Goal: Task Accomplishment & Management: Complete application form

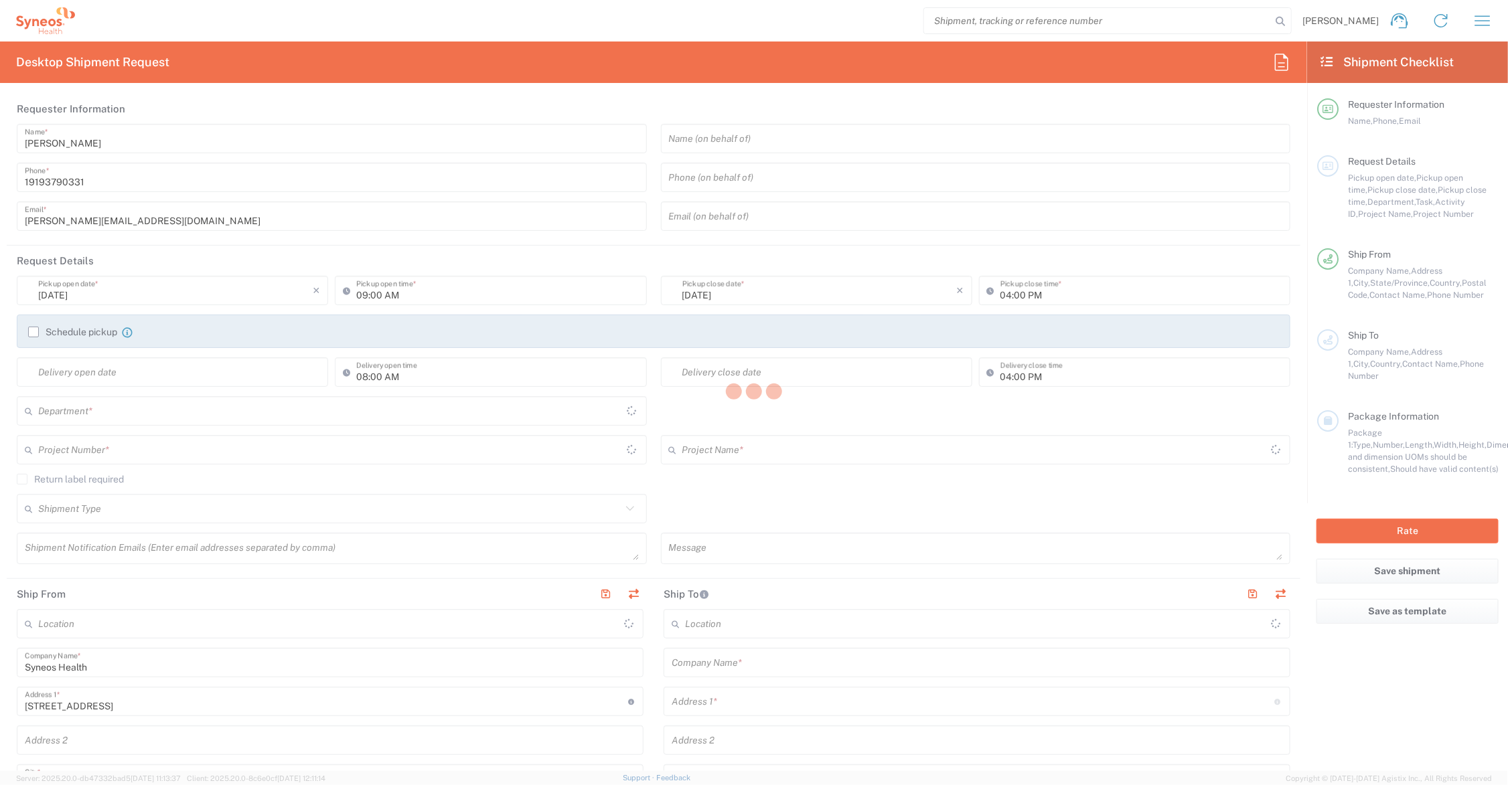
type input "Ohio"
type input "United States"
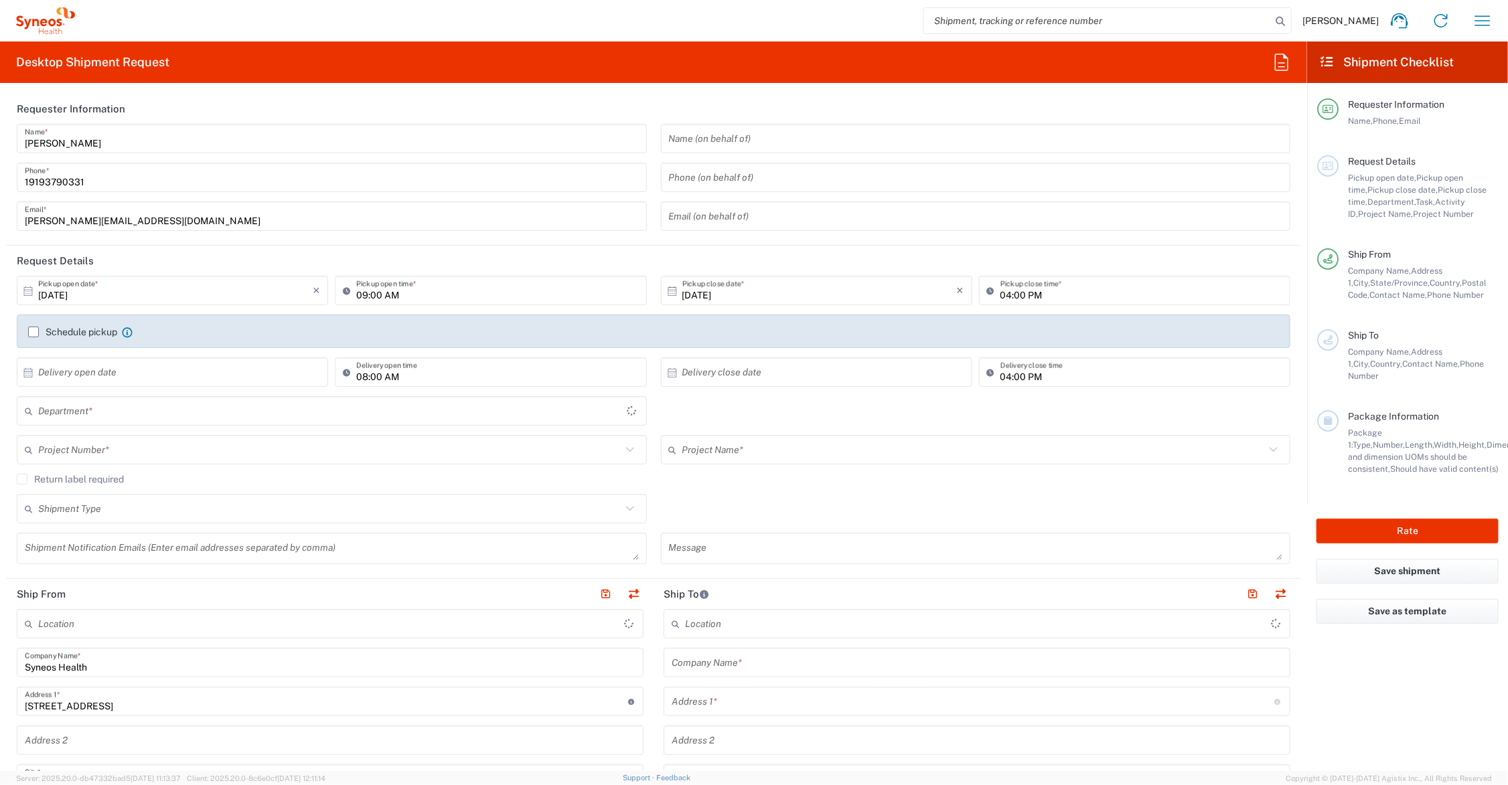
type input "6156"
type input "Syneos Health Communications-Westerville OH"
click at [694, 447] on input "text" at bounding box center [973, 450] width 583 height 23
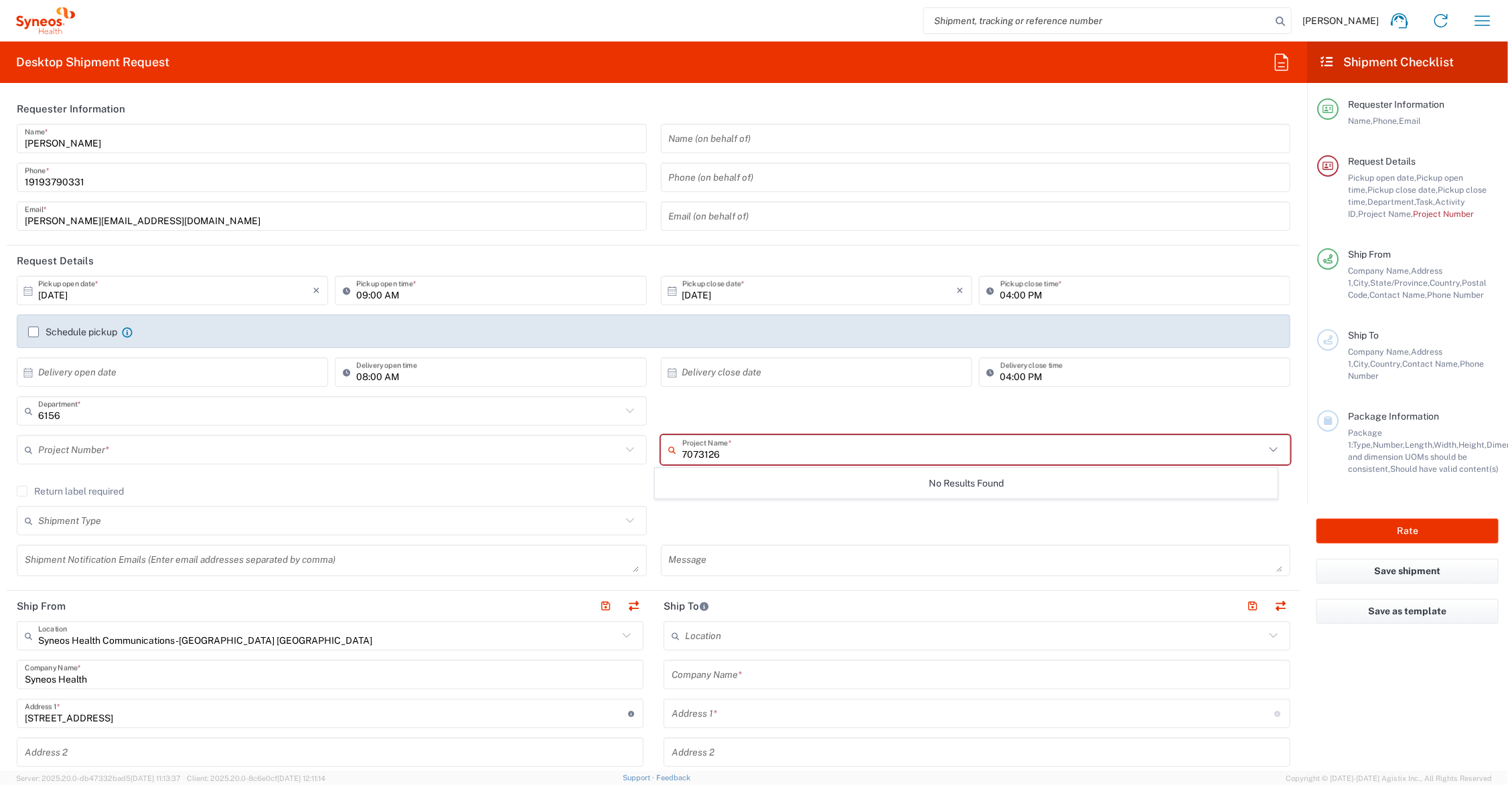
type input "7073126"
click at [126, 452] on input "text" at bounding box center [329, 450] width 583 height 23
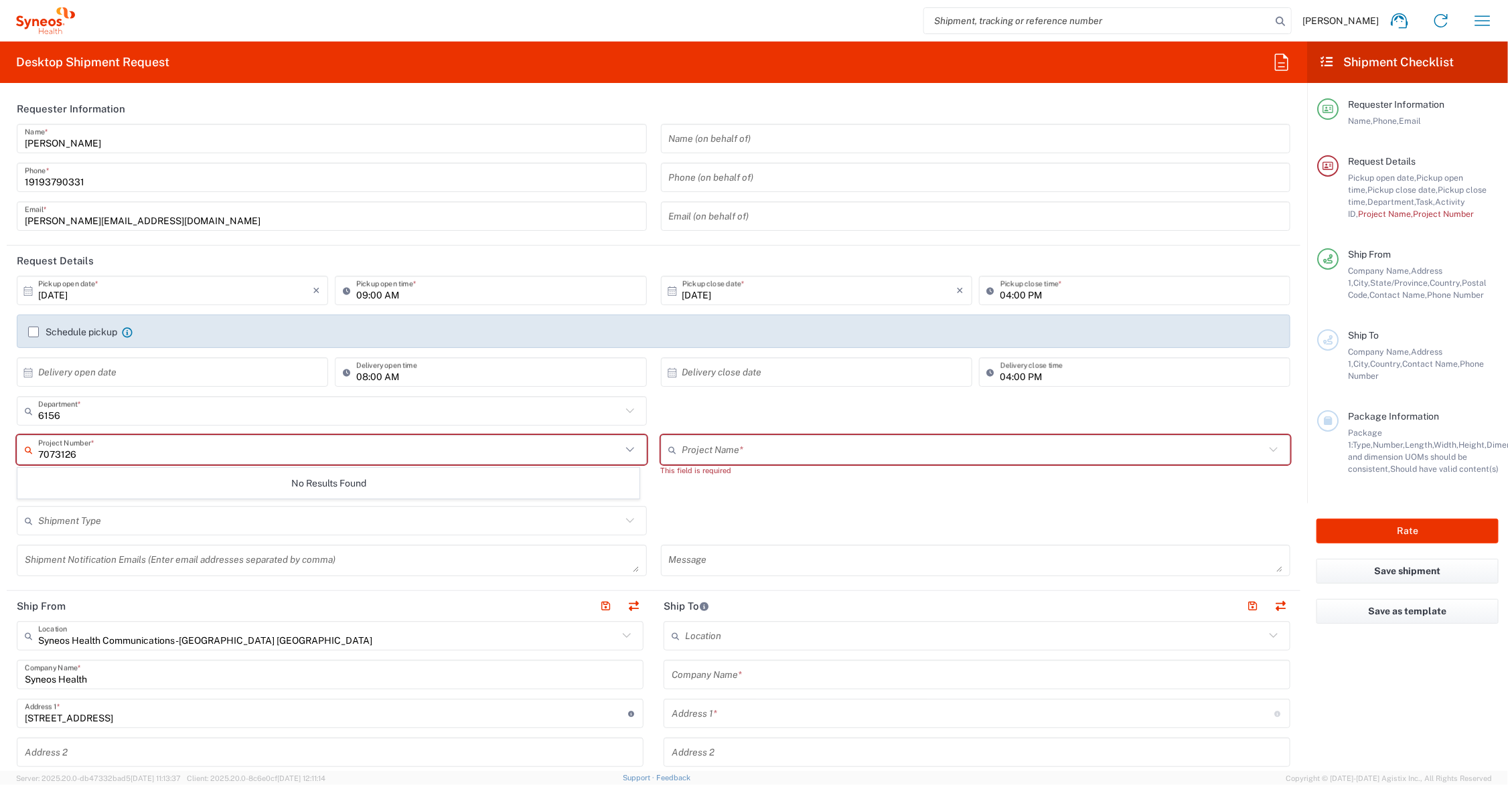
type input "7073126"
click at [653, 402] on div "6156 Department * 6156 3000 3100 3109 3110 3111 3112 3125 3130 3135 3136 3150 3…" at bounding box center [654, 415] width 1288 height 39
click at [733, 447] on input "text" at bounding box center [973, 450] width 583 height 23
type input "7073126"
click at [685, 479] on span "7073126" at bounding box center [966, 479] width 621 height 21
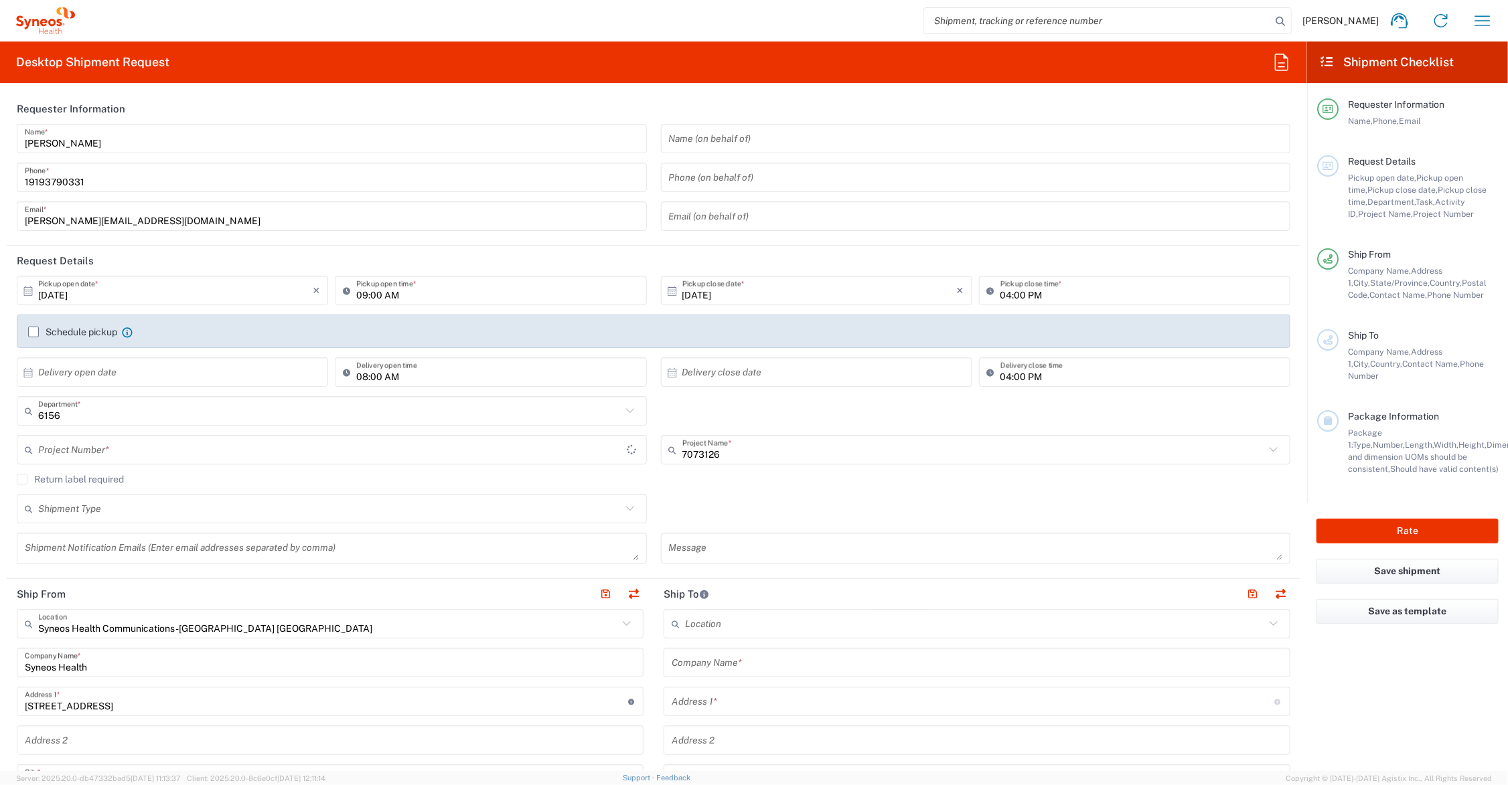
type input "GSWCO.IC.Syneos.consult.25.PrintProd"
click at [188, 508] on input "text" at bounding box center [329, 509] width 583 height 23
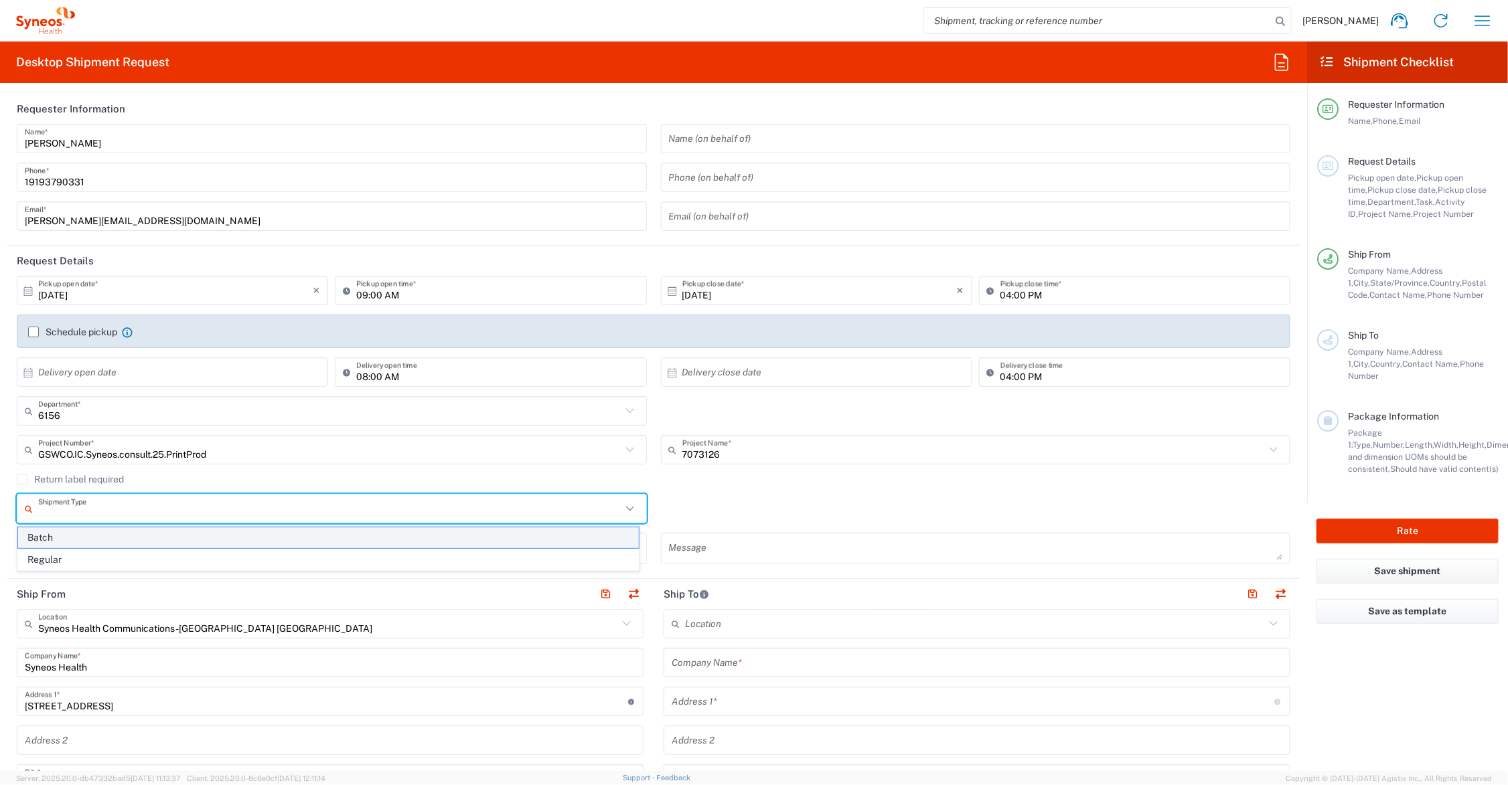
click at [133, 536] on span "Batch" at bounding box center [328, 538] width 621 height 21
type input "Batch"
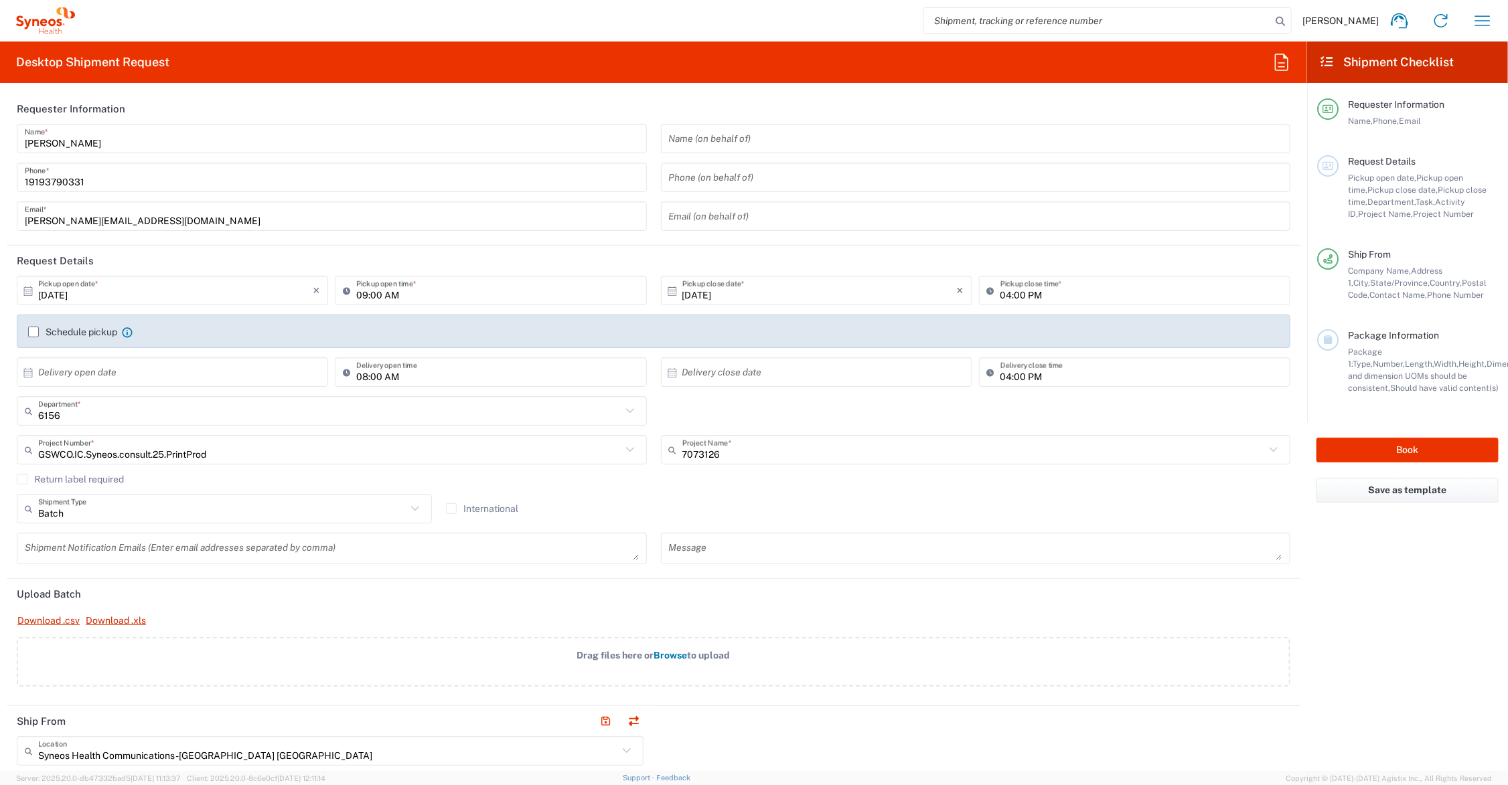
click at [661, 654] on span "Browse" at bounding box center [670, 655] width 33 height 11
click at [0, 0] on input "Drag files here or Browse to upload" at bounding box center [0, 0] width 0 height 0
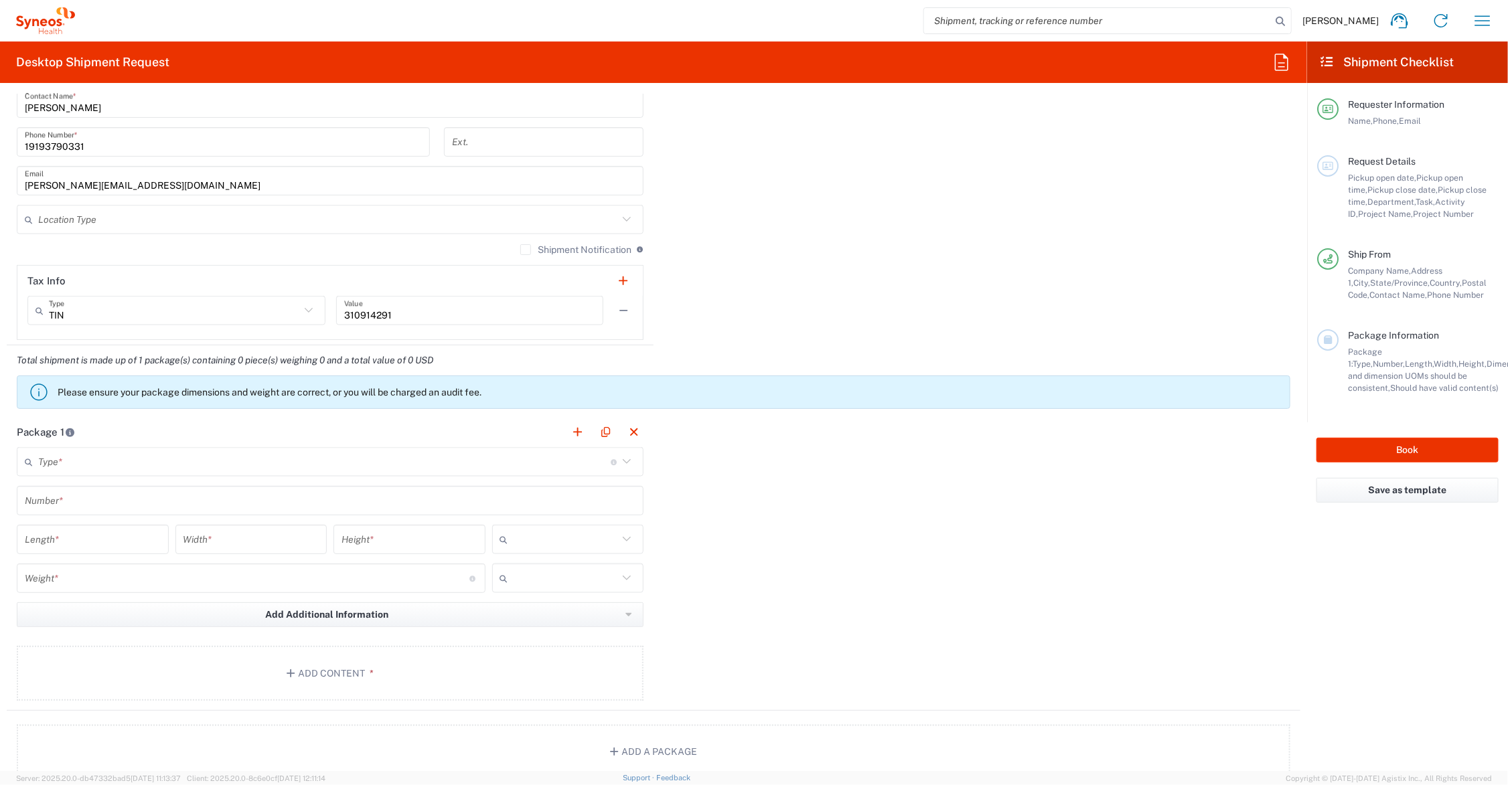
scroll to position [1172, 0]
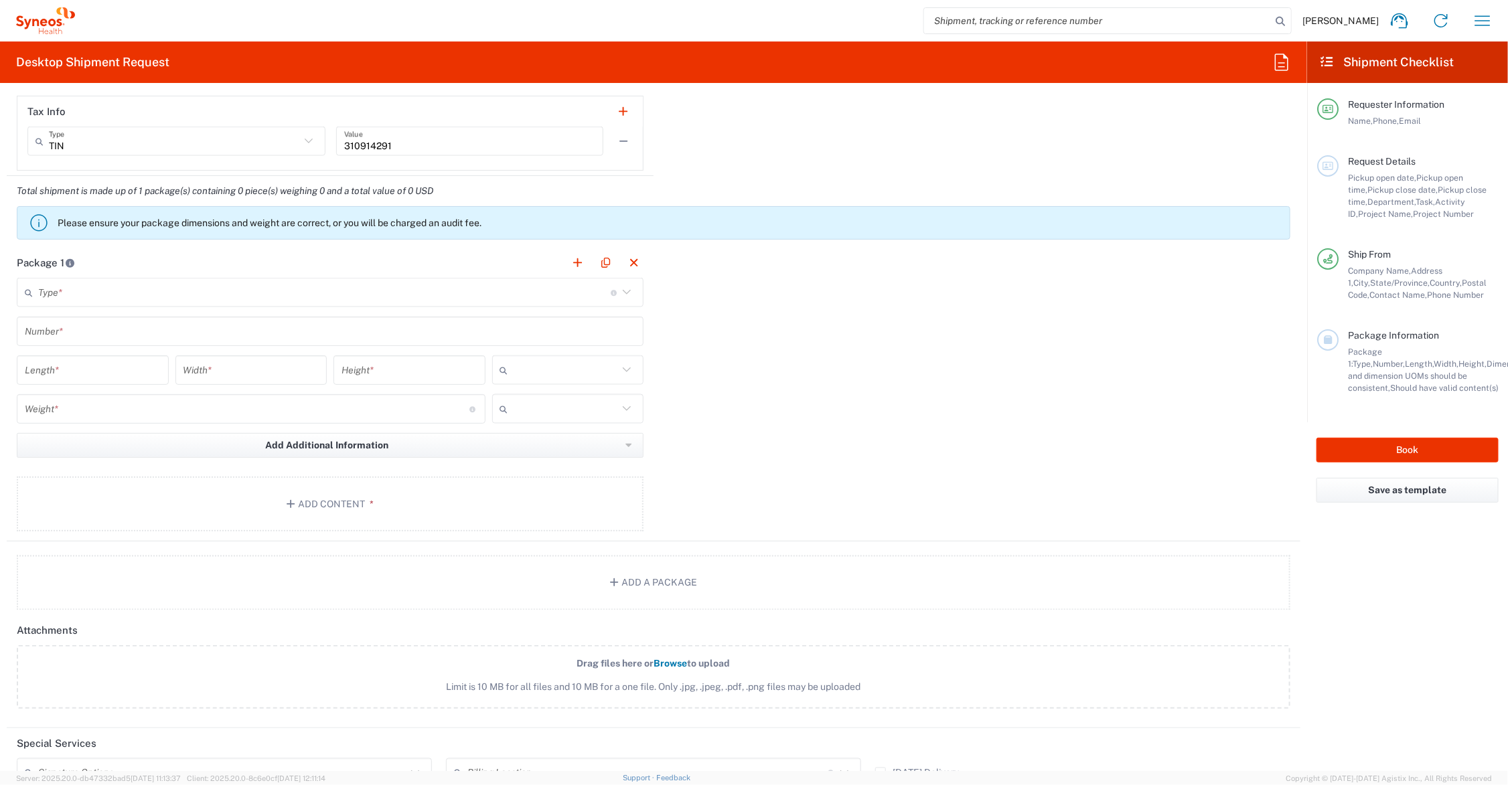
click at [62, 289] on input "text" at bounding box center [324, 292] width 573 height 23
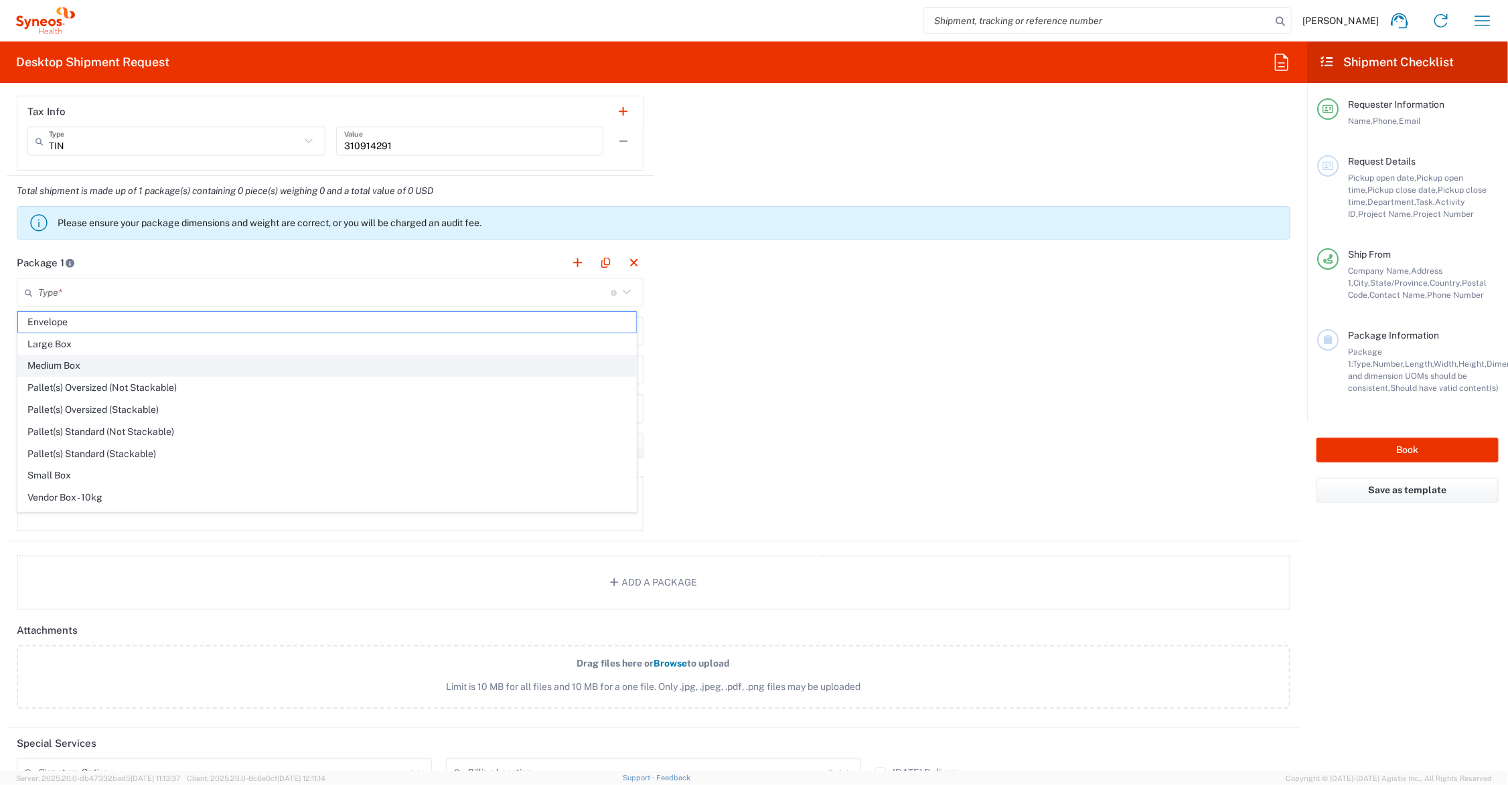
click at [88, 365] on span "Medium Box" at bounding box center [327, 366] width 618 height 21
type input "Medium Box"
type input "13"
type input "11.5"
type input "2.5"
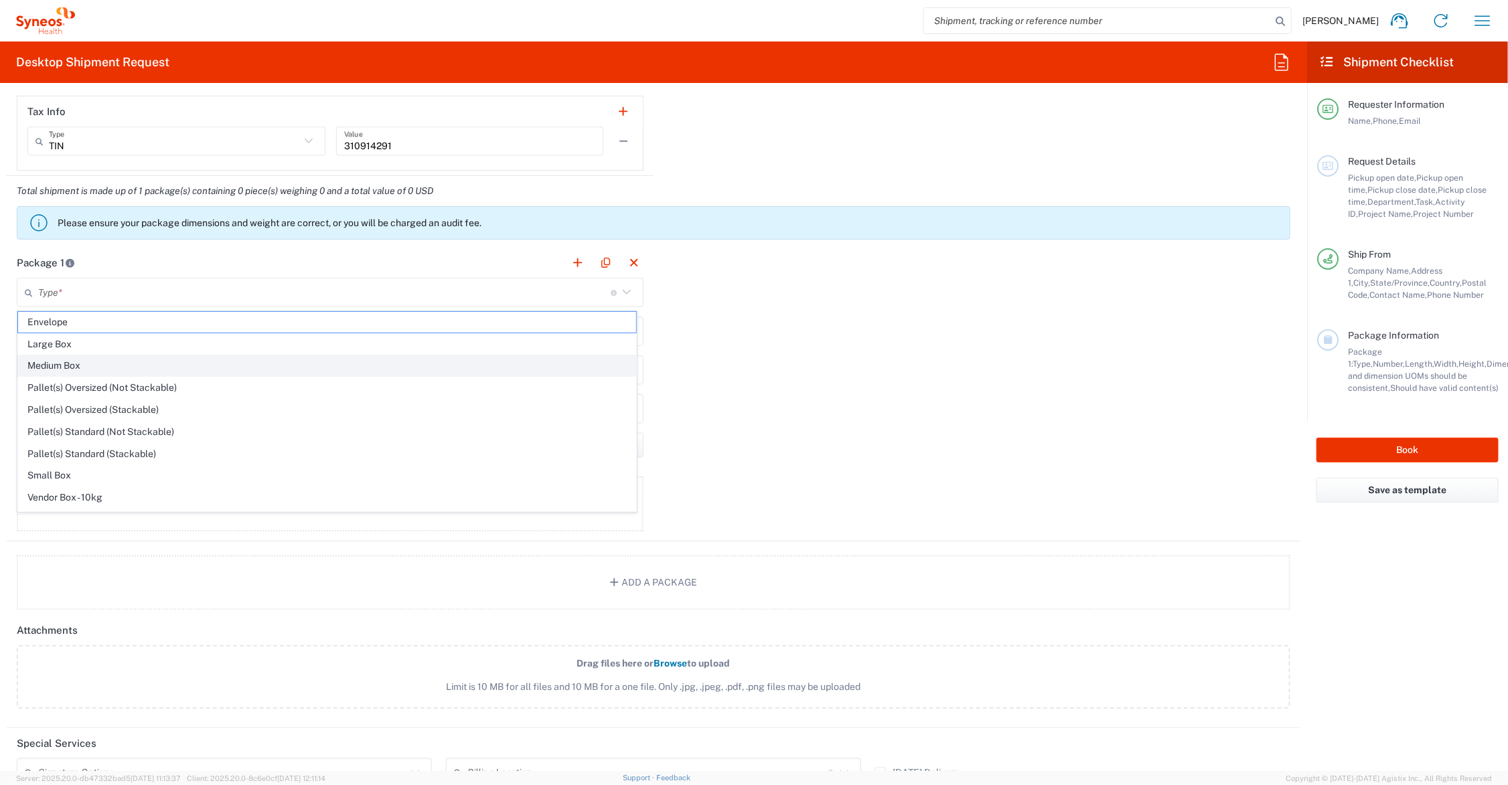
type input "in"
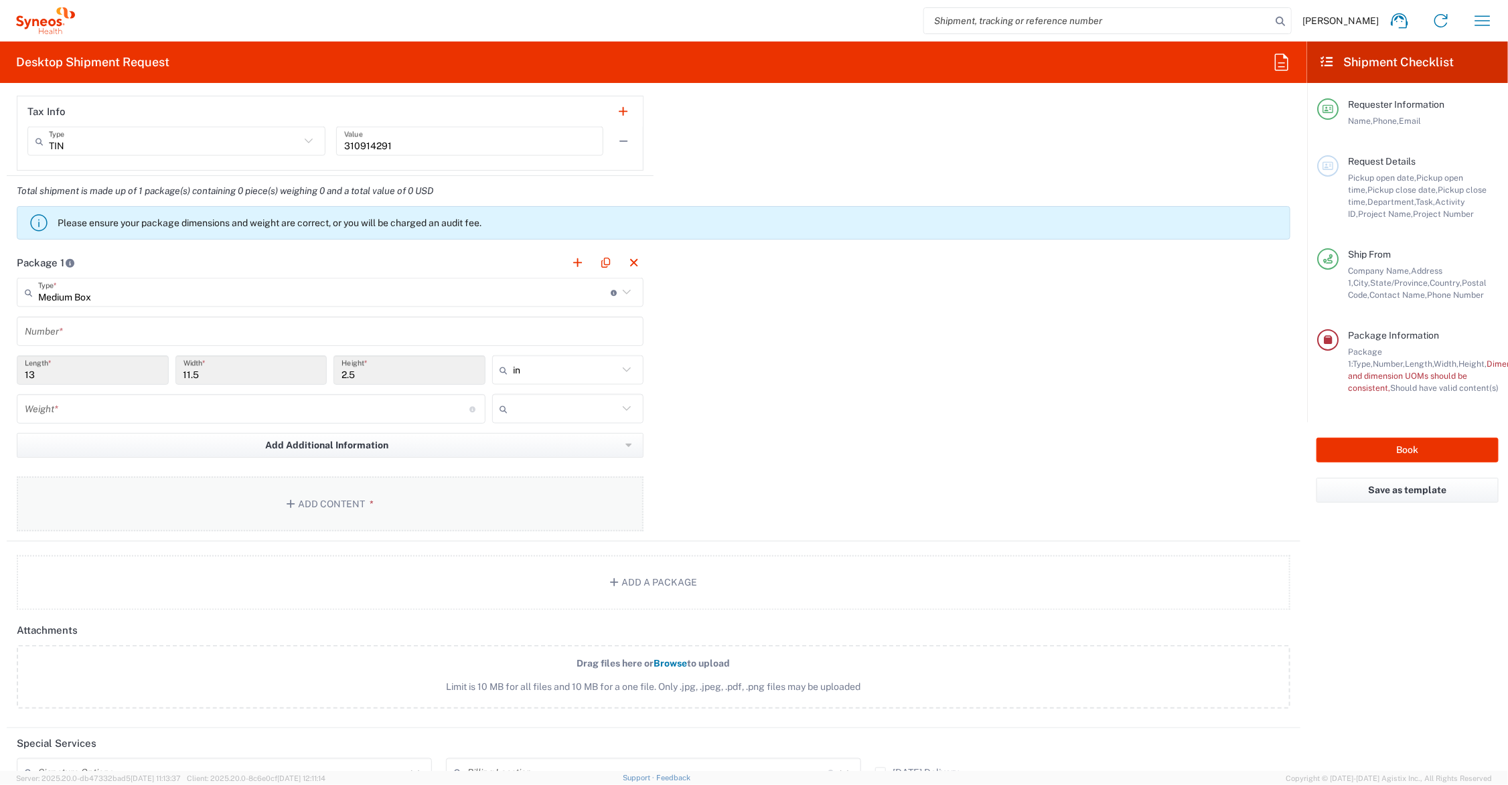
click at [336, 500] on button "Add Content *" at bounding box center [330, 504] width 627 height 55
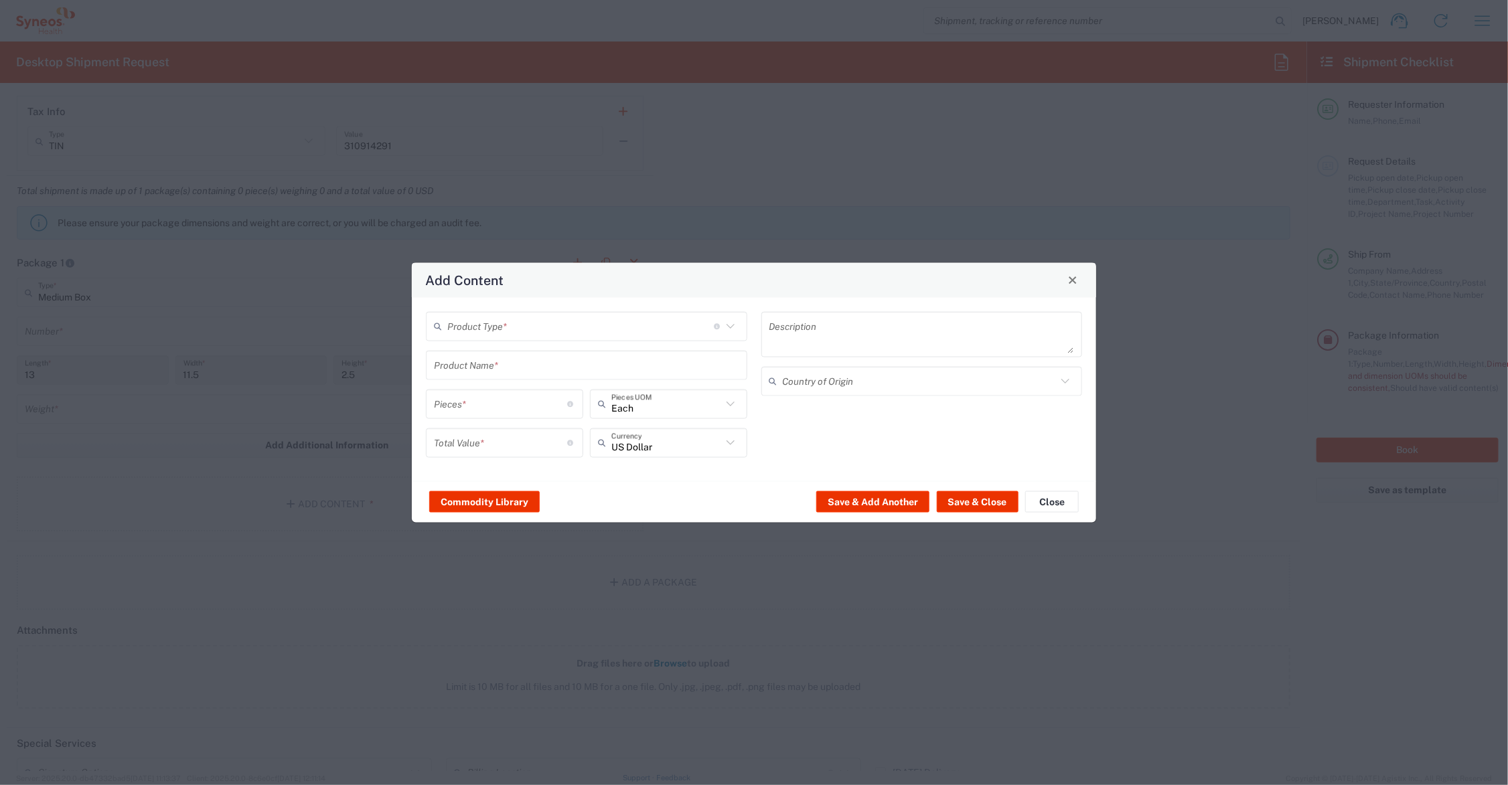
click at [487, 327] on input "text" at bounding box center [580, 326] width 267 height 23
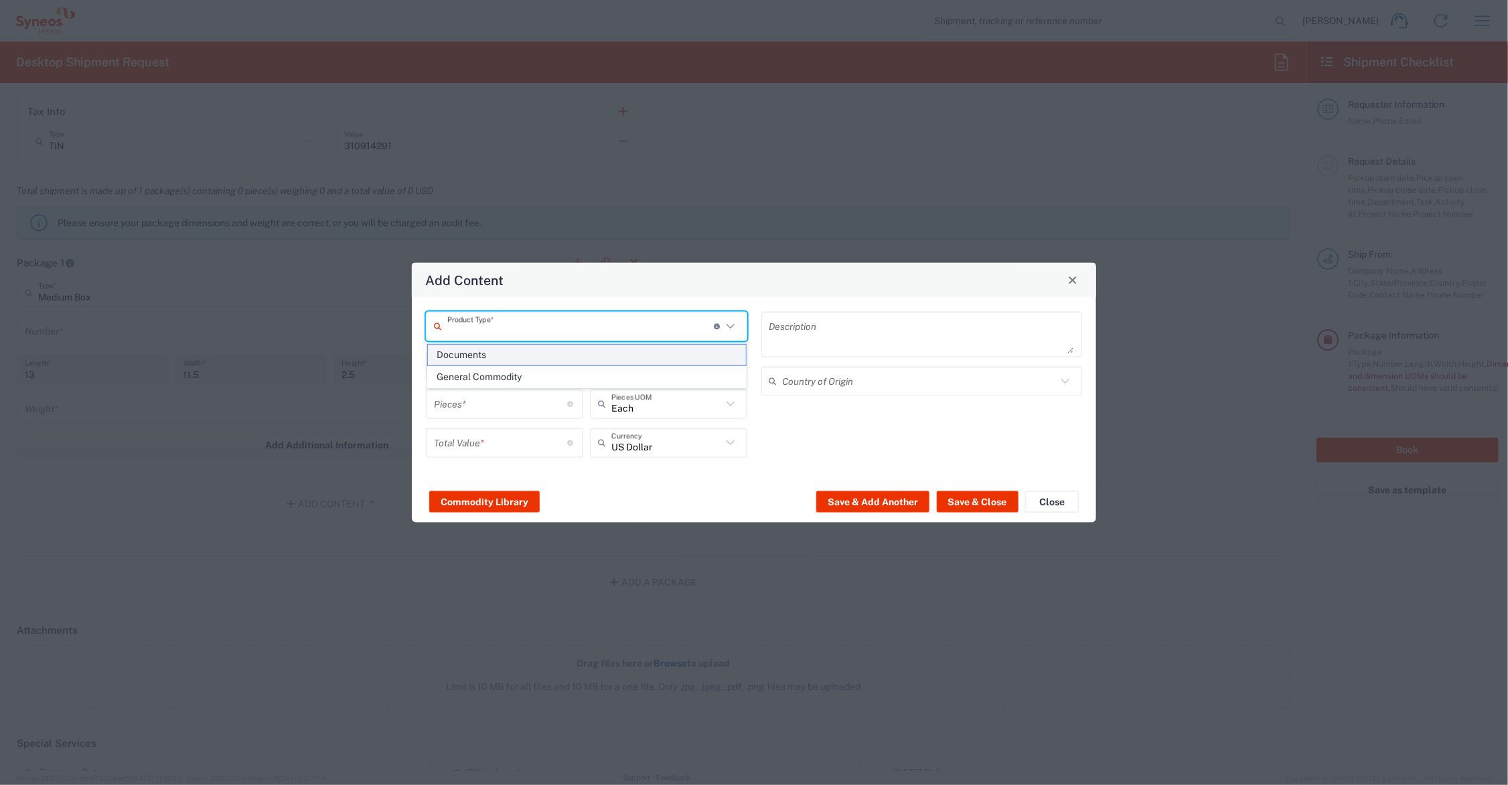
click at [489, 357] on span "Documents" at bounding box center [587, 355] width 318 height 21
type input "Documents"
type input "1"
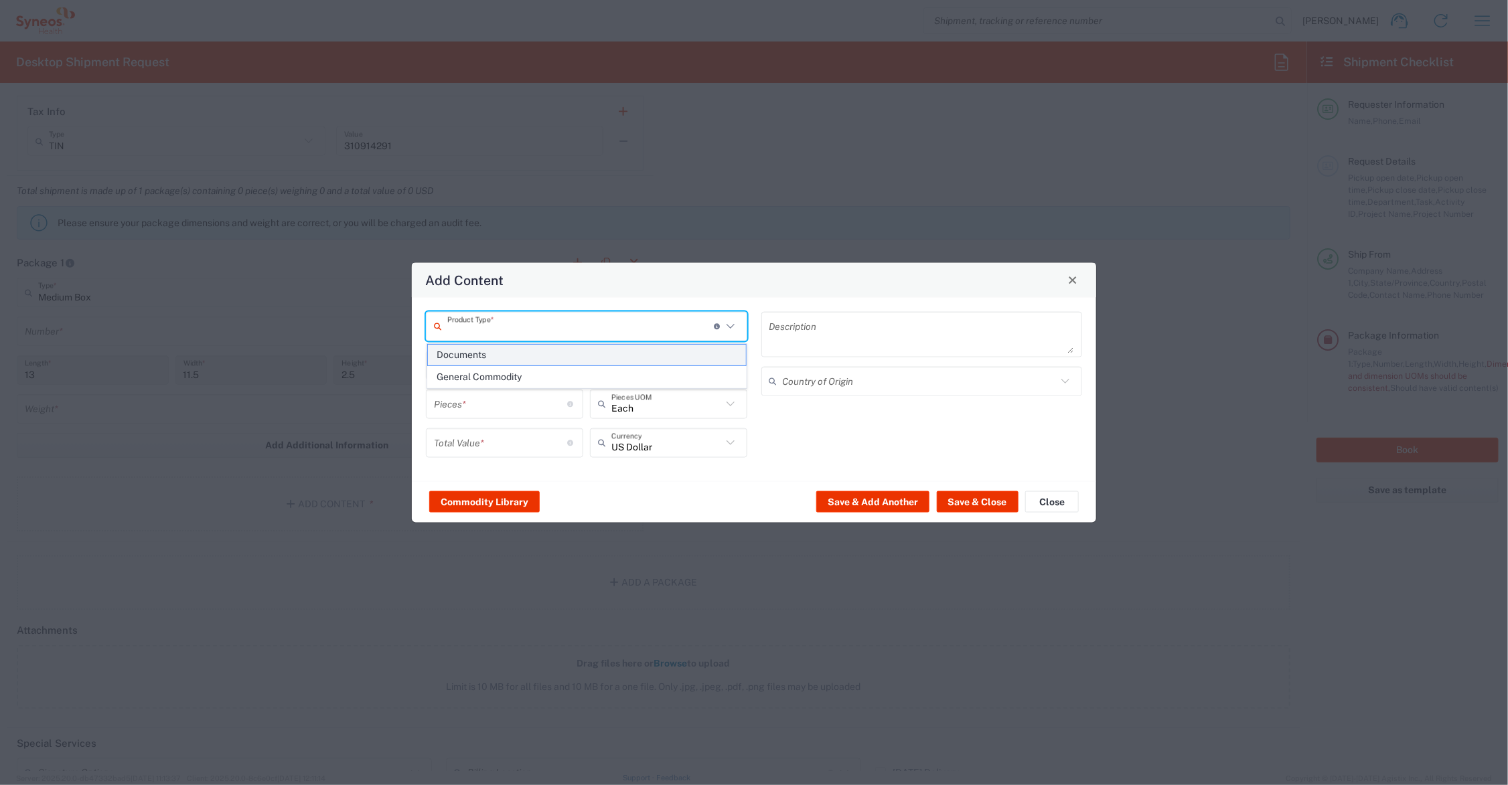
type textarea "Documents"
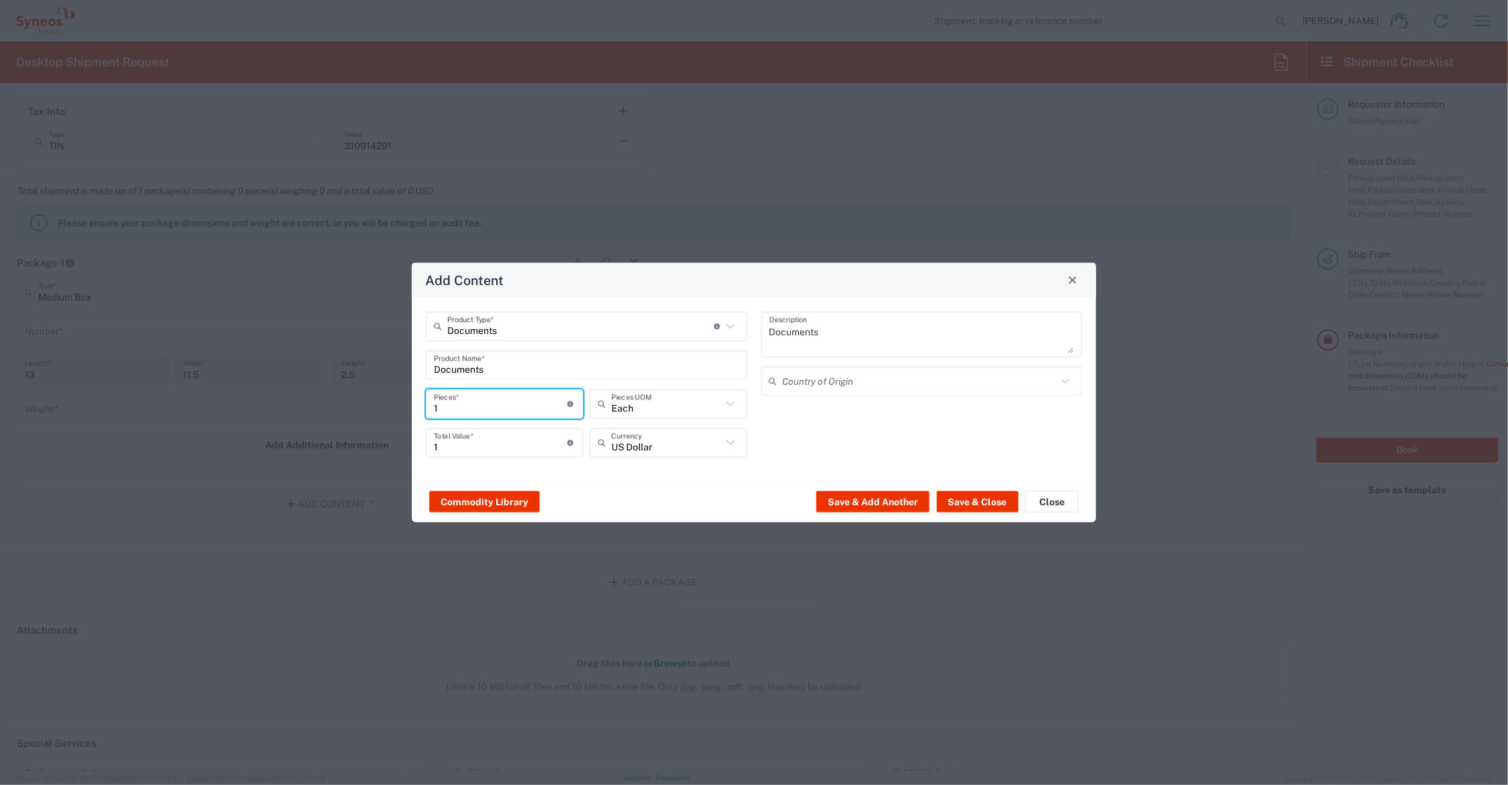
drag, startPoint x: 457, startPoint y: 404, endPoint x: 414, endPoint y: 404, distance: 42.9
click at [414, 404] on div "Documents Product Type * Document: Paper document generated internally by Syneo…" at bounding box center [754, 388] width 684 height 183
type input "5"
type input "55"
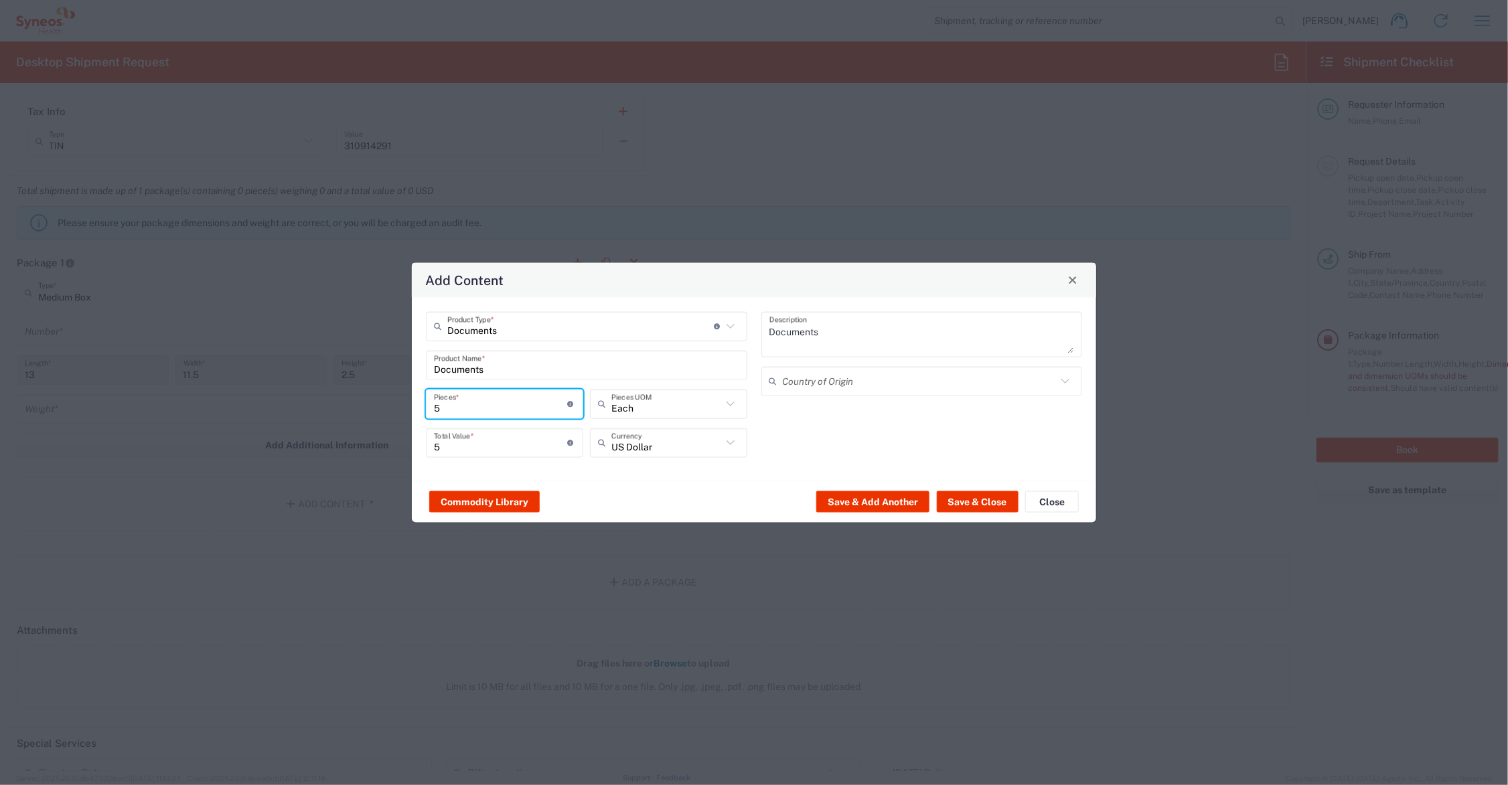
type input "55"
drag, startPoint x: 472, startPoint y: 447, endPoint x: 412, endPoint y: 447, distance: 59.6
click at [412, 447] on div "Documents Product Type * Document: Paper document generated internally by Syneo…" at bounding box center [754, 388] width 684 height 183
type input "65.00"
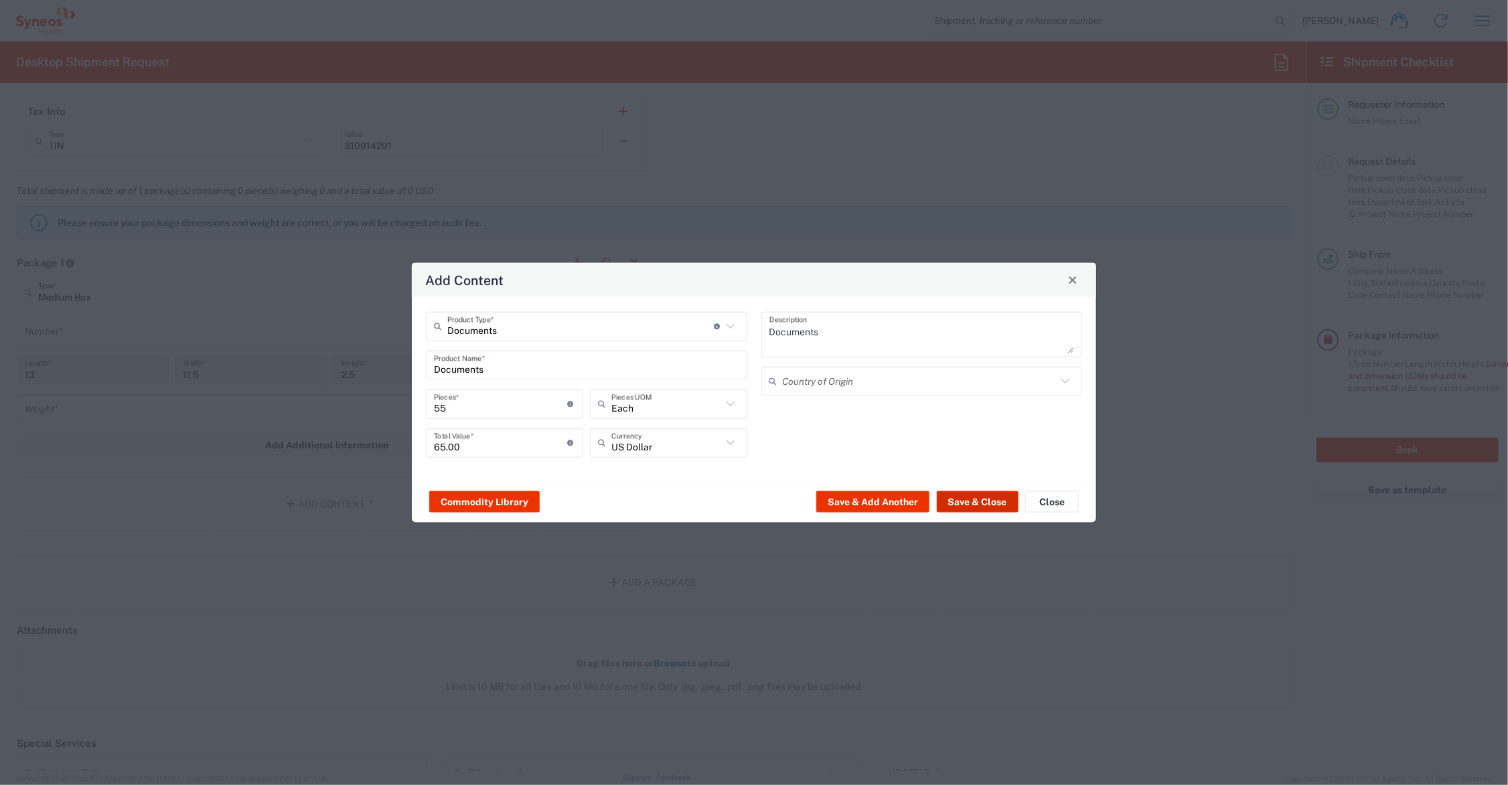
click at [964, 501] on button "Save & Close" at bounding box center [978, 501] width 82 height 21
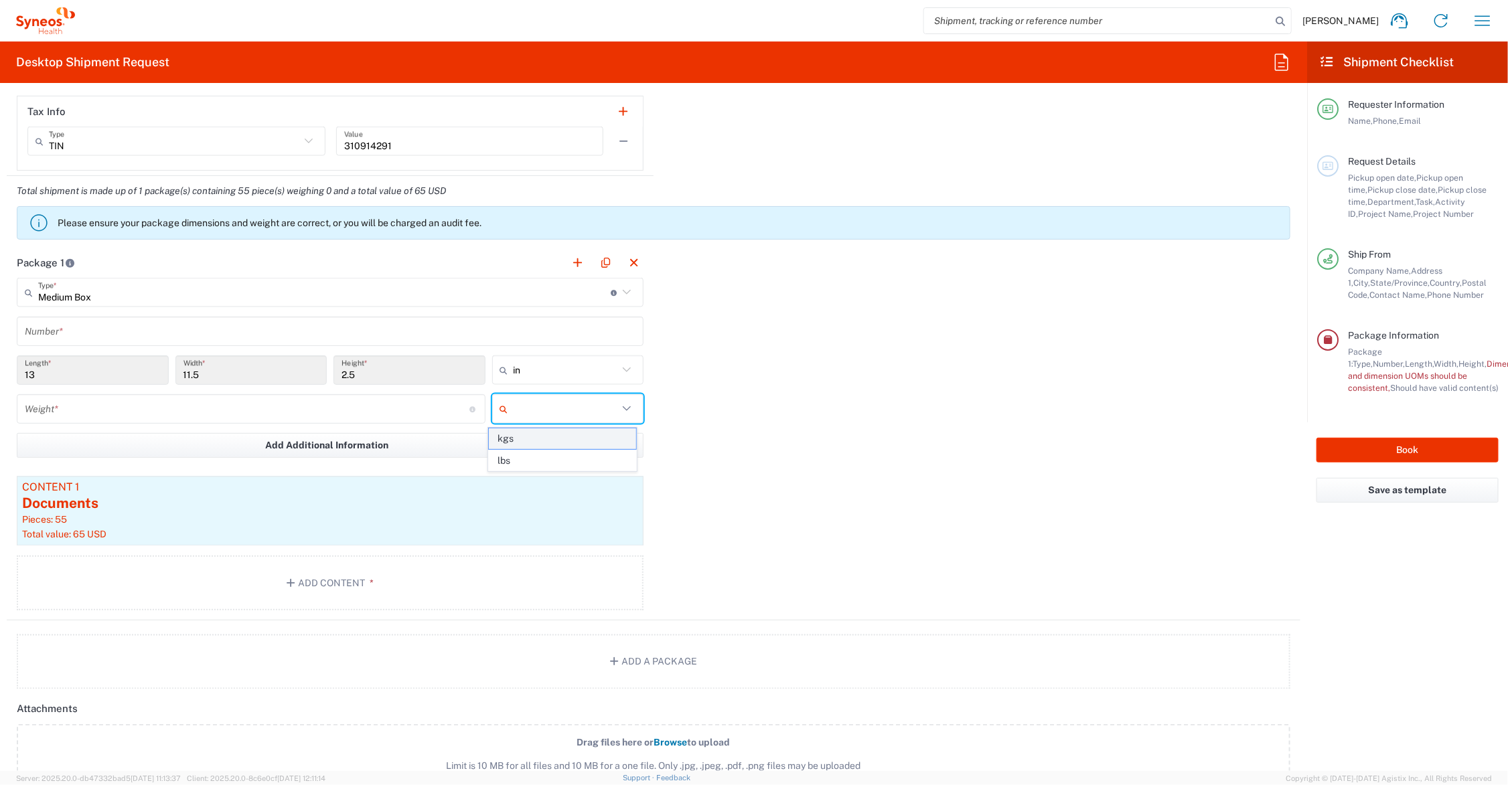
drag, startPoint x: 546, startPoint y: 406, endPoint x: 544, endPoint y: 437, distance: 31.5
click at [546, 409] on input "text" at bounding box center [566, 408] width 105 height 21
click at [540, 461] on span "lbs" at bounding box center [562, 461] width 147 height 21
type input "lbs"
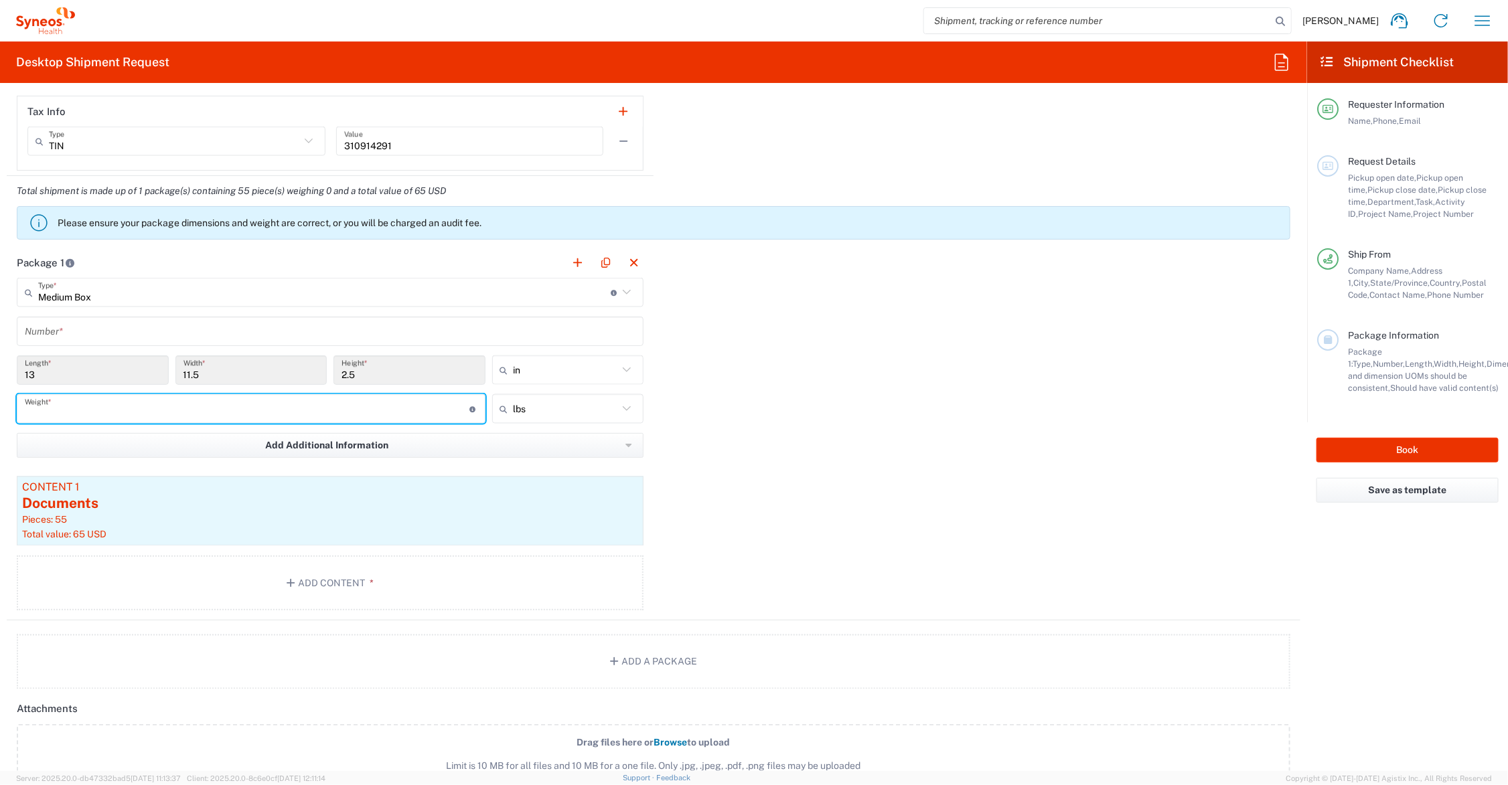
click at [222, 410] on input "number" at bounding box center [247, 409] width 445 height 23
type input "6"
click at [144, 331] on input "text" at bounding box center [330, 331] width 611 height 23
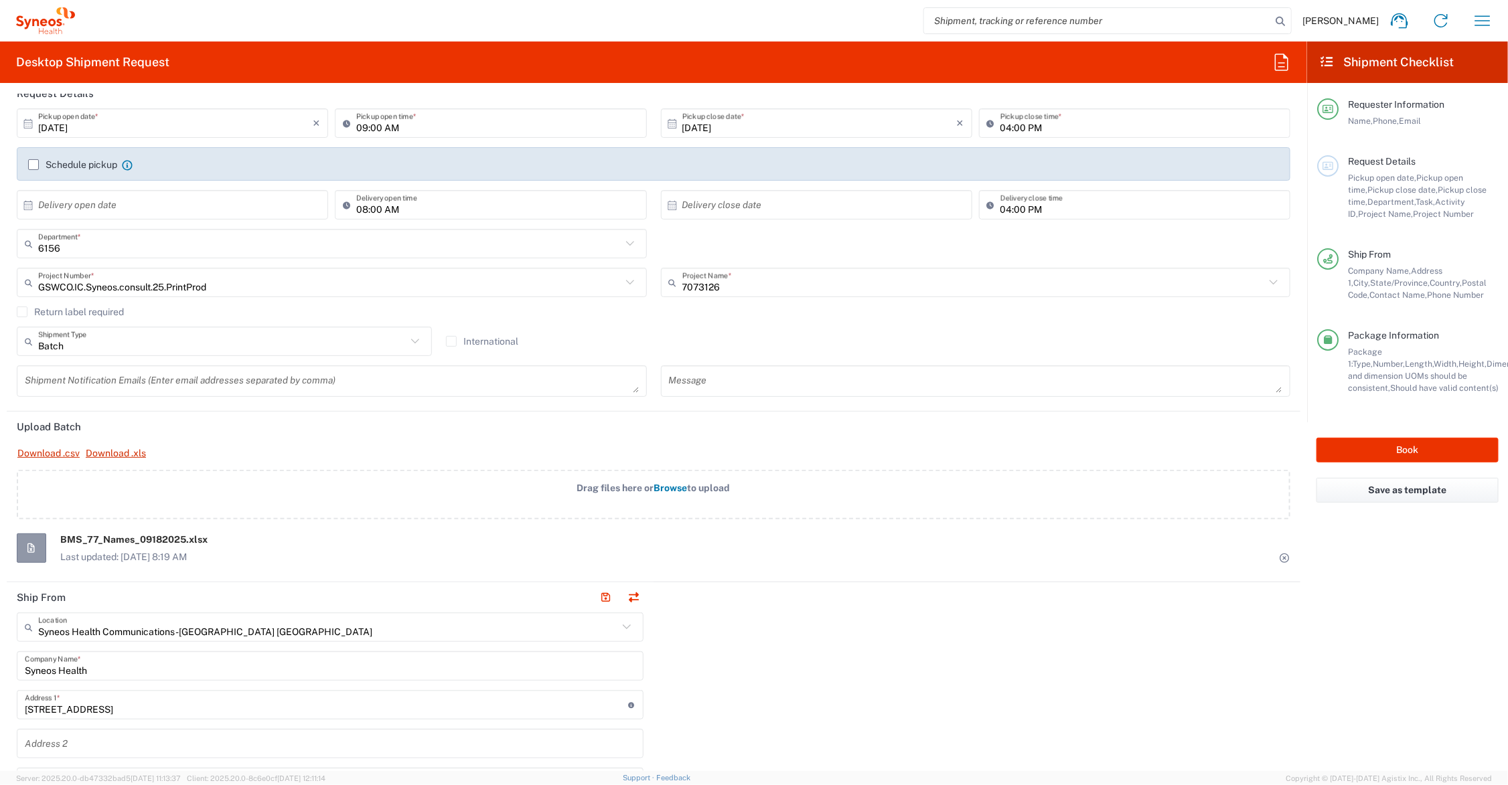
scroll to position [0, 0]
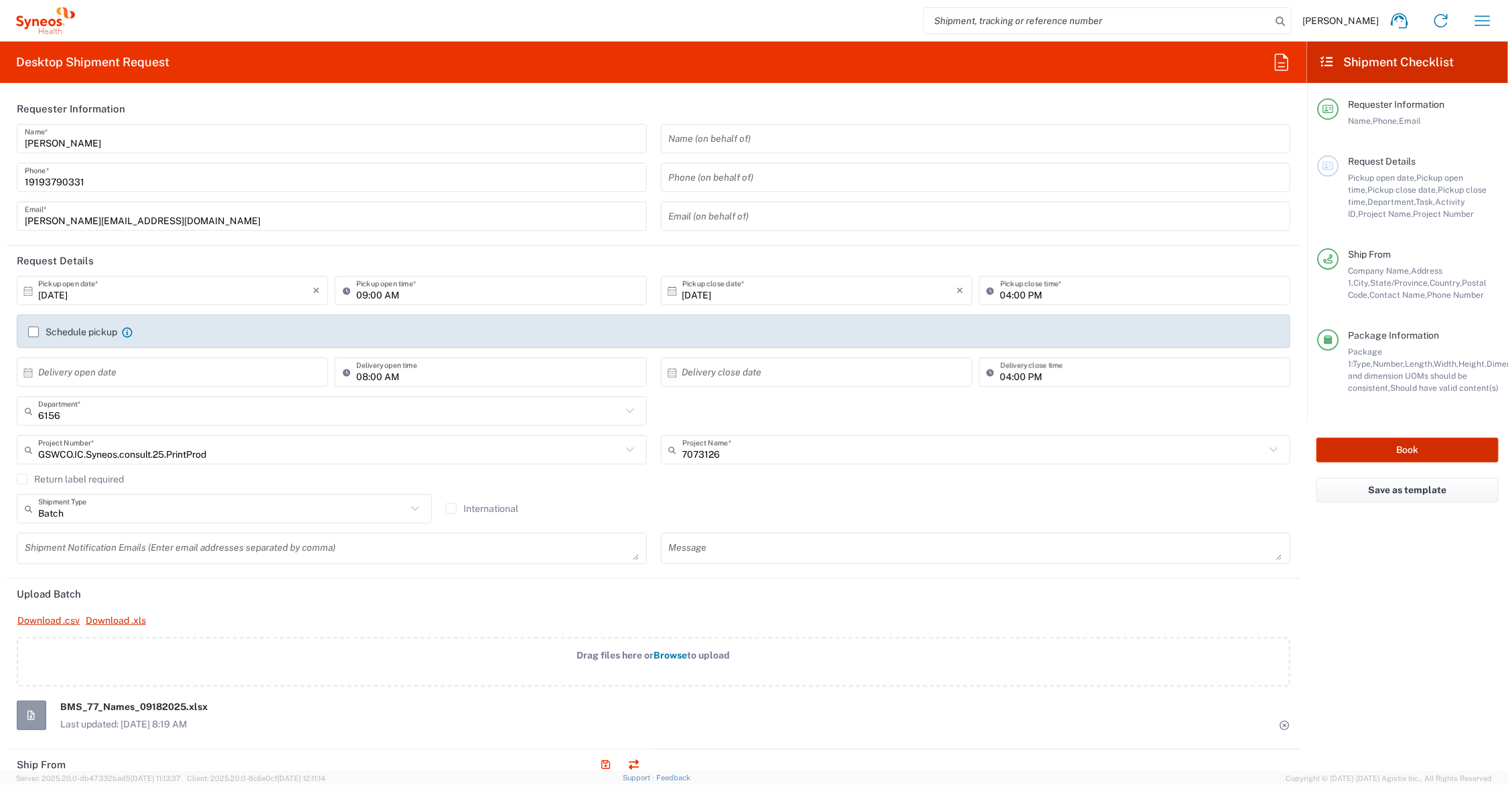
type input "1"
click at [1347, 449] on button "Book" at bounding box center [1407, 450] width 182 height 25
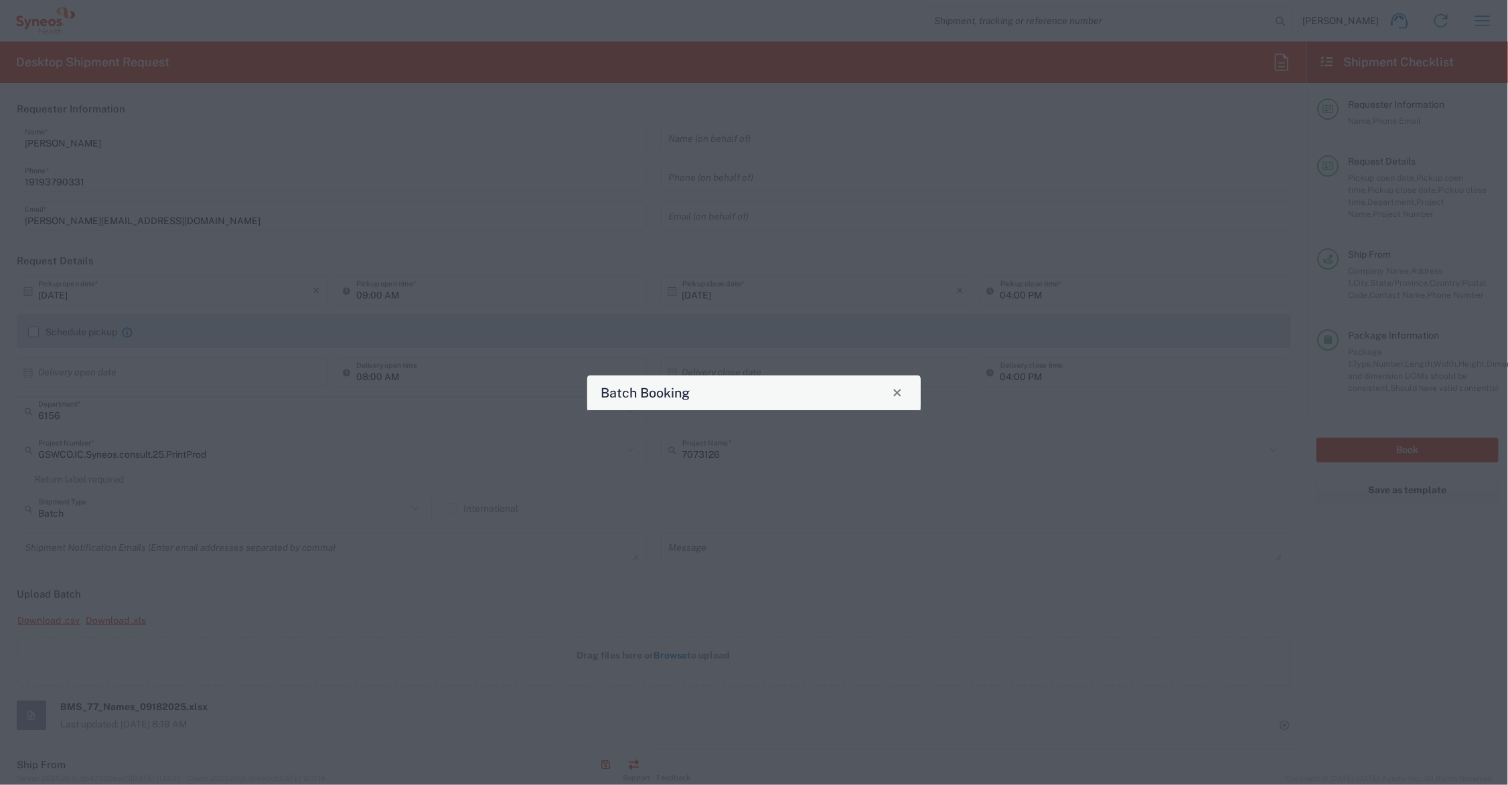
type input "7073126"
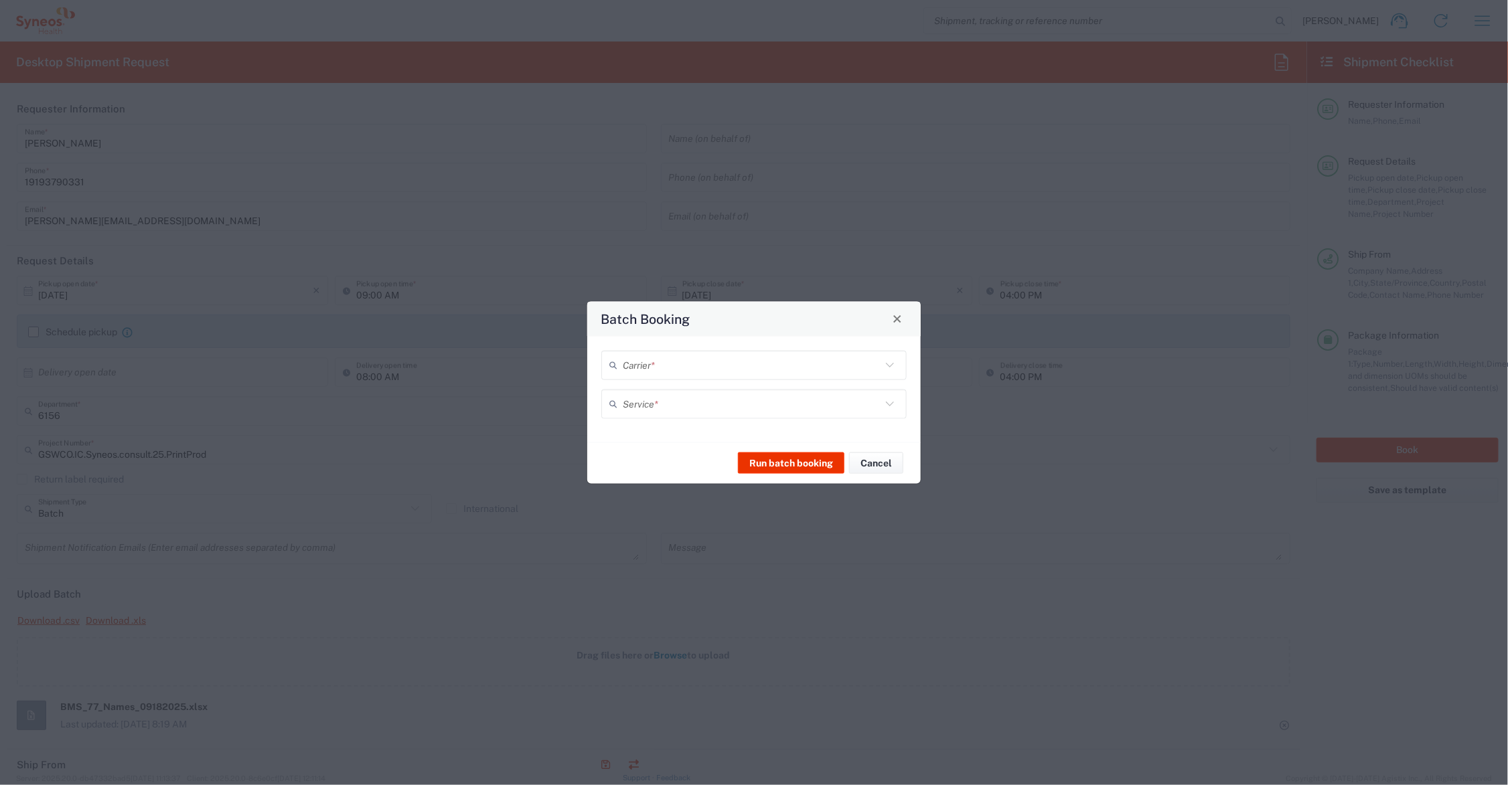
click at [747, 369] on input "text" at bounding box center [752, 365] width 258 height 23
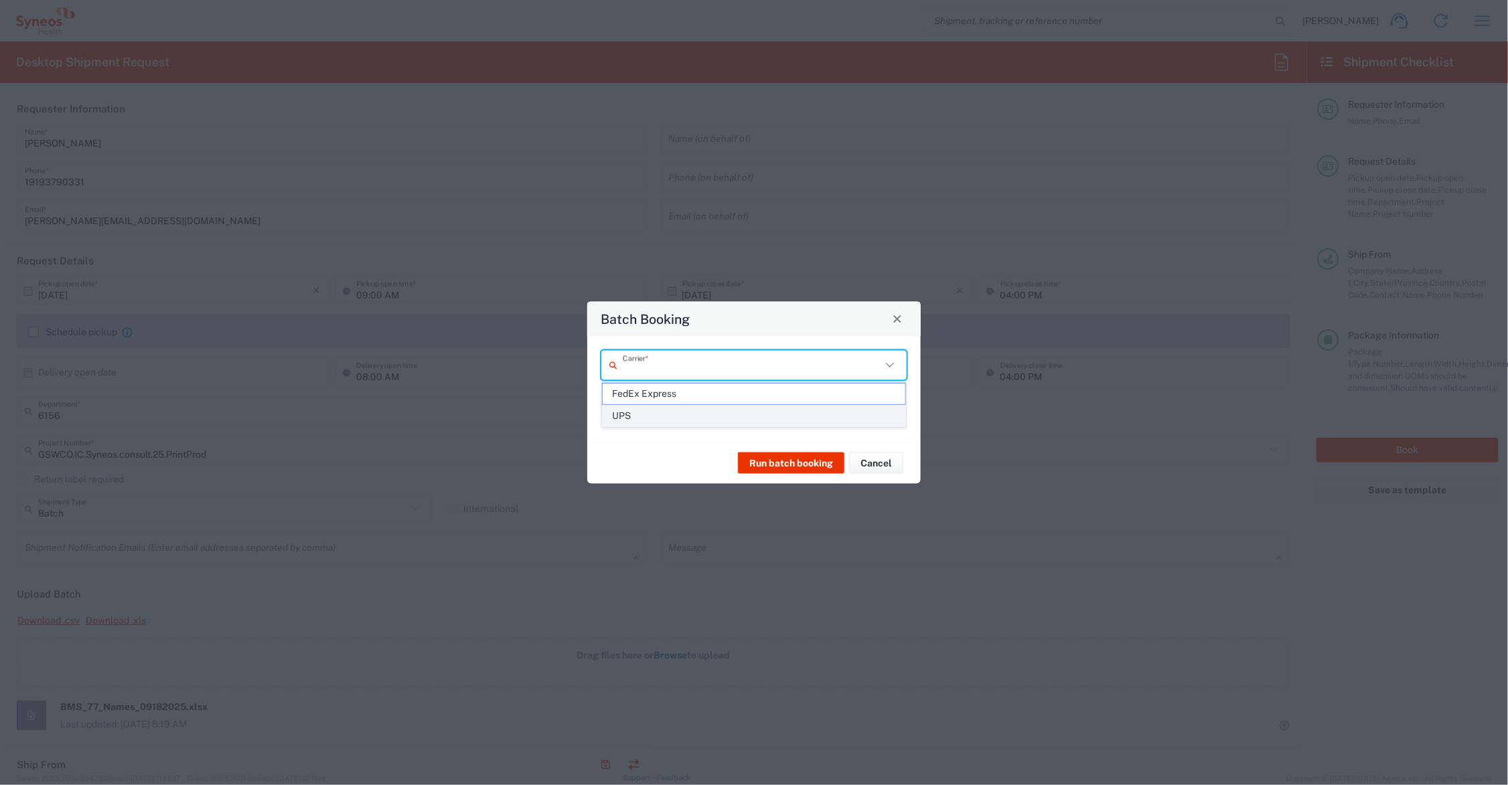
click at [678, 416] on span "UPS" at bounding box center [754, 416] width 303 height 21
type input "UPS"
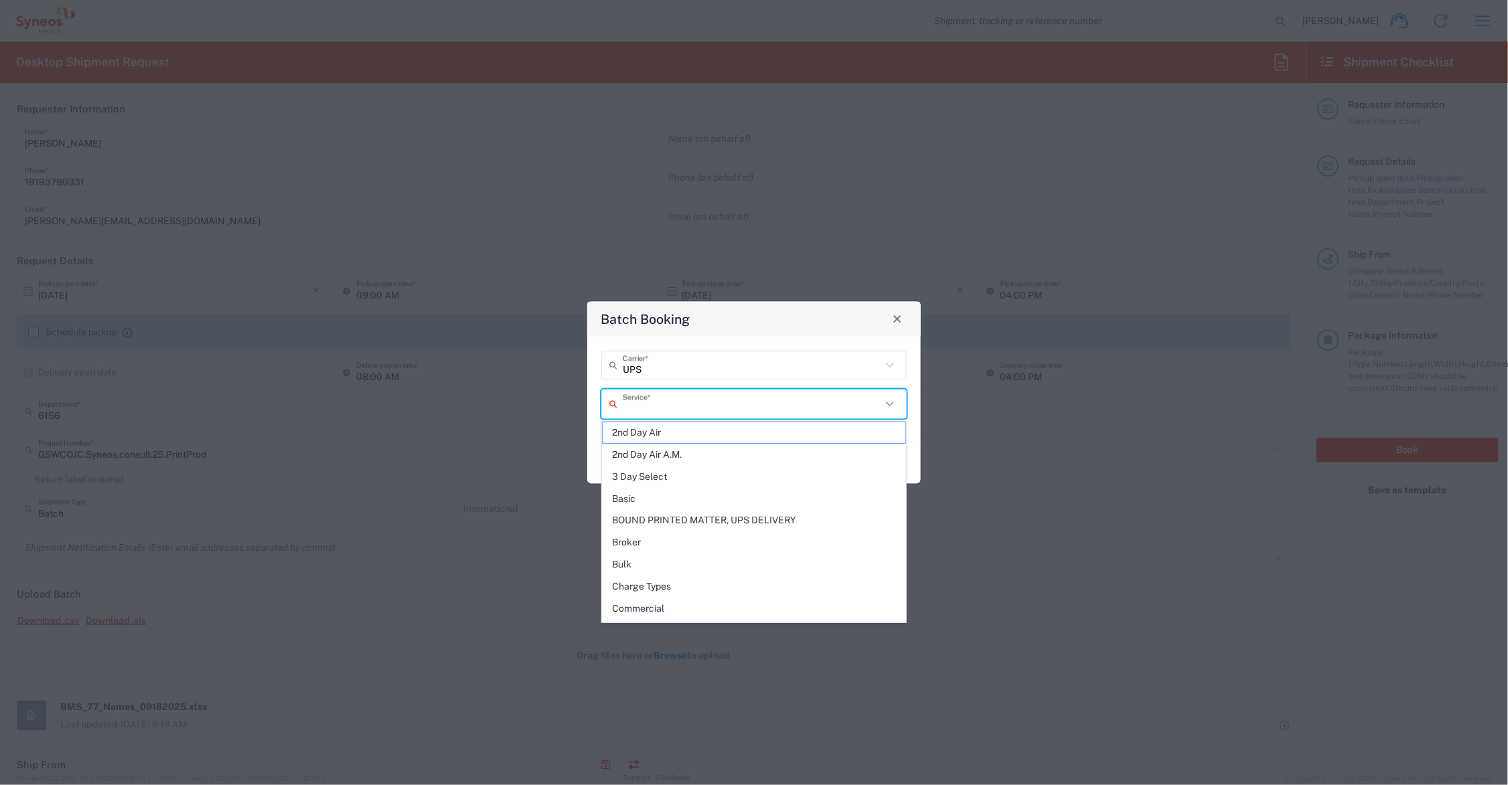
click at [680, 406] on input "text" at bounding box center [752, 403] width 258 height 23
click at [660, 433] on span "2nd Day Air" at bounding box center [754, 433] width 303 height 21
type input "2nd Day Air"
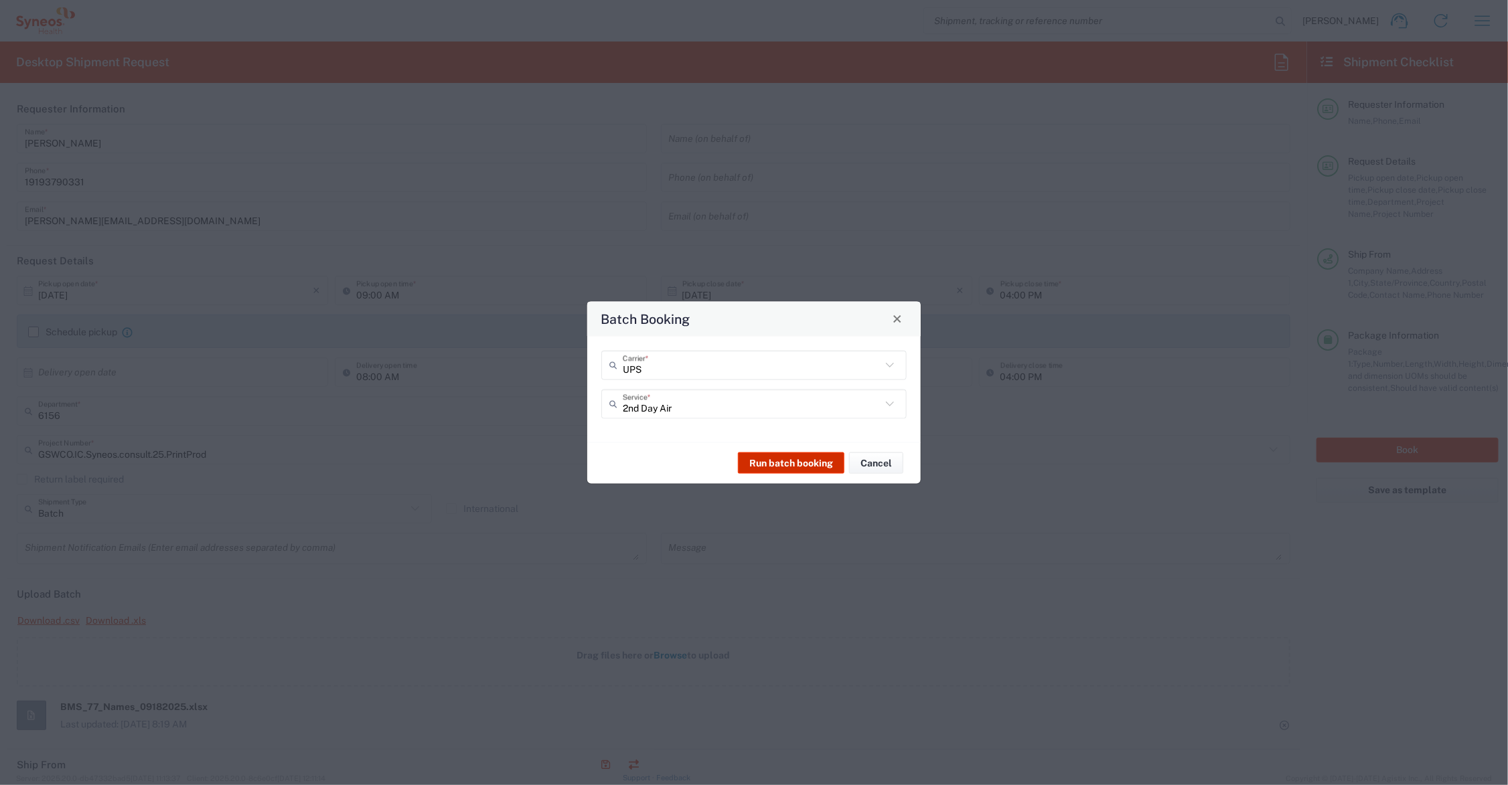
click at [804, 462] on button "Run batch booking" at bounding box center [791, 463] width 106 height 21
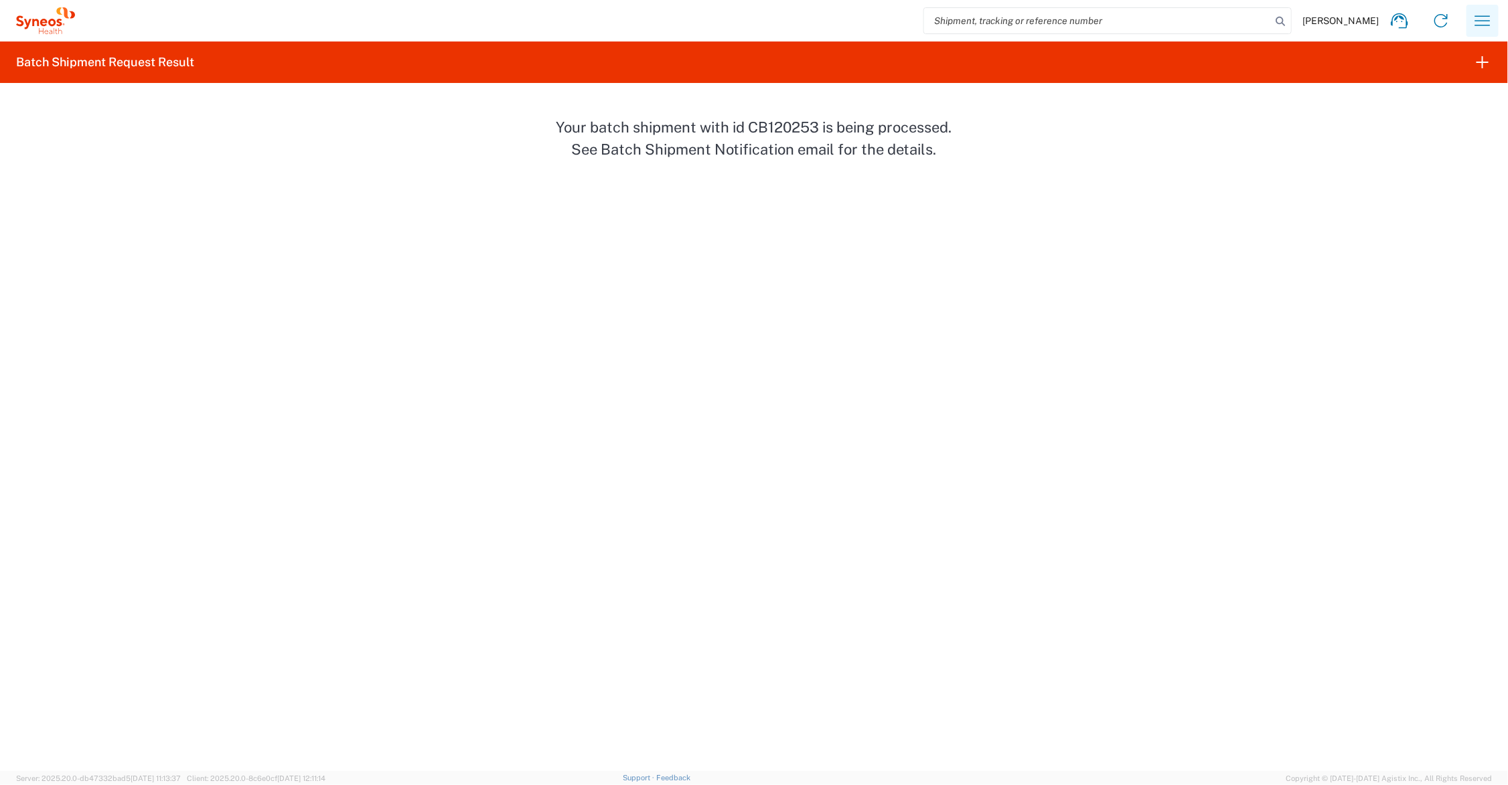
click at [1481, 21] on icon "button" at bounding box center [1482, 20] width 15 height 10
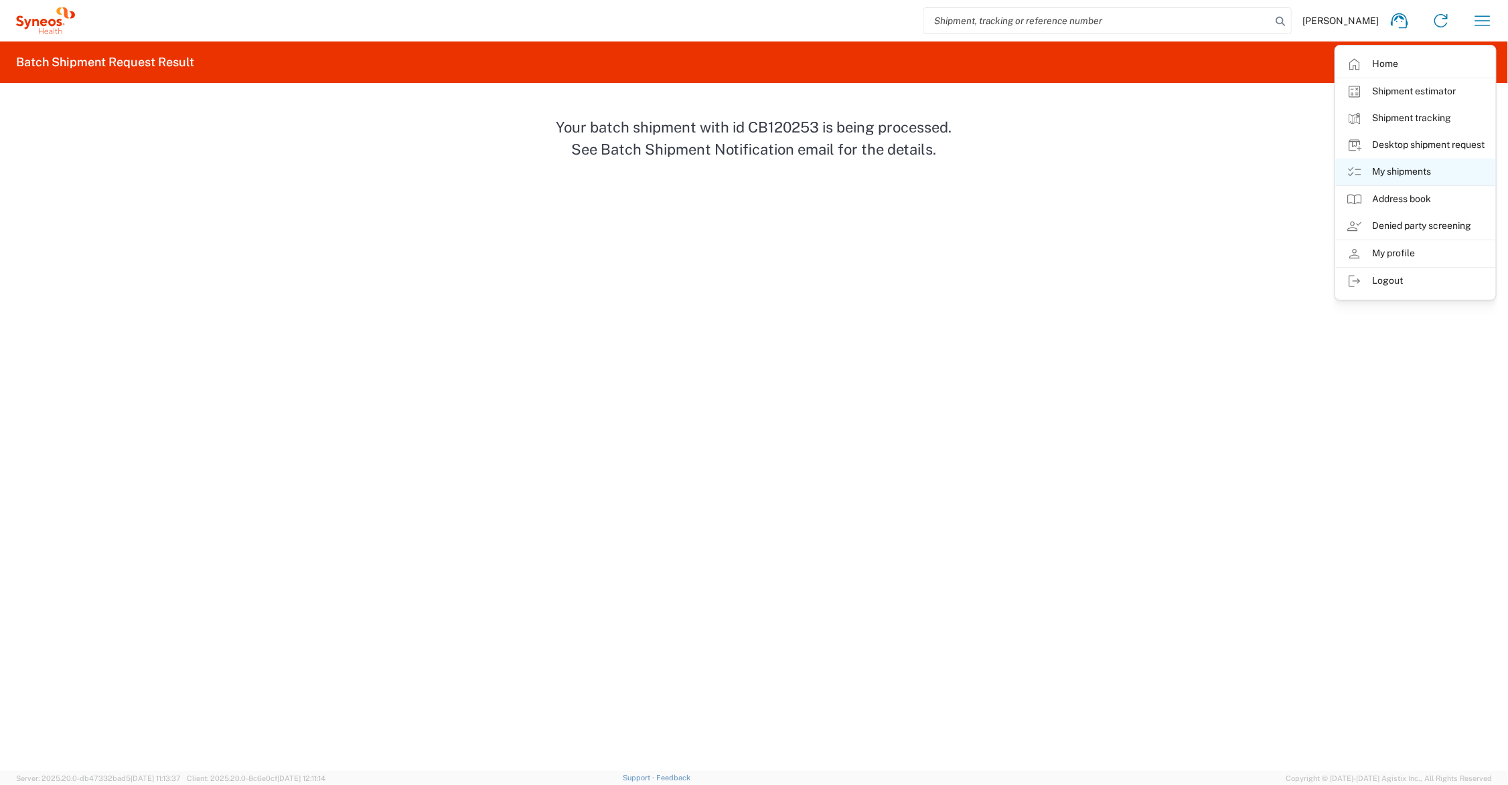
click at [1402, 172] on link "My shipments" at bounding box center [1415, 172] width 159 height 27
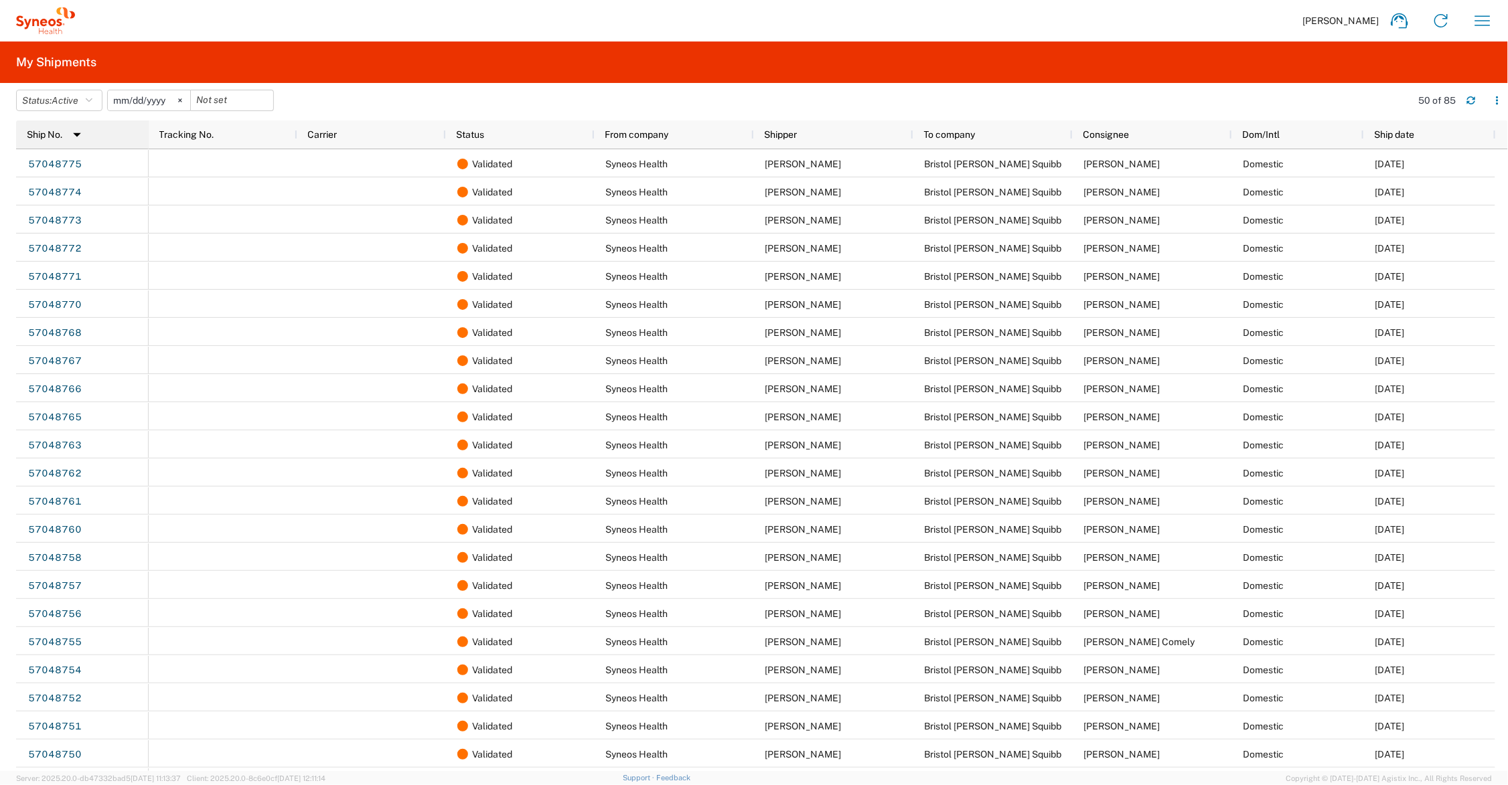
click at [79, 135] on img at bounding box center [76, 134] width 21 height 21
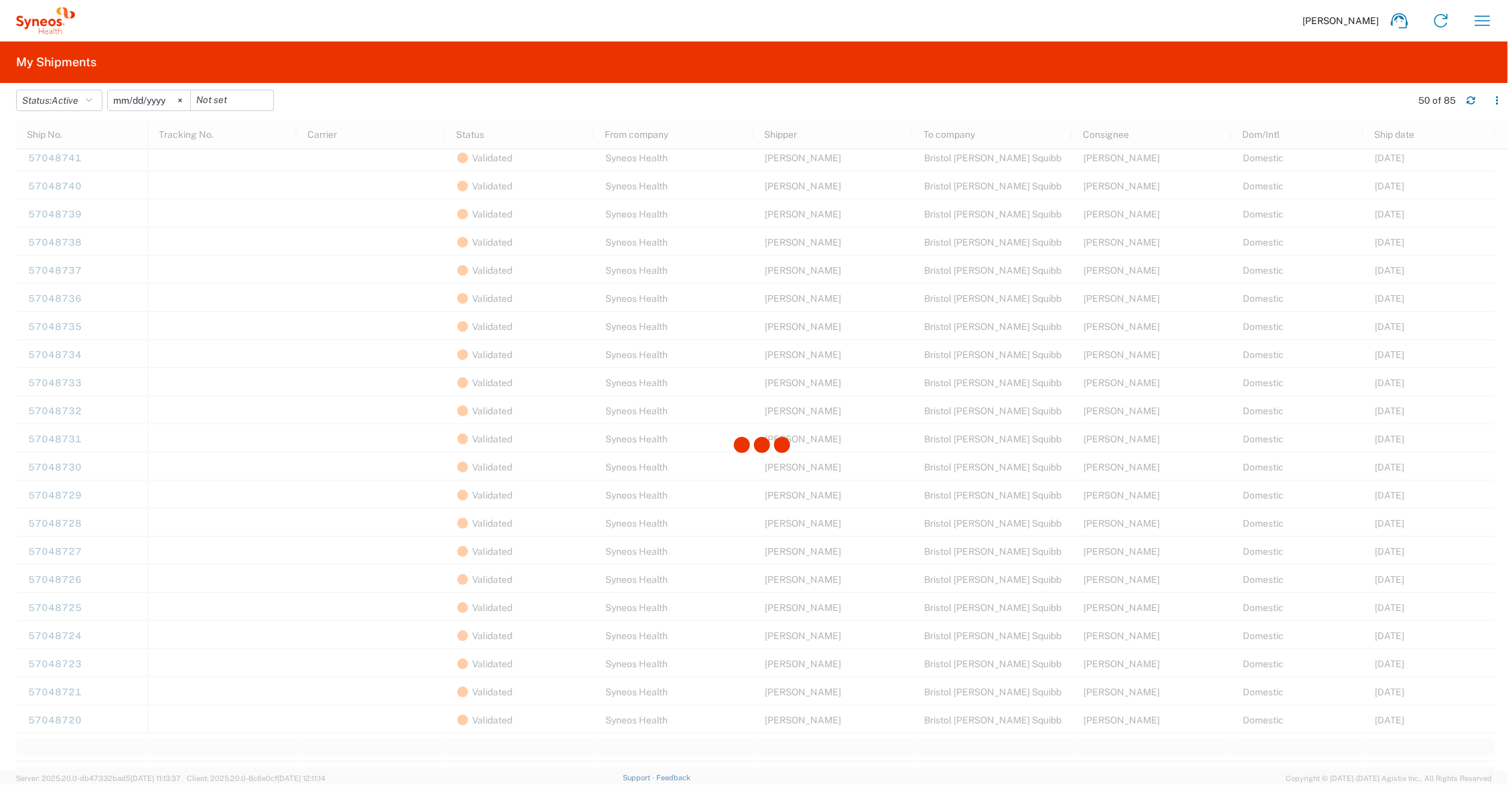
scroll to position [1339, 0]
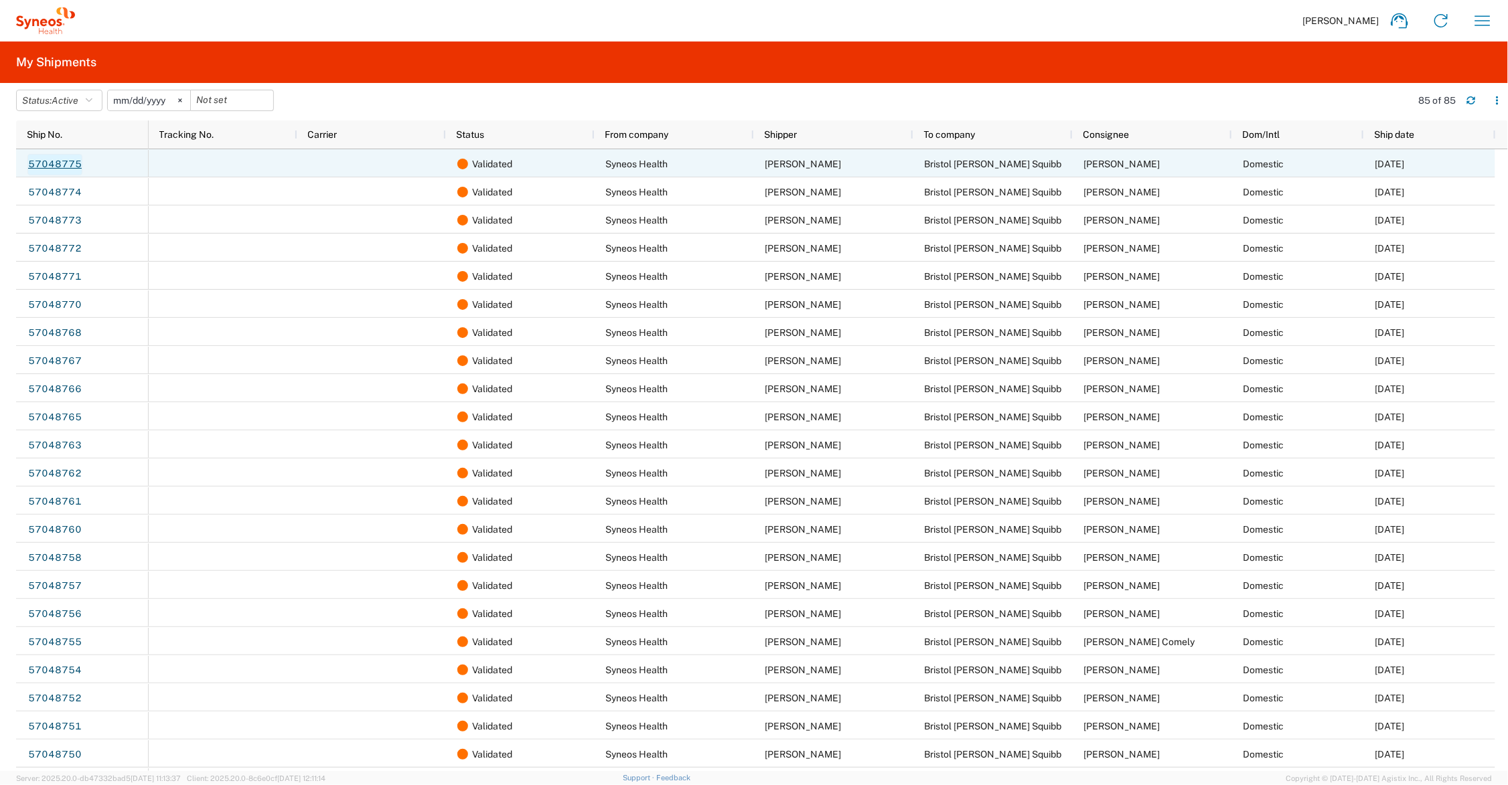
click at [57, 159] on link "57048775" at bounding box center [54, 164] width 55 height 21
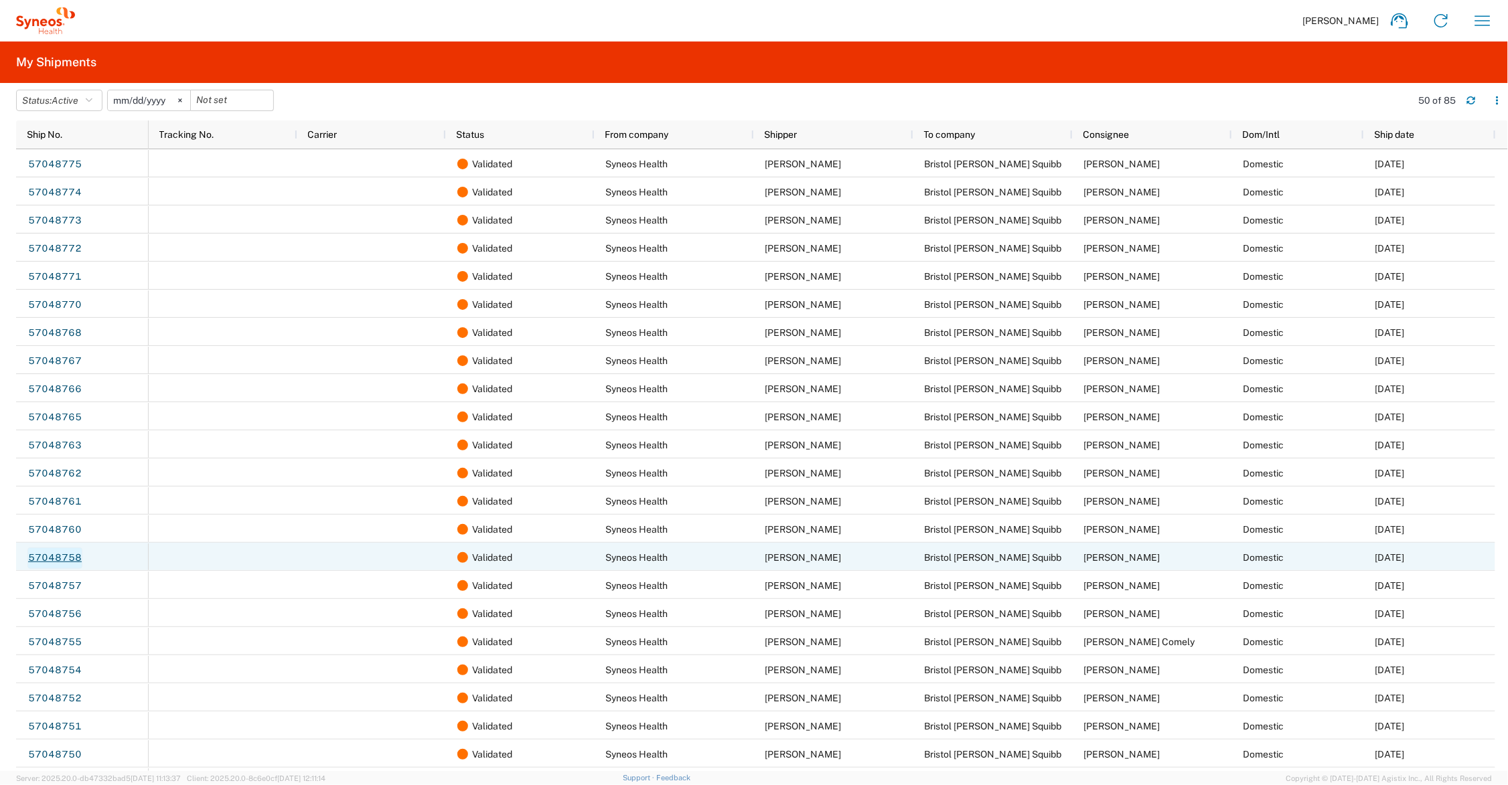
click at [51, 554] on link "57048758" at bounding box center [54, 558] width 55 height 21
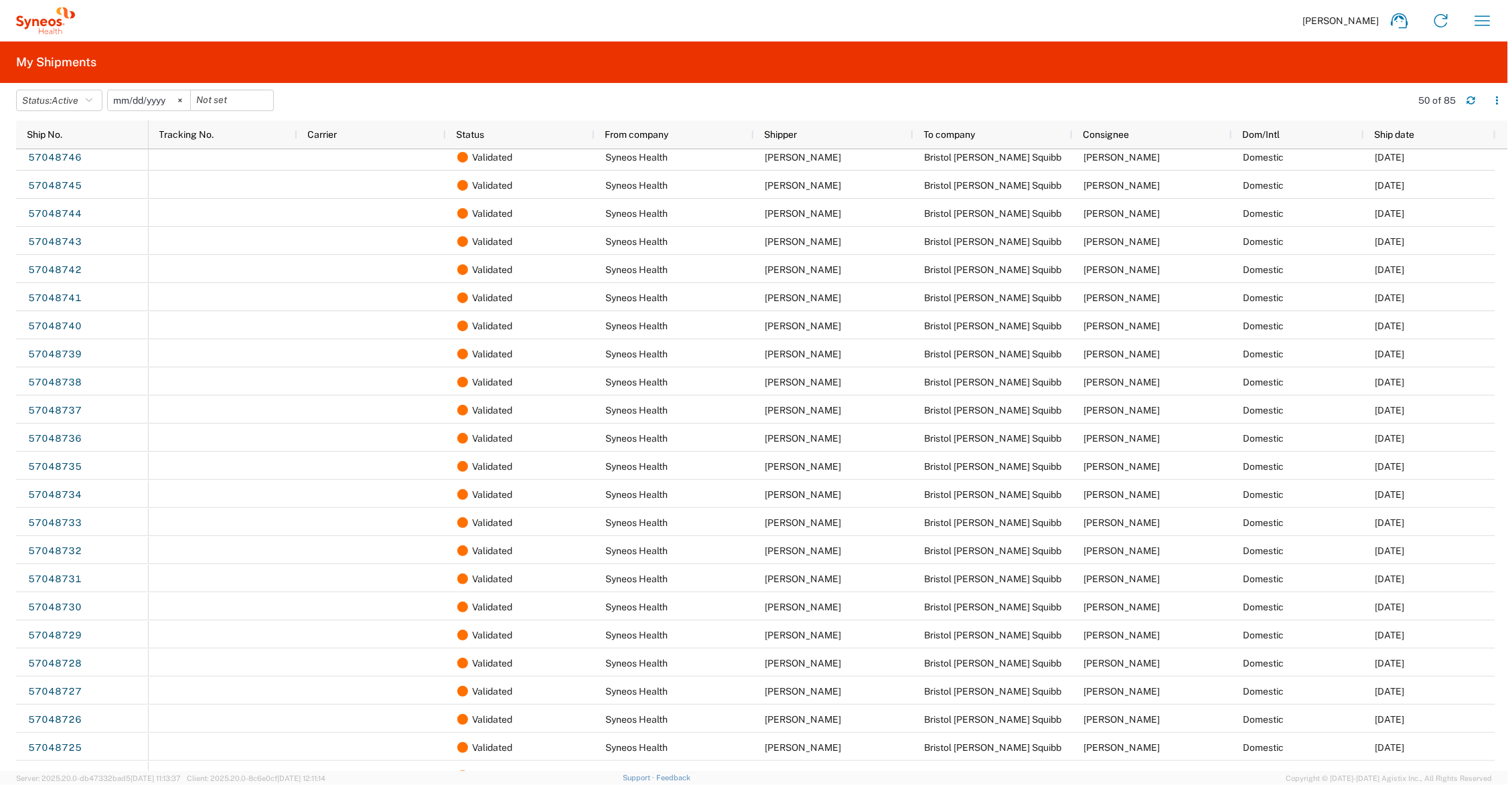
scroll to position [837, 0]
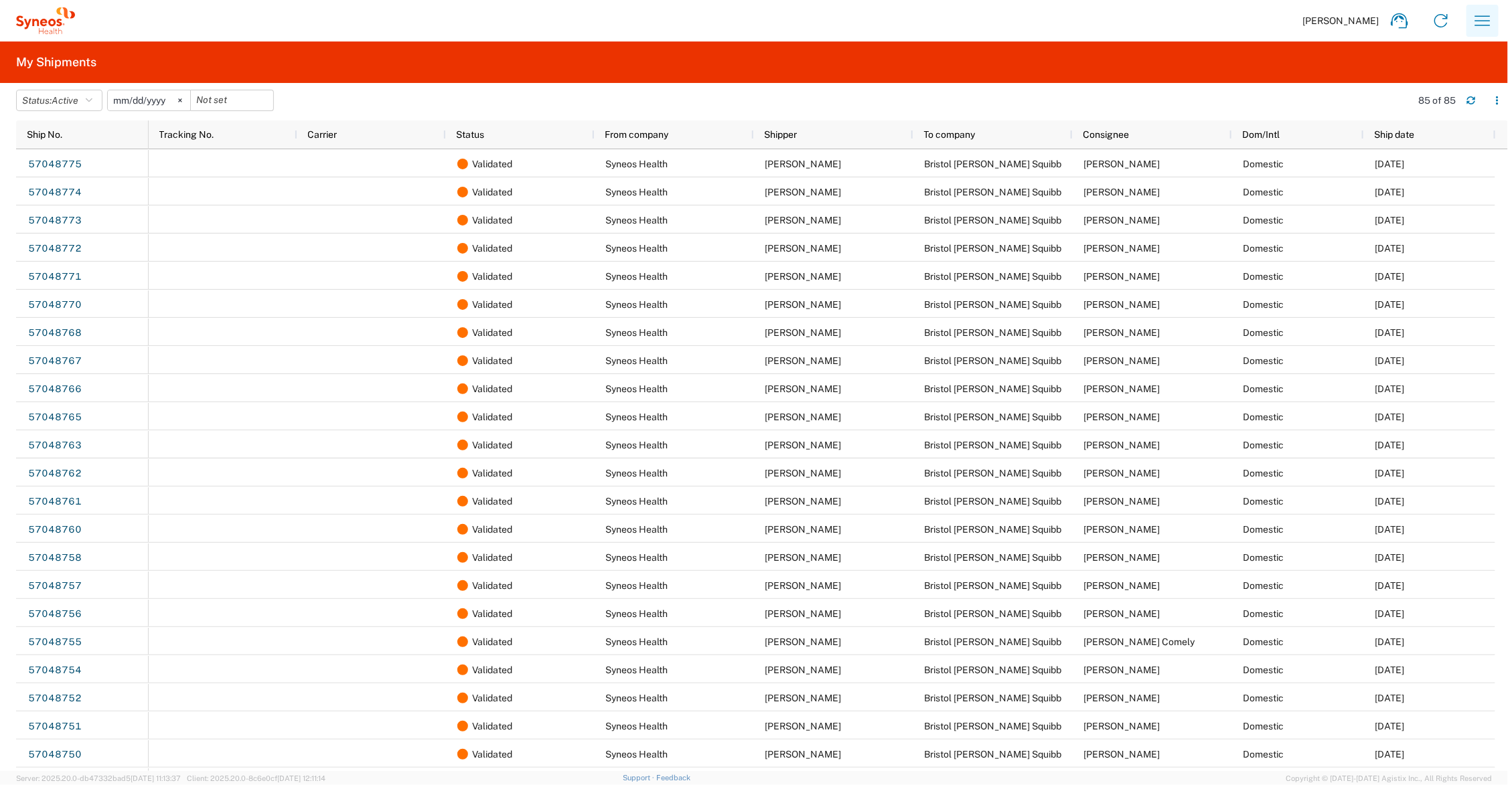
click at [1485, 18] on icon "button" at bounding box center [1482, 20] width 21 height 21
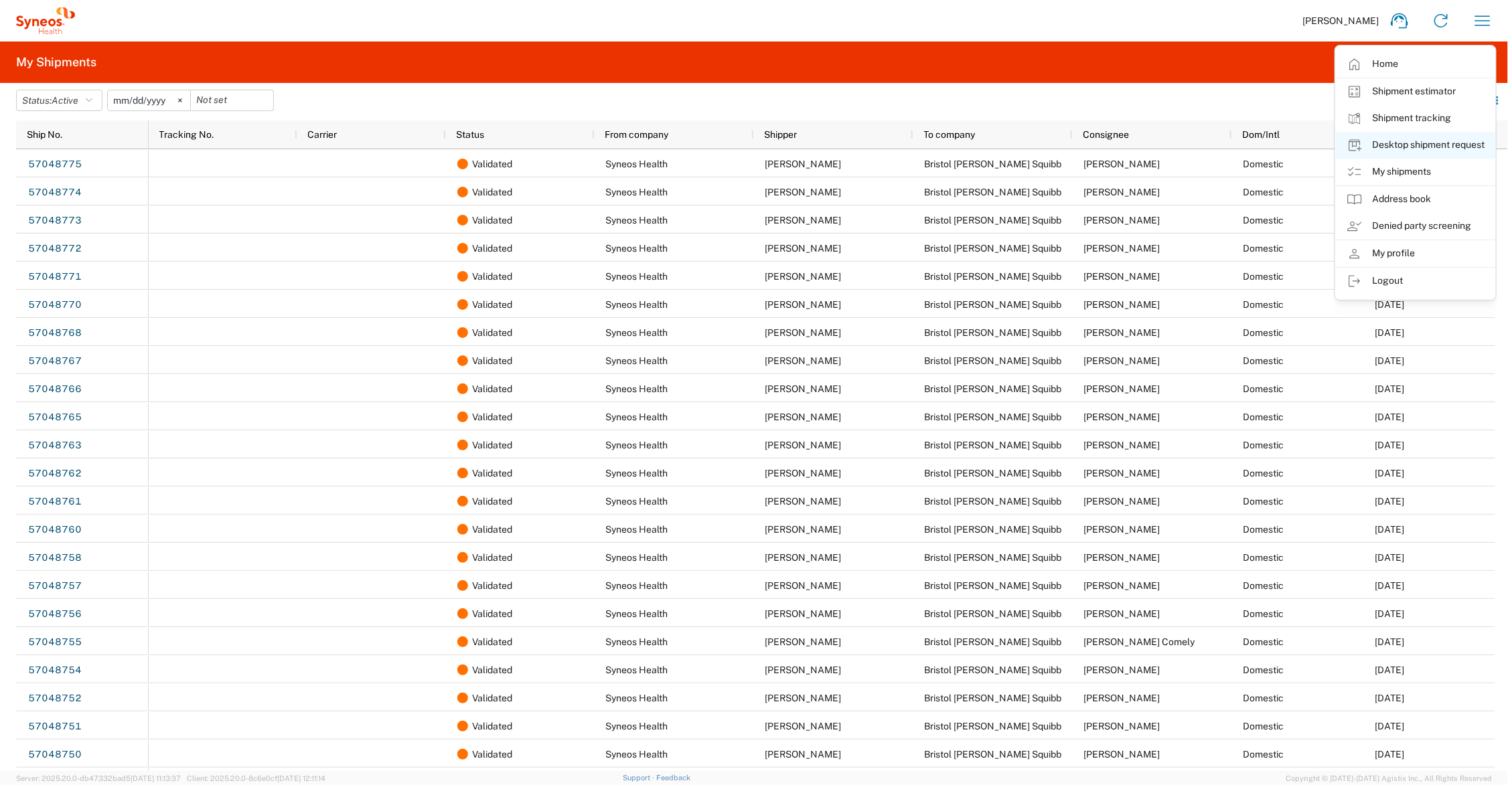
click at [1407, 141] on link "Desktop shipment request" at bounding box center [1415, 145] width 159 height 27
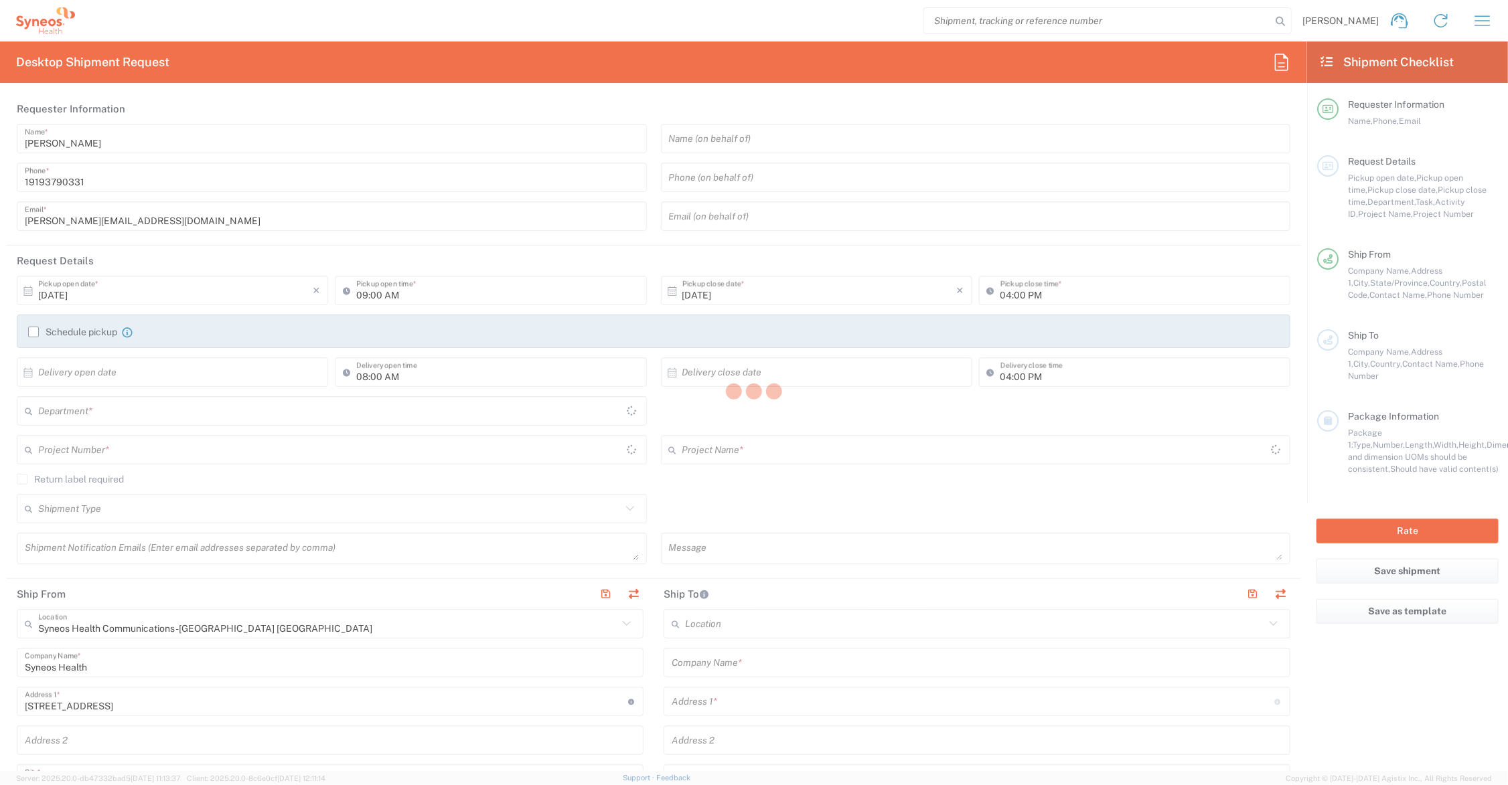
type input "Ohio"
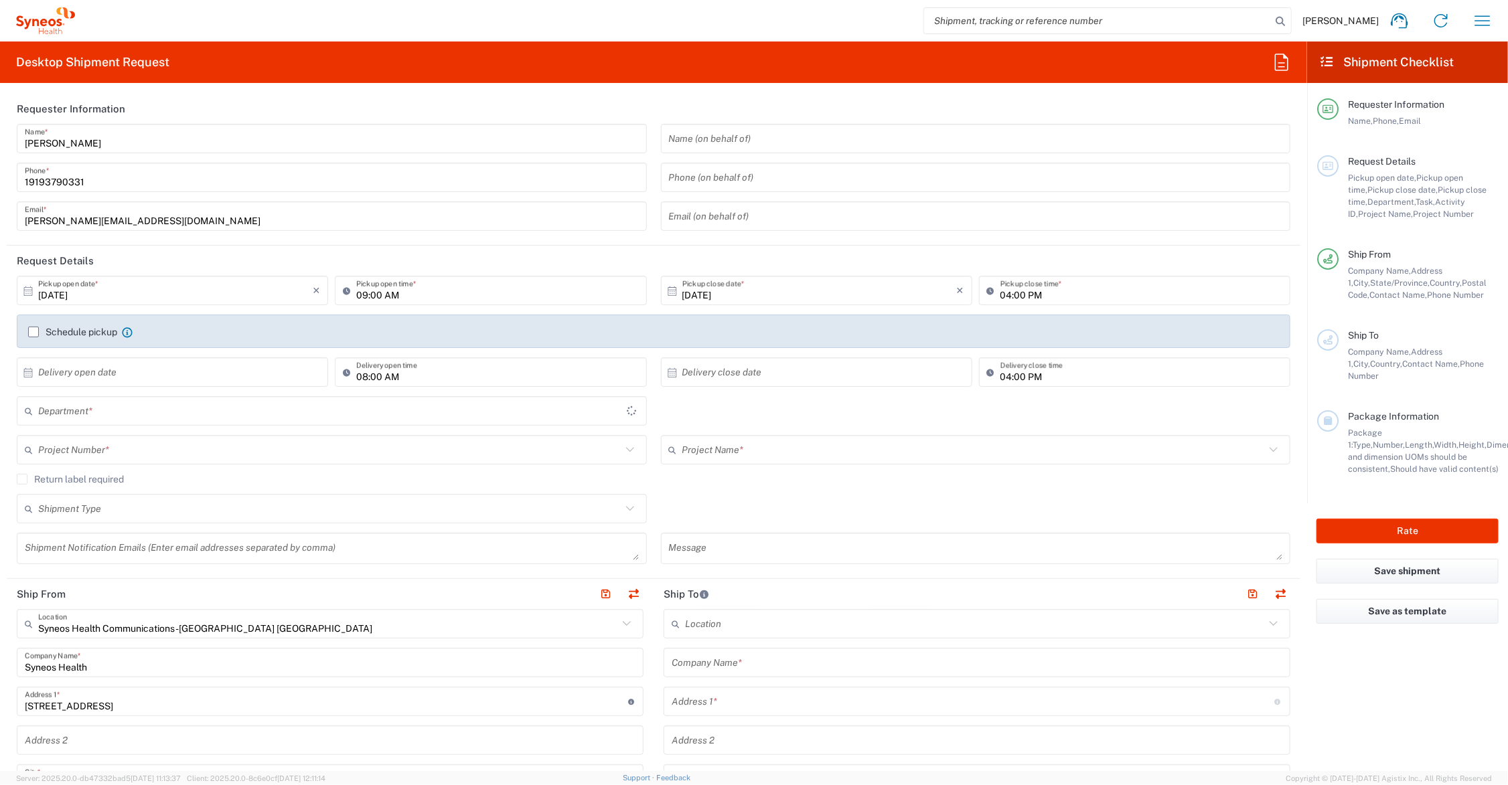
type input "6156"
click at [738, 447] on input "text" at bounding box center [973, 450] width 583 height 23
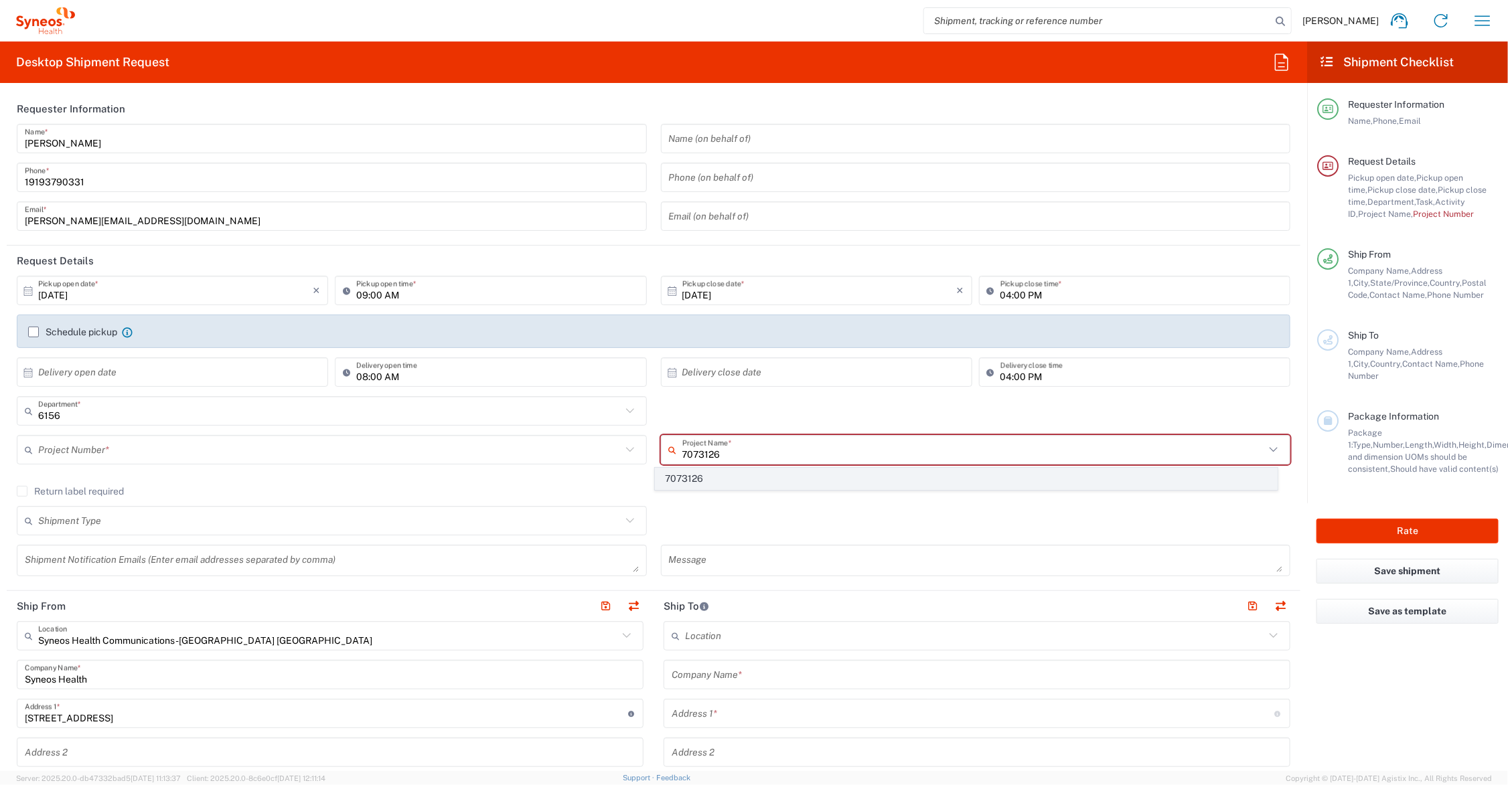
type input "7073126"
click at [688, 481] on span "7073126" at bounding box center [966, 479] width 621 height 21
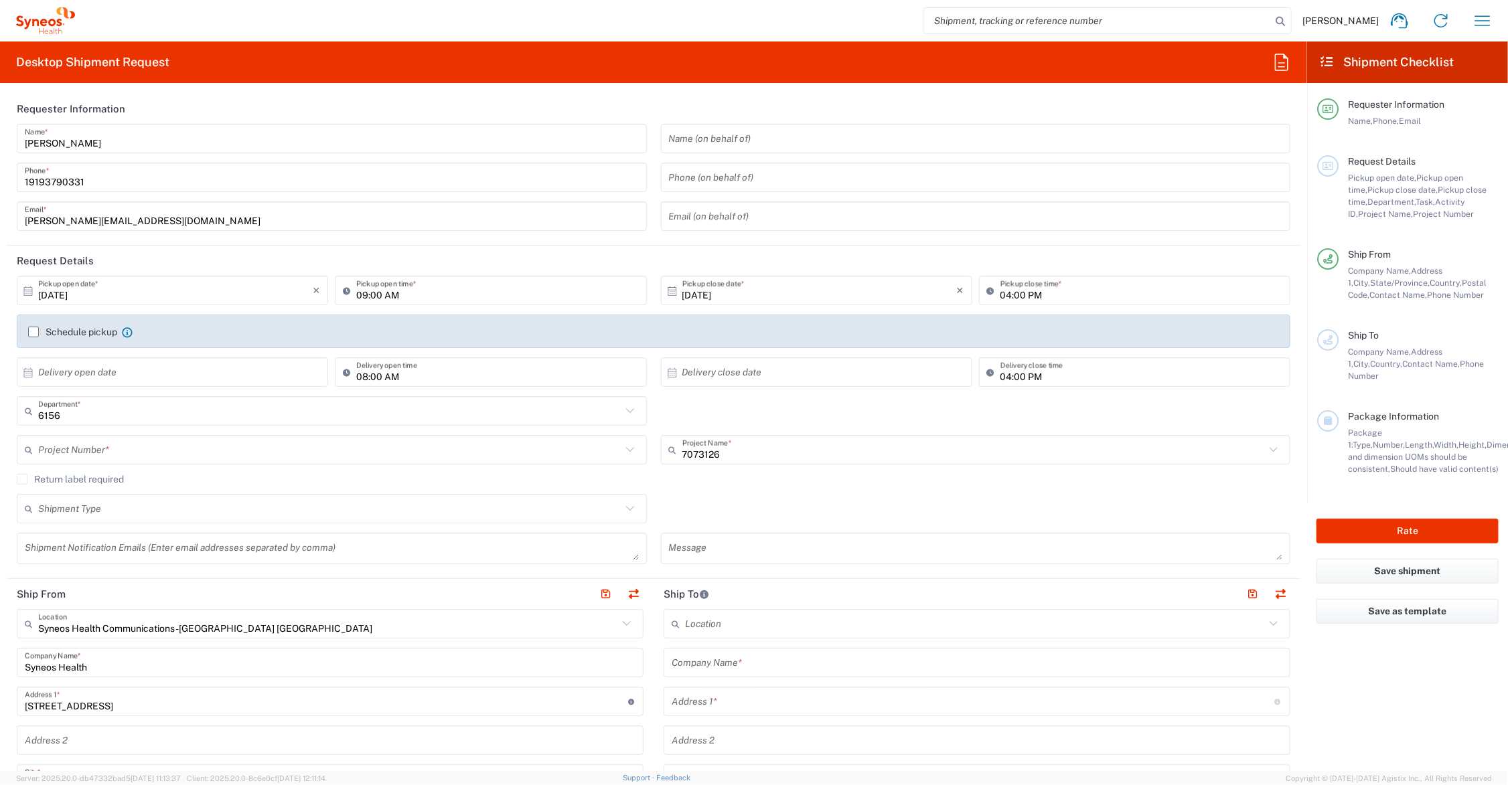
type input "GSWCO.IC.Syneos.consult.25.PrintProd"
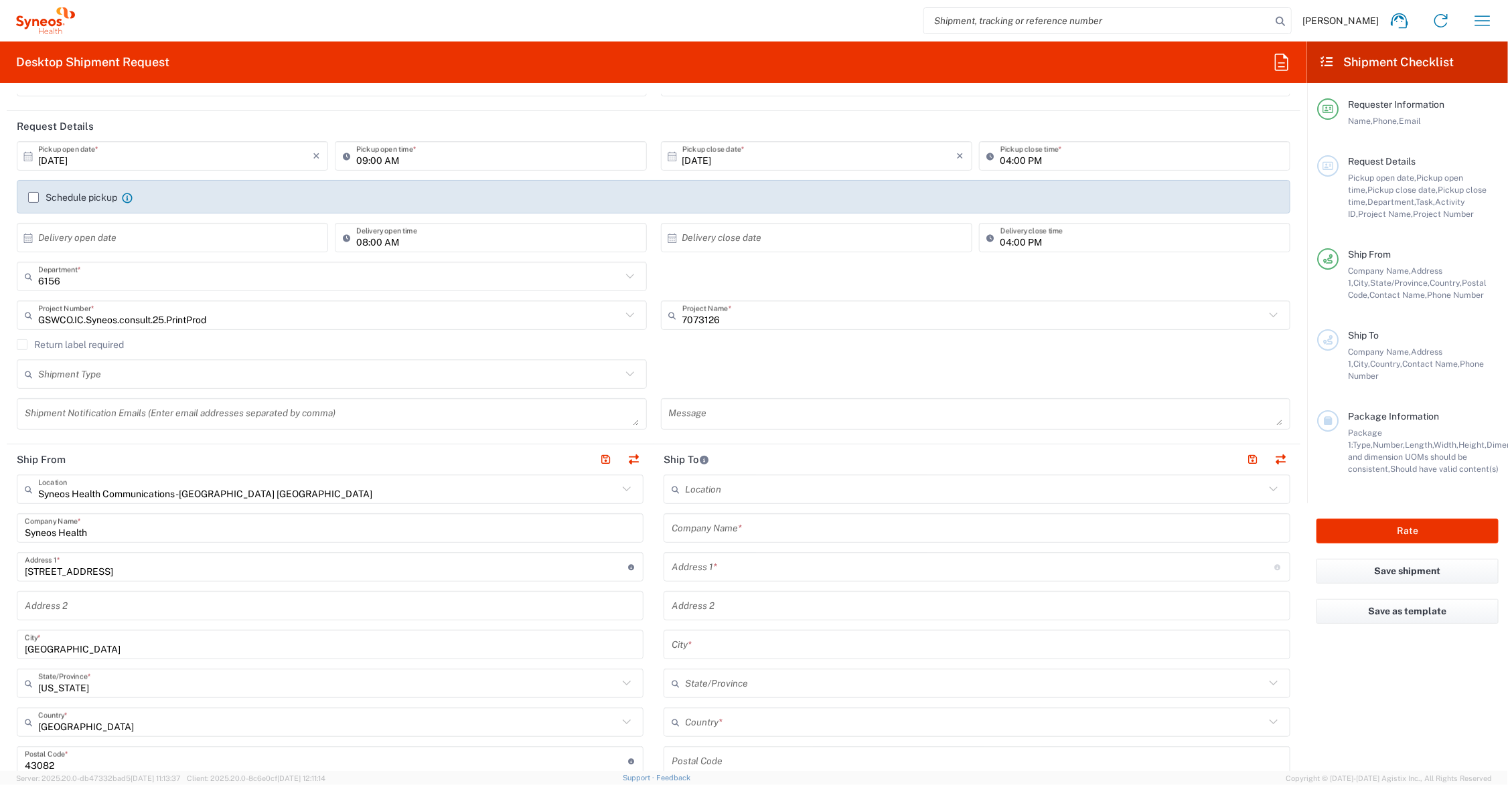
scroll to position [167, 0]
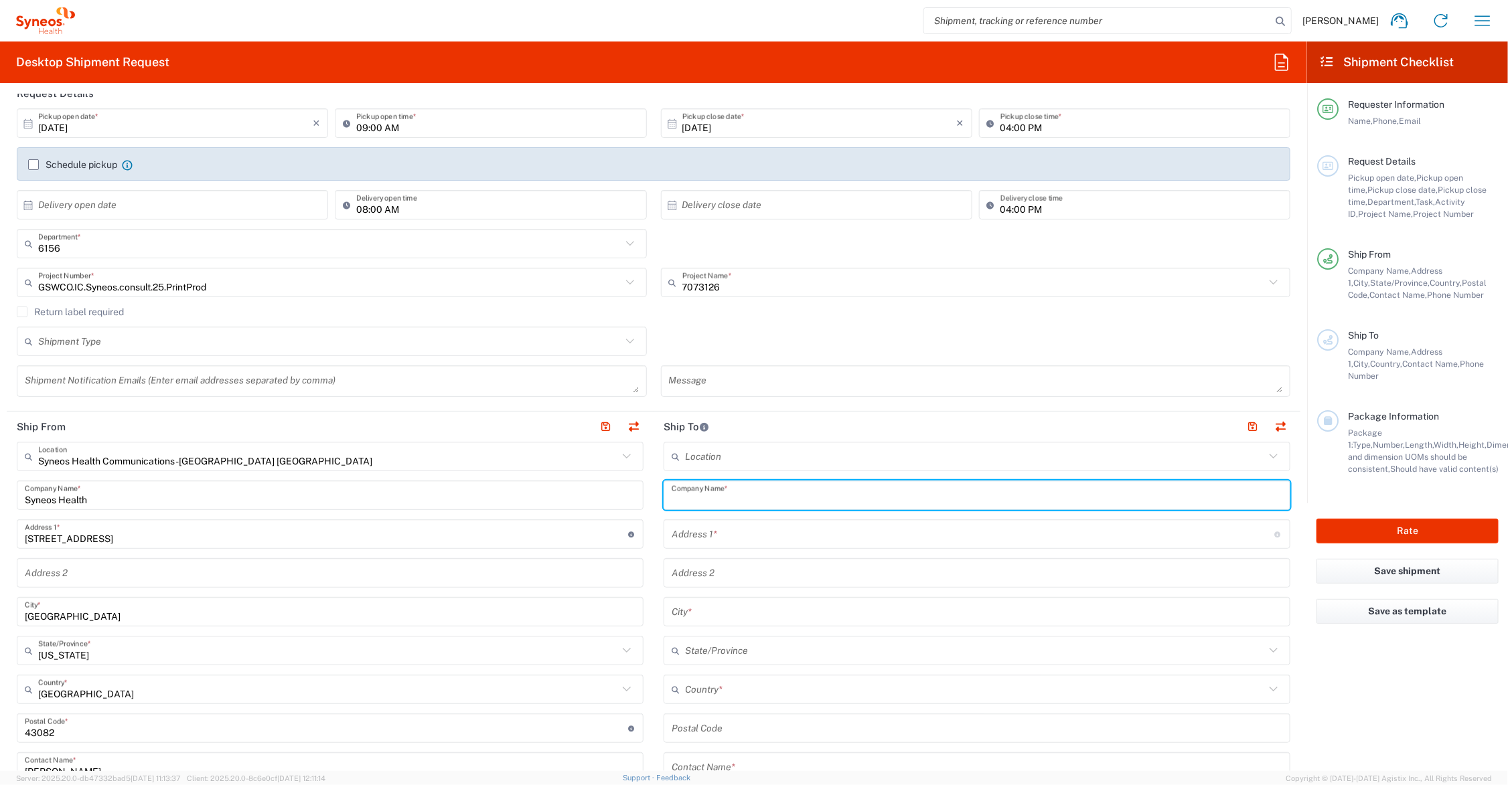
click at [754, 497] on input "text" at bounding box center [977, 495] width 611 height 23
drag, startPoint x: 680, startPoint y: 497, endPoint x: 698, endPoint y: 533, distance: 40.4
click at [682, 497] on input "Perdro" at bounding box center [977, 495] width 611 height 23
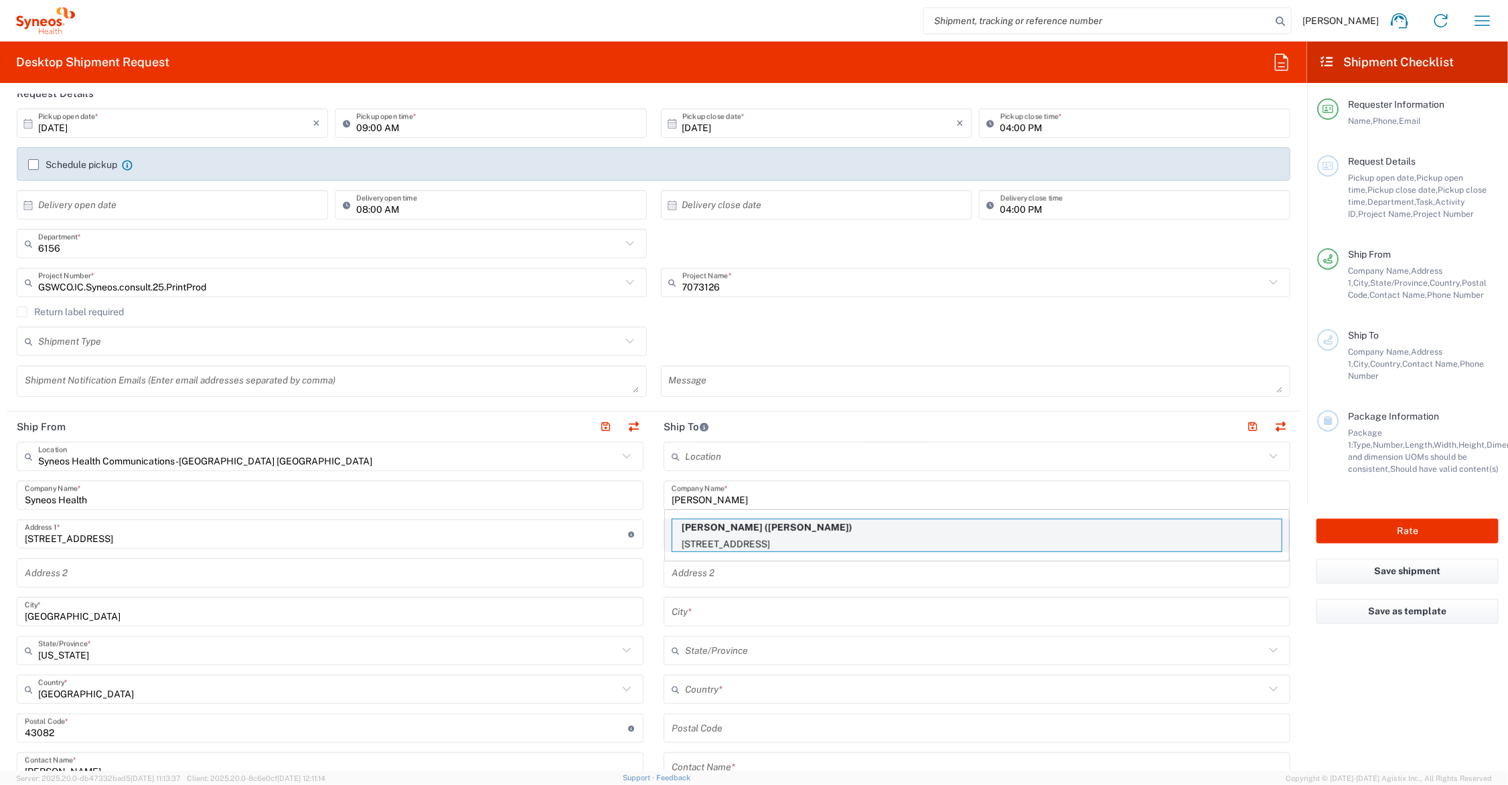
click at [701, 534] on p "Pedro Herandez (Pedro Herandez)" at bounding box center [976, 528] width 609 height 17
type input "Pedro Herandez"
type input "Calle Rio Lajas AK-56 Rio Hondo 11"
type input "Bayamon"
type input "Puerto Rico"
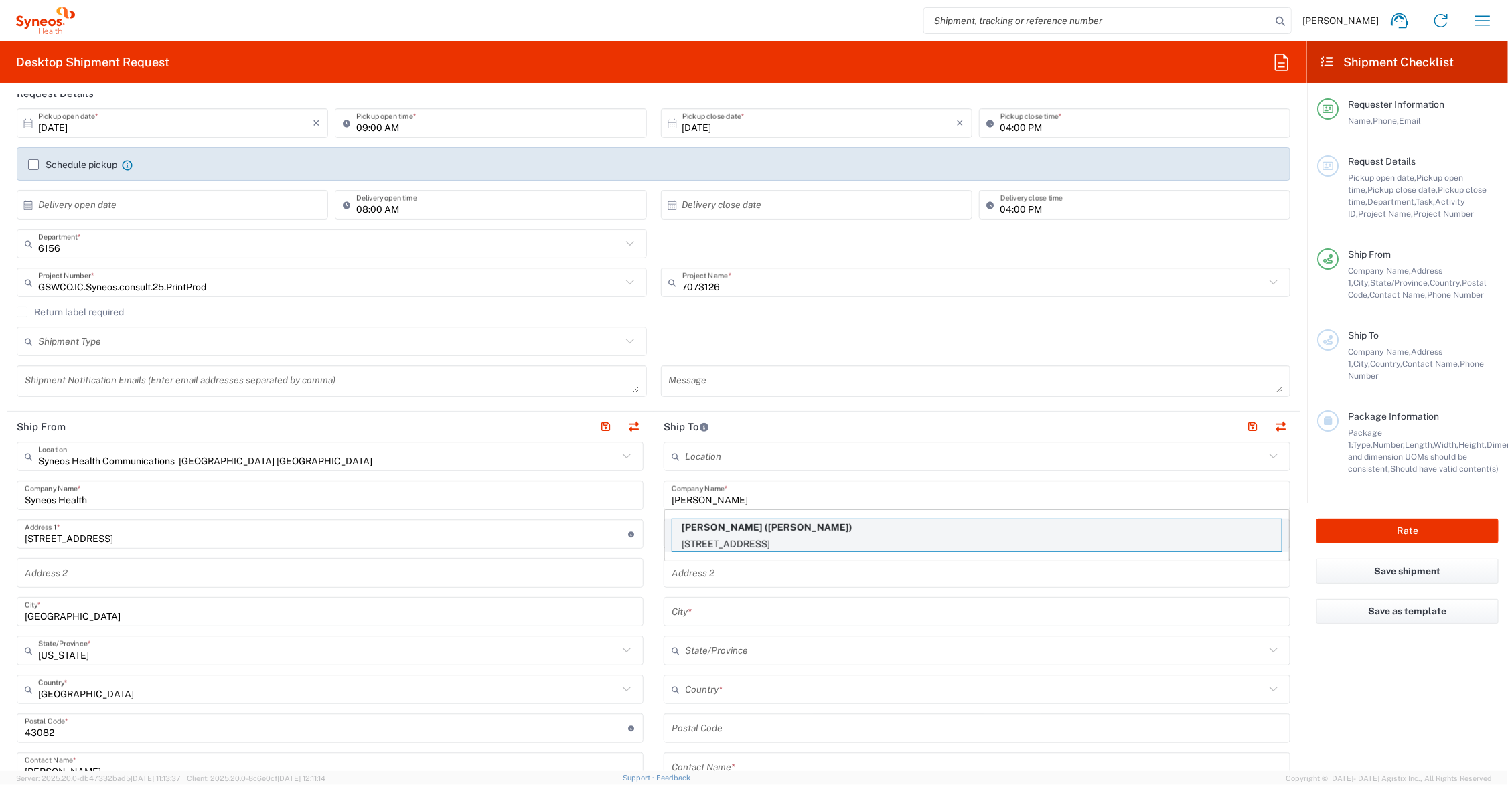
type input "00961"
type input "Pedro Herandez"
type input "123-456-7890"
type input "Sender/Shipper"
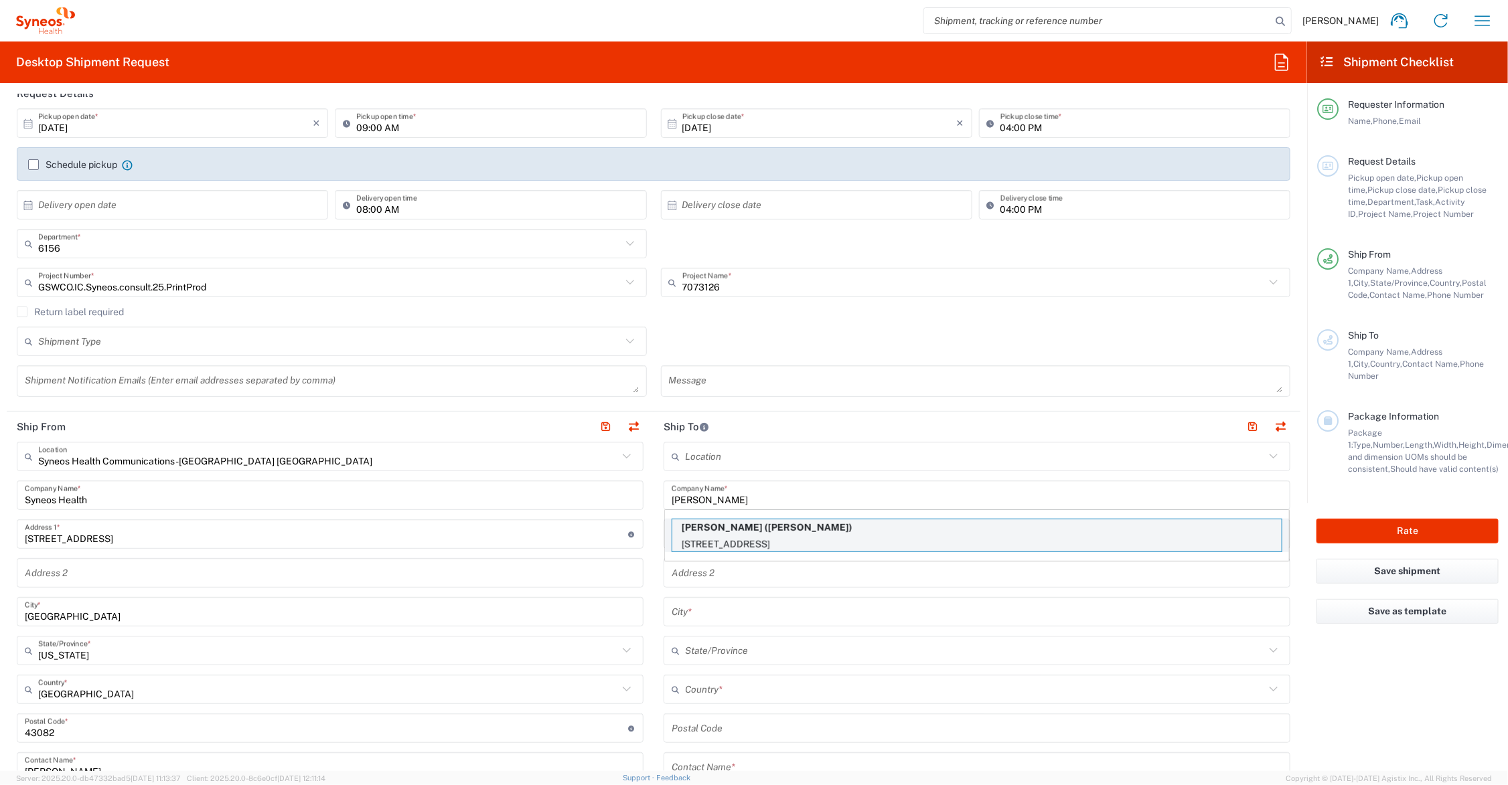
type input "Delivery Duty Paid"
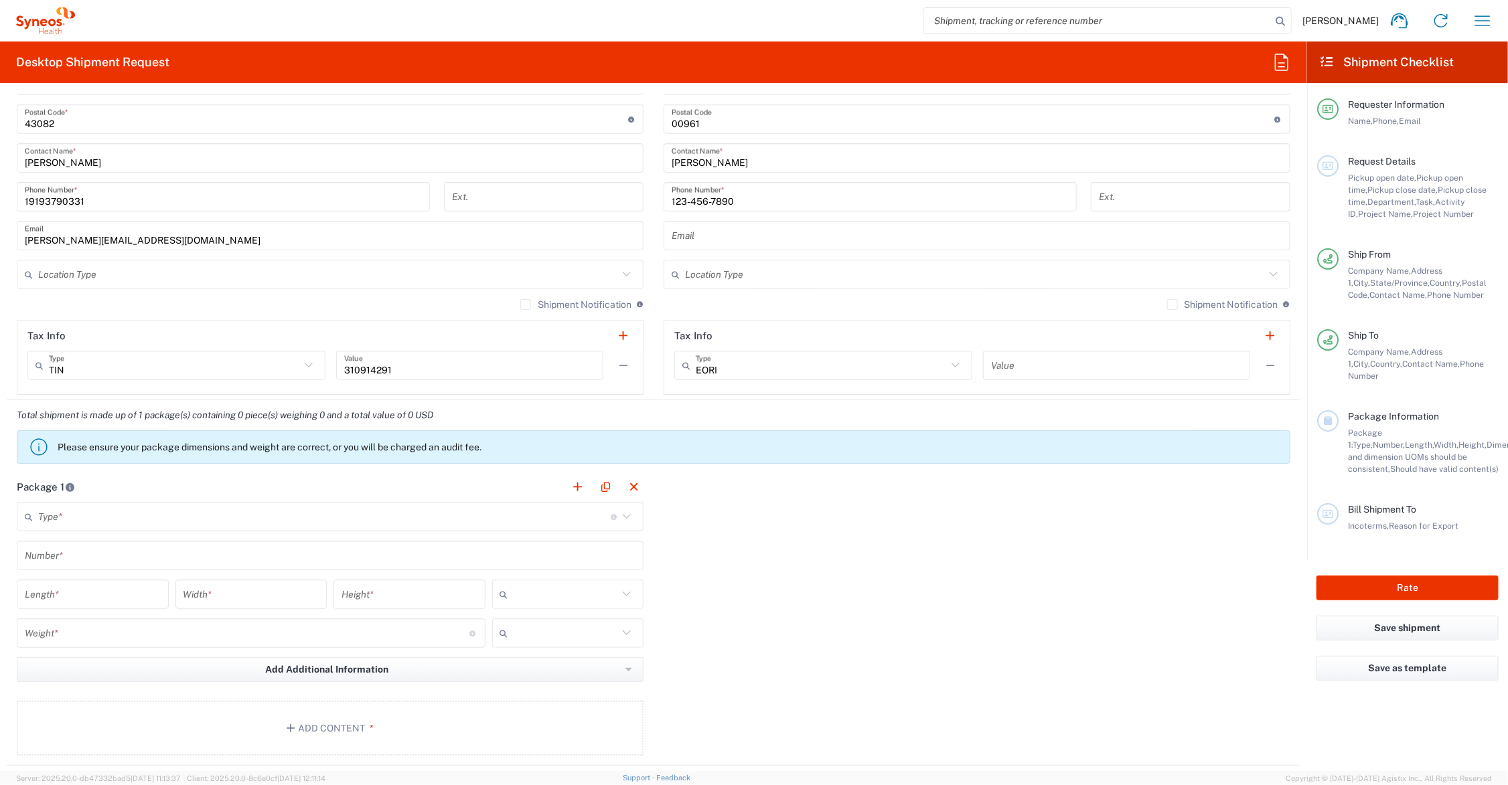
scroll to position [837, 0]
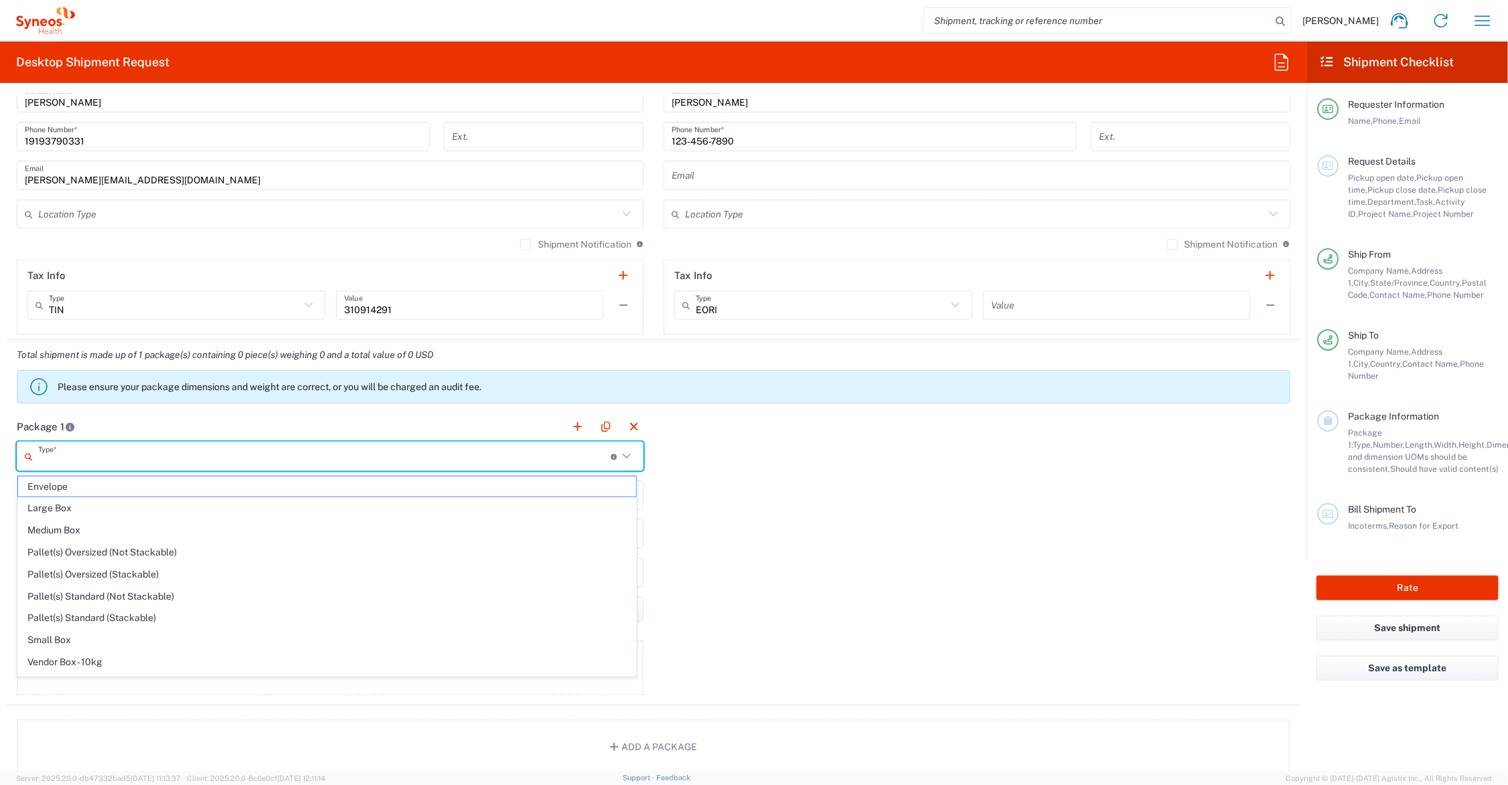
click at [98, 457] on input "text" at bounding box center [324, 456] width 573 height 23
click at [76, 527] on span "Medium Box" at bounding box center [327, 530] width 618 height 21
type input "Medium Box"
type input "13"
type input "11.5"
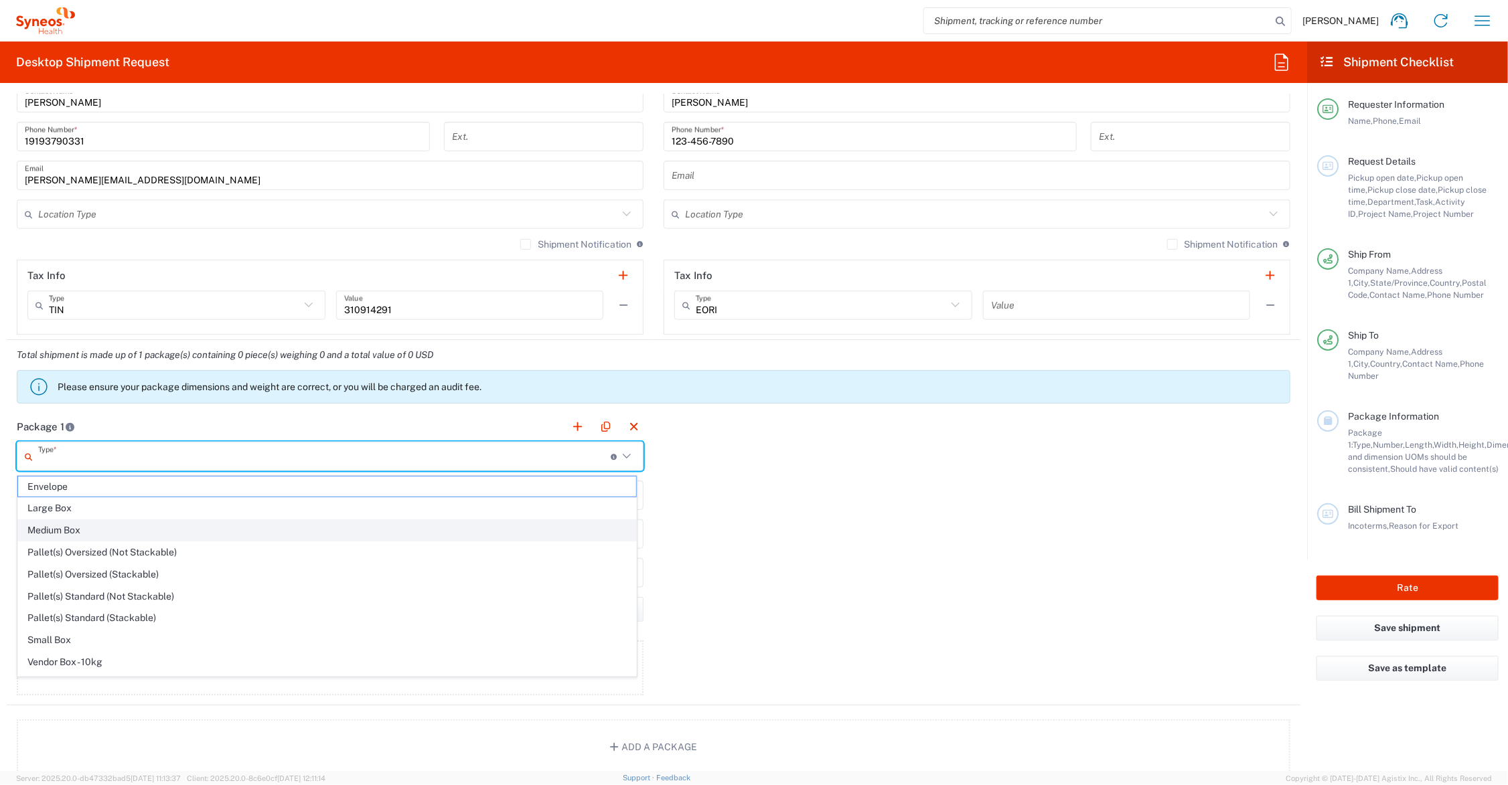
type input "2.5"
type input "in"
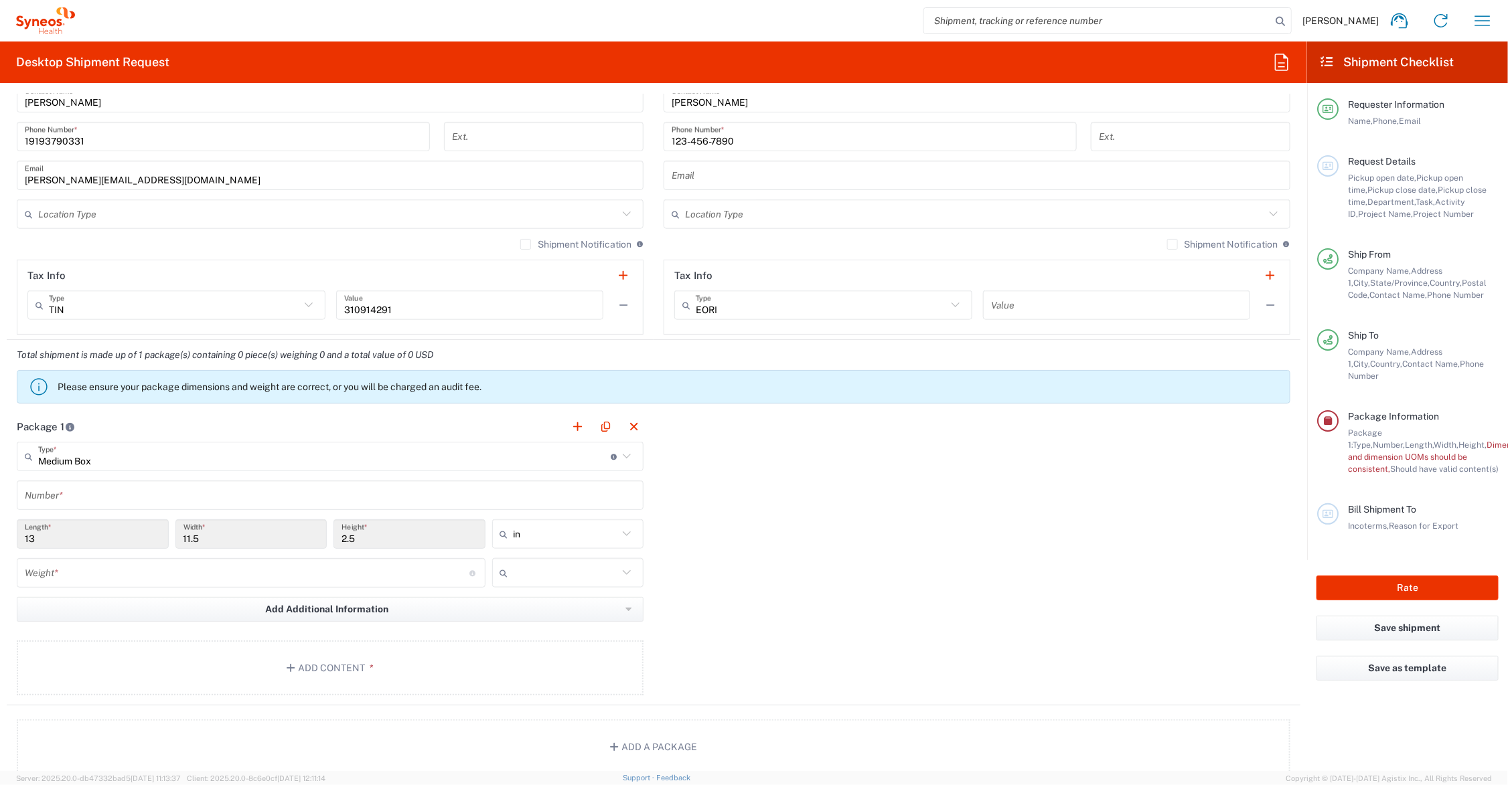
click at [74, 496] on input "text" at bounding box center [330, 495] width 611 height 23
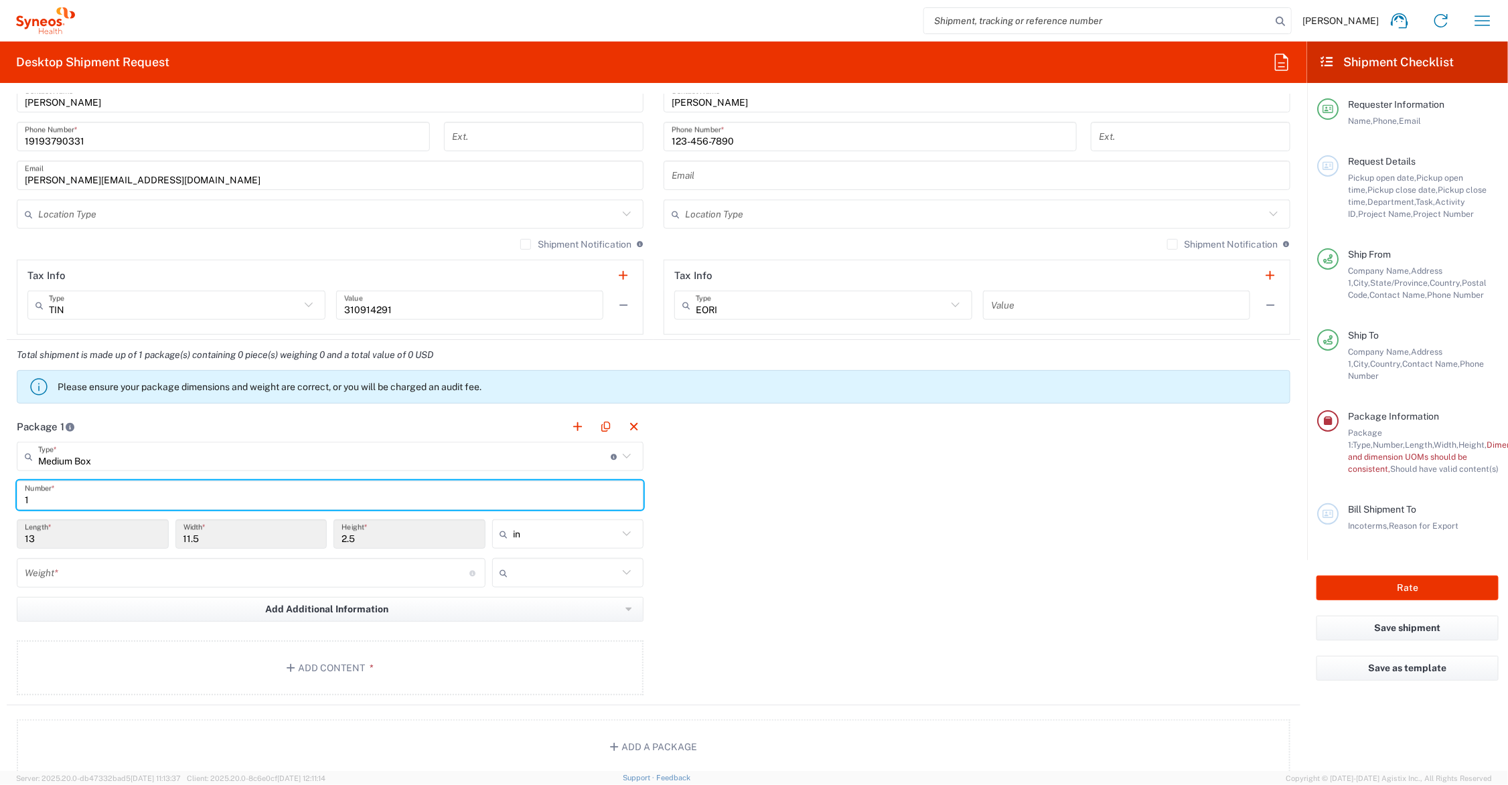
type input "1"
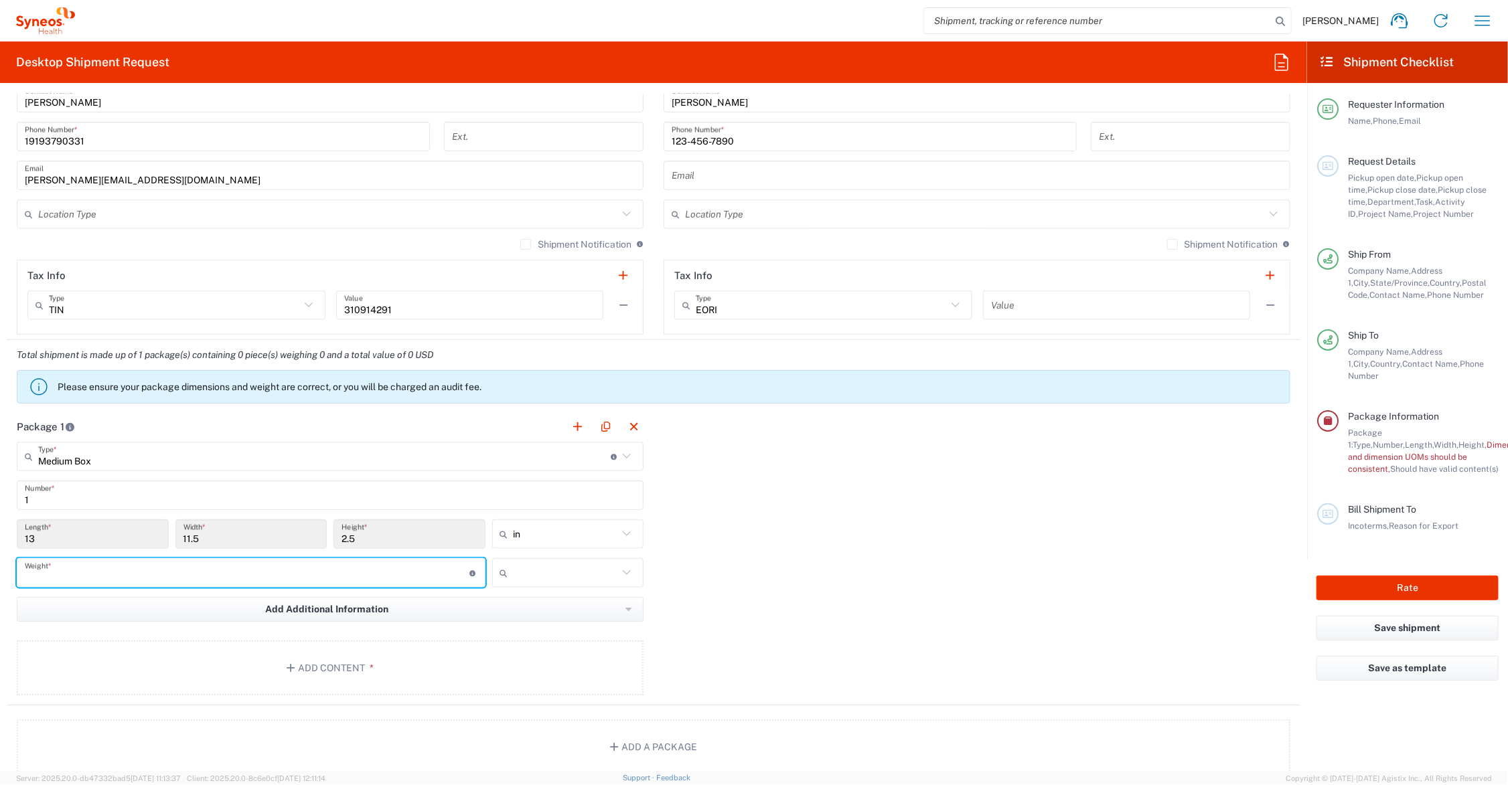
click at [71, 577] on input "number" at bounding box center [247, 573] width 445 height 23
type input "6"
click at [528, 575] on input "text" at bounding box center [566, 572] width 105 height 21
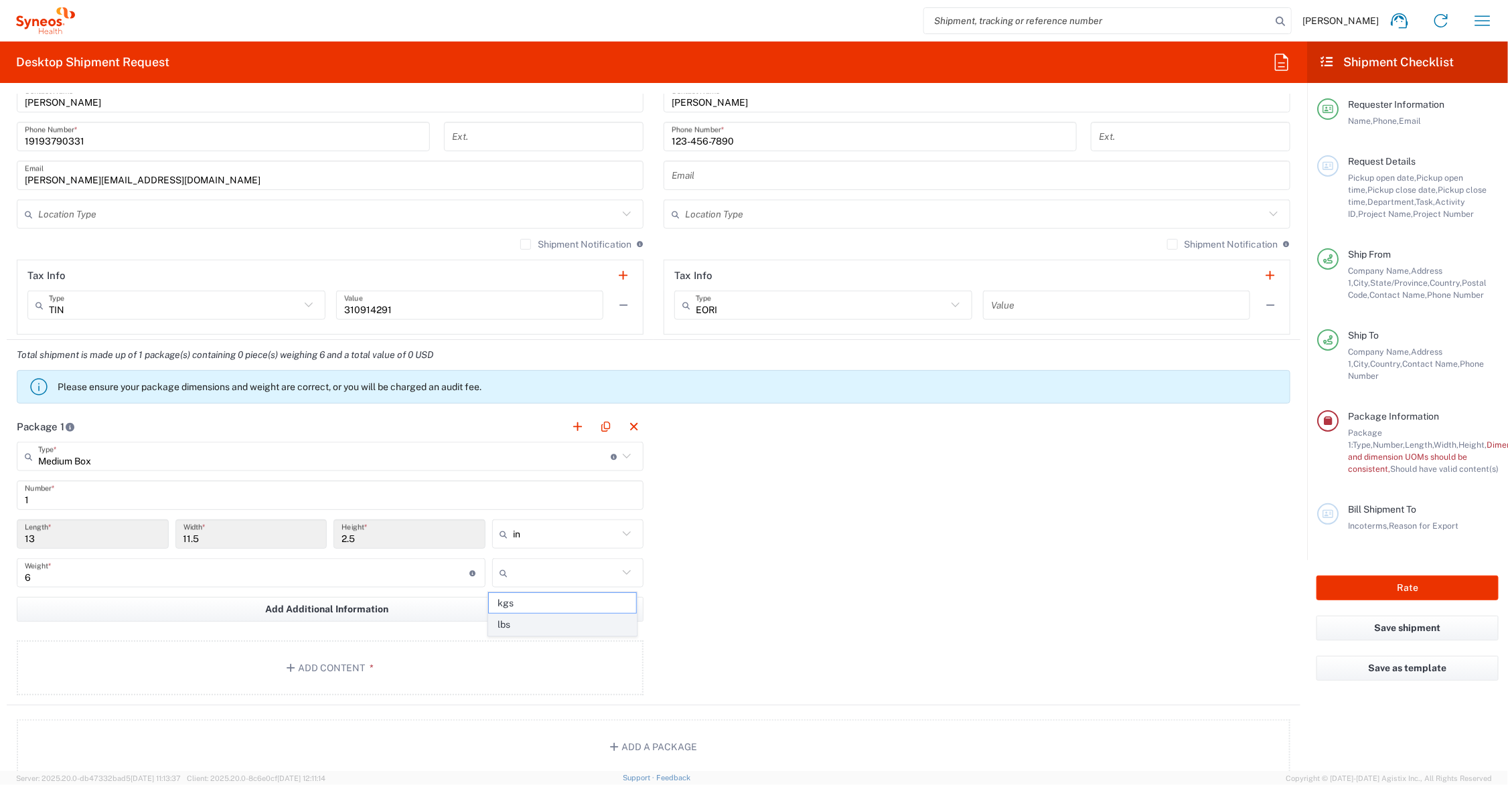
click at [520, 623] on span "lbs" at bounding box center [562, 625] width 147 height 21
type input "lbs"
click at [295, 664] on button "Add Content *" at bounding box center [330, 668] width 627 height 55
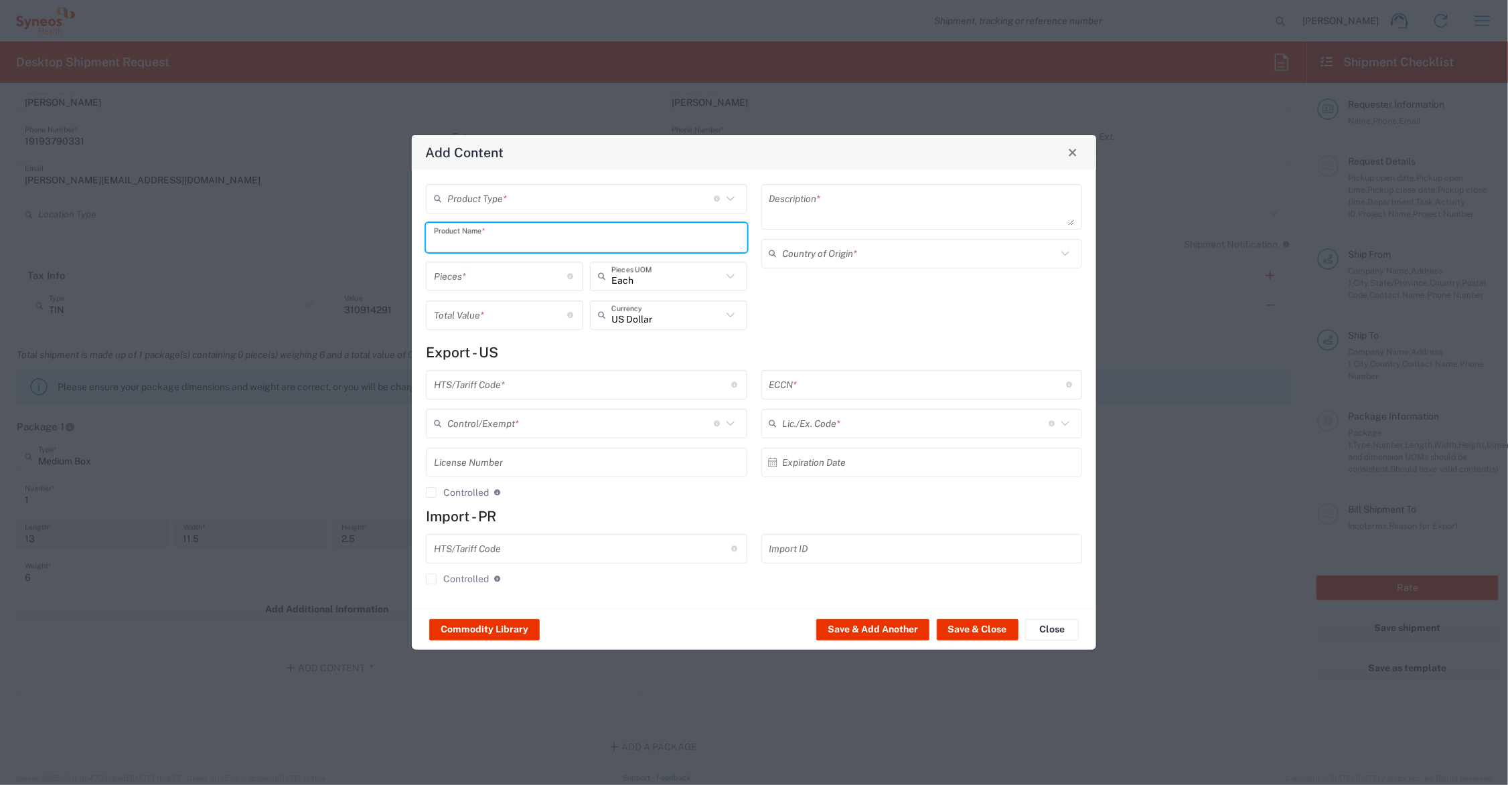
click at [493, 236] on input "text" at bounding box center [586, 237] width 305 height 23
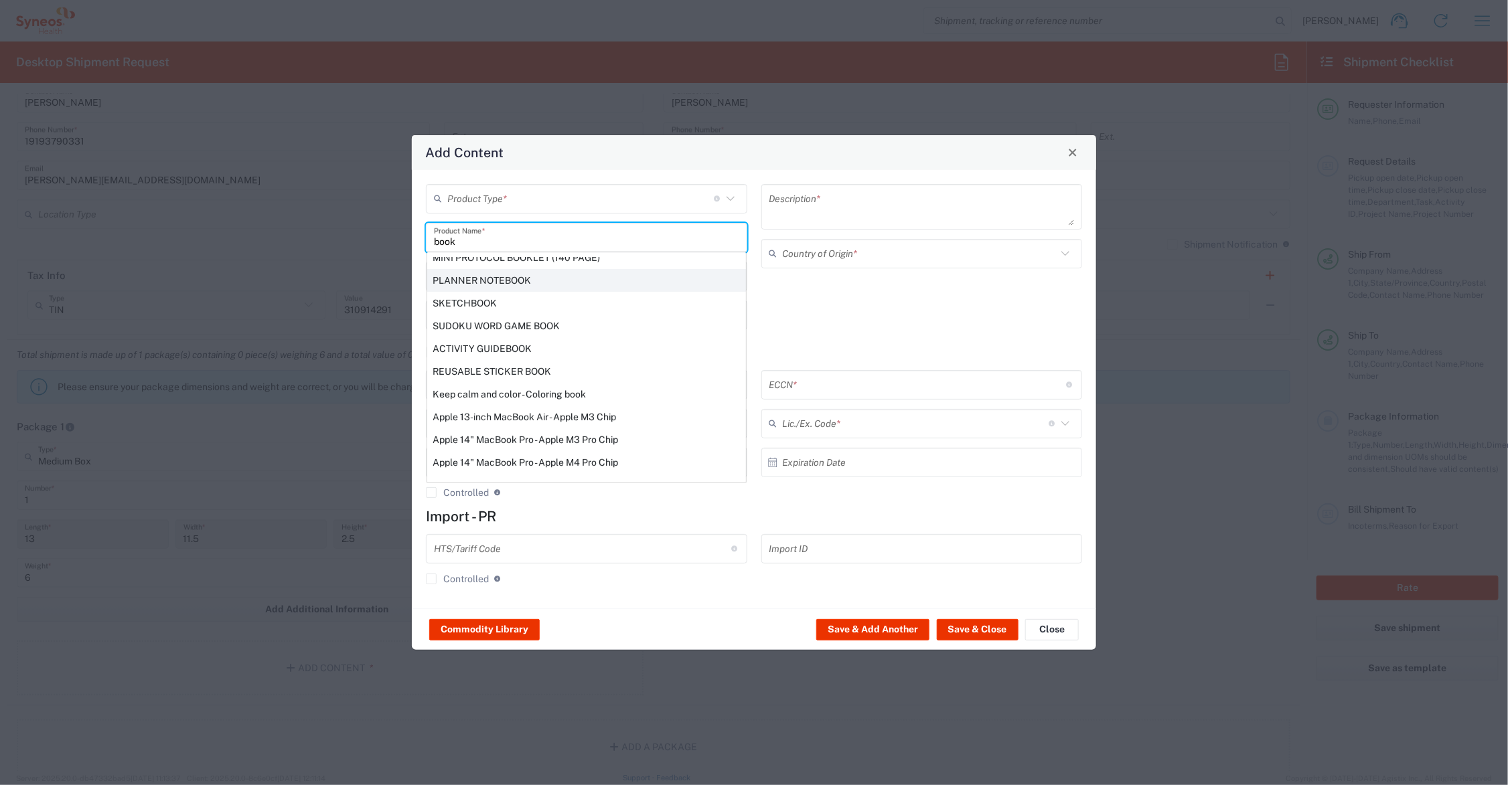
scroll to position [242, 0]
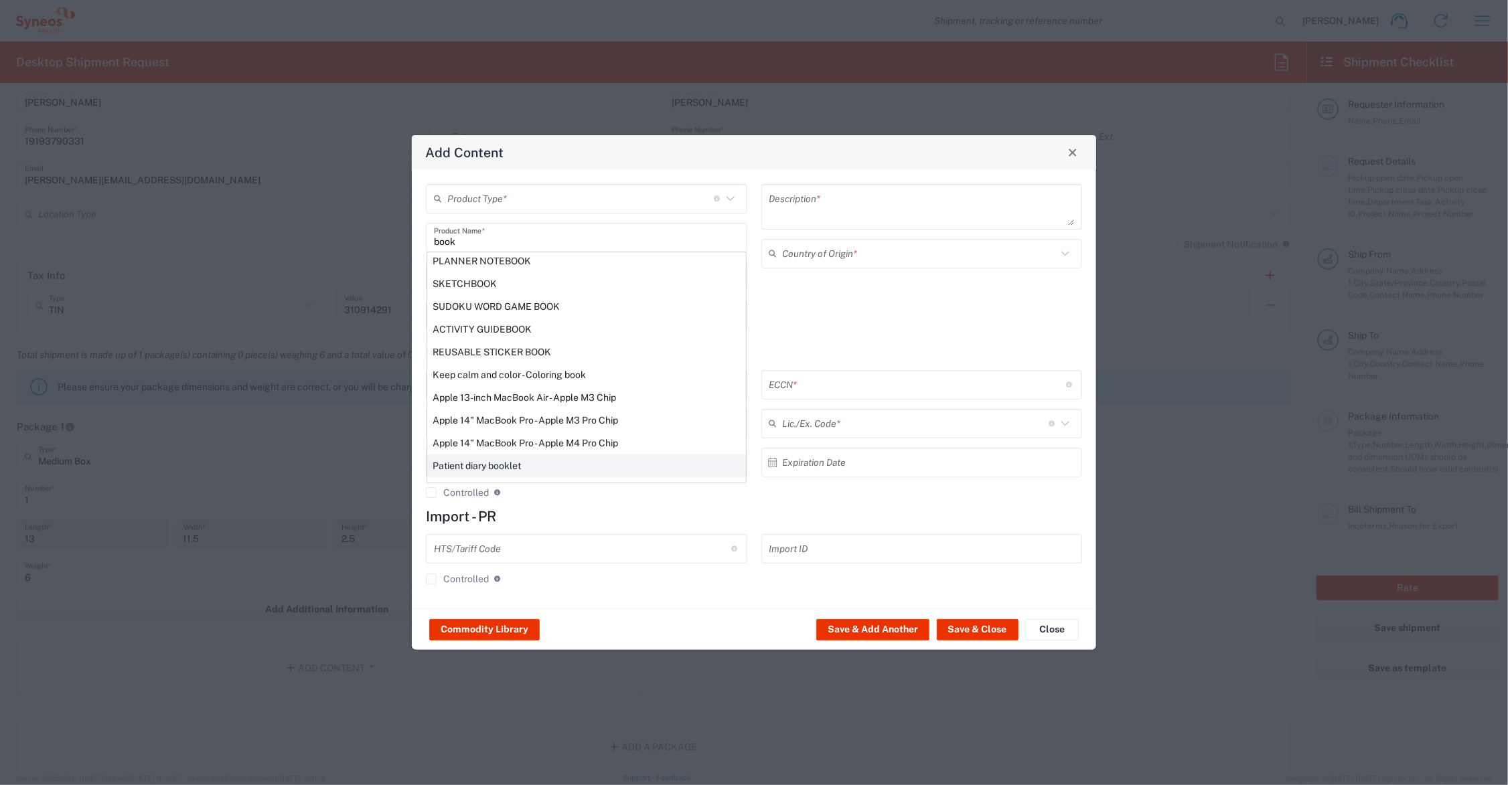
click at [500, 463] on div "Patient diary booklet" at bounding box center [586, 466] width 319 height 23
type input "Patient diary booklet"
type textarea "20 pages"
type input "4820.10.2010"
type input "BIS"
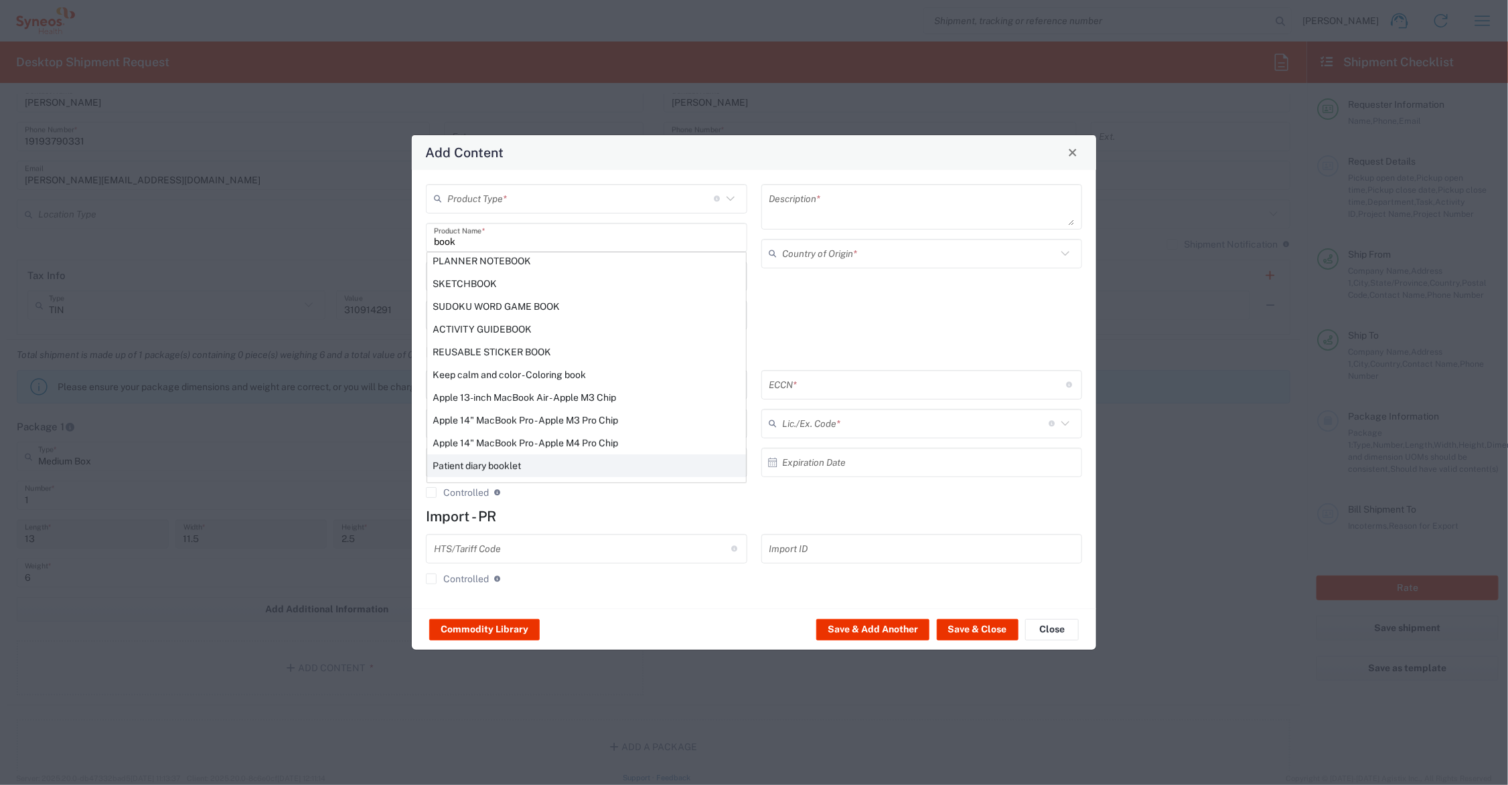
type input "EAR99"
type input "NLR - No License Required"
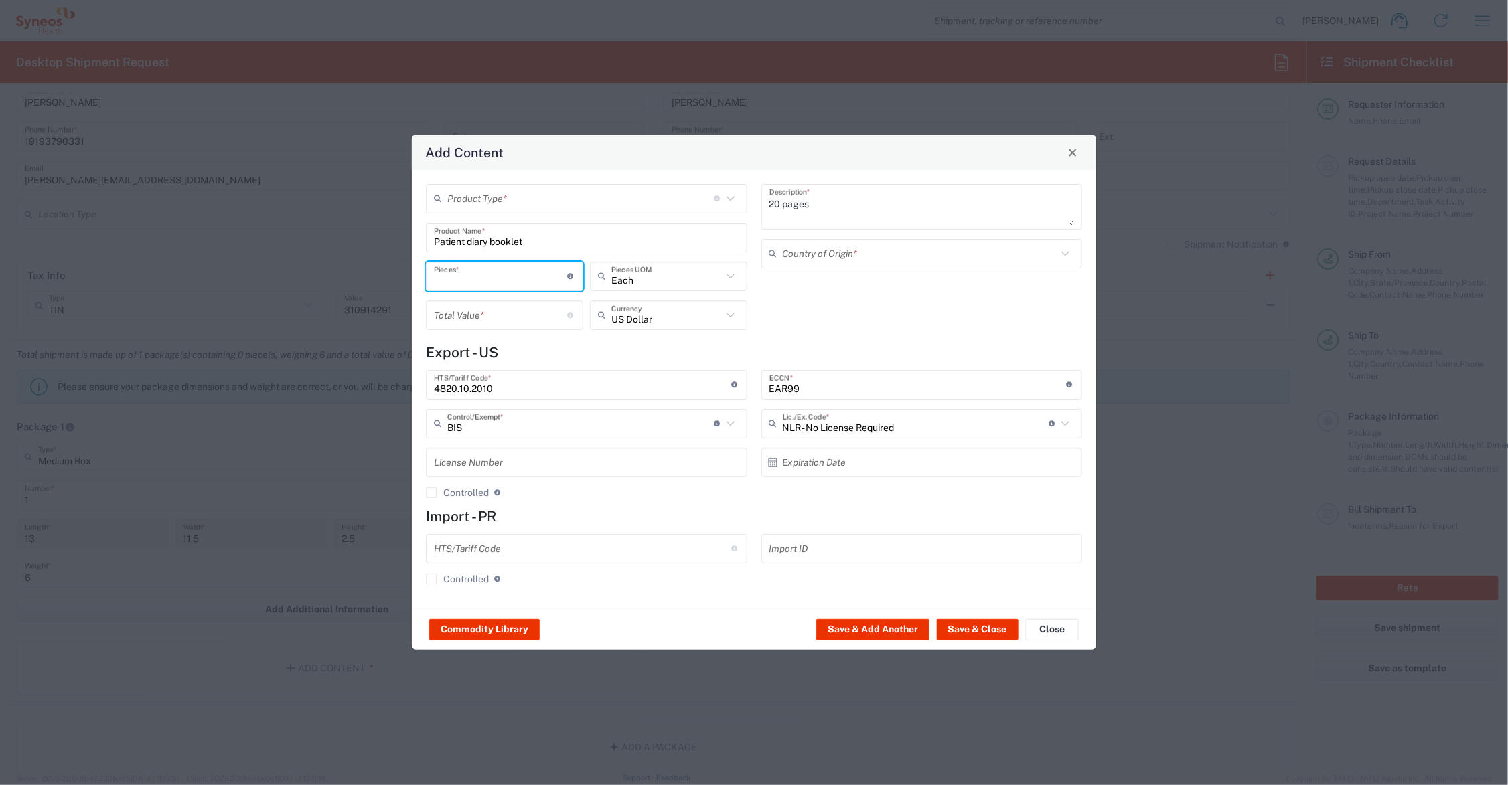
click at [467, 272] on input "number" at bounding box center [501, 275] width 134 height 23
type input "55"
click at [481, 198] on input "text" at bounding box center [580, 198] width 267 height 23
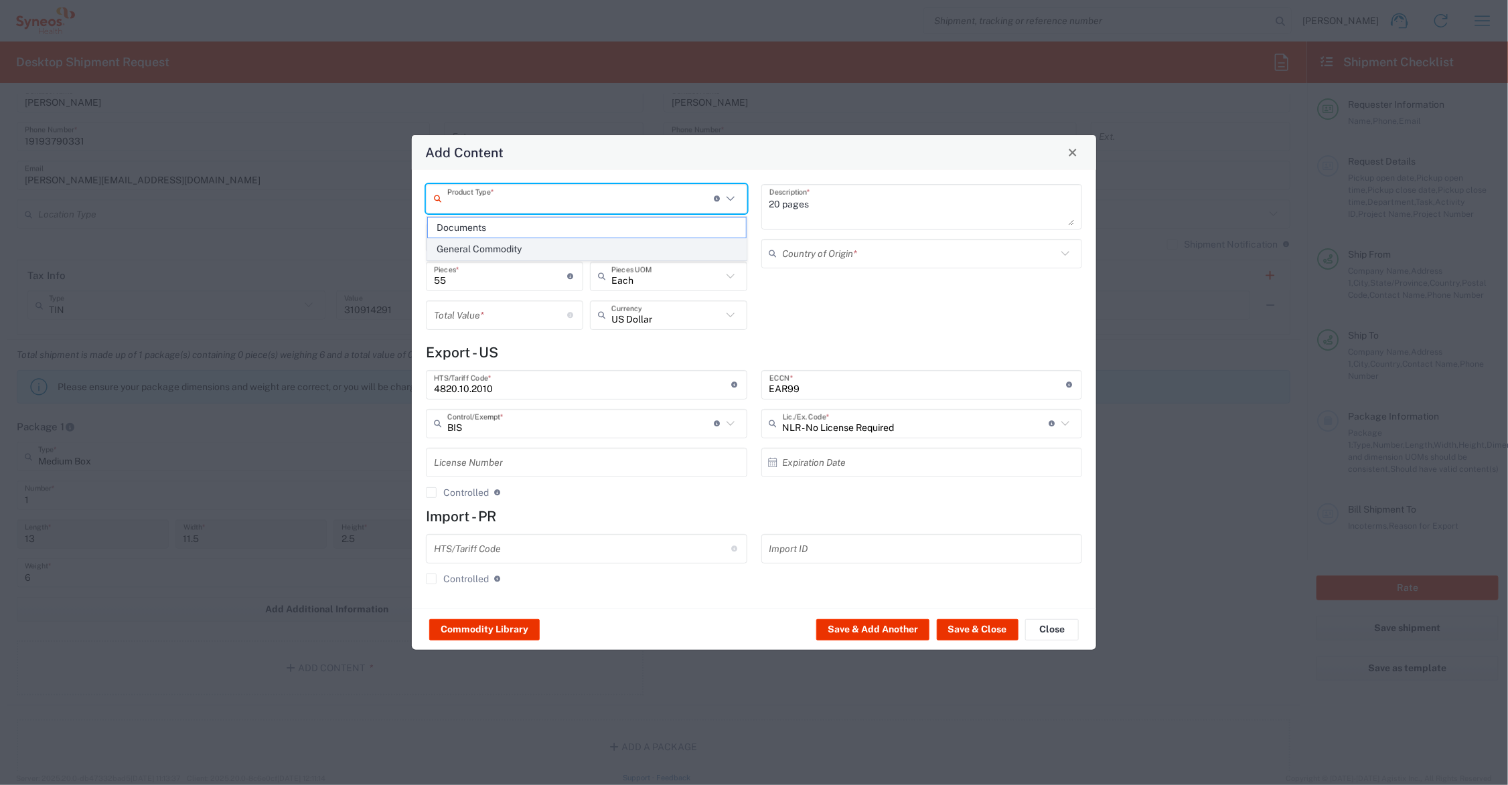
click at [483, 248] on span "General Commodity" at bounding box center [587, 249] width 318 height 21
type input "General Commodity"
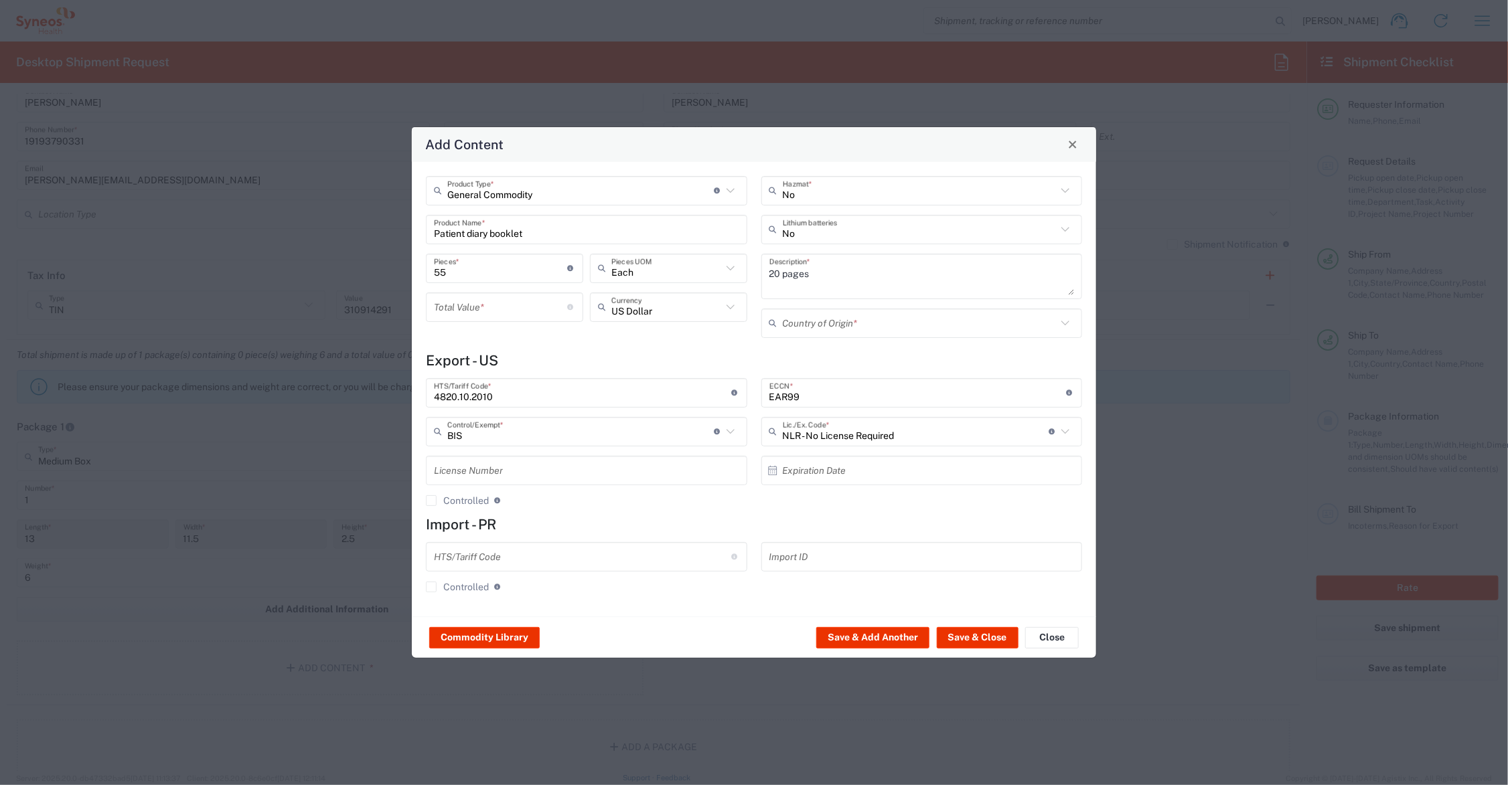
click at [467, 307] on input "number" at bounding box center [501, 306] width 134 height 23
type input "45.00"
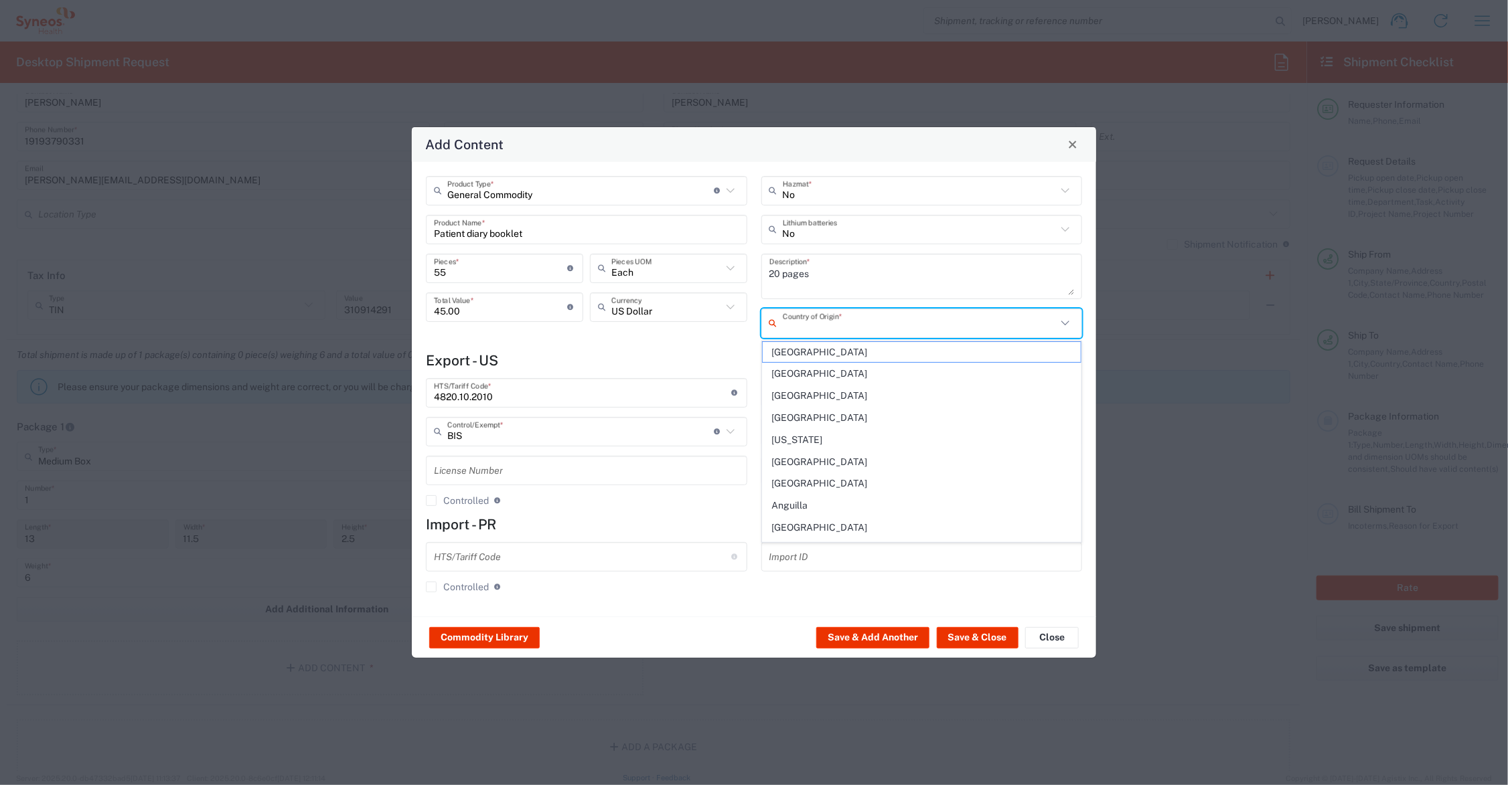
click at [824, 325] on input "text" at bounding box center [920, 322] width 275 height 23
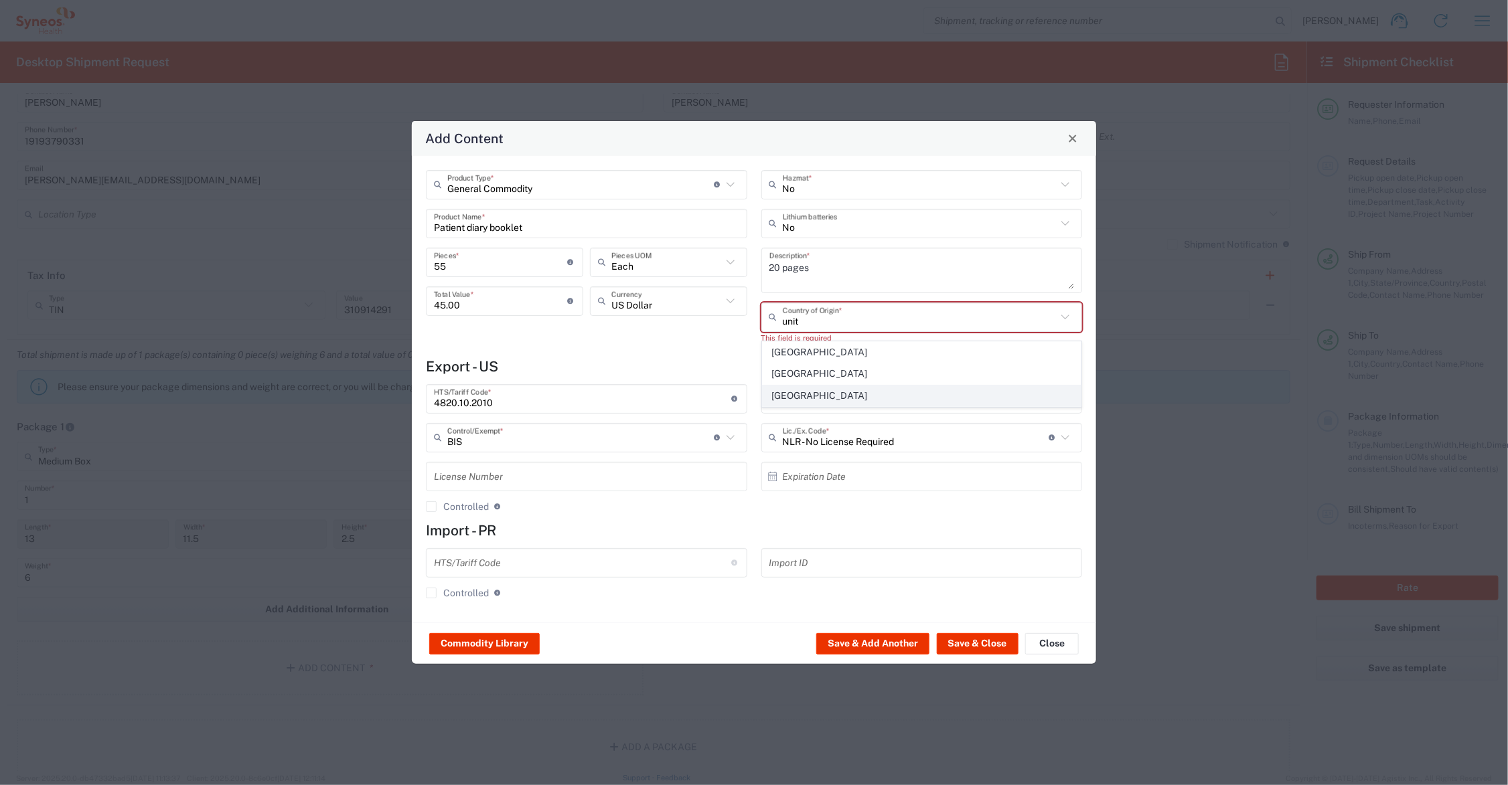
click at [782, 394] on span "United States" at bounding box center [922, 396] width 318 height 21
type input "United States"
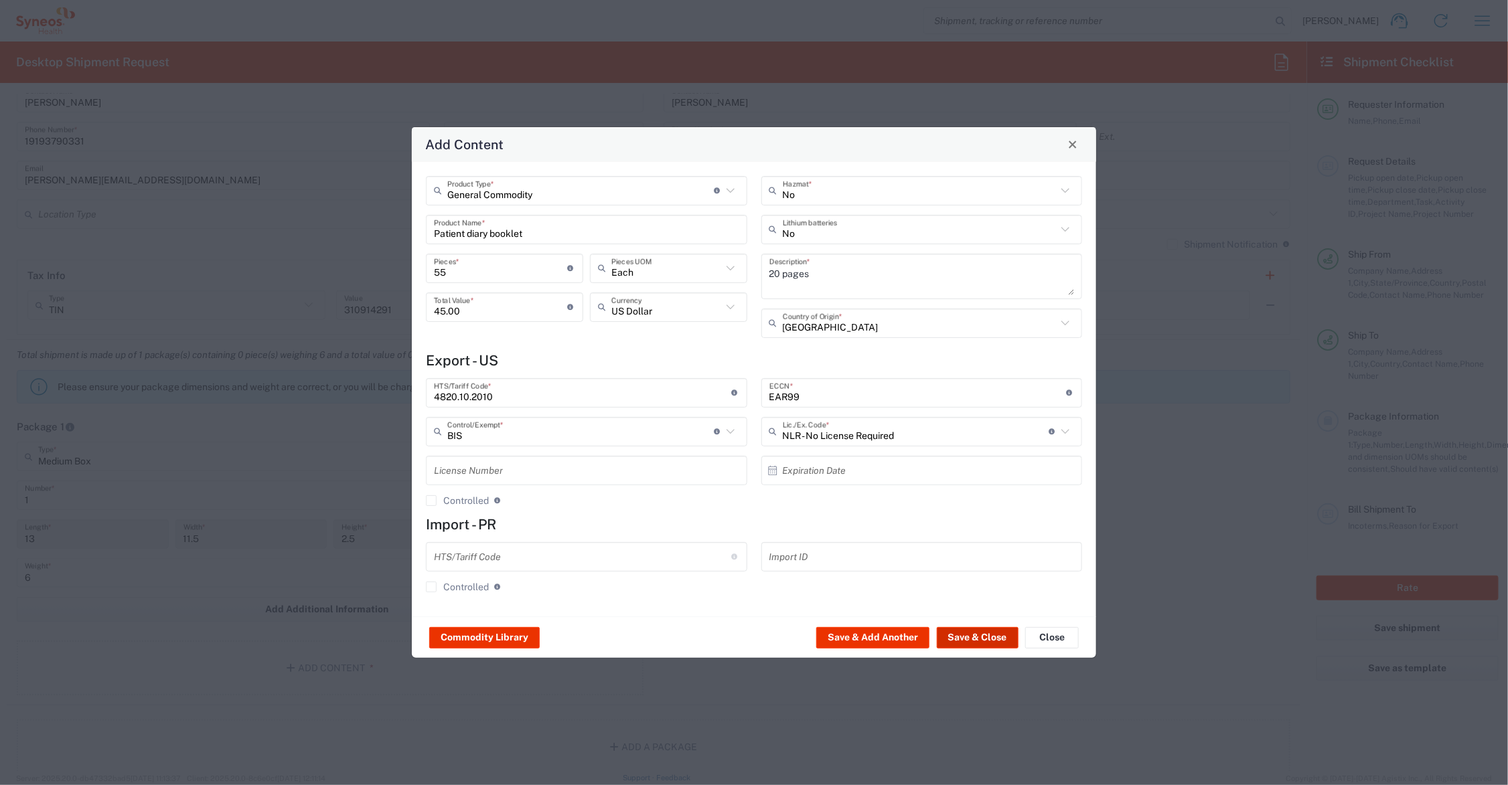
click at [986, 636] on button "Save & Close" at bounding box center [978, 637] width 82 height 21
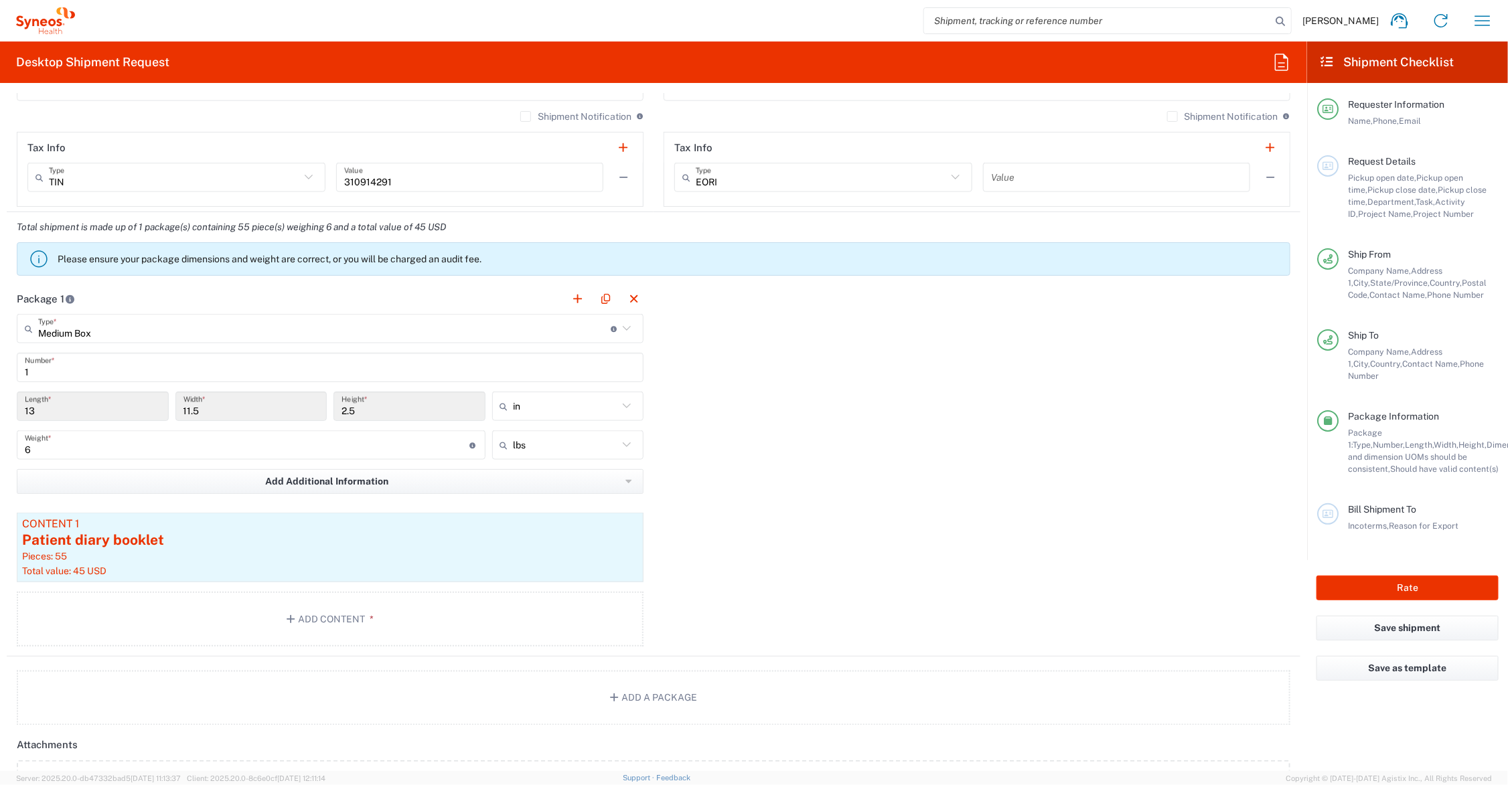
scroll to position [1004, 0]
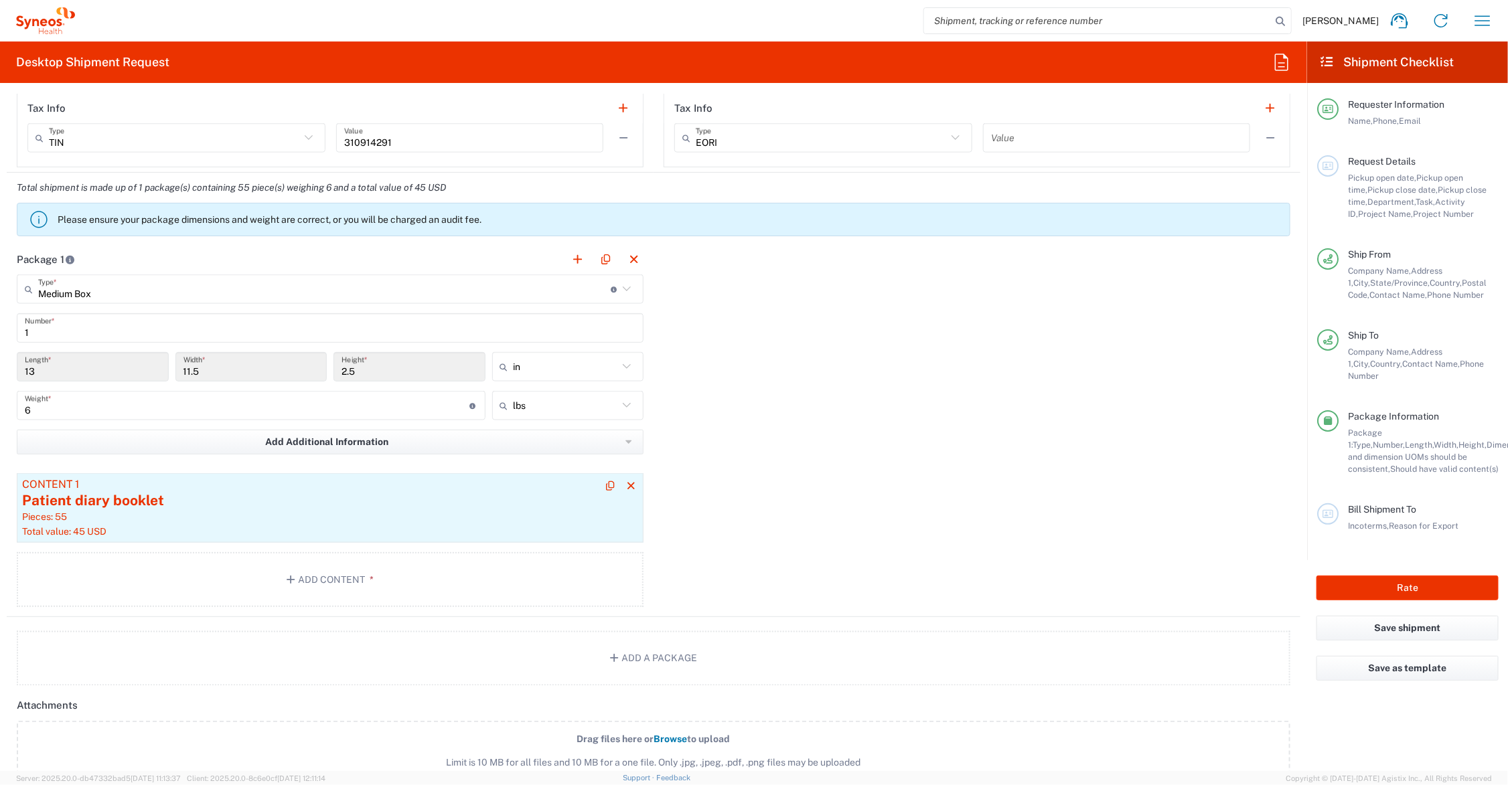
click at [275, 500] on div "Patient diary booklet" at bounding box center [330, 501] width 616 height 20
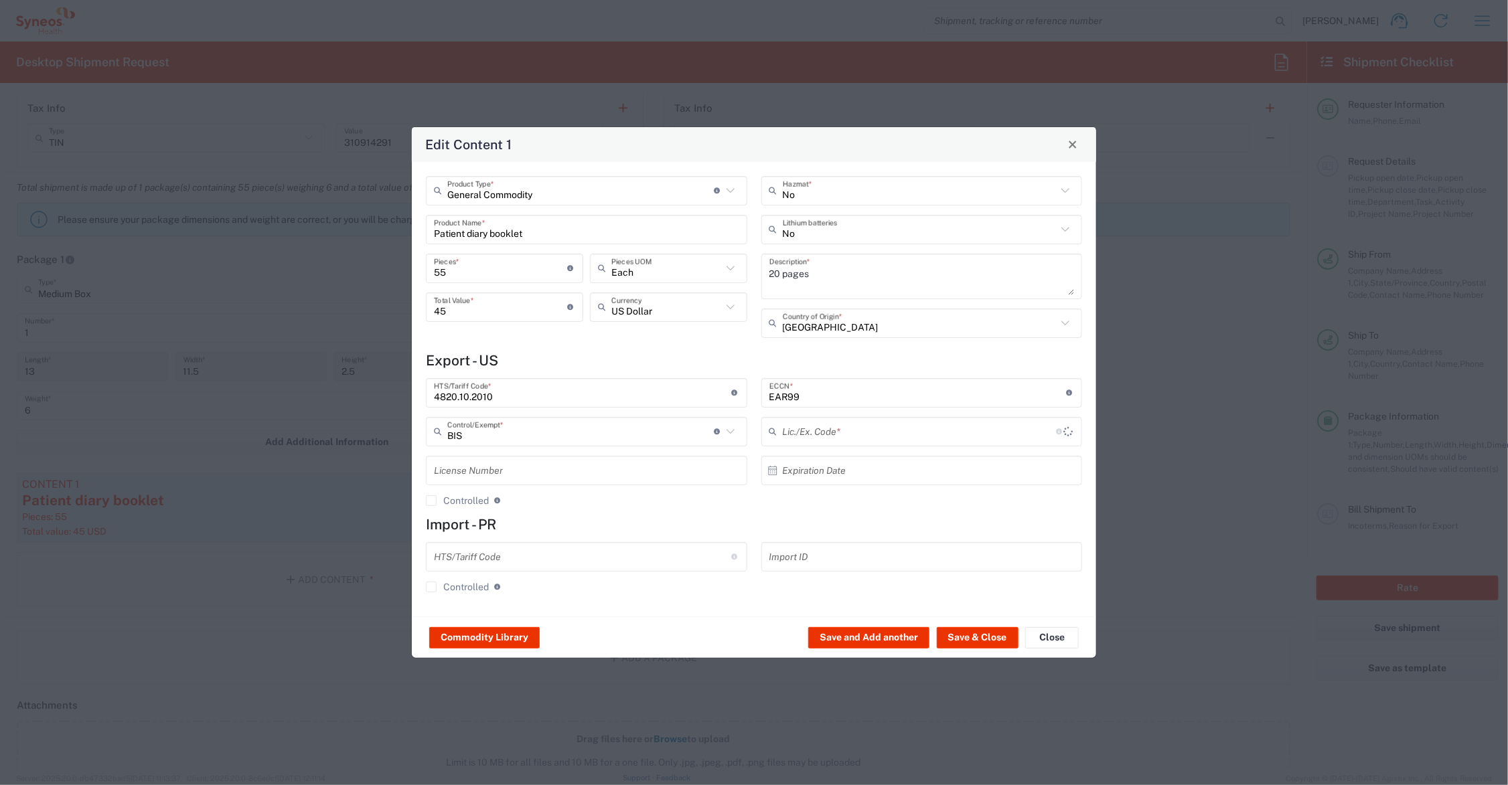
type input "NLR - No License Required"
drag, startPoint x: 530, startPoint y: 231, endPoint x: 373, endPoint y: 229, distance: 157.4
click at [373, 229] on div "Edit Content 1 General Commodity Product Type * Document: Paper document genera…" at bounding box center [754, 392] width 1508 height 785
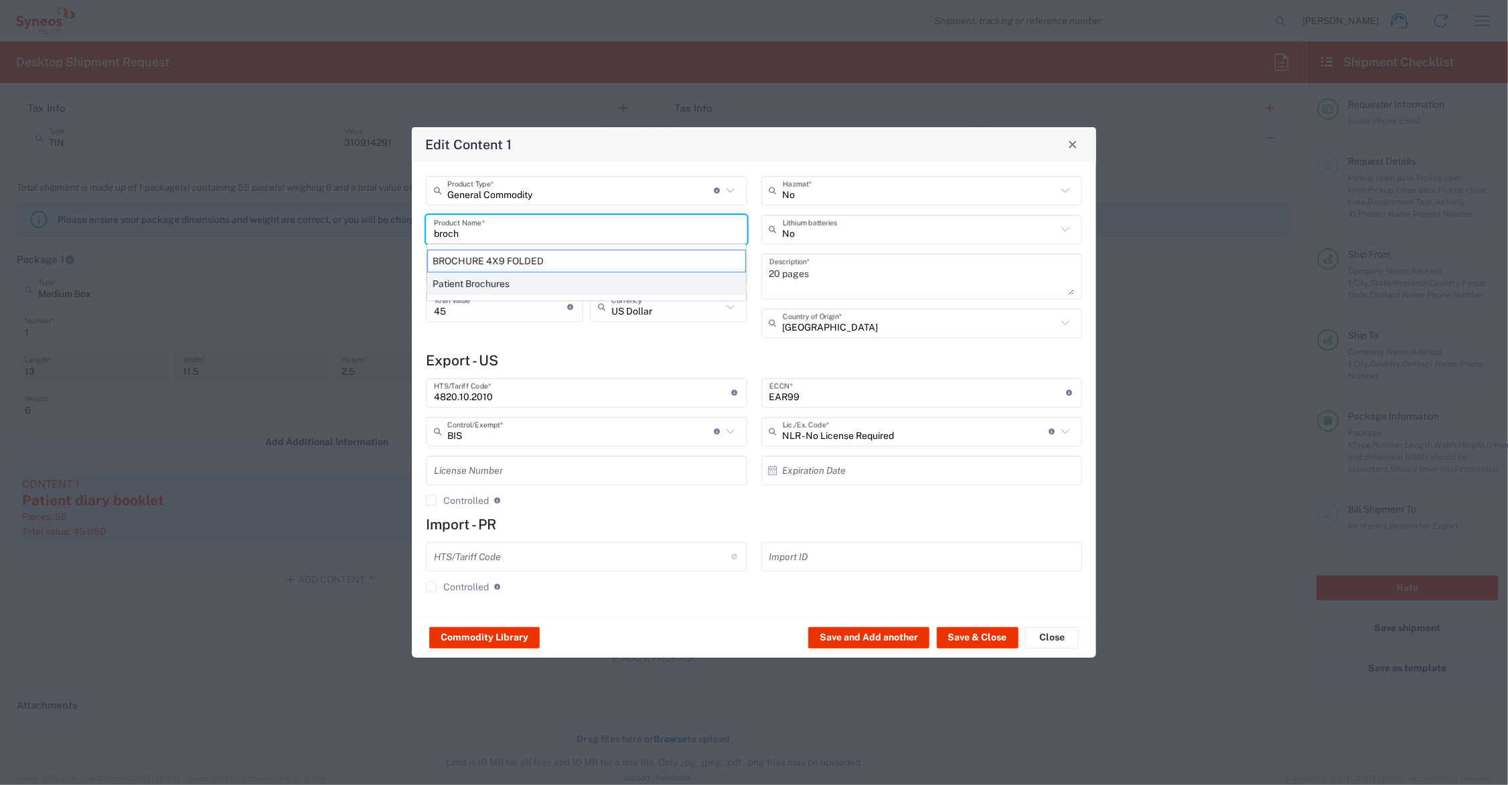
click at [484, 285] on div "Patient Brochures" at bounding box center [586, 284] width 319 height 23
type input "Patient Brochures"
type textarea "Study branded patient brochures (Paper materials)"
type input "4901.10.00.40"
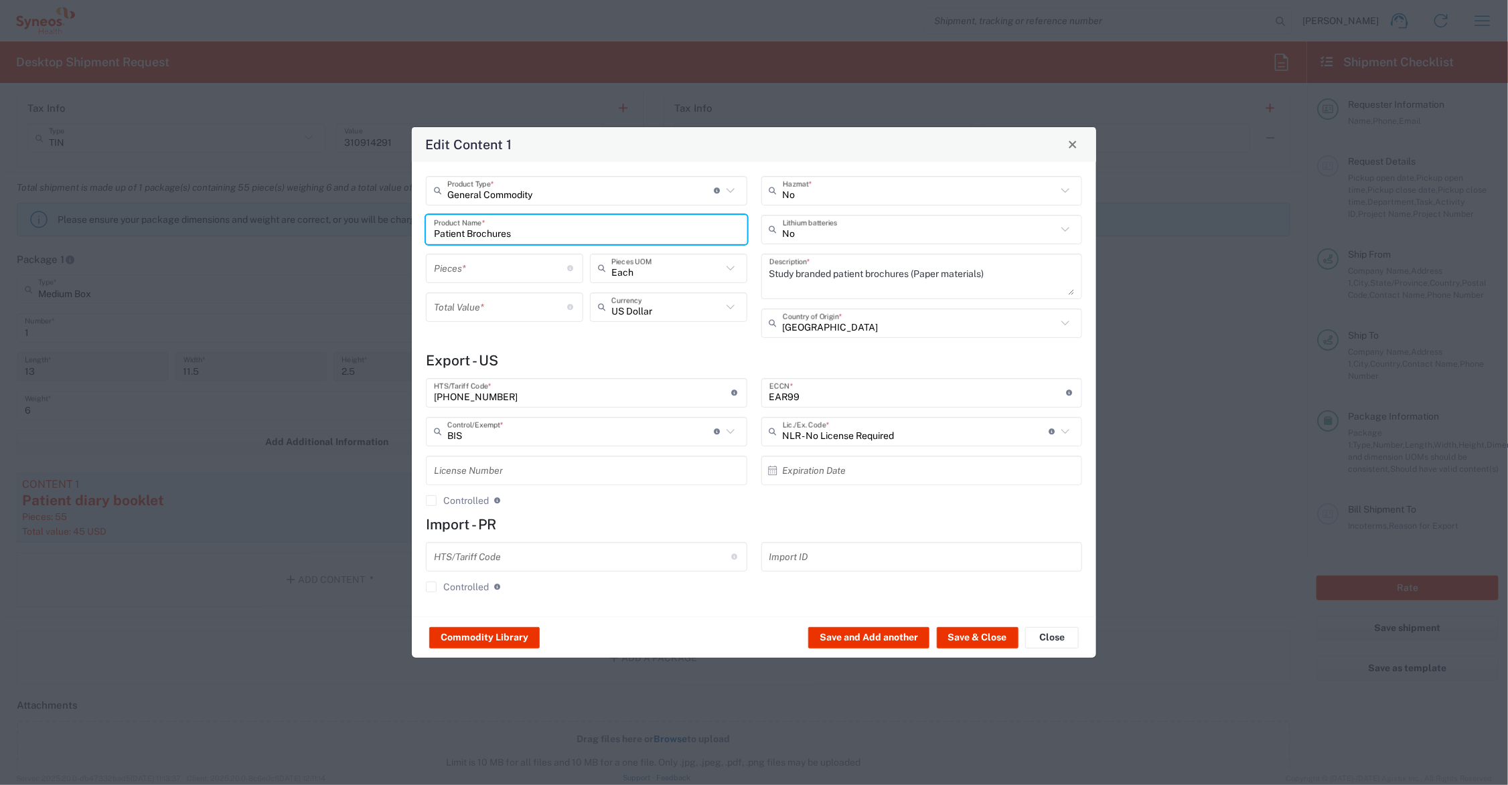
click at [500, 269] on input "number" at bounding box center [501, 267] width 134 height 23
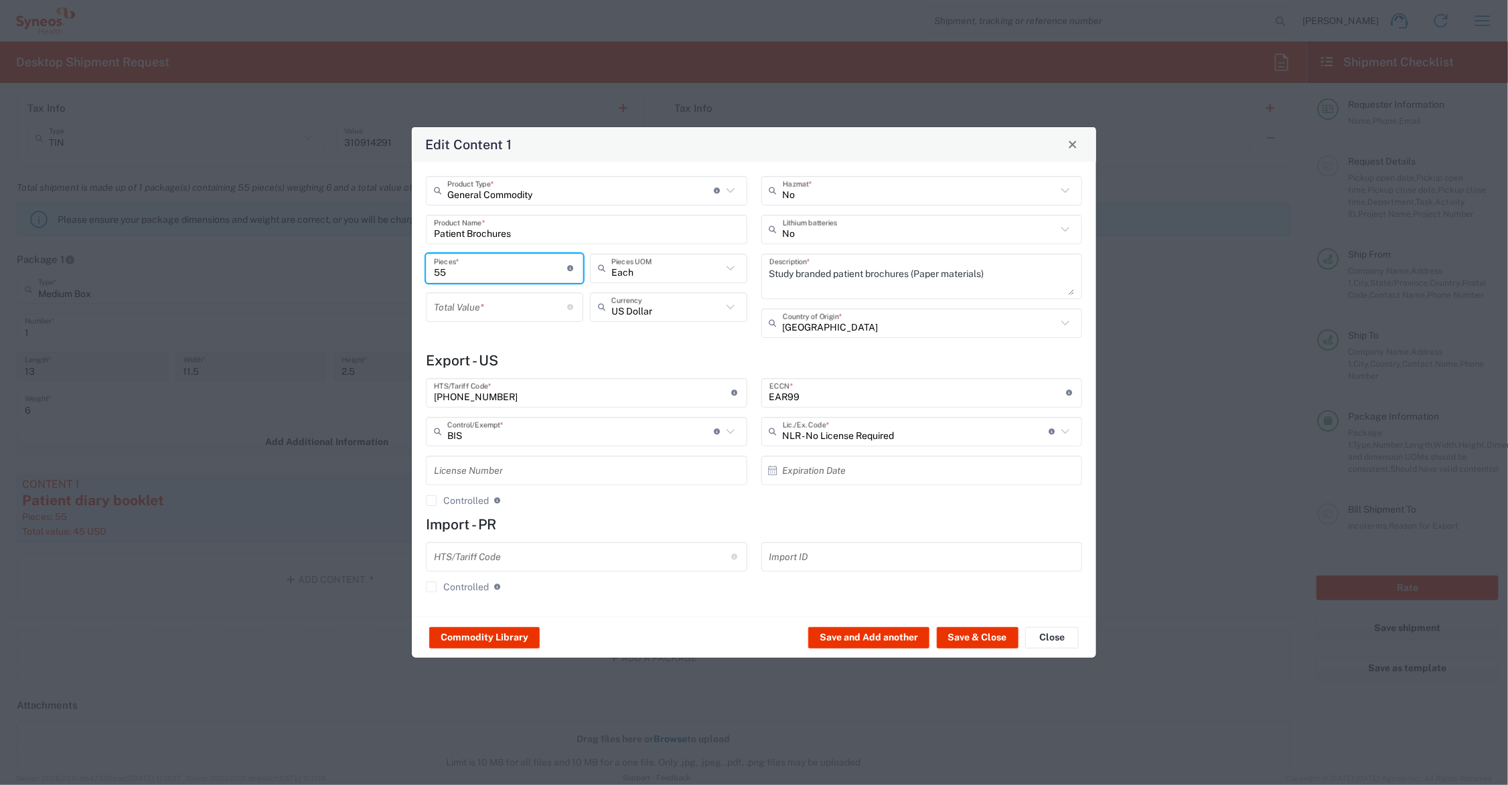
type input "55"
click at [485, 302] on input "number" at bounding box center [501, 306] width 134 height 23
type input "45.00"
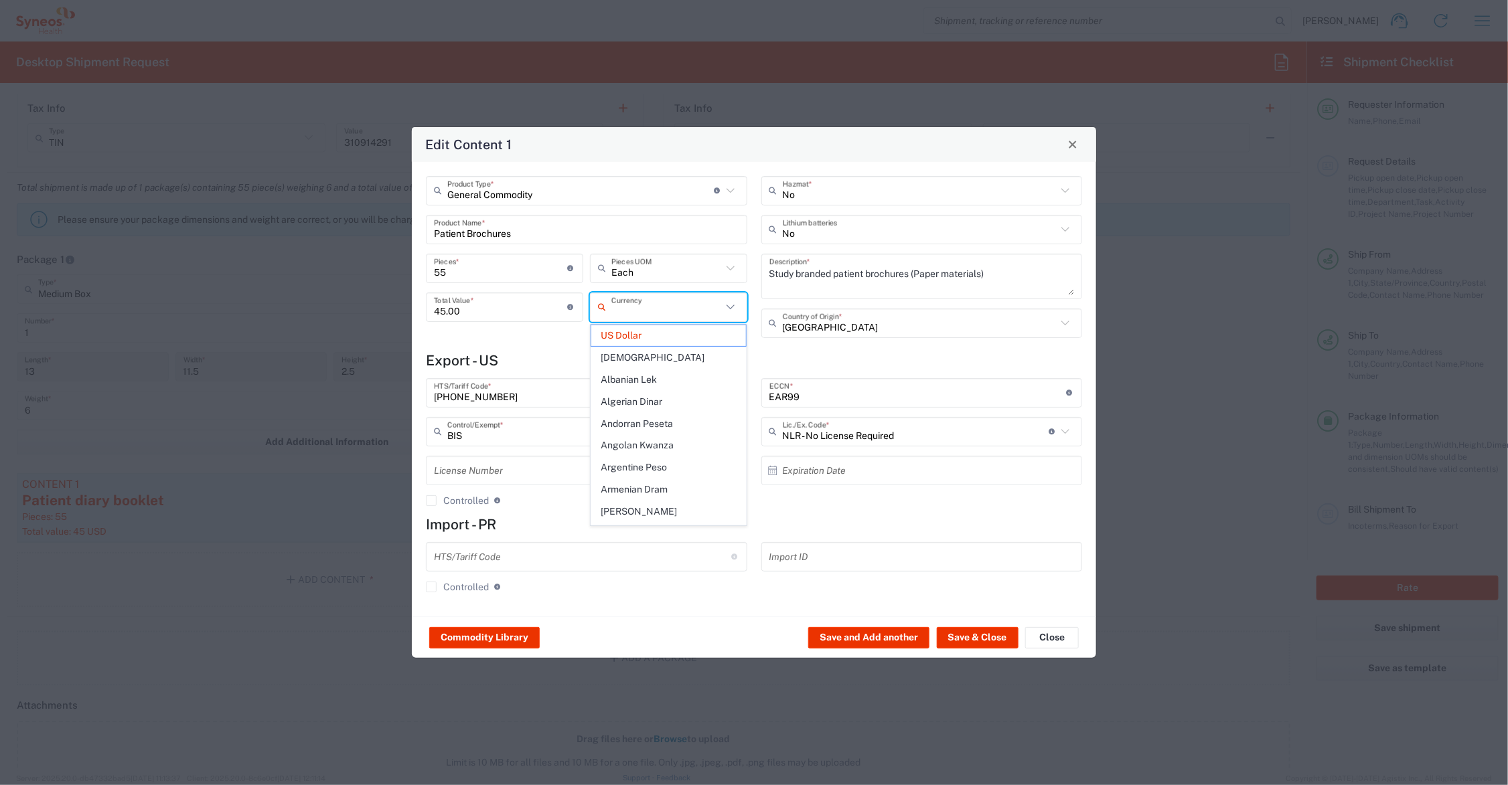
click at [521, 348] on div "General Commodity Product Type * Document: Paper document generated internally …" at bounding box center [754, 389] width 684 height 455
type input "US Dollar"
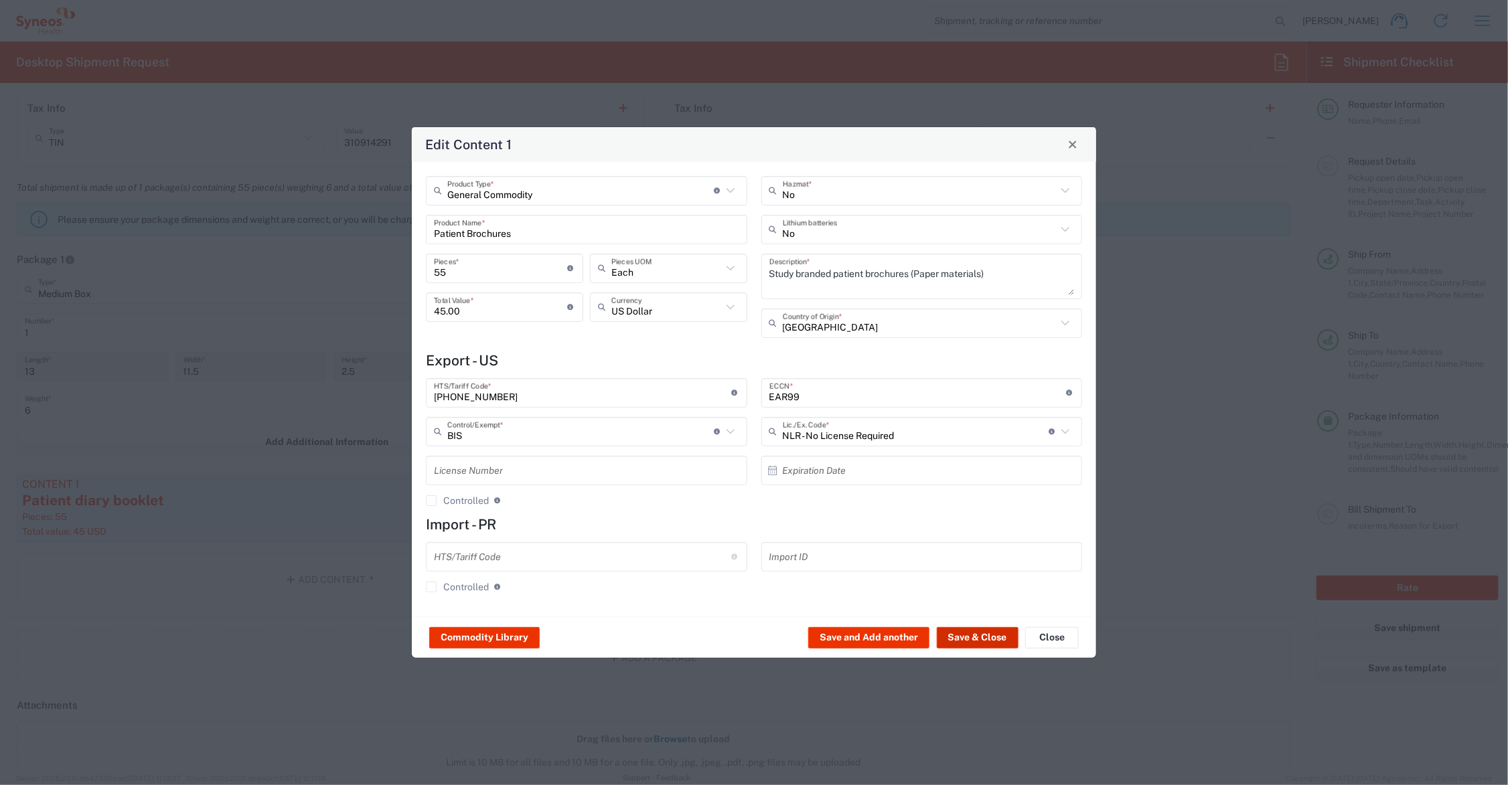
click at [982, 641] on button "Save & Close" at bounding box center [978, 637] width 82 height 21
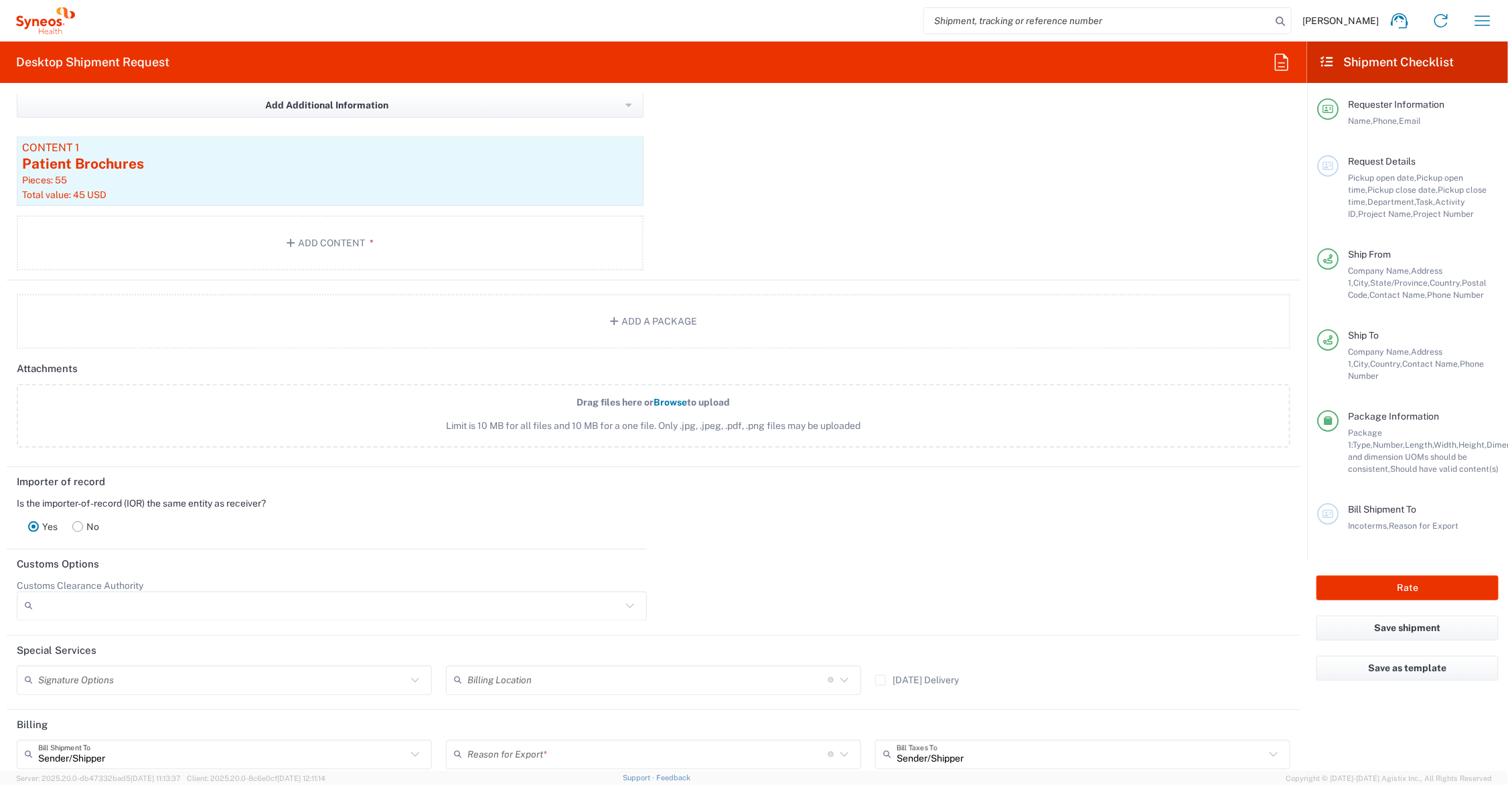
scroll to position [1479, 0]
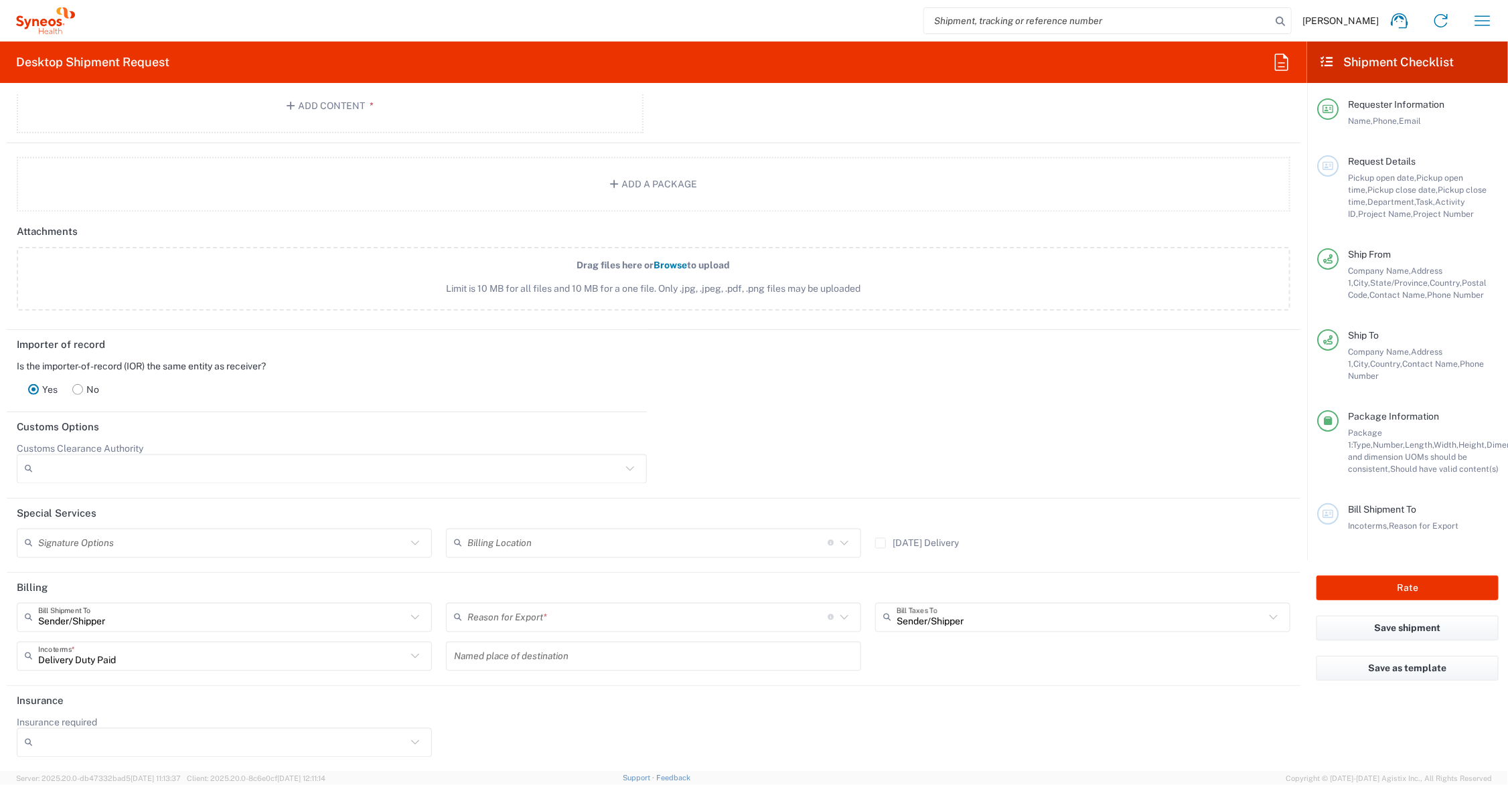
click at [840, 615] on icon at bounding box center [844, 617] width 8 height 5
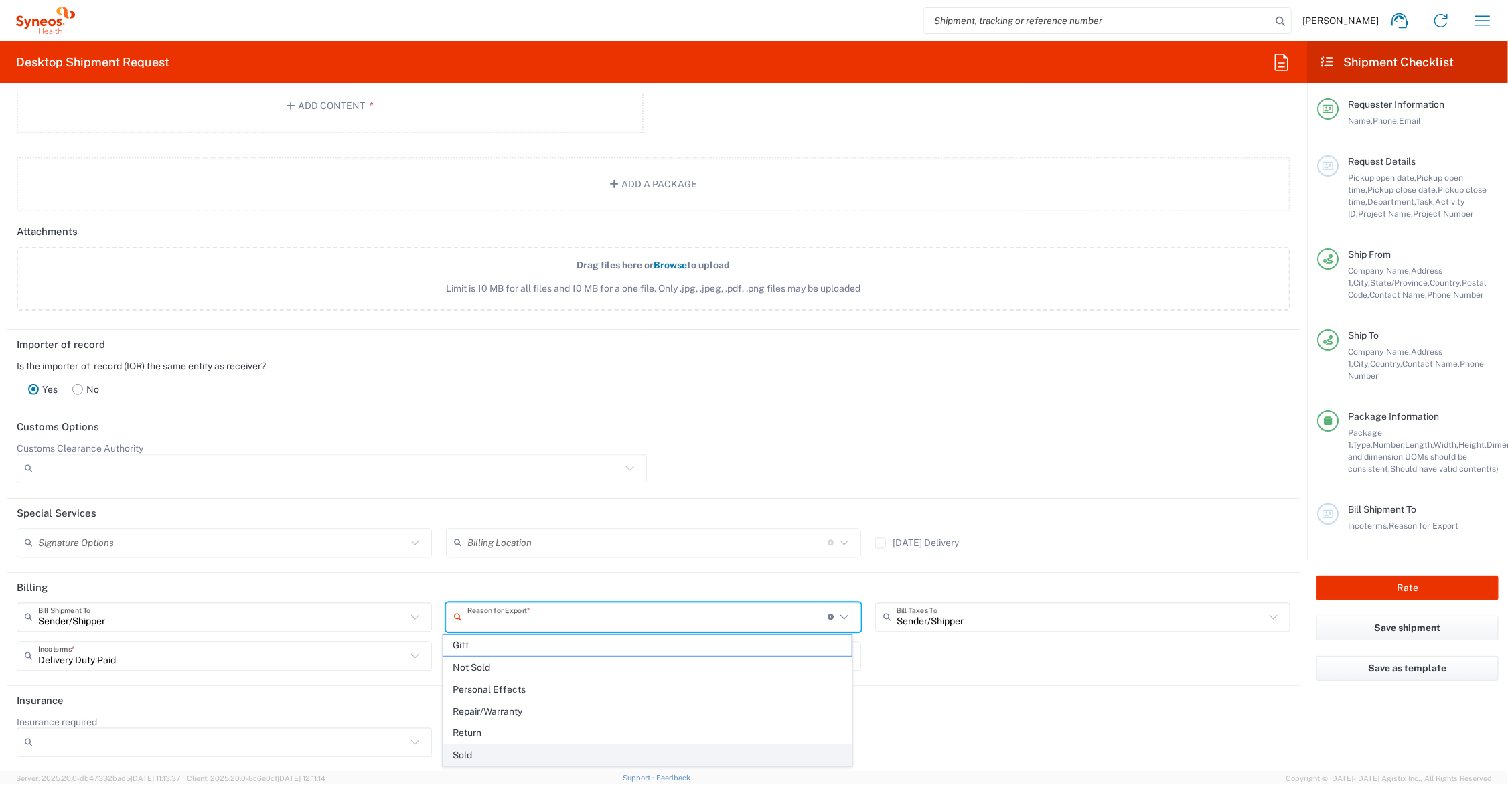
click at [561, 751] on span "Sold" at bounding box center [647, 755] width 408 height 21
type input "Sold"
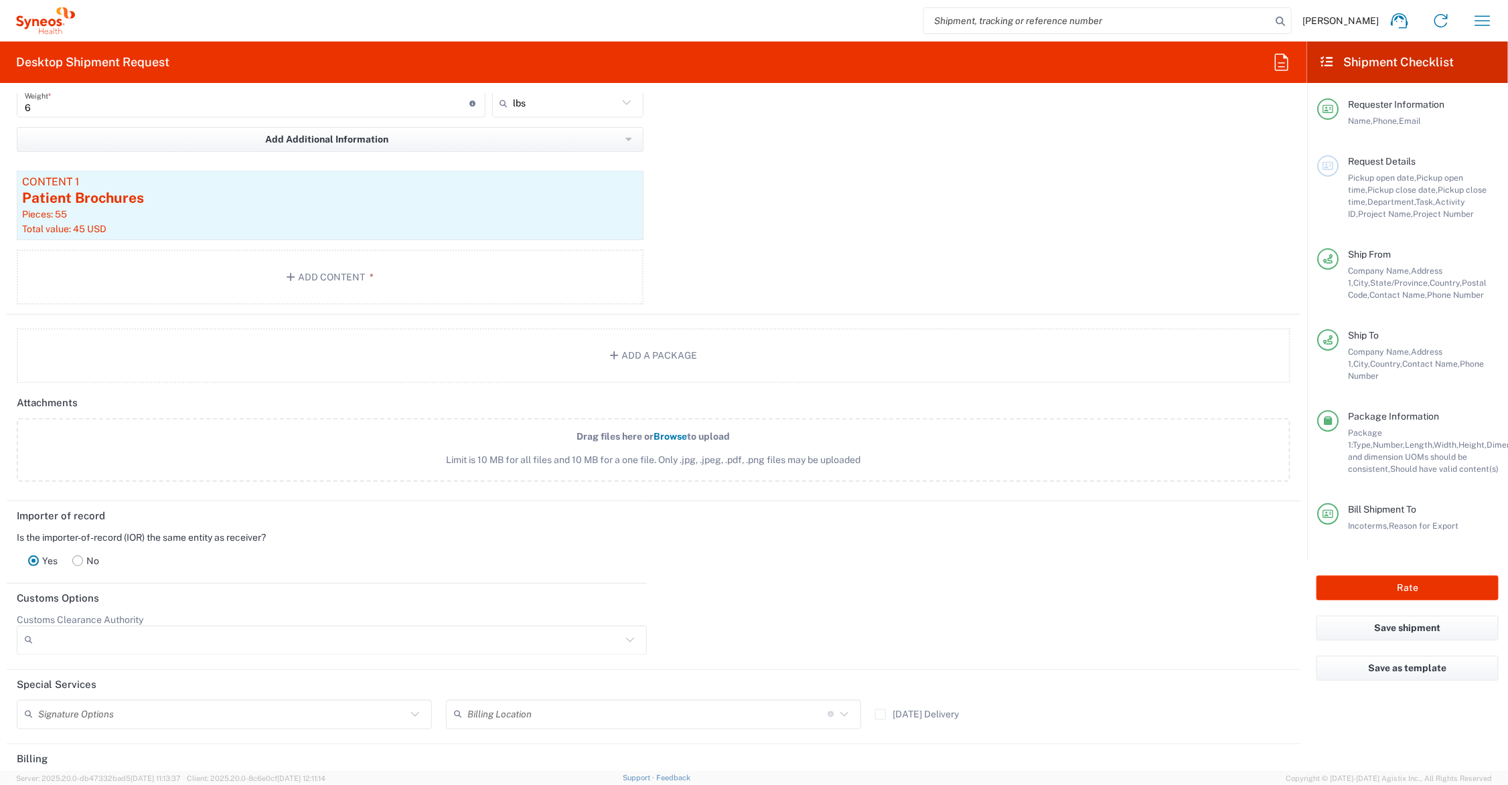
scroll to position [1144, 0]
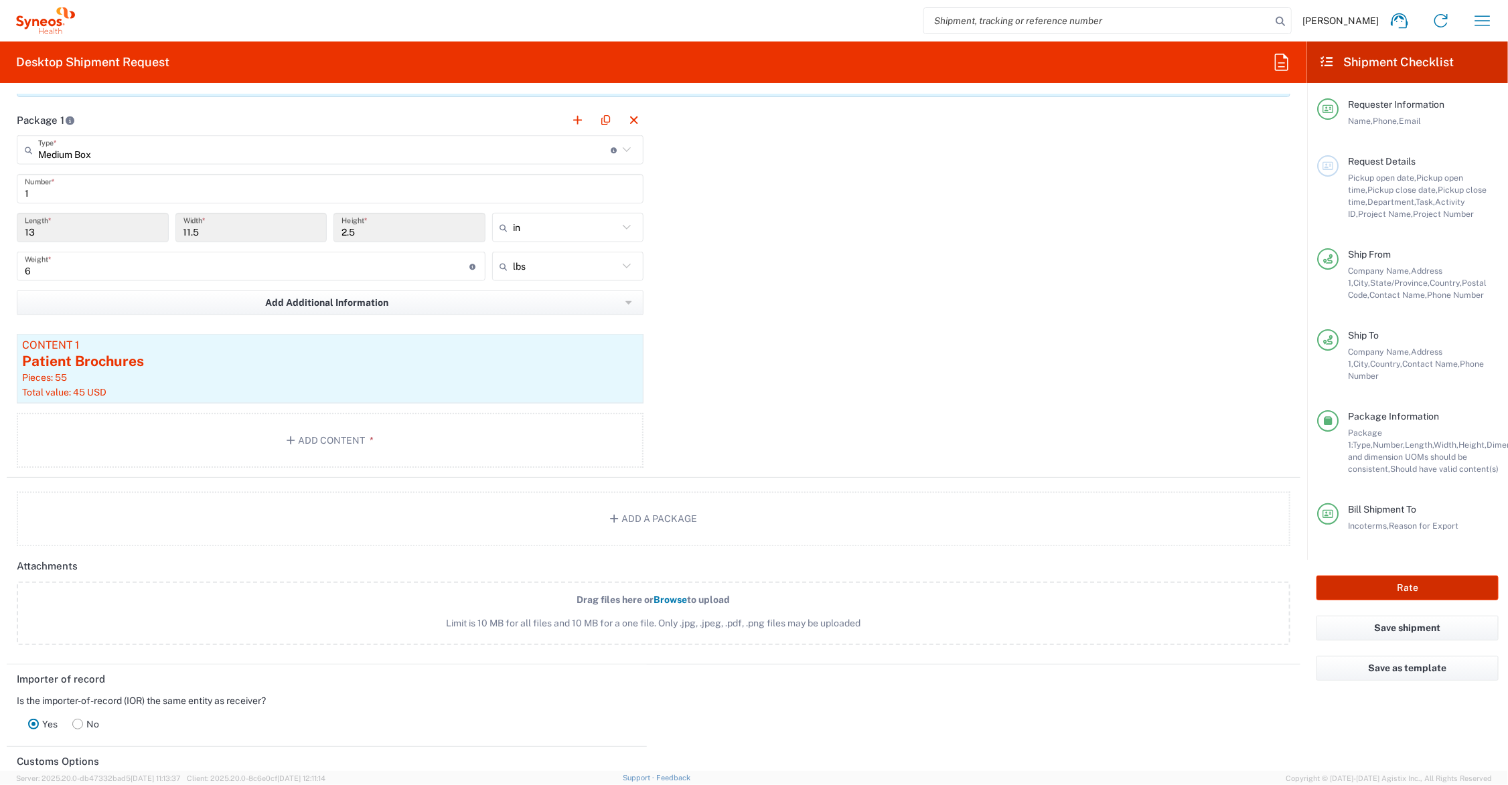
click at [1381, 577] on button "Rate" at bounding box center [1407, 588] width 182 height 25
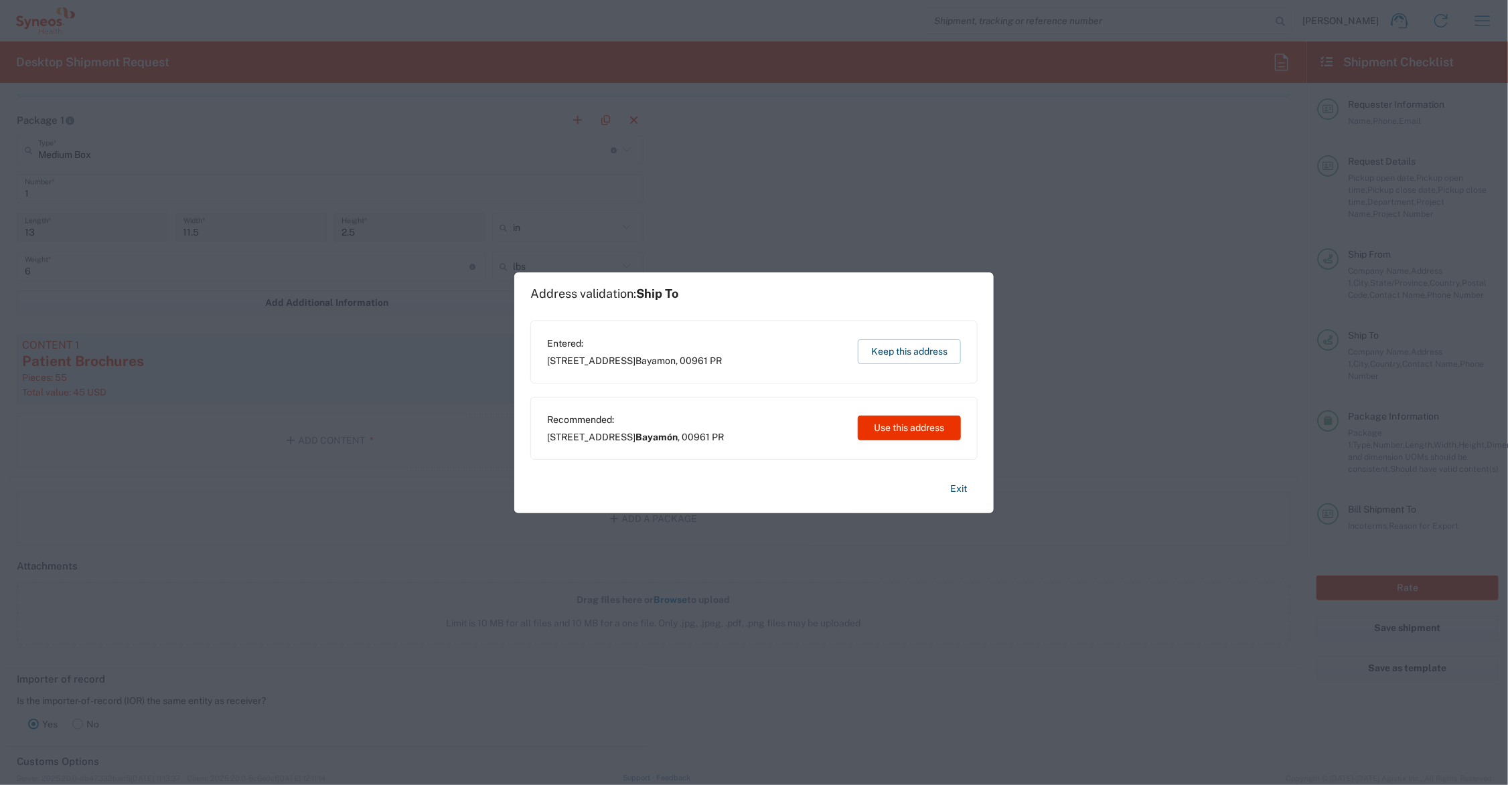
type input "7073126"
click at [906, 349] on button "Keep this address" at bounding box center [909, 351] width 103 height 25
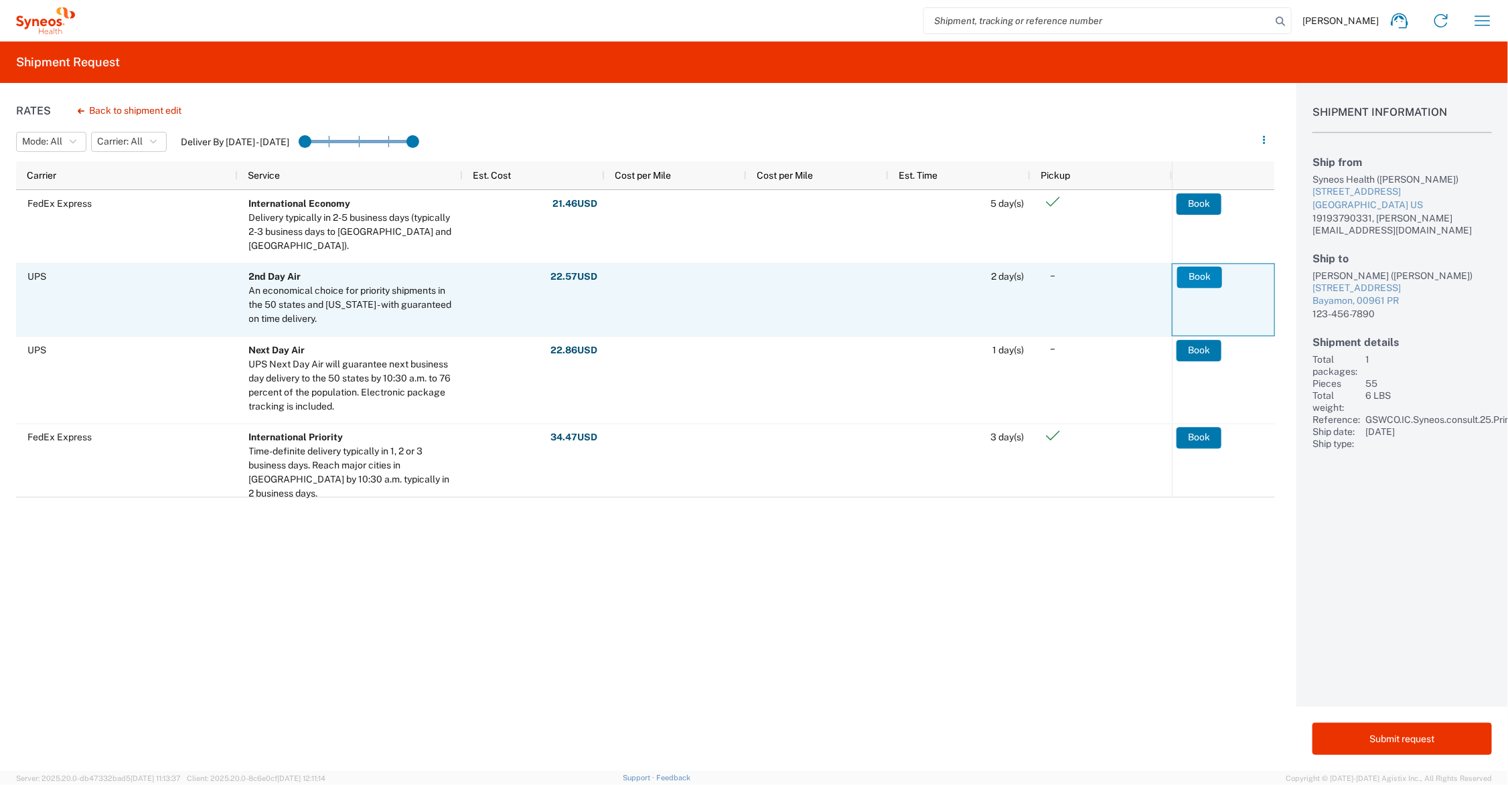
click at [1199, 277] on button "Book" at bounding box center [1199, 277] width 45 height 21
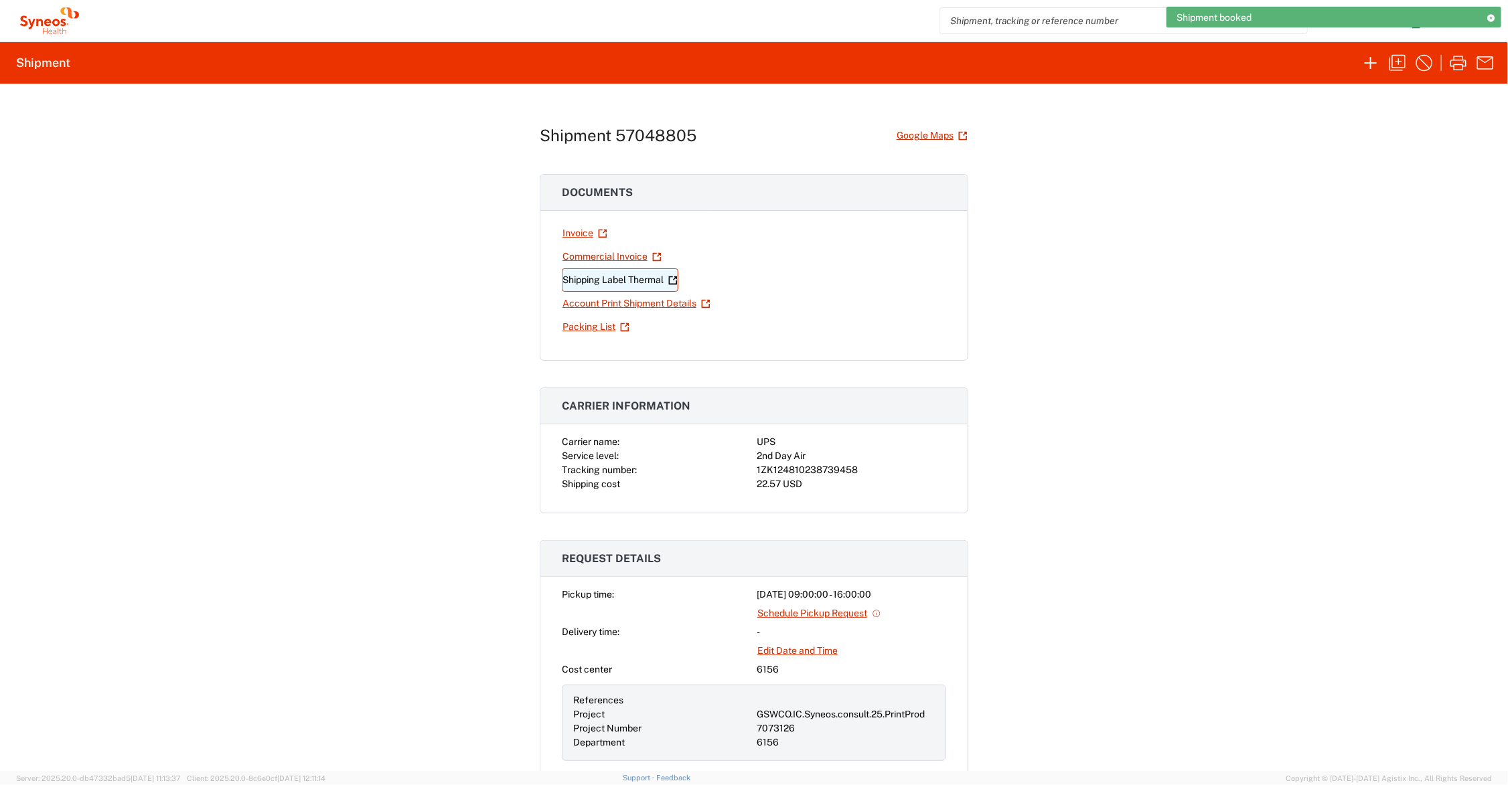
click at [629, 278] on link "Shipping Label Thermal" at bounding box center [620, 280] width 117 height 23
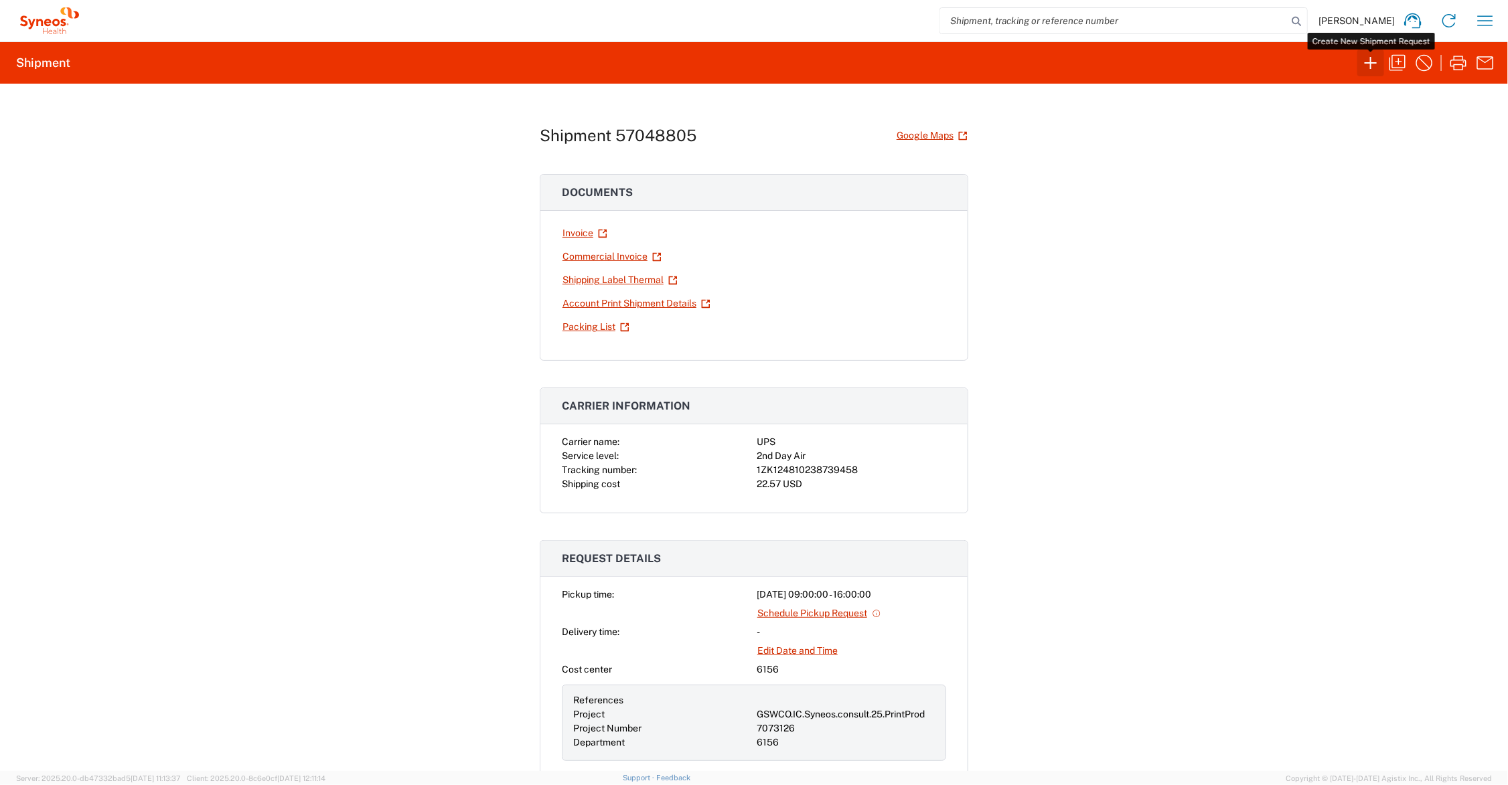
click at [1367, 58] on icon "button" at bounding box center [1370, 62] width 21 height 21
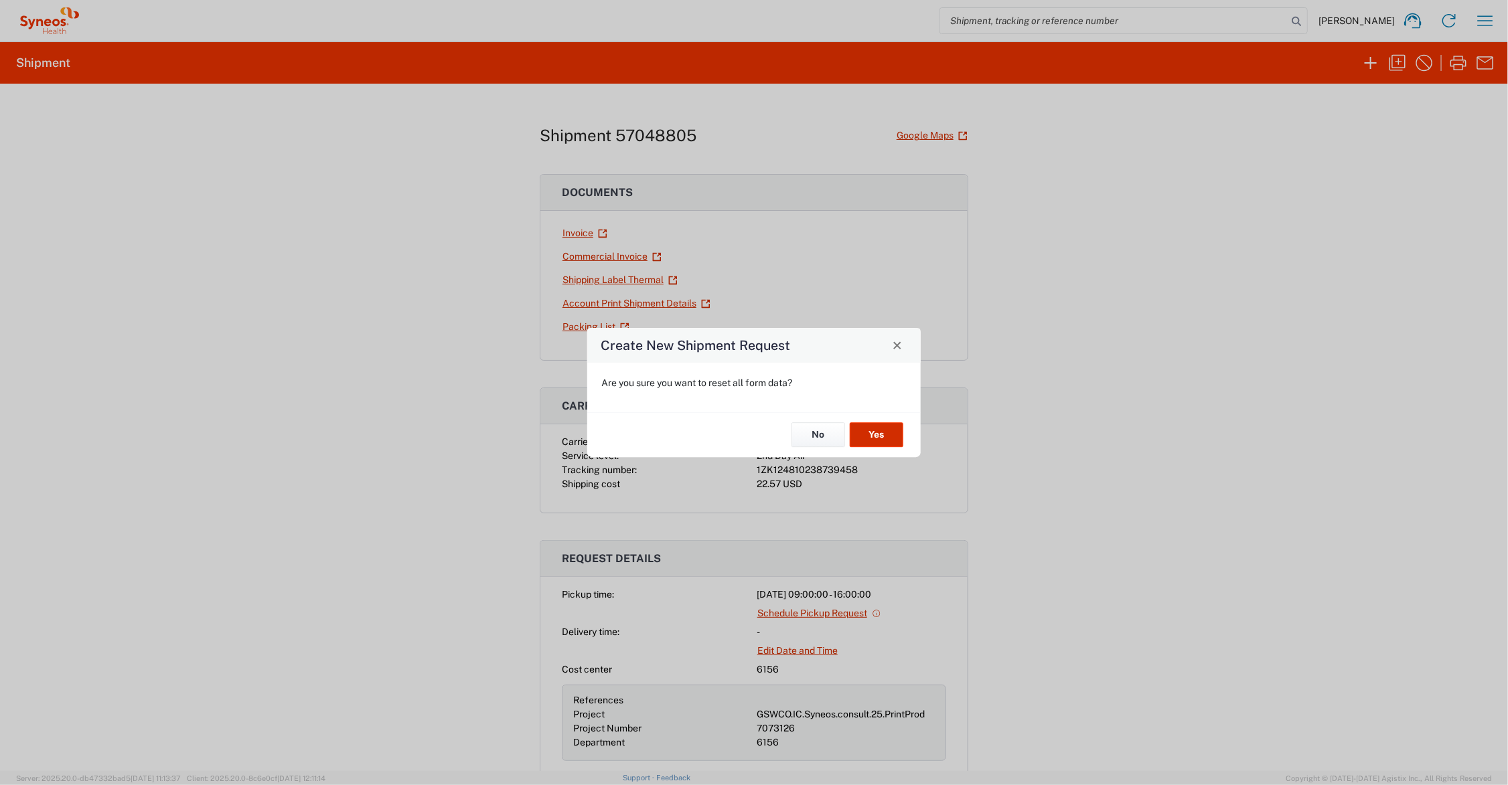
click at [862, 433] on button "Yes" at bounding box center [877, 435] width 54 height 25
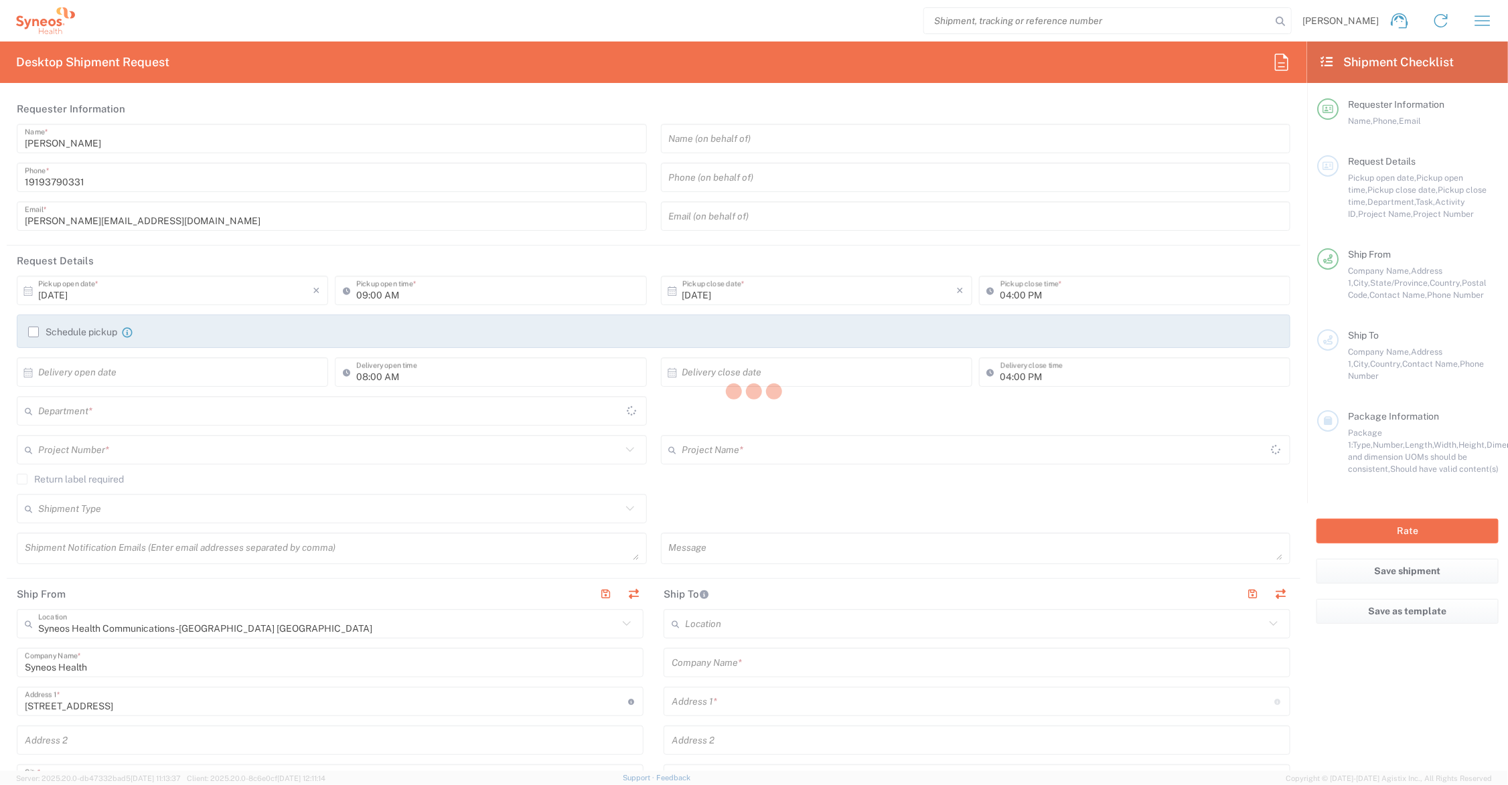
type input "6156"
type input "Ohio"
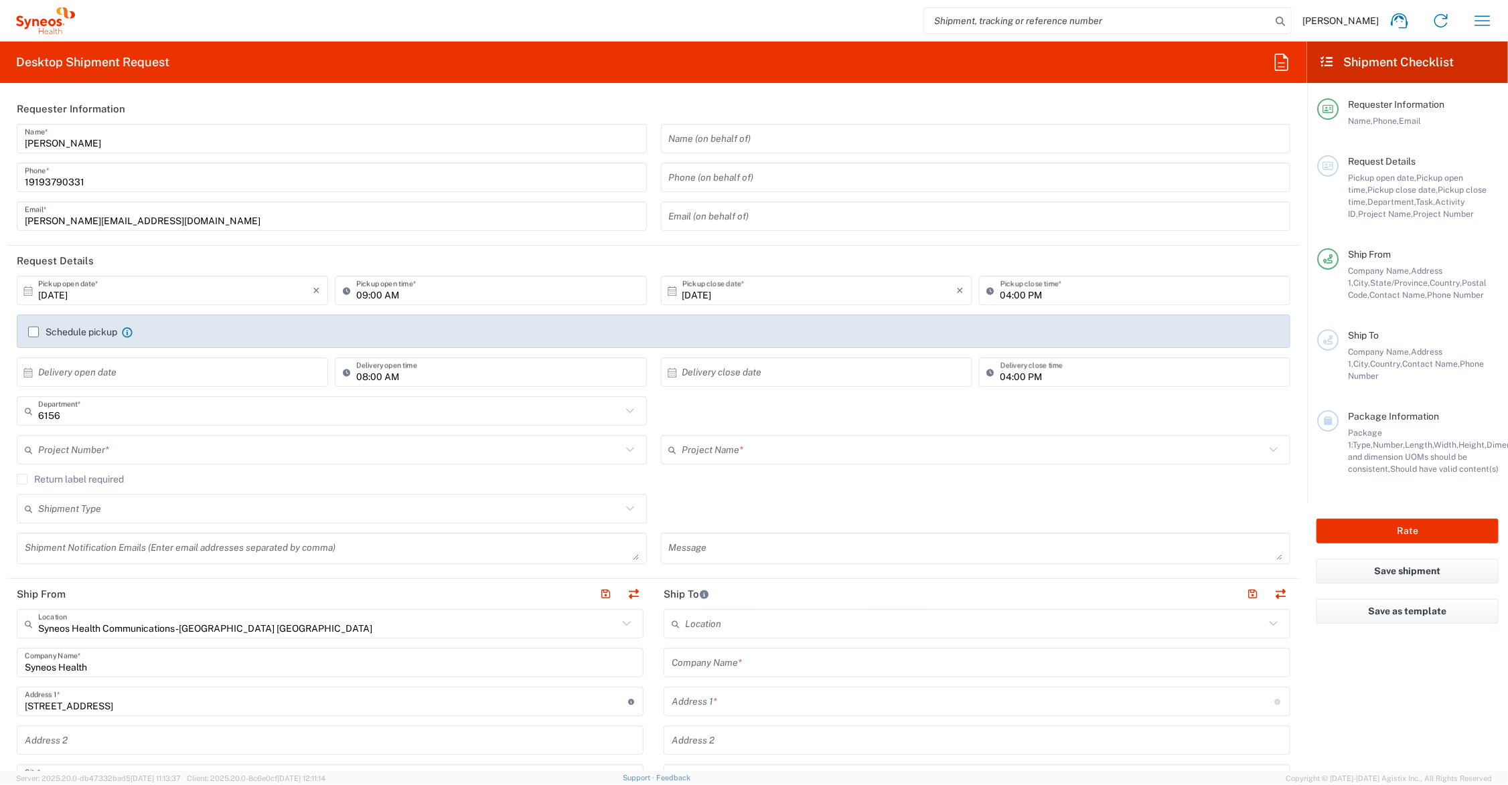
click at [741, 449] on input "text" at bounding box center [973, 450] width 583 height 23
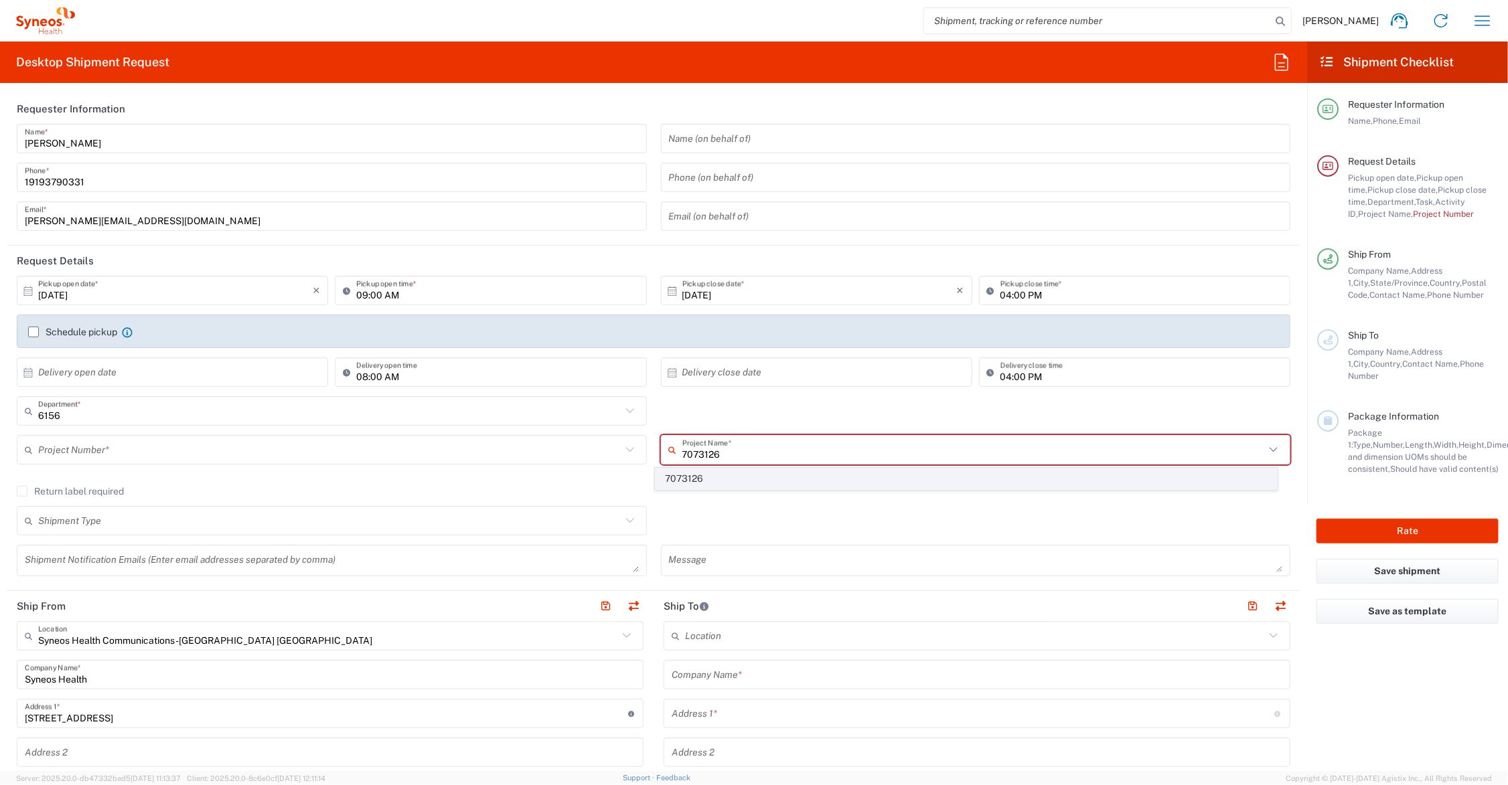
type input "7073126"
click at [721, 476] on span "7073126" at bounding box center [966, 479] width 621 height 21
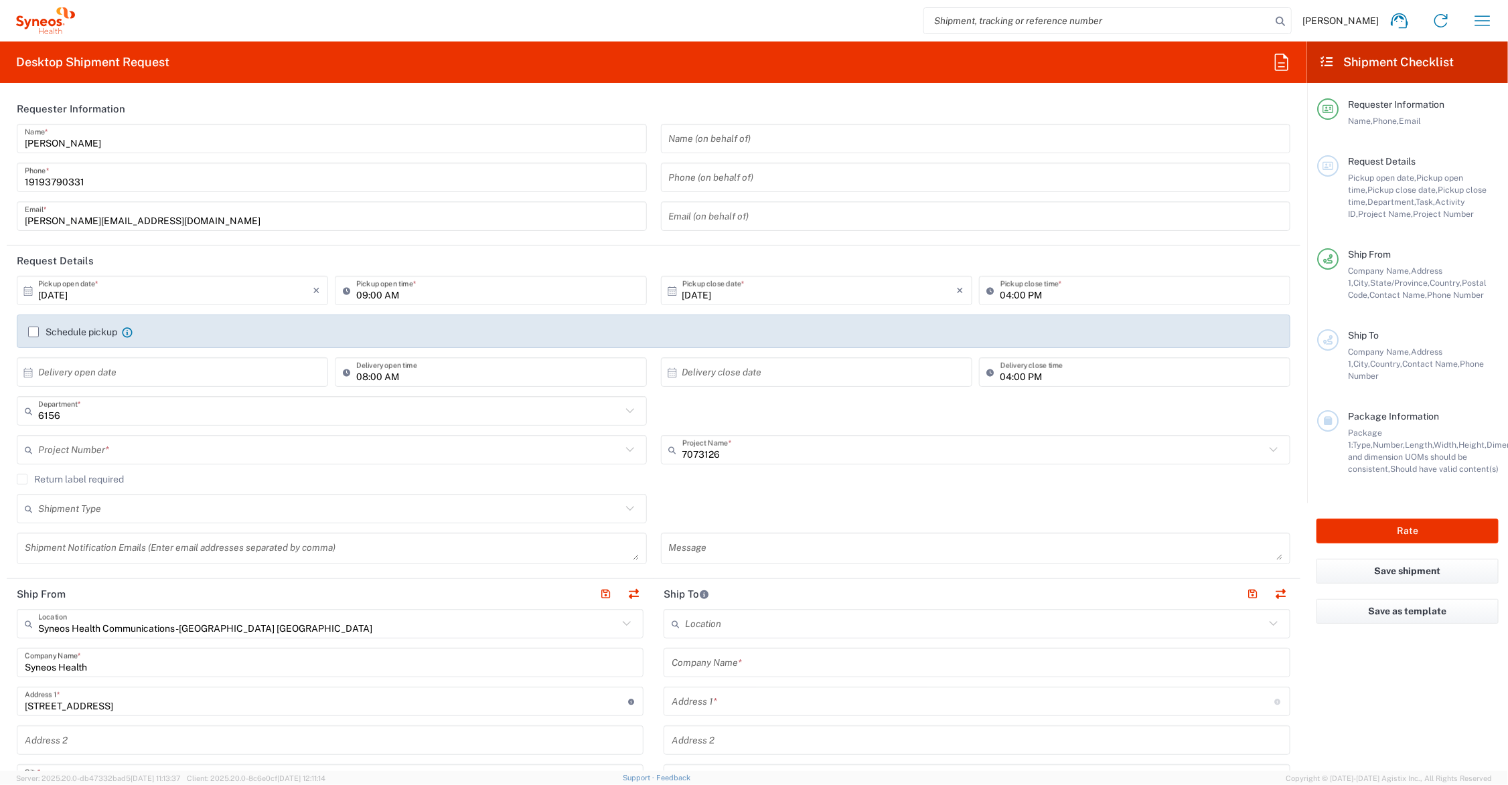
scroll to position [167, 0]
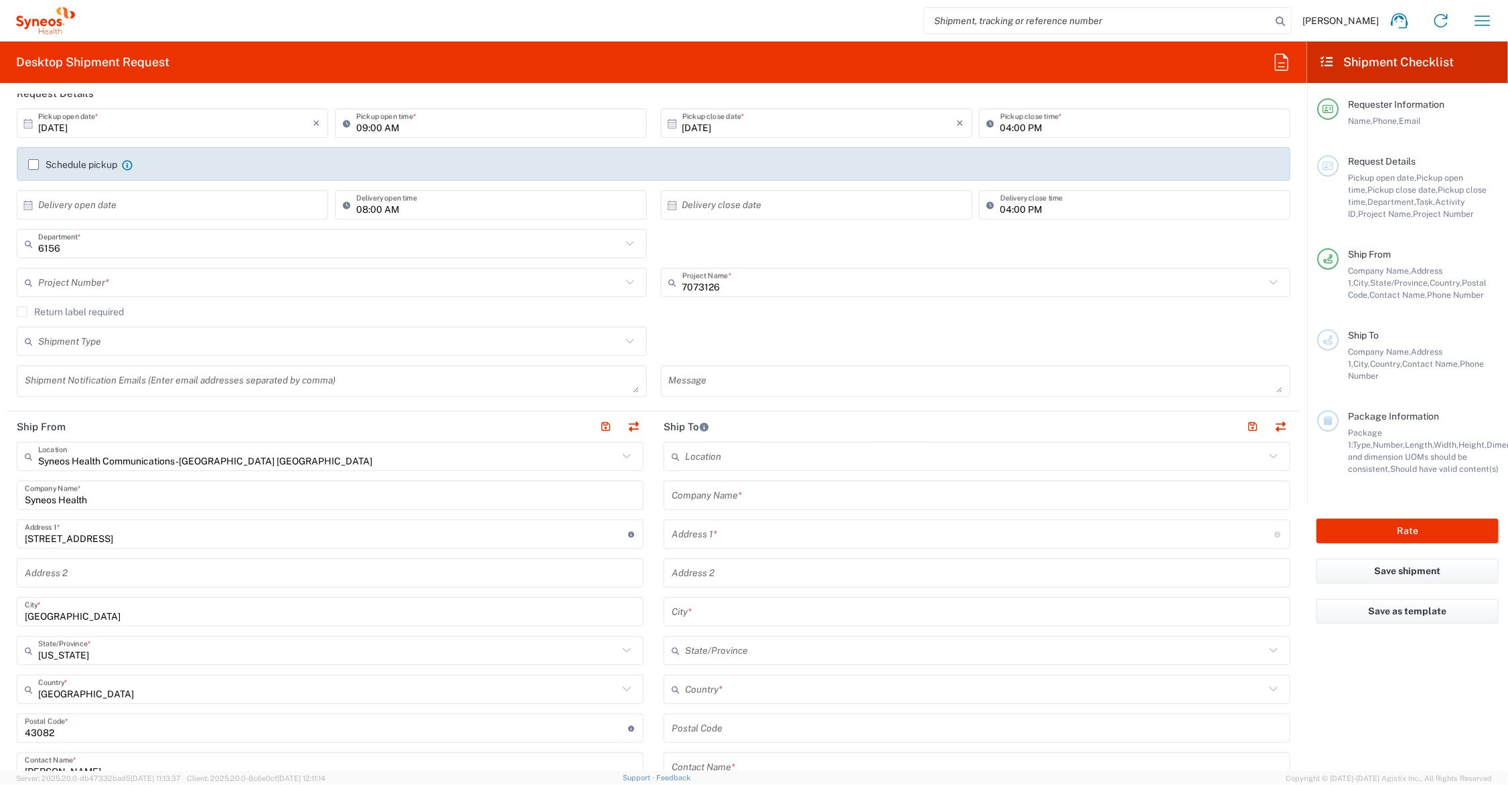
type input "GSWCO.IC.Syneos.consult.25.PrintProd"
click at [733, 492] on input "text" at bounding box center [977, 495] width 611 height 23
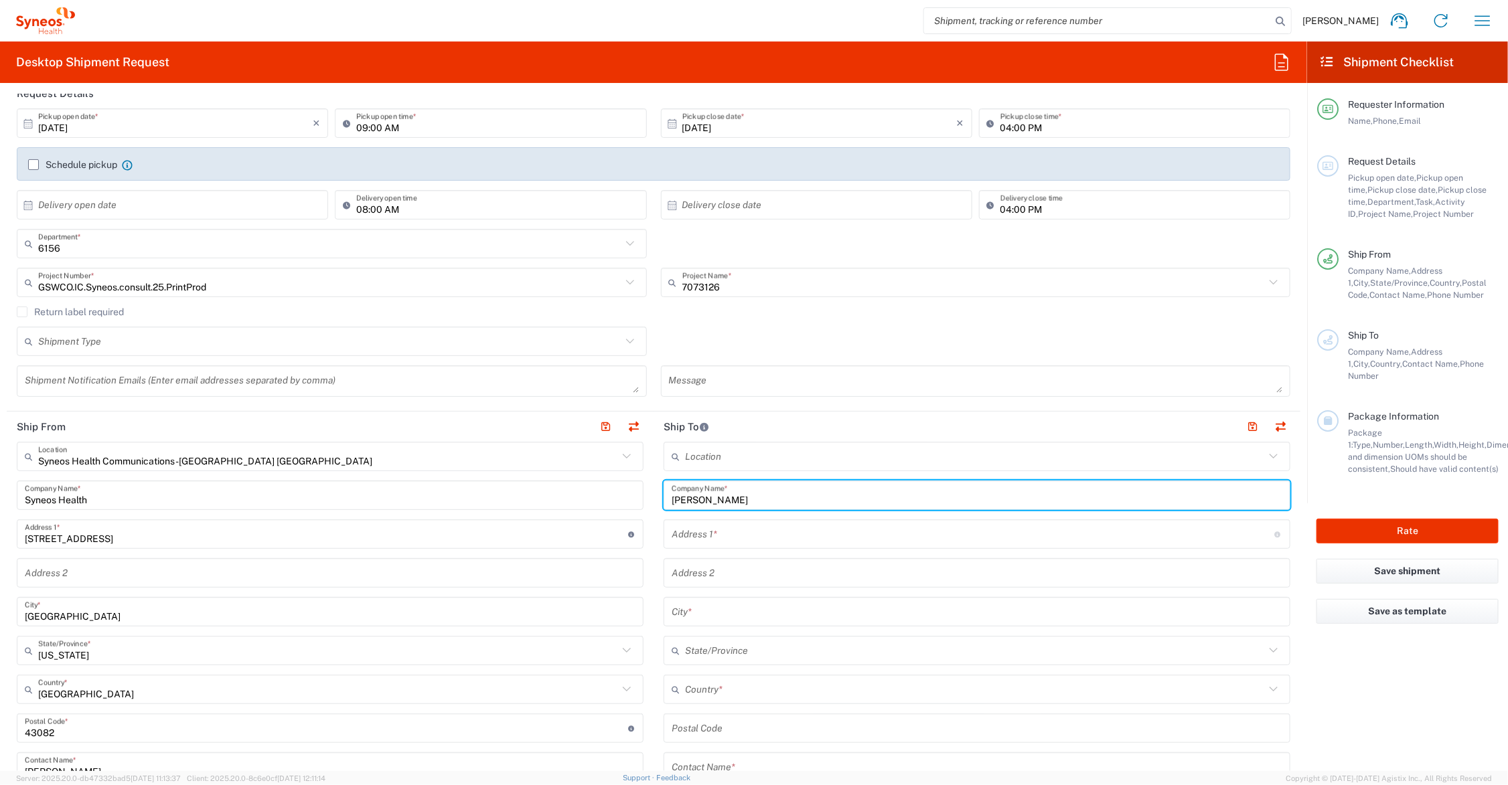
drag, startPoint x: 688, startPoint y: 493, endPoint x: 671, endPoint y: 494, distance: 16.8
click at [633, 493] on div "Ship From Syneos Health Communications-Westerville OH Location Syneos Health Co…" at bounding box center [654, 711] width 1294 height 598
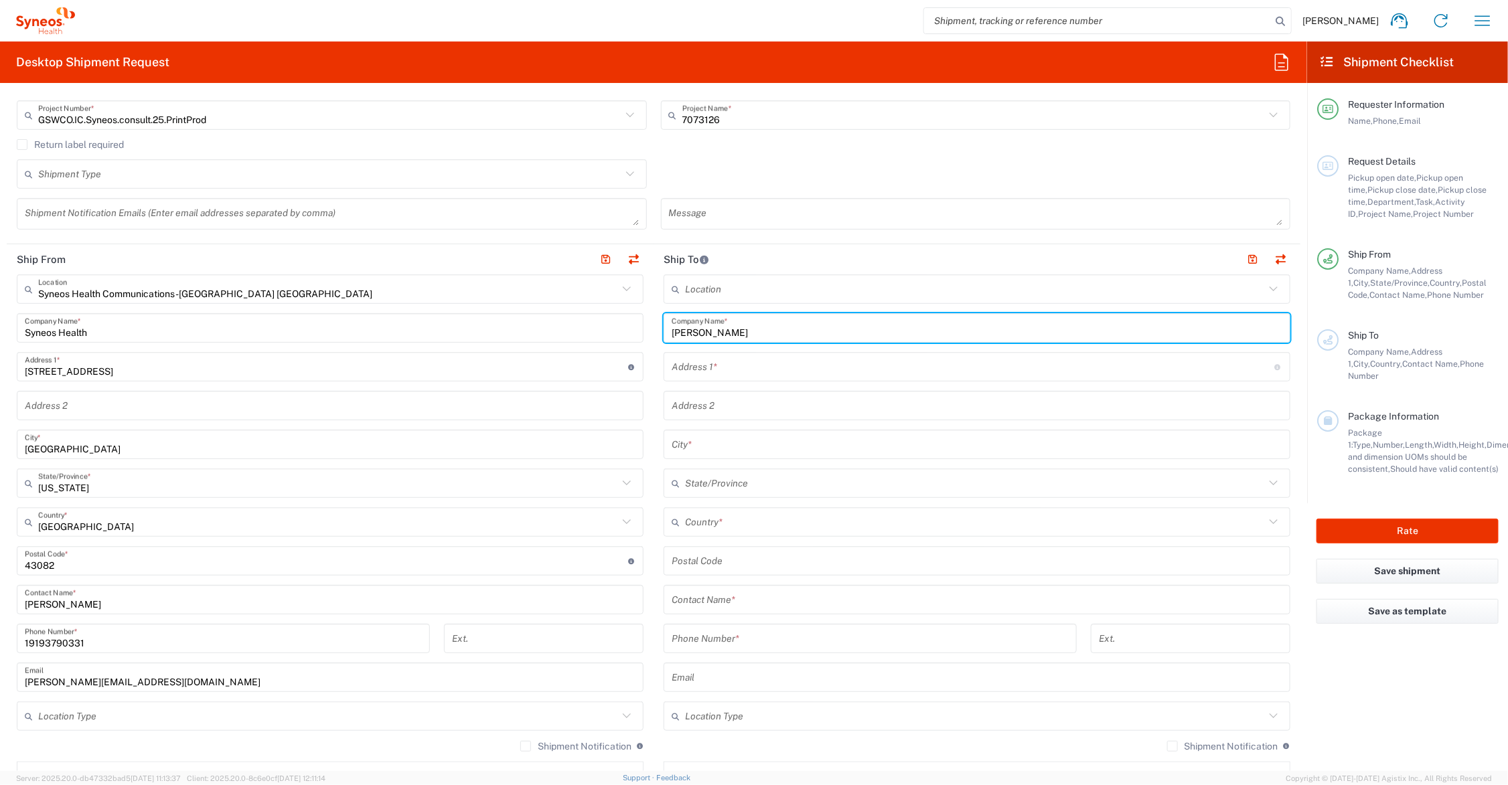
type input "Ryan Lennox"
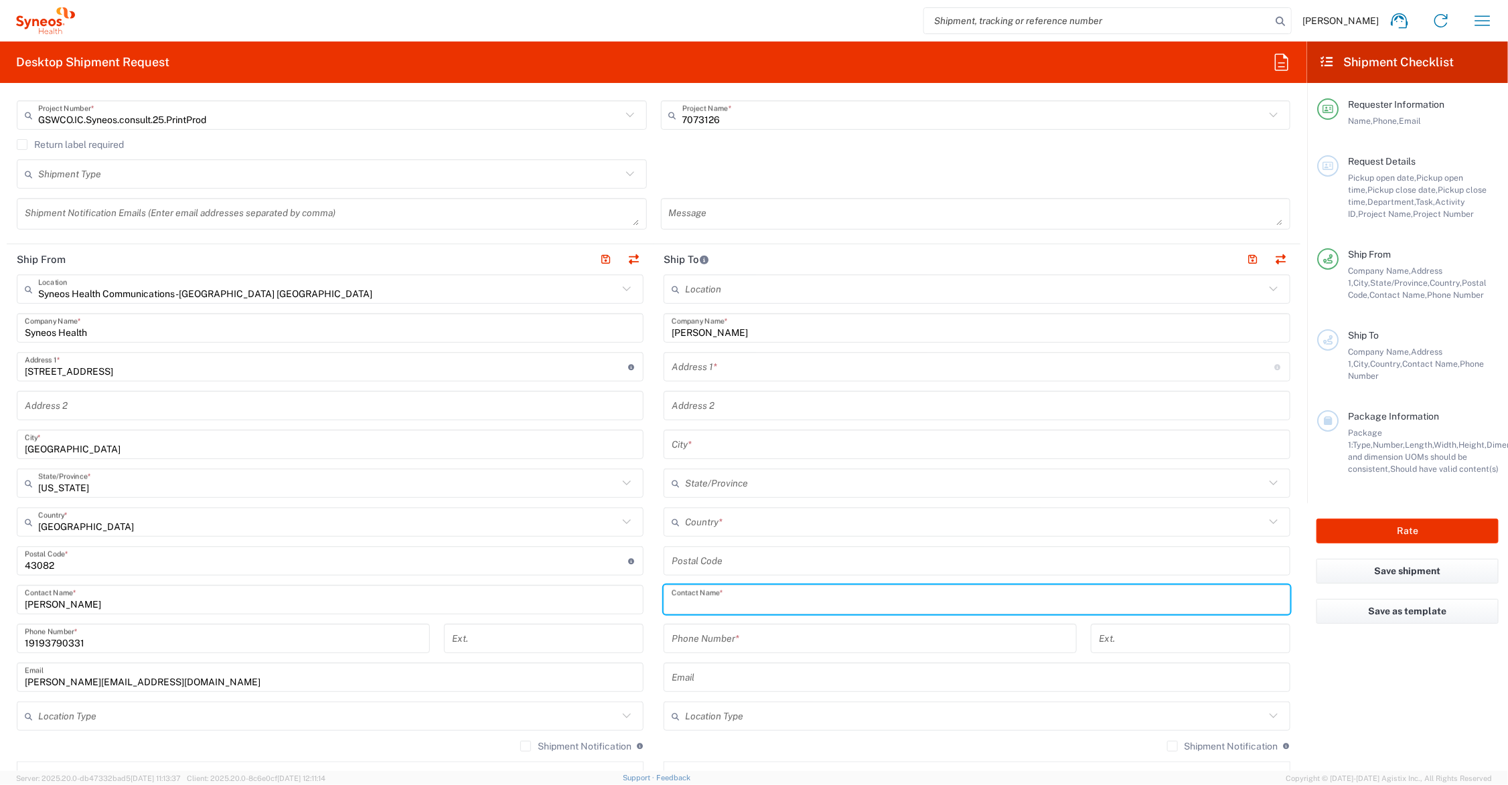
click at [777, 595] on input "text" at bounding box center [977, 600] width 611 height 23
paste input "Ryan Lennox"
type input "Ryan Lennox"
click at [711, 641] on input "tel" at bounding box center [870, 638] width 397 height 23
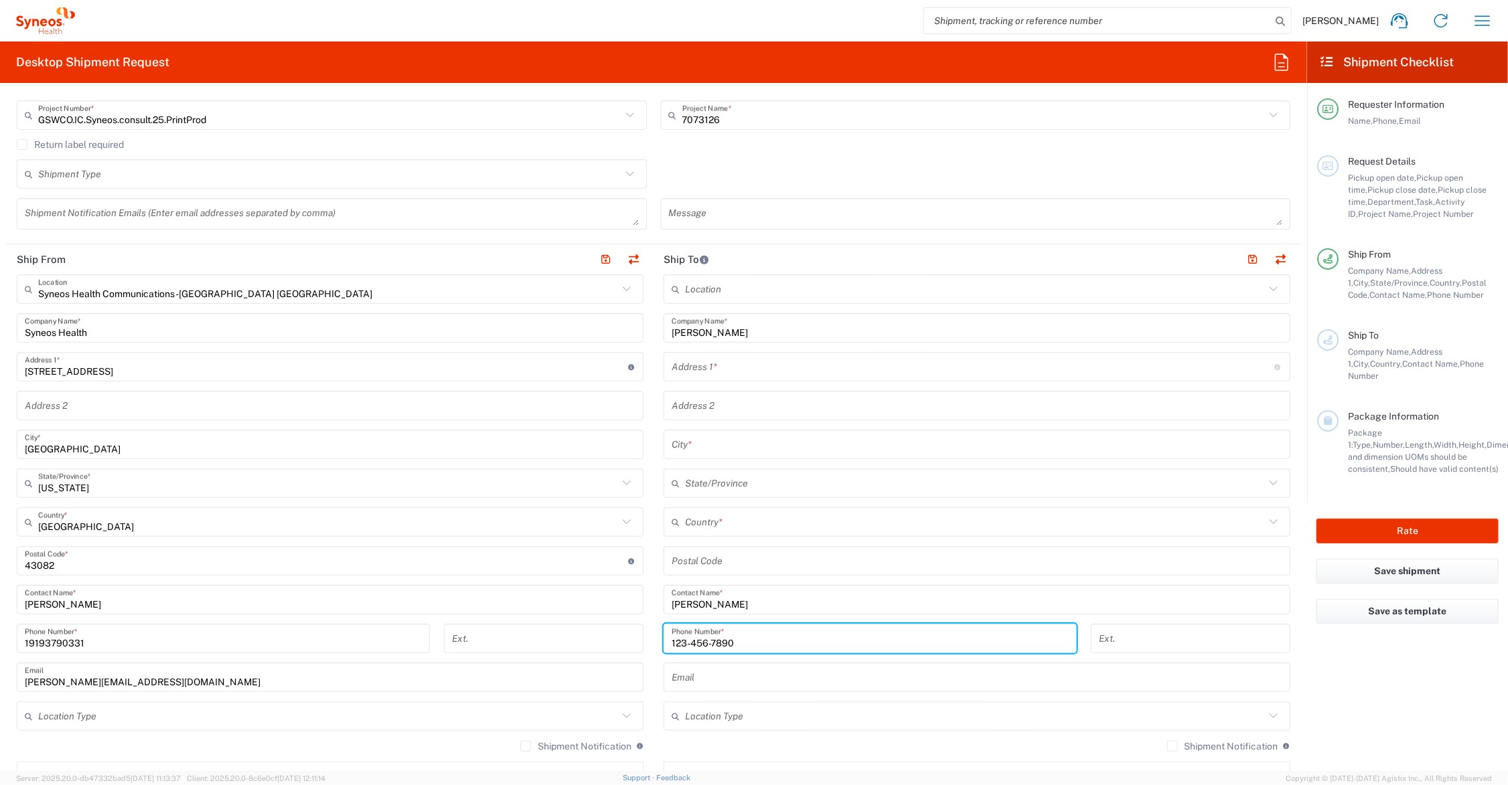
type input "123-456-7890"
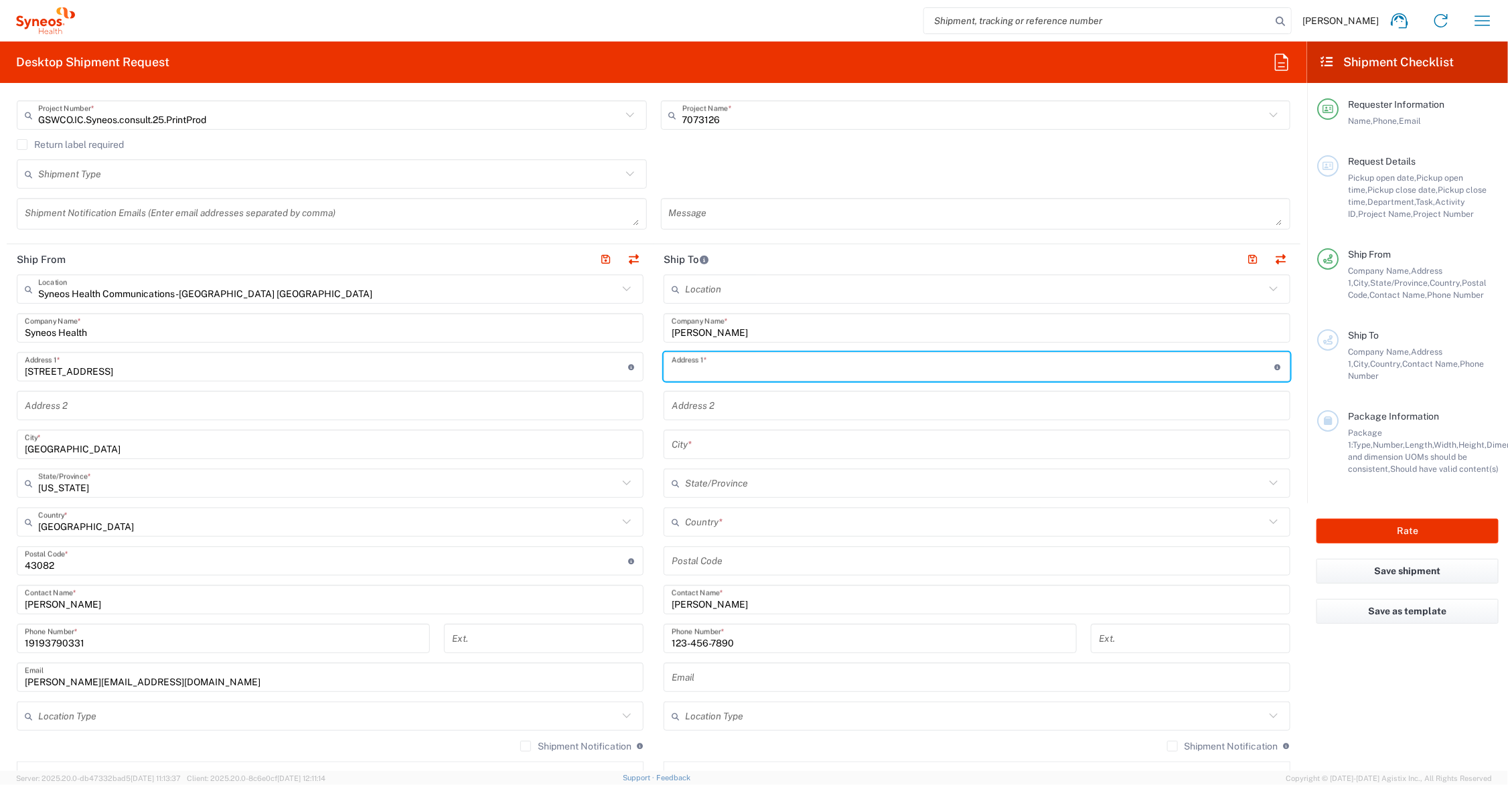
click at [717, 366] on input "text" at bounding box center [973, 367] width 603 height 23
type input "54 Lakeview Dr."
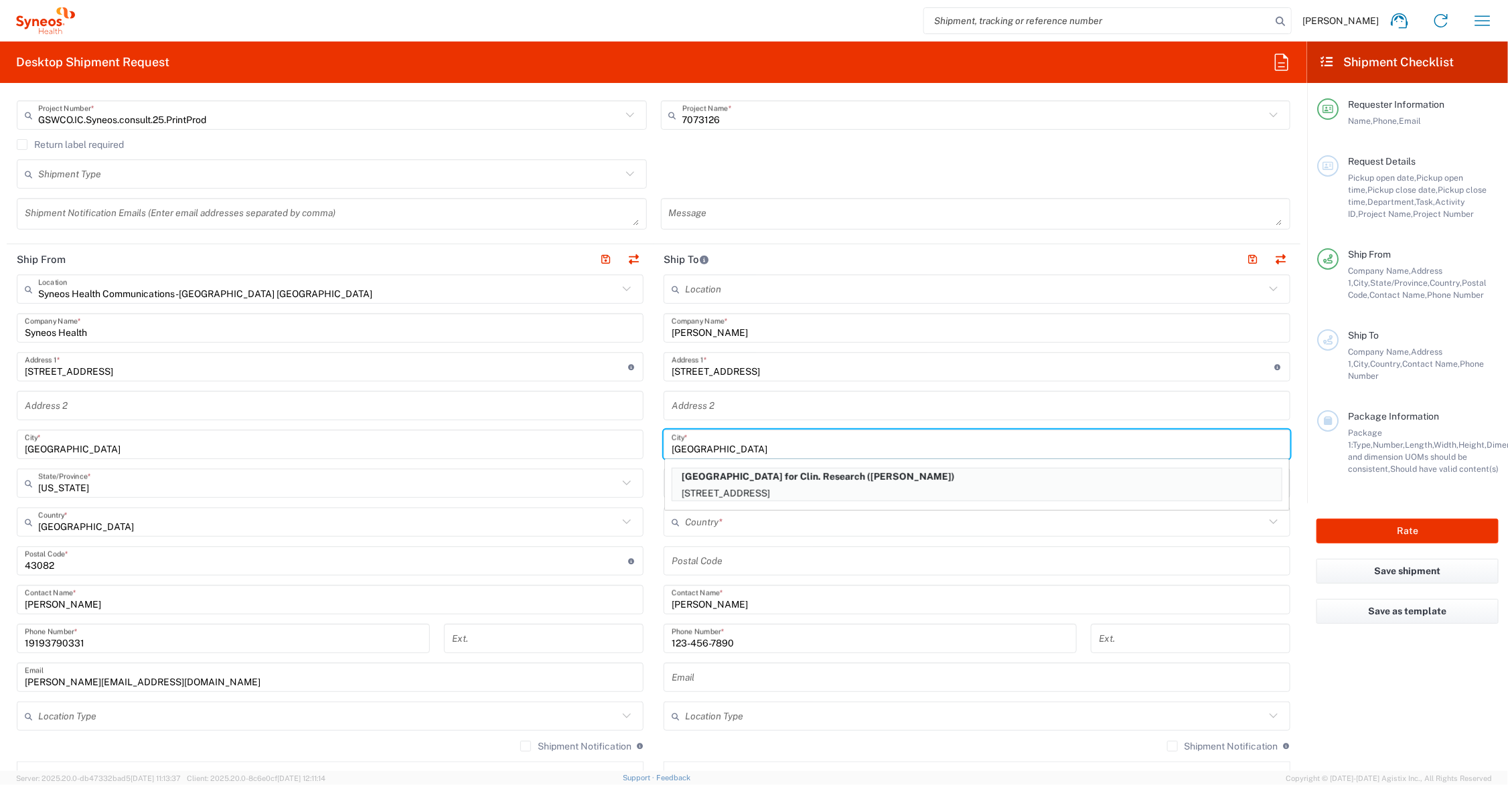
type input "Allentown"
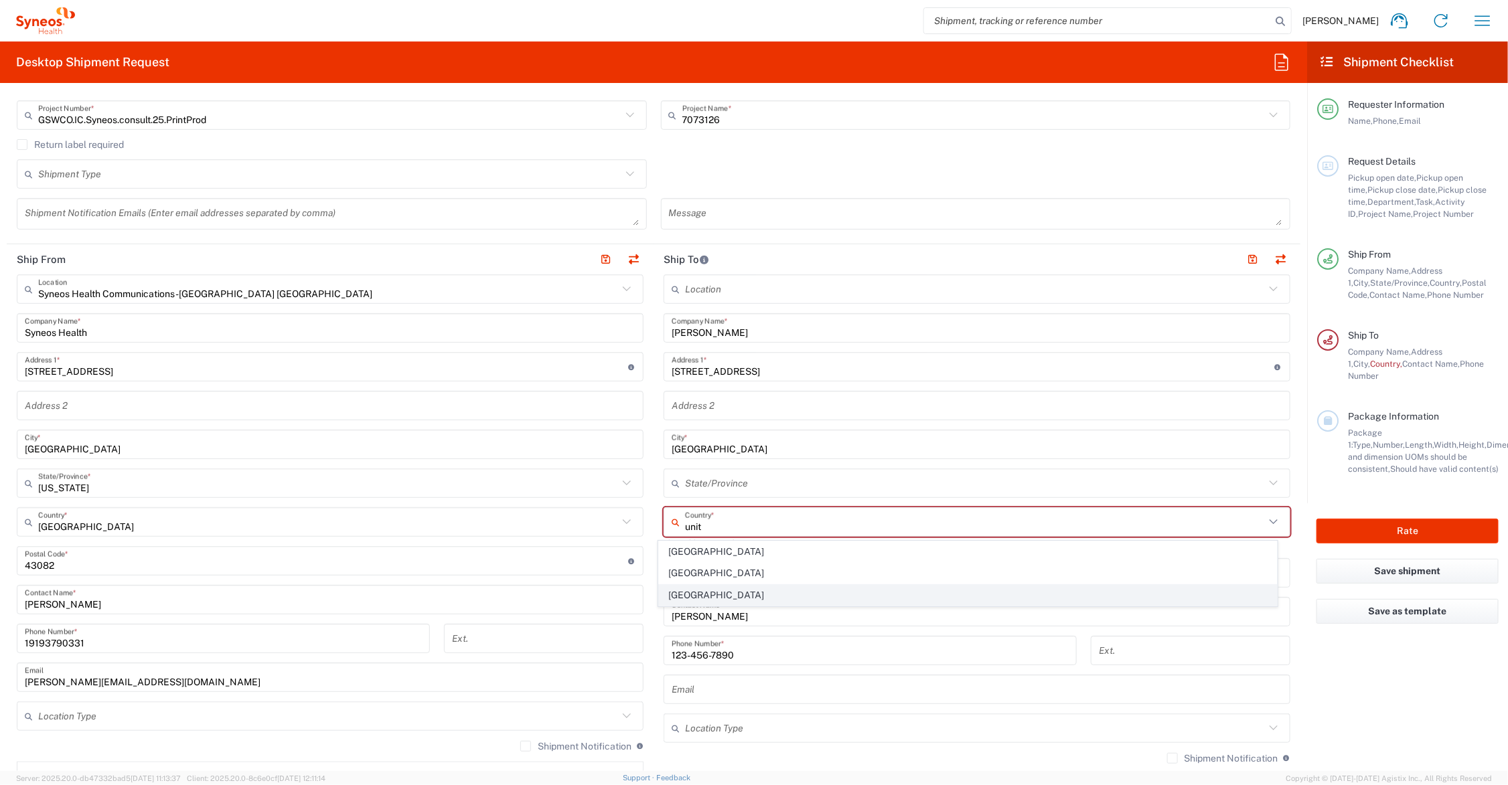
click at [675, 595] on span "United States" at bounding box center [968, 595] width 618 height 21
type input "United States"
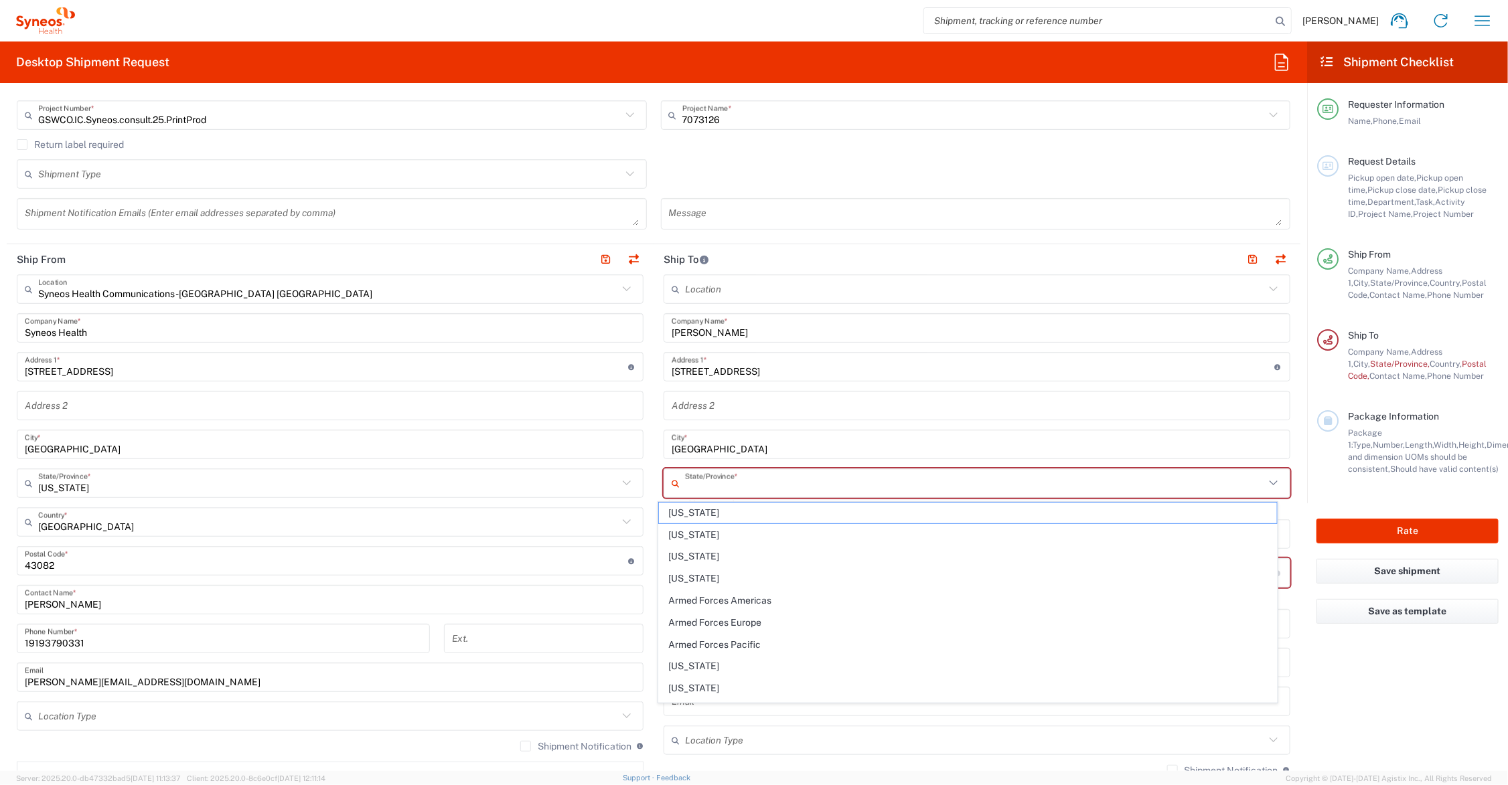
click at [695, 486] on input "text" at bounding box center [975, 483] width 580 height 23
click at [685, 530] on span "New Jersey" at bounding box center [968, 535] width 618 height 21
type input "New Jersey"
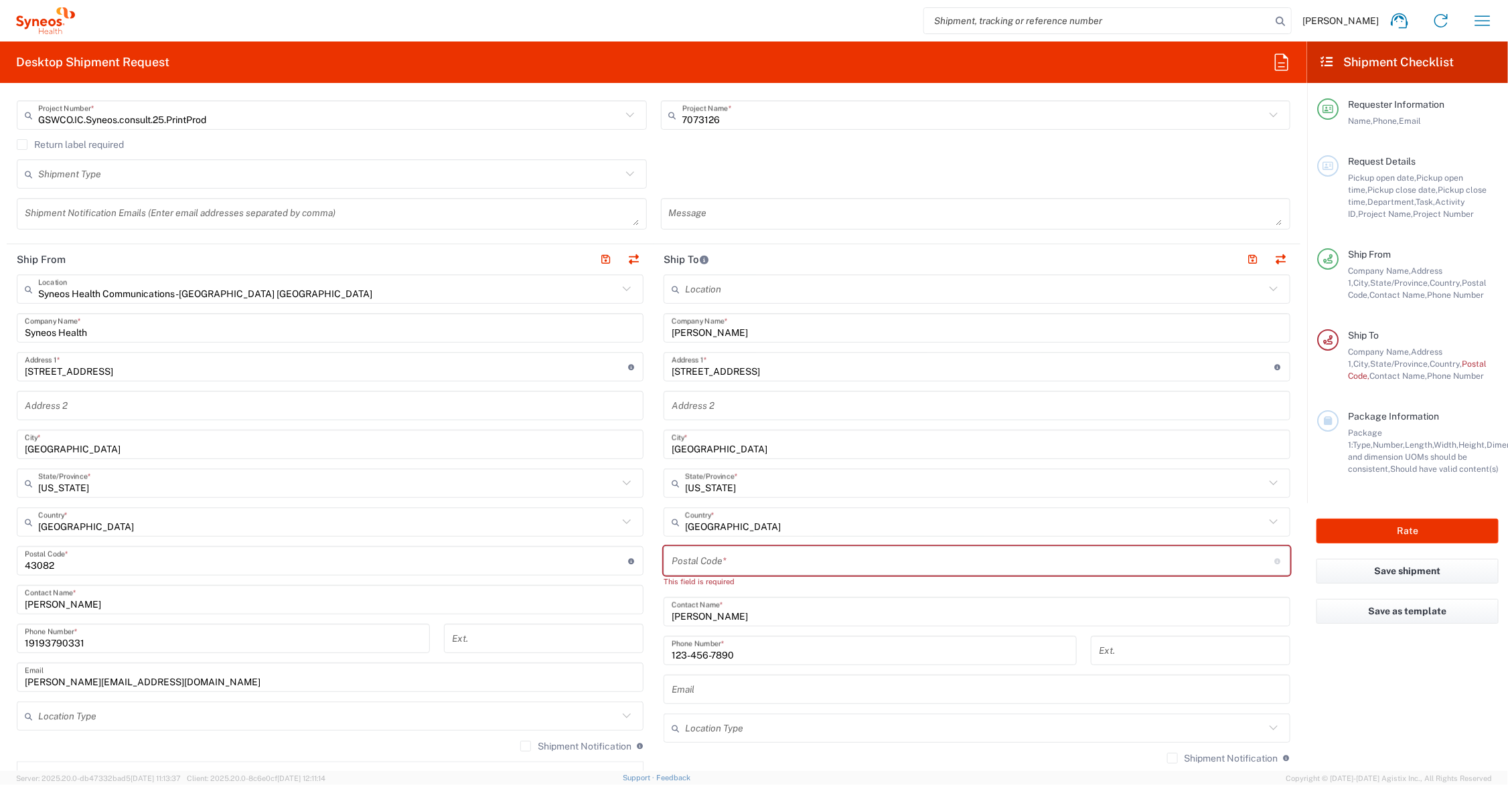
click at [697, 562] on input "undefined" at bounding box center [973, 561] width 603 height 23
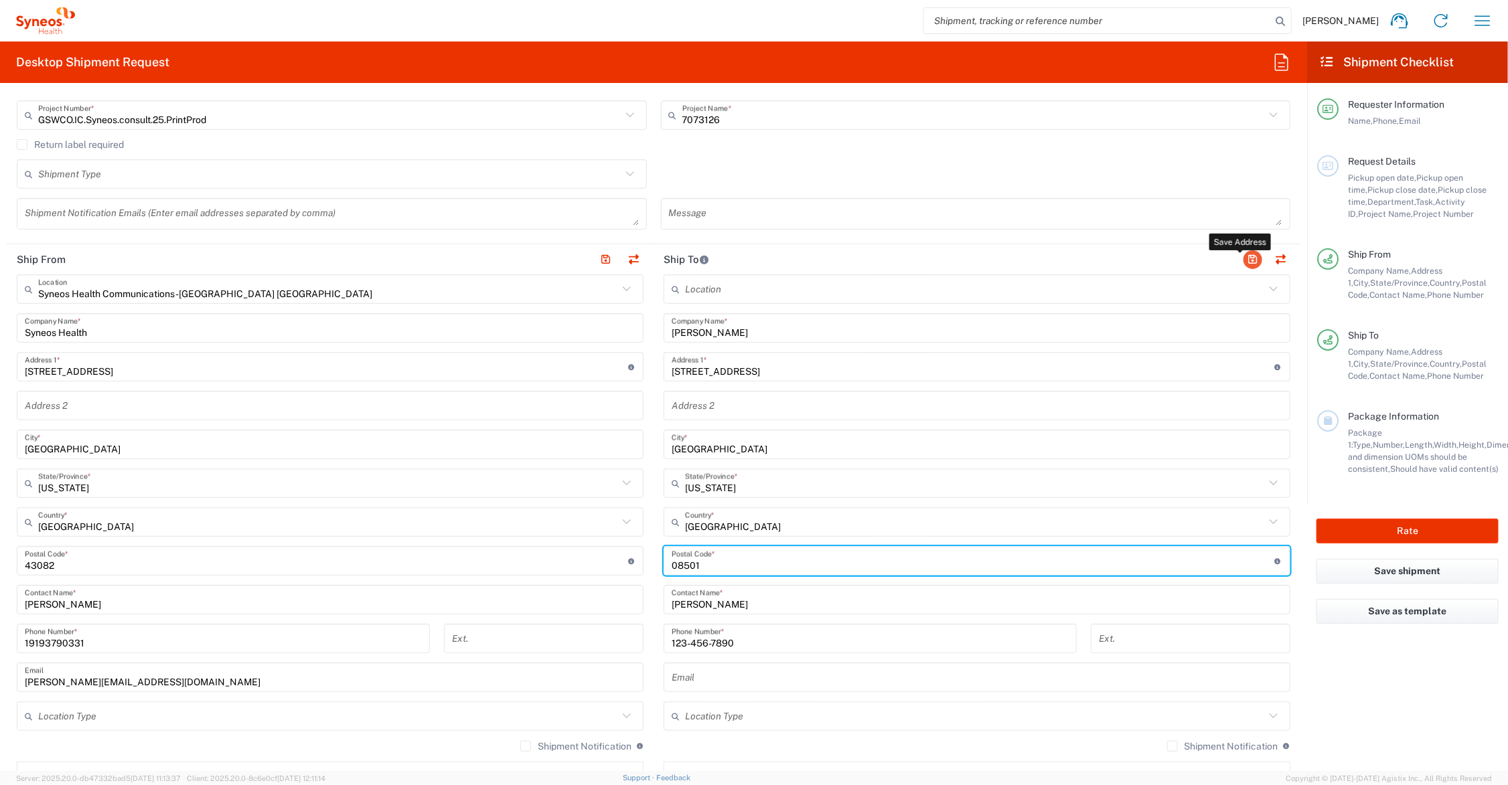
type input "08501"
click at [1243, 258] on button "button" at bounding box center [1252, 259] width 19 height 19
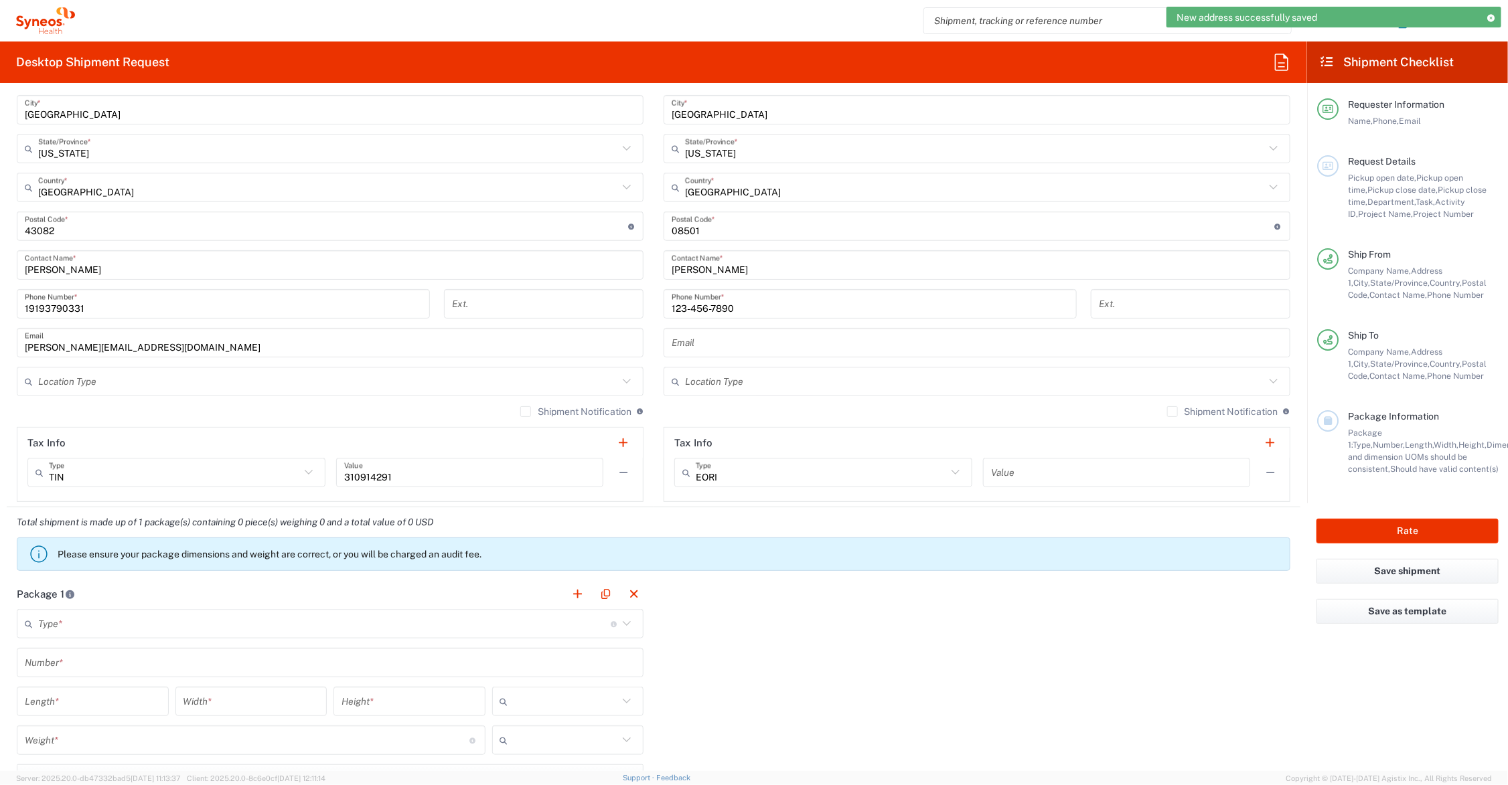
scroll to position [837, 0]
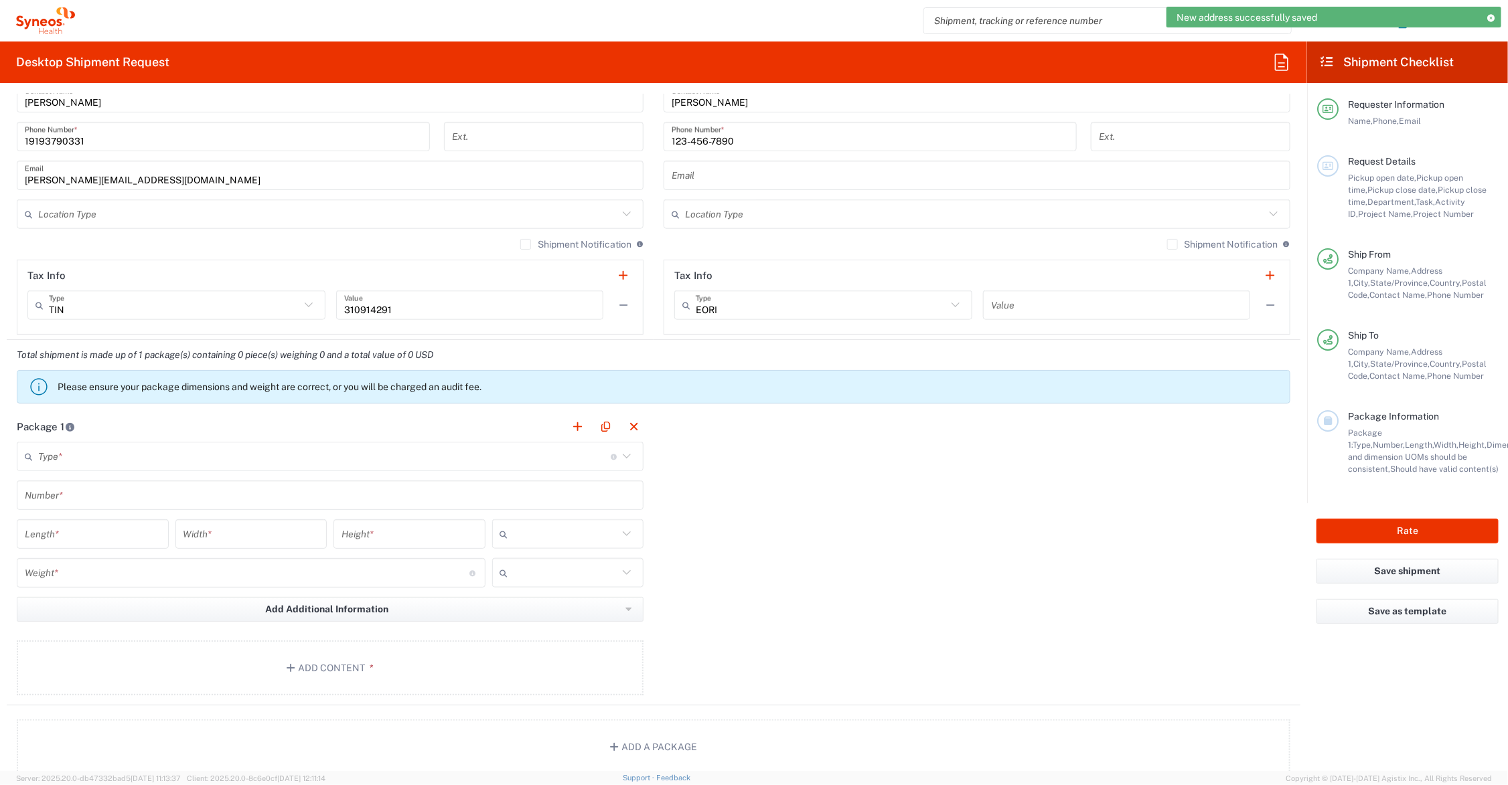
click at [62, 453] on input "text" at bounding box center [324, 456] width 573 height 23
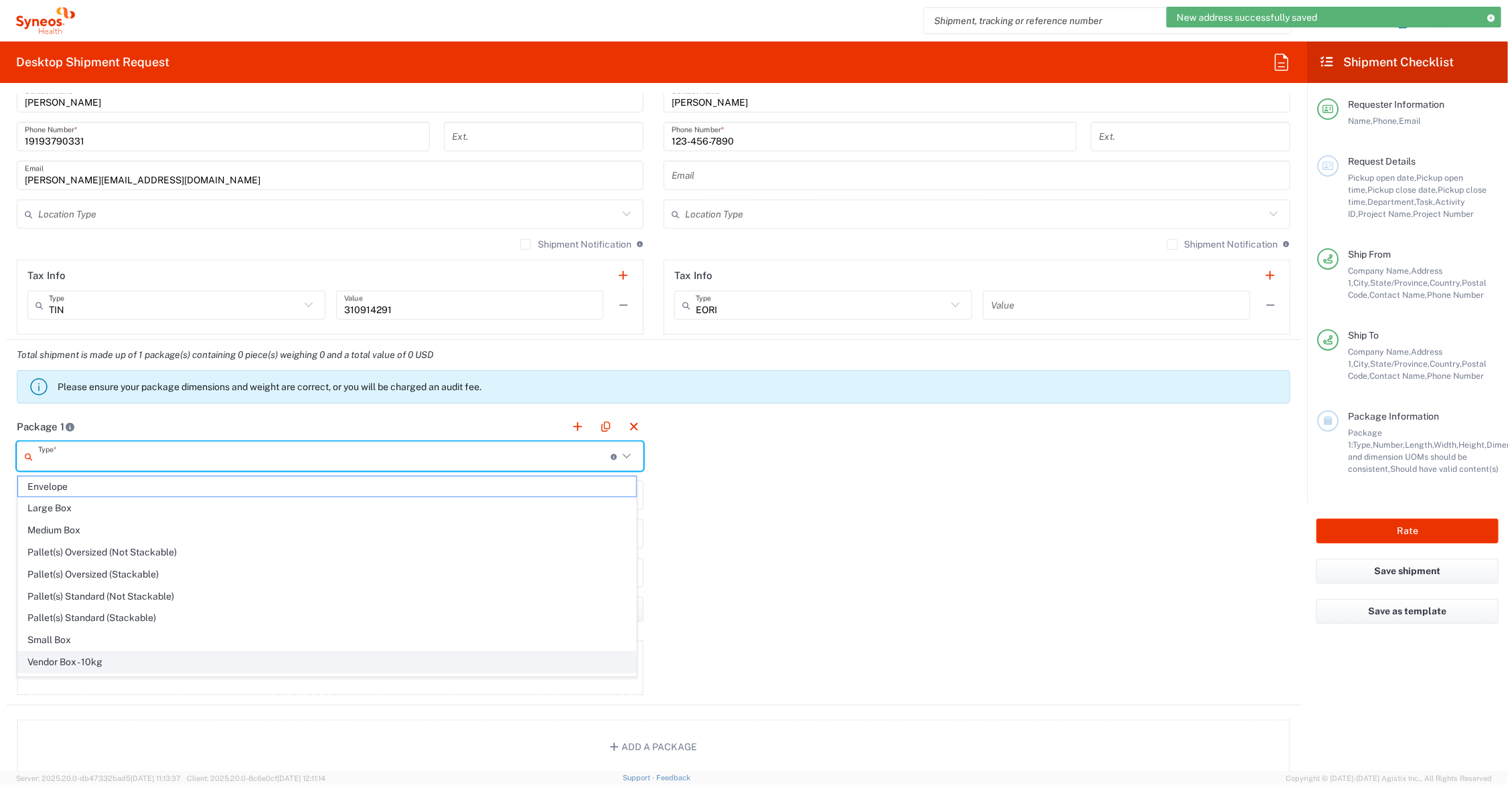
scroll to position [44, 0]
click at [104, 661] on span "Your Packaging" at bounding box center [327, 666] width 618 height 21
type input "Your Packaging"
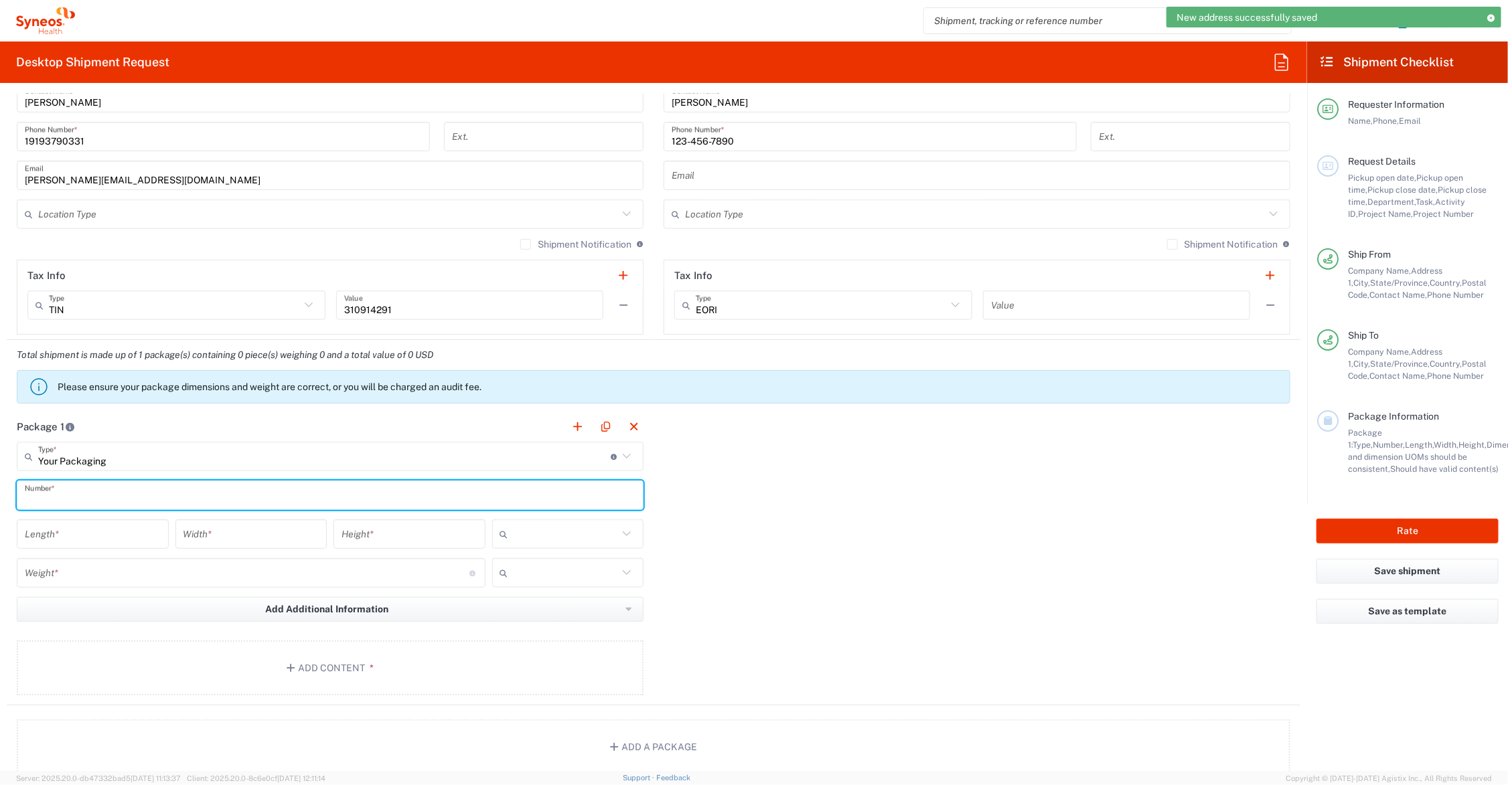
click at [74, 489] on input "text" at bounding box center [330, 495] width 611 height 23
type input "1"
click at [82, 536] on input "number" at bounding box center [93, 534] width 136 height 23
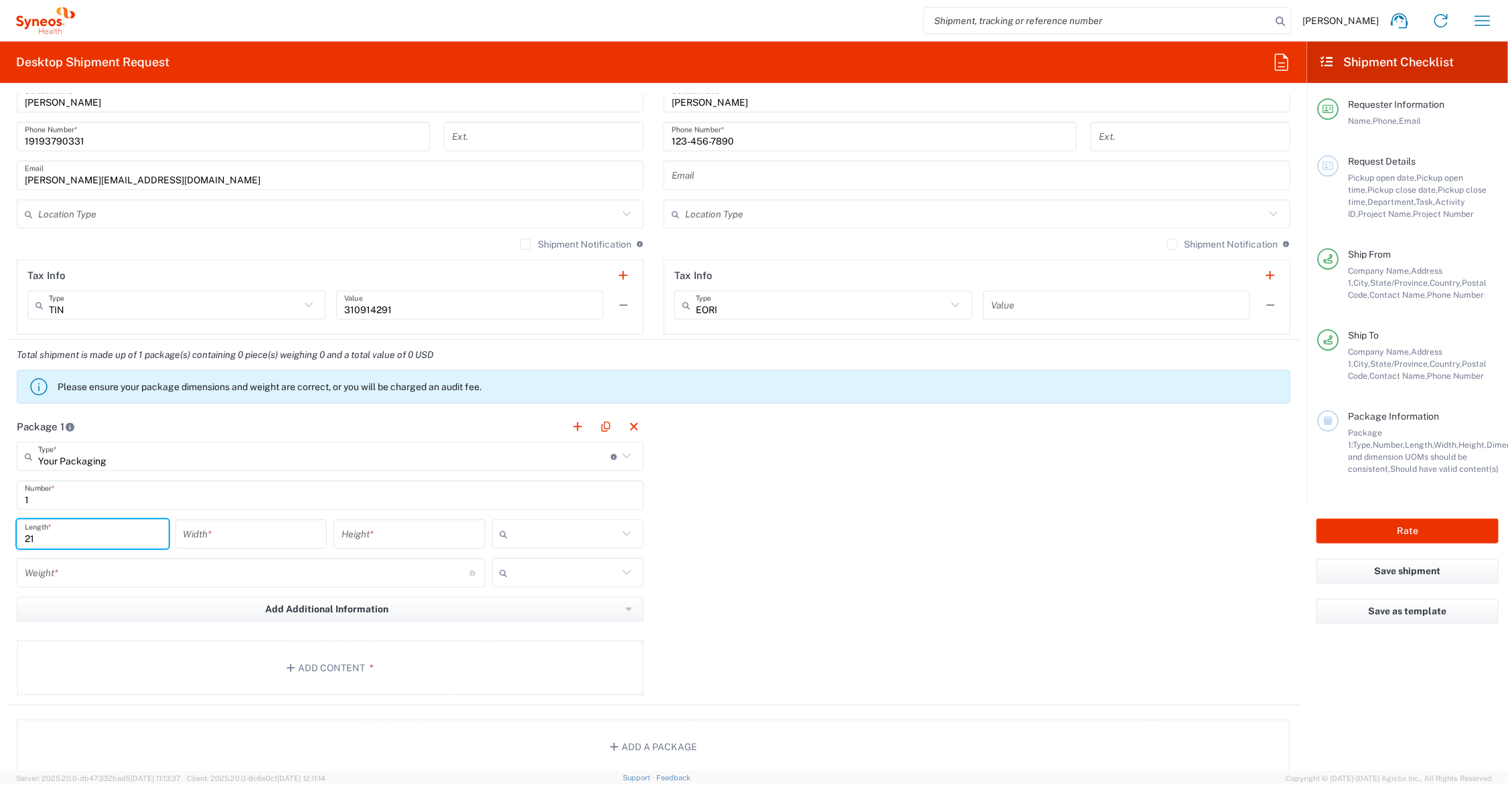
type input "21"
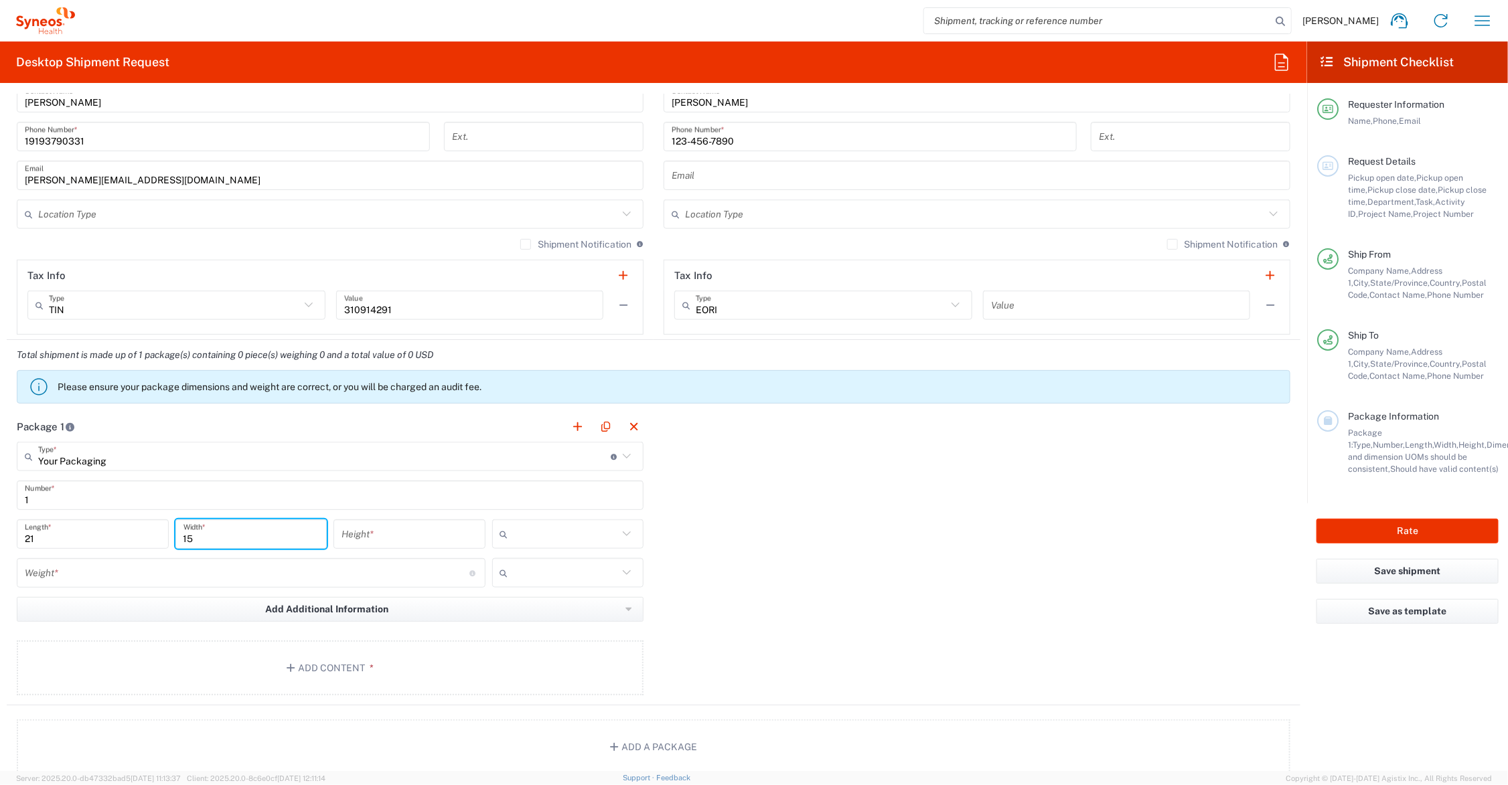
type input "15"
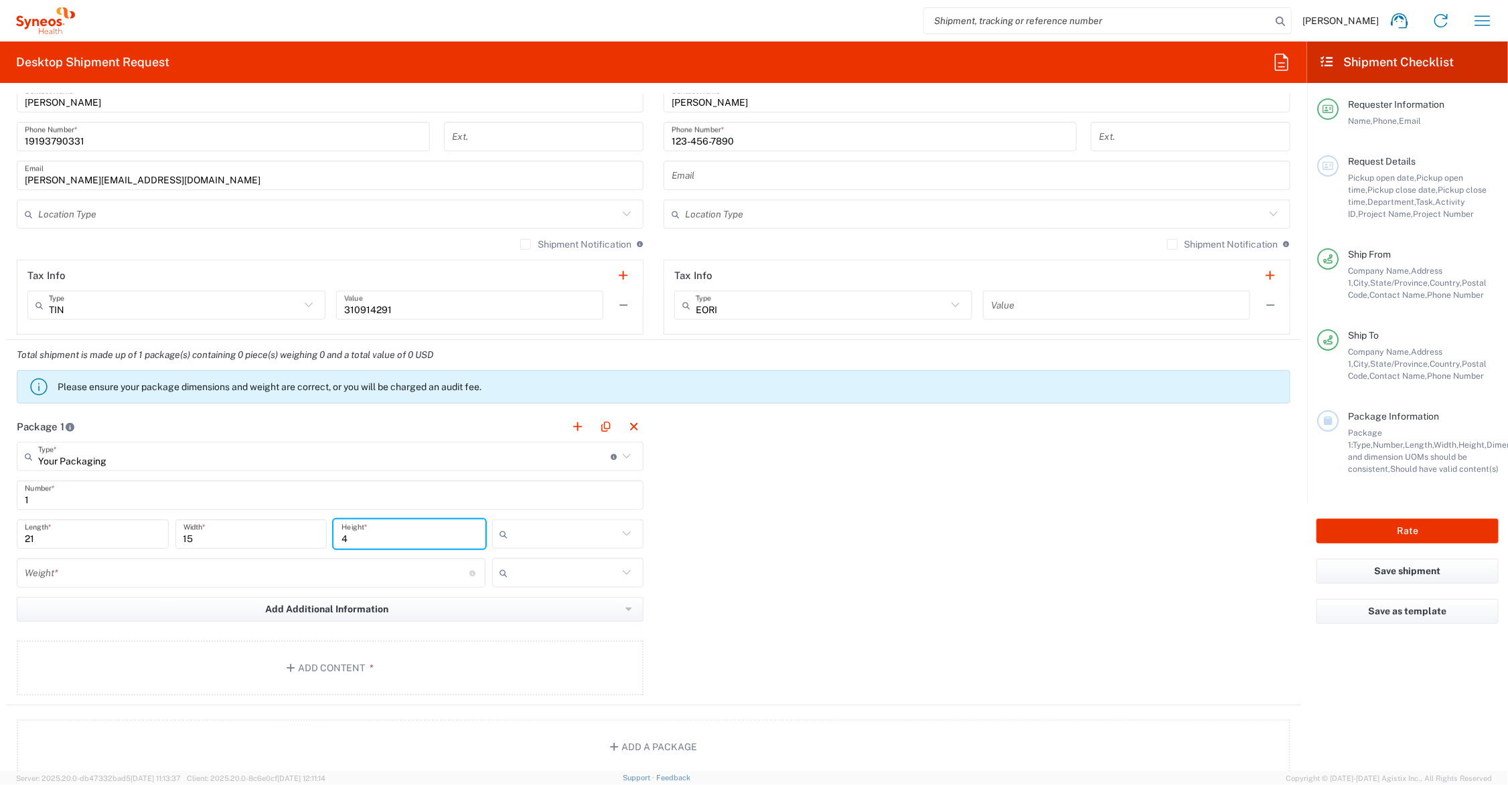
type input "4"
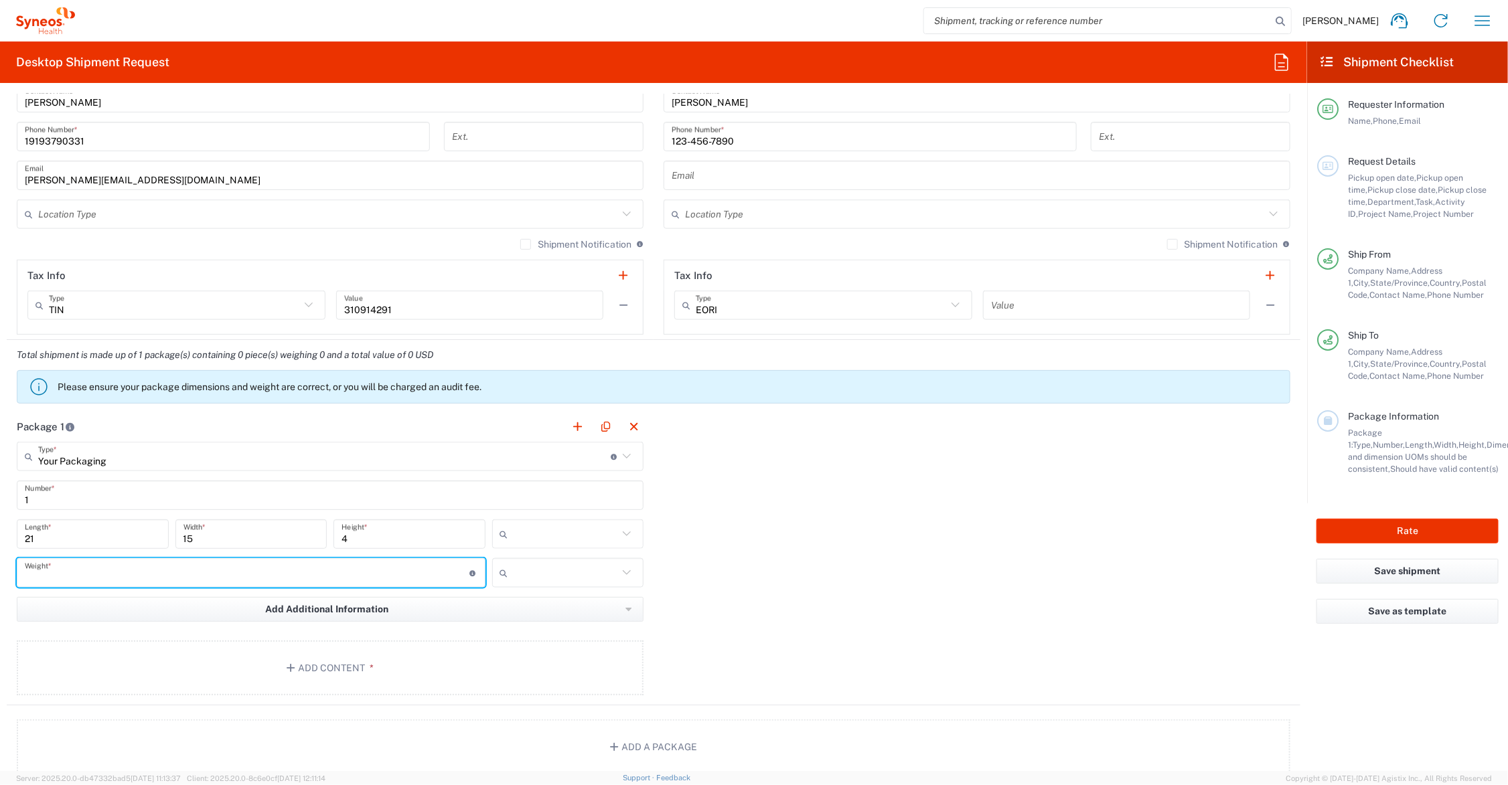
click at [96, 569] on input "number" at bounding box center [247, 573] width 445 height 23
type input "13"
click at [564, 534] on input "text" at bounding box center [566, 534] width 105 height 21
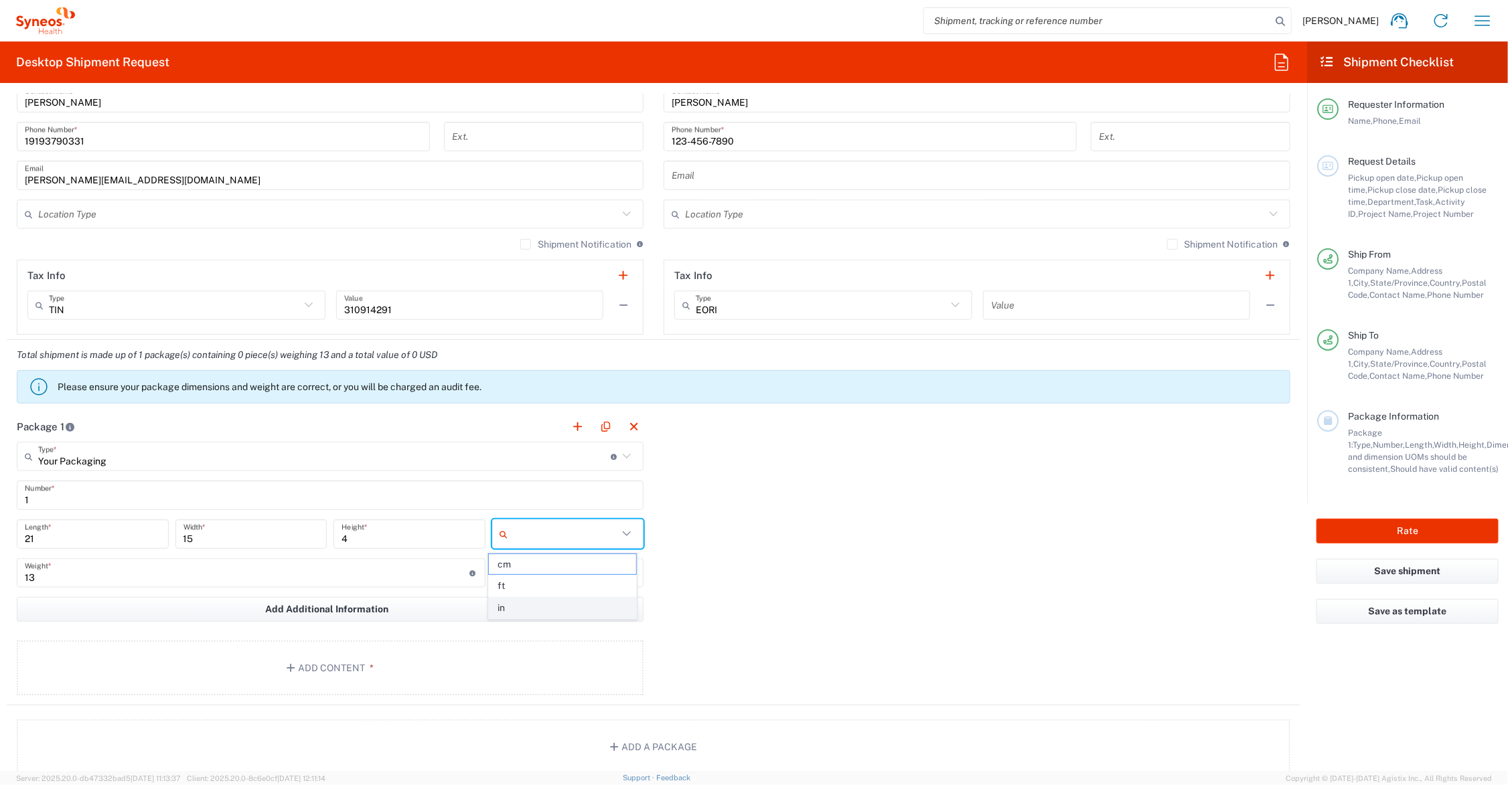
click at [556, 603] on span "in" at bounding box center [562, 608] width 147 height 21
type input "in"
click at [554, 577] on input "text" at bounding box center [566, 572] width 105 height 21
click at [554, 628] on span "lbs" at bounding box center [562, 625] width 147 height 21
type input "lbs"
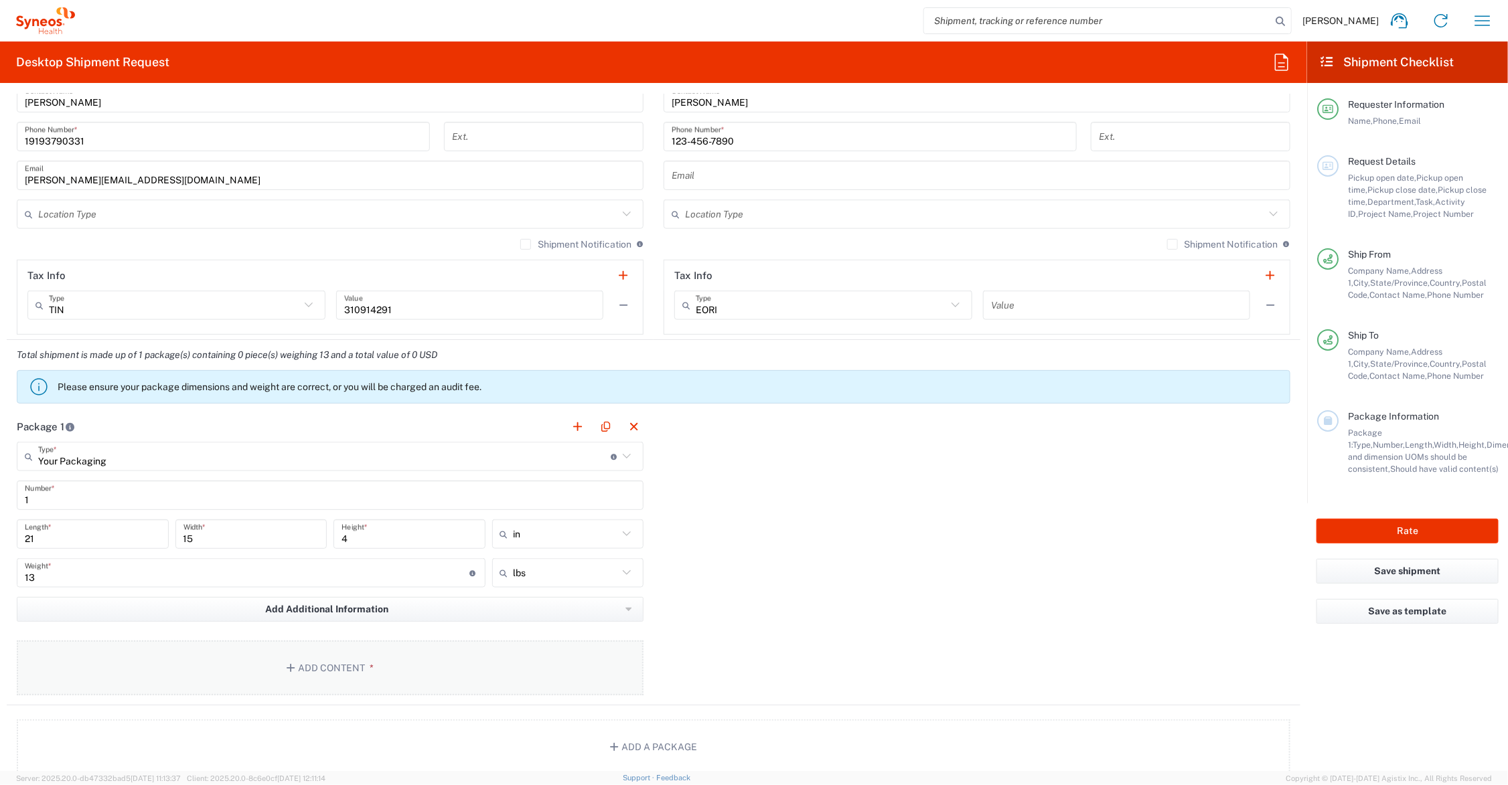
click at [332, 662] on button "Add Content *" at bounding box center [330, 668] width 627 height 55
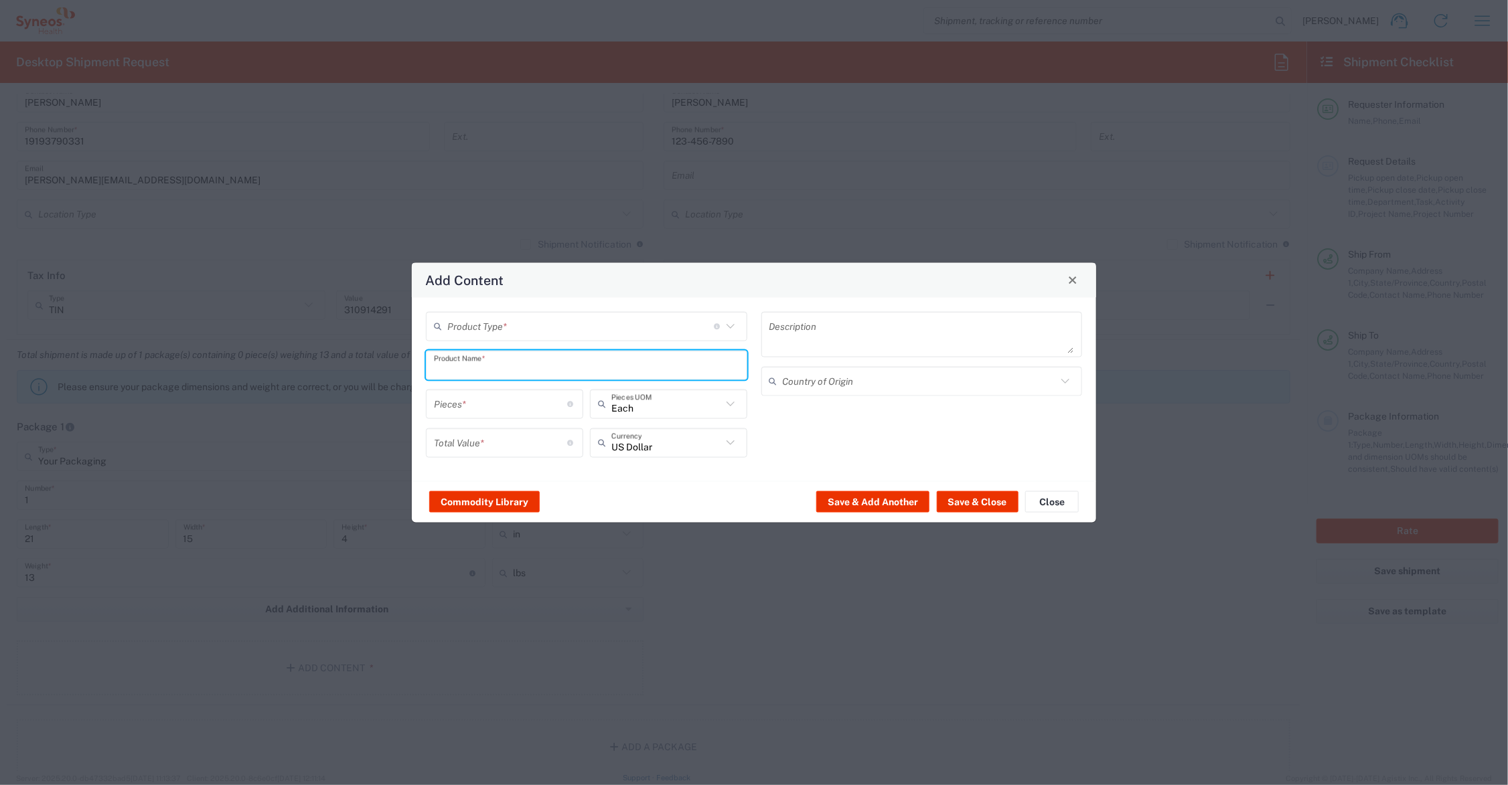
click at [501, 364] on input "text" at bounding box center [586, 365] width 305 height 23
click at [536, 321] on input "text" at bounding box center [580, 326] width 267 height 23
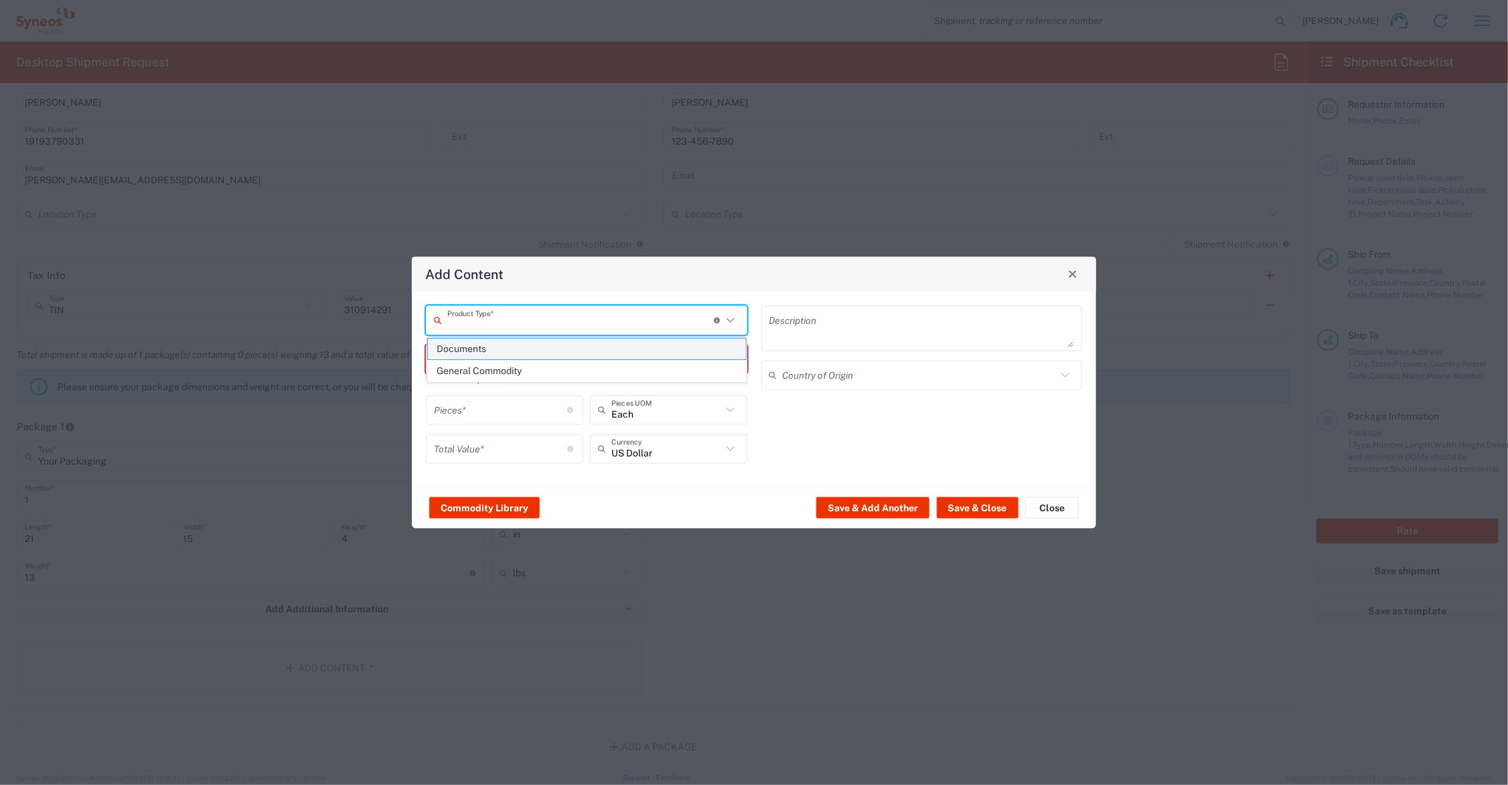
click at [498, 352] on span "Documents" at bounding box center [587, 349] width 318 height 21
type input "Documents"
type input "1"
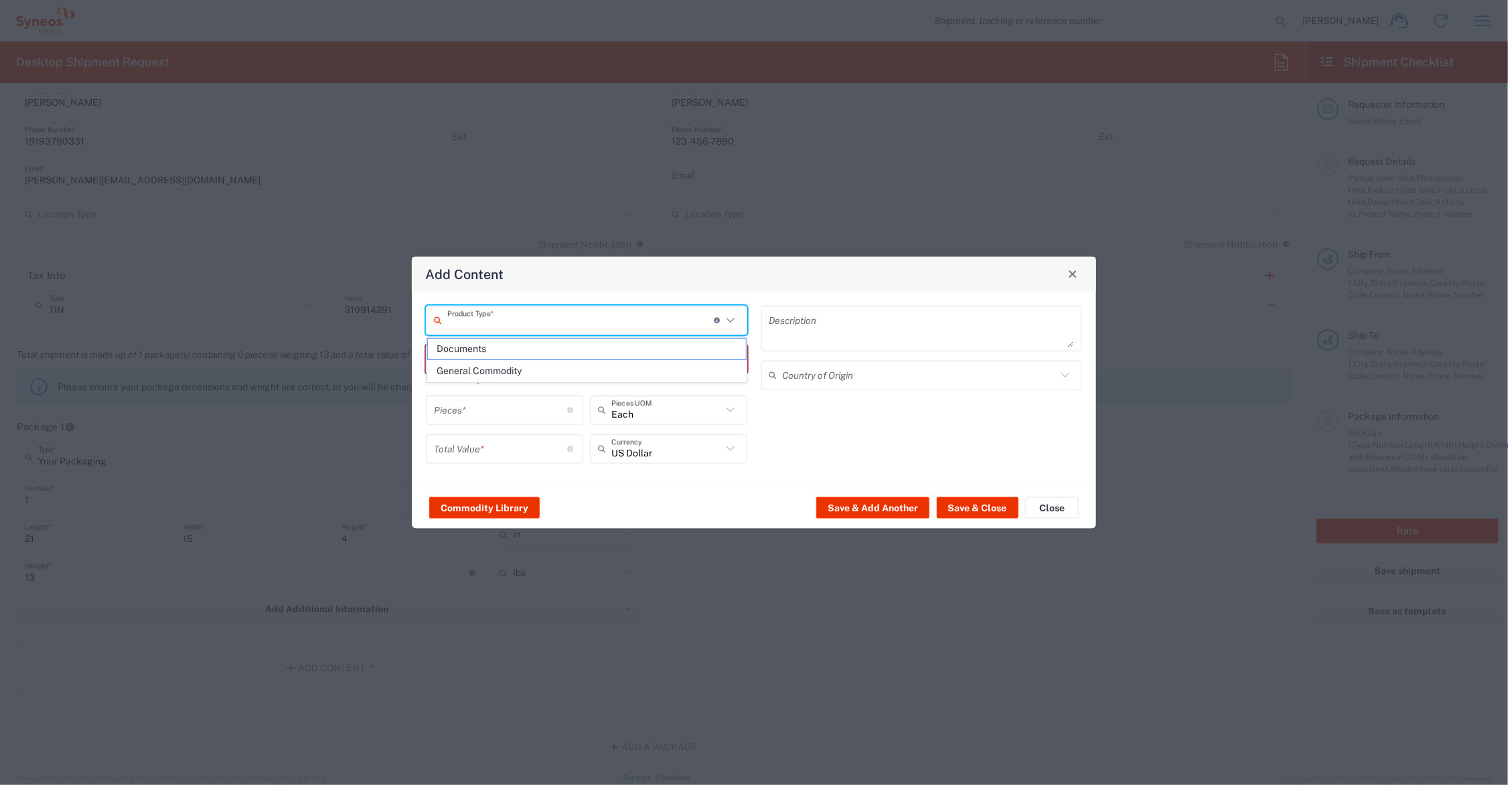
type textarea "Documents"
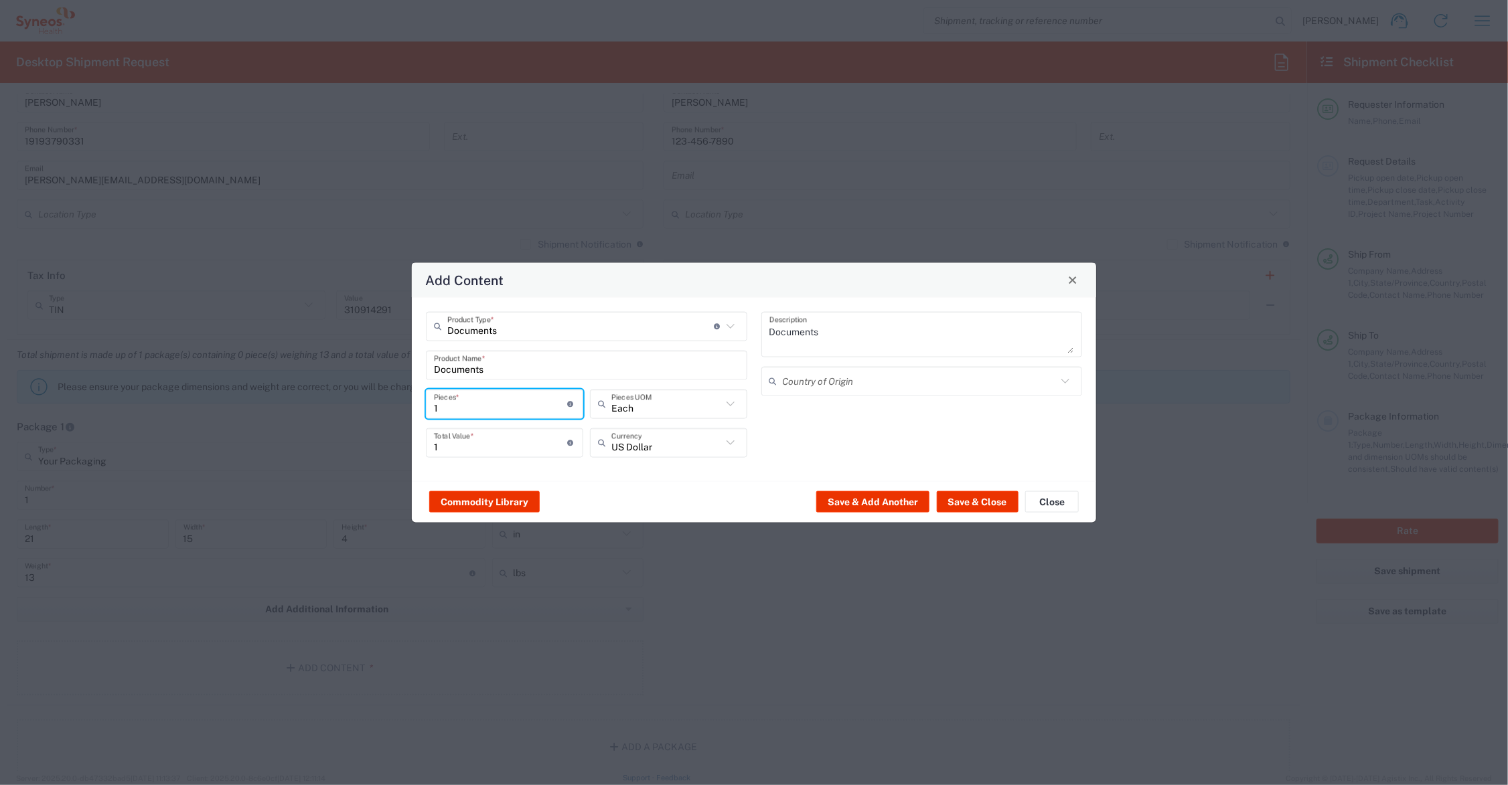
click at [462, 404] on input "1" at bounding box center [501, 403] width 134 height 23
type input "12"
type input "125"
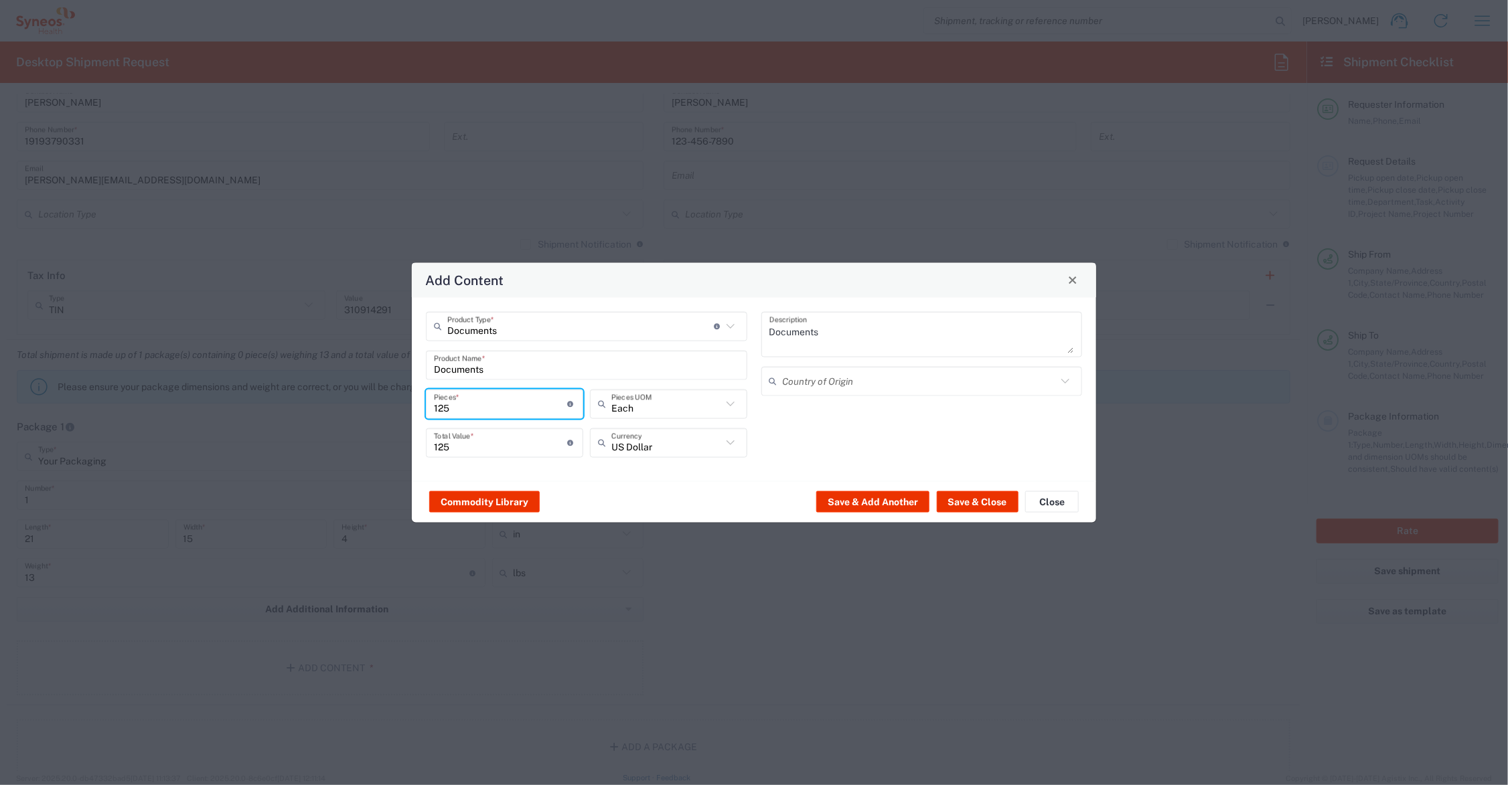
type input "125"
drag, startPoint x: 464, startPoint y: 443, endPoint x: 429, endPoint y: 441, distance: 35.6
click at [429, 441] on div "125 Total Value * Total value of all the pieces" at bounding box center [504, 442] width 157 height 29
type input "85.00"
click at [968, 497] on button "Save & Close" at bounding box center [978, 501] width 82 height 21
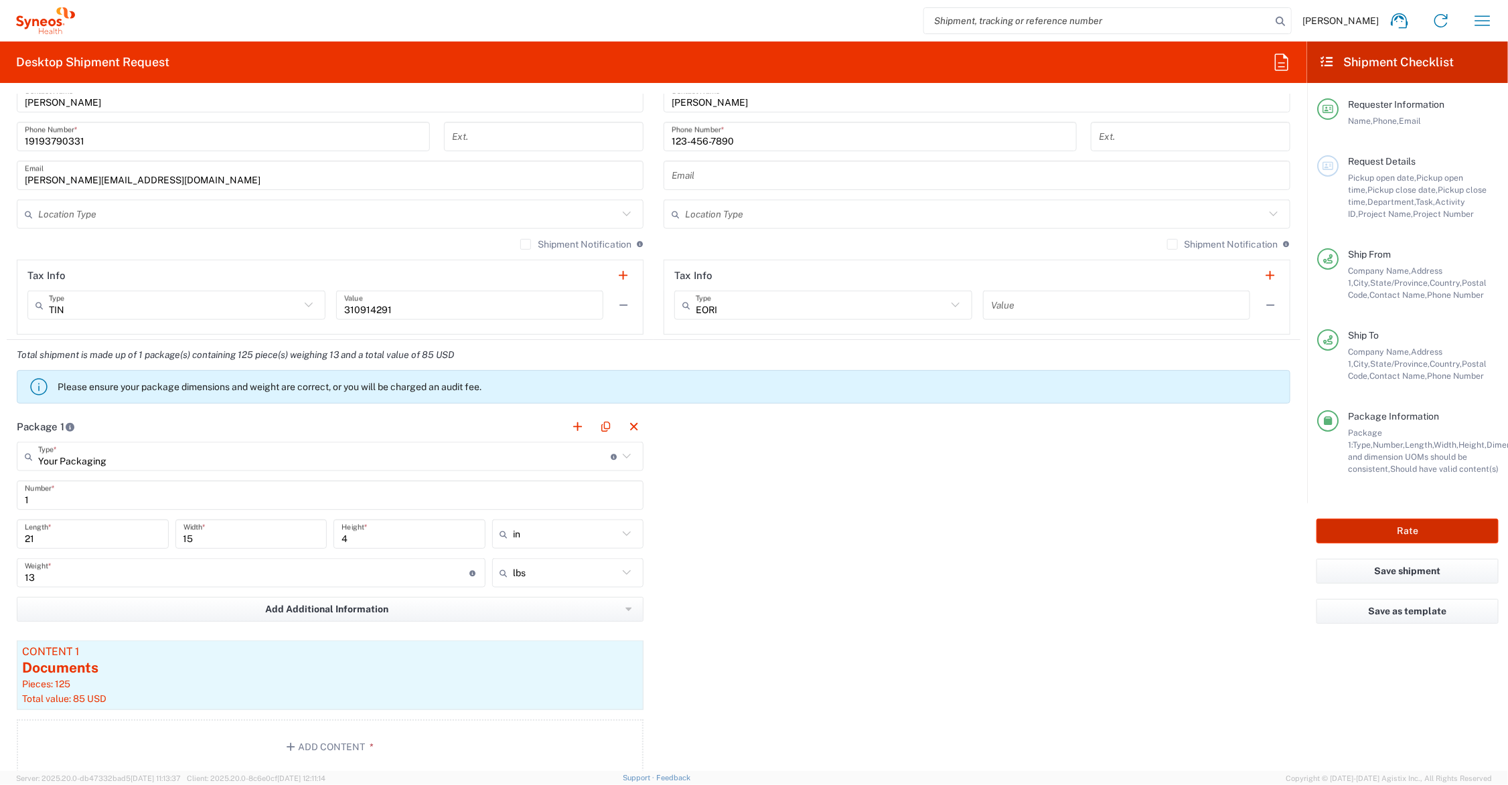
click at [1376, 530] on button "Rate" at bounding box center [1407, 531] width 182 height 25
type input "7073126"
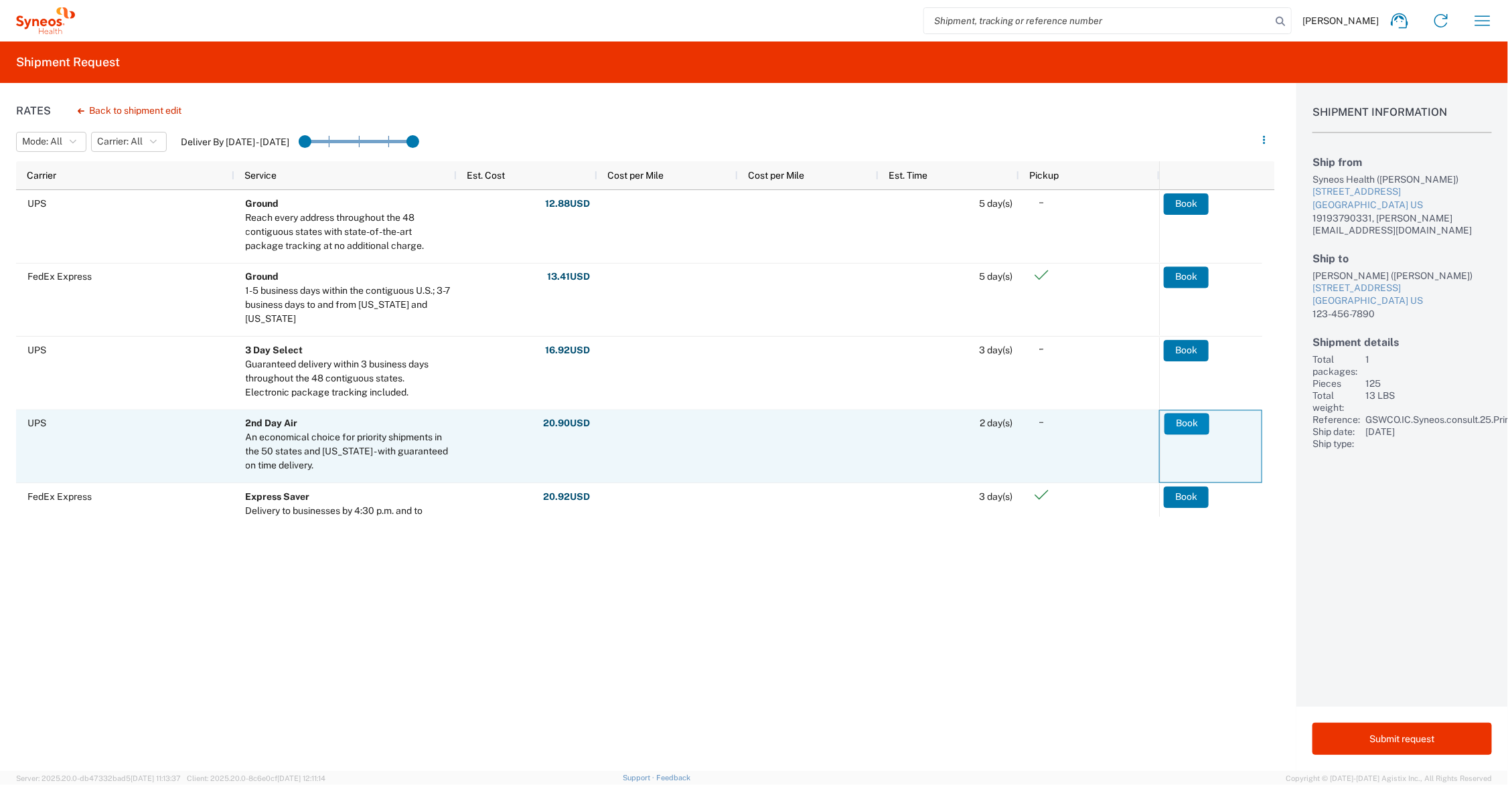
click at [1183, 423] on button "Book" at bounding box center [1186, 423] width 45 height 21
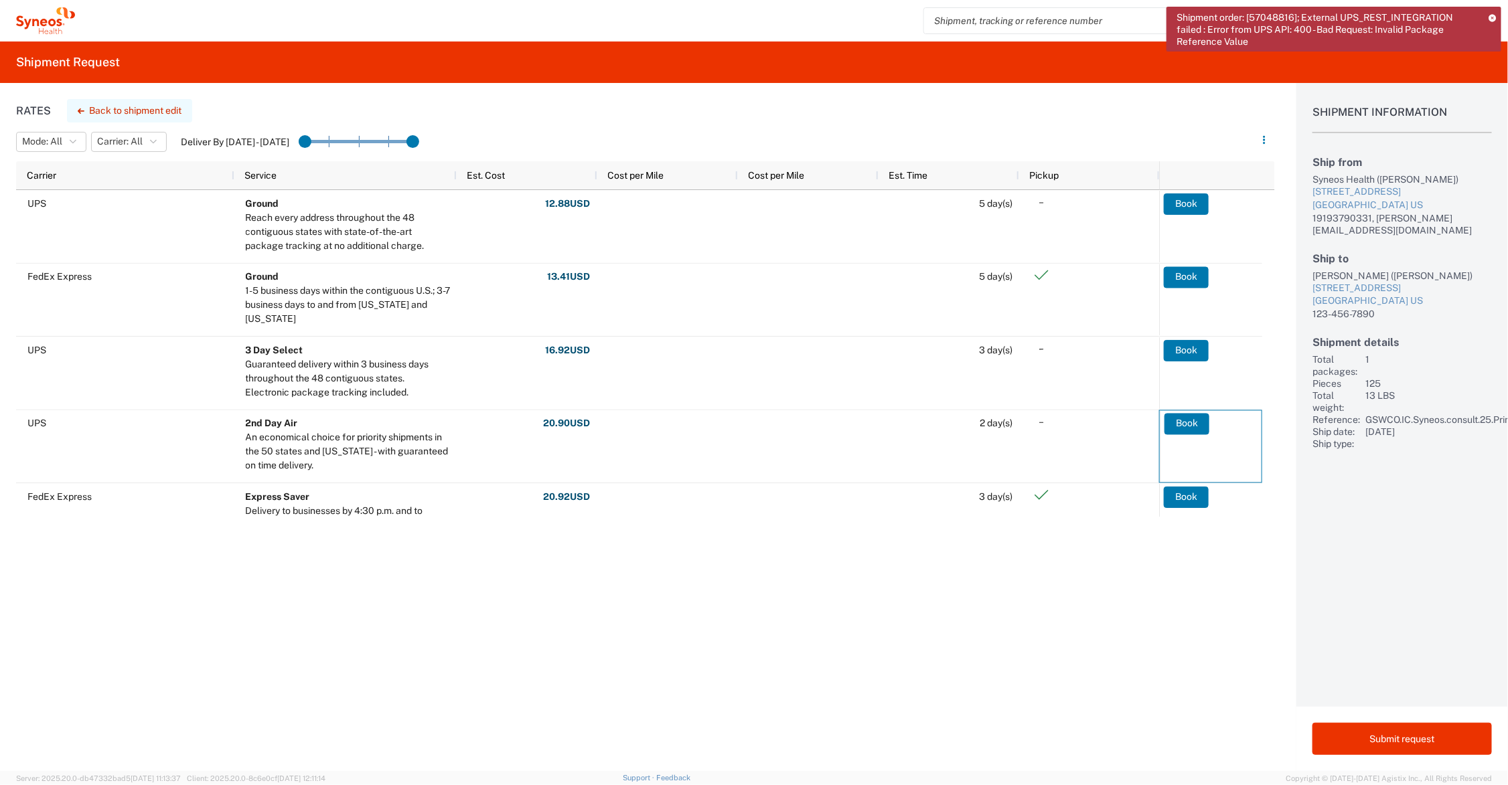
click at [149, 108] on button "Back to shipment edit" at bounding box center [129, 110] width 125 height 23
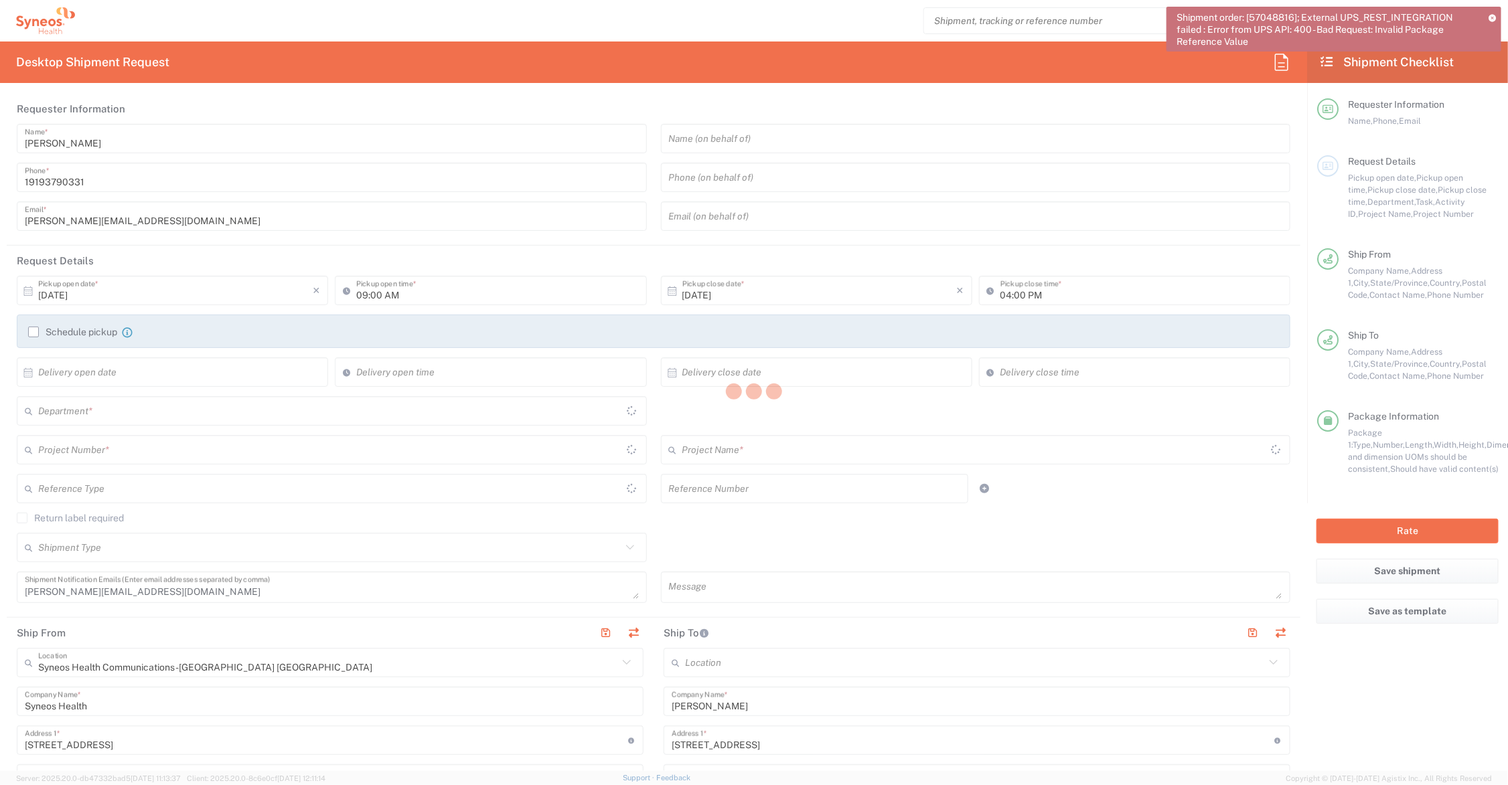
type input "6156"
type input "GSWCO.IC.Syneos.consult.25.PrintProd"
type input "7073126"
type input "Ohio"
type input "New Jersey"
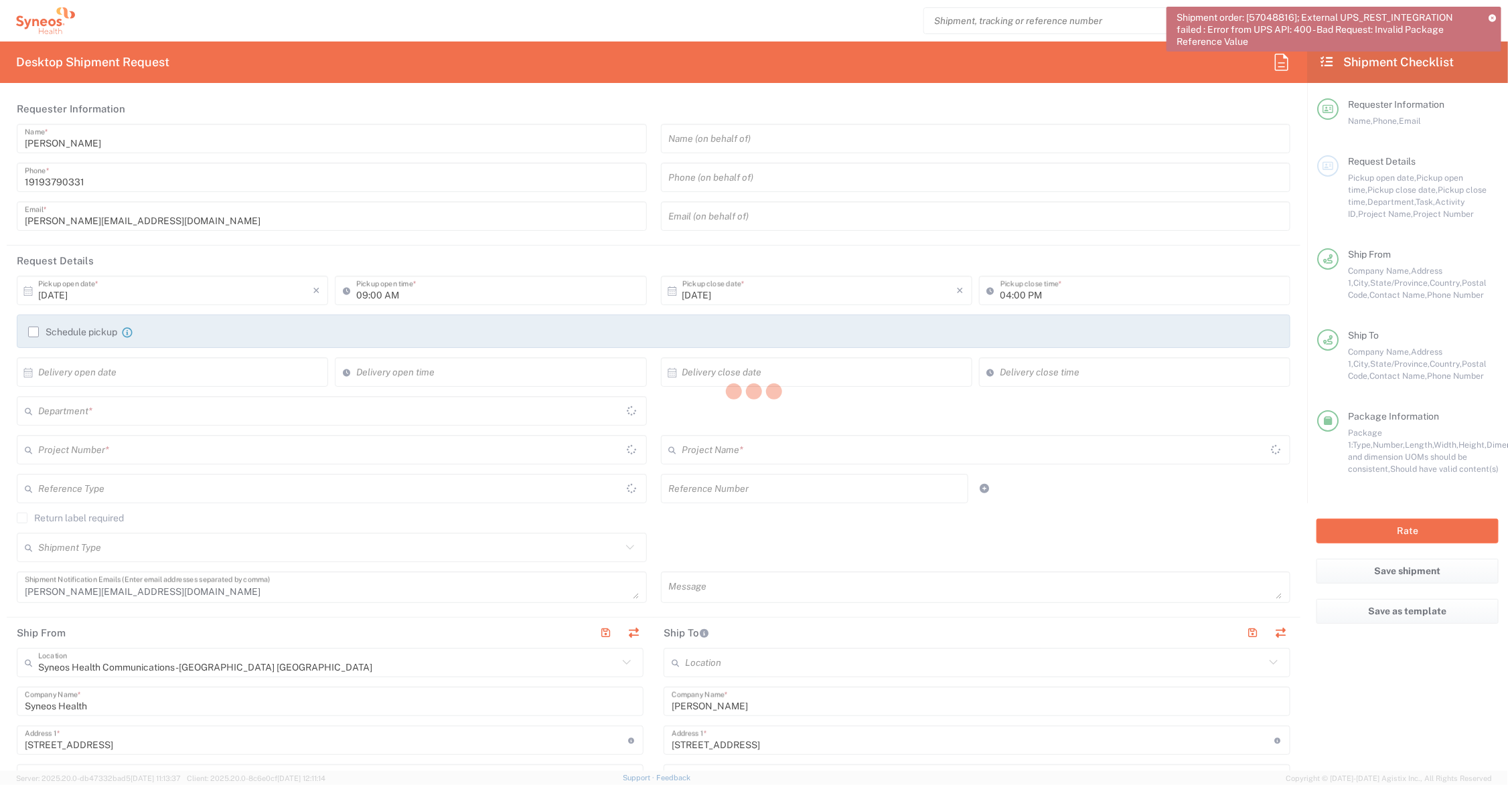
type input "Your Packaging"
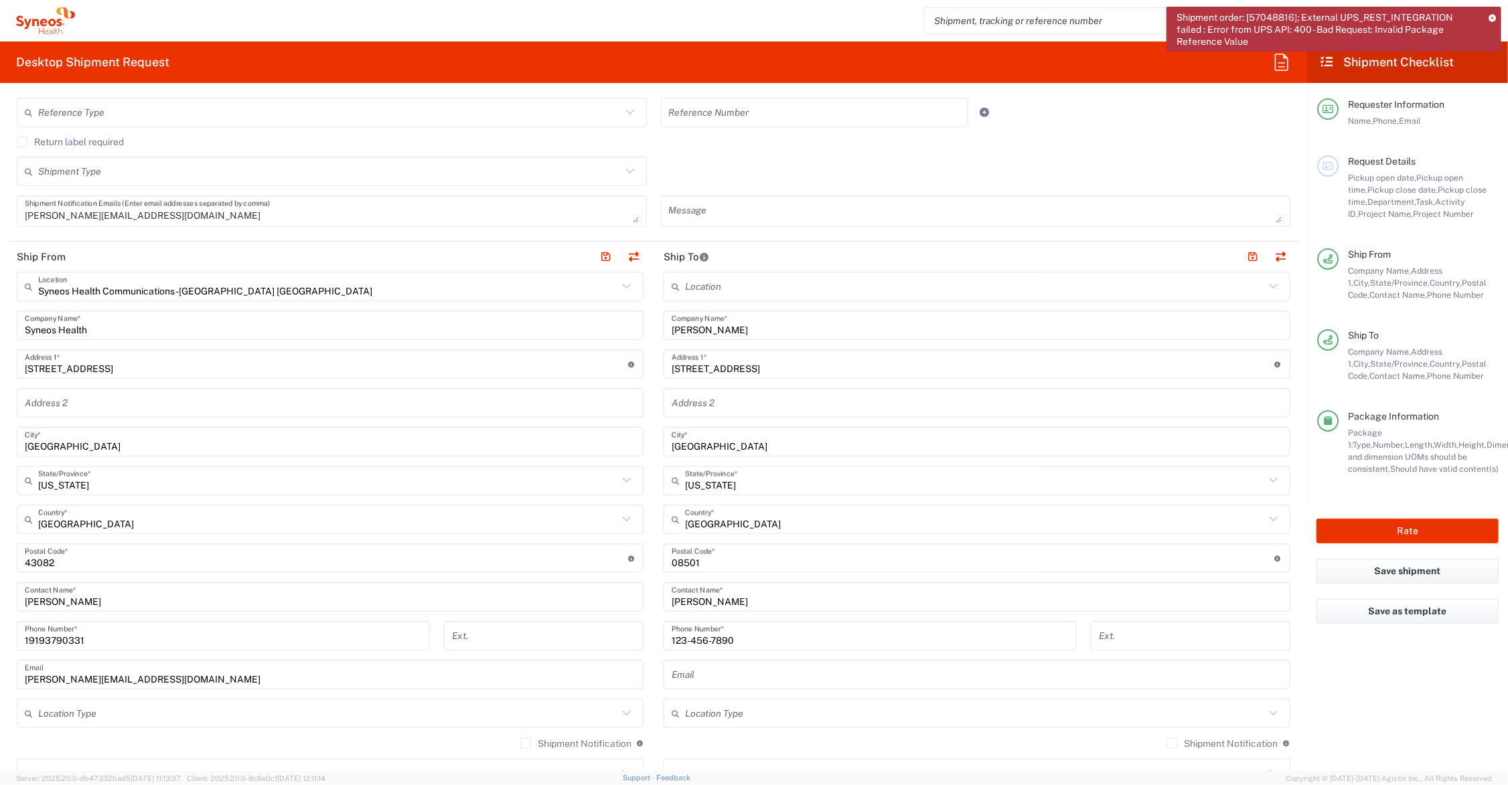
scroll to position [502, 0]
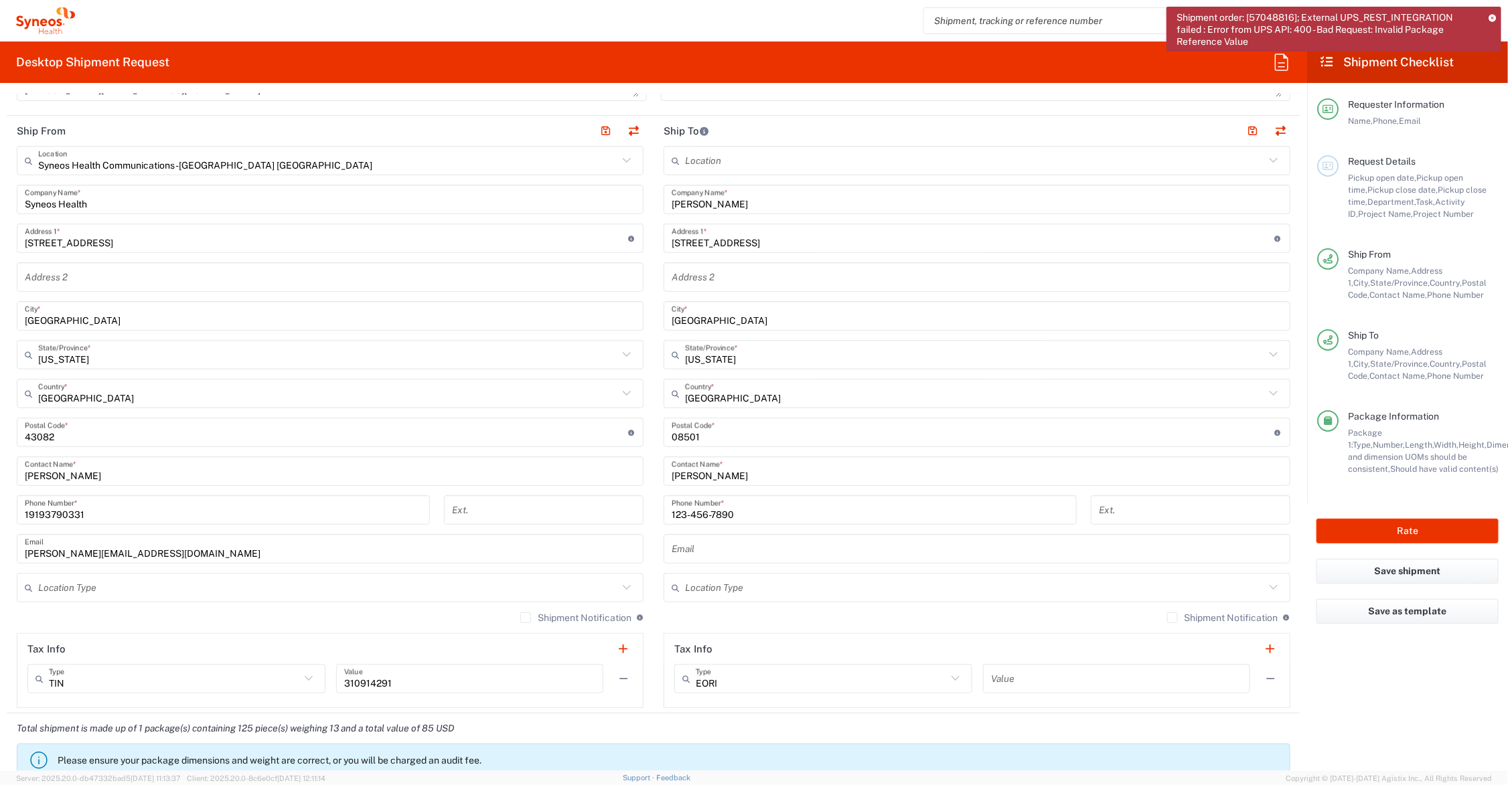
click at [777, 590] on input "text" at bounding box center [975, 588] width 580 height 23
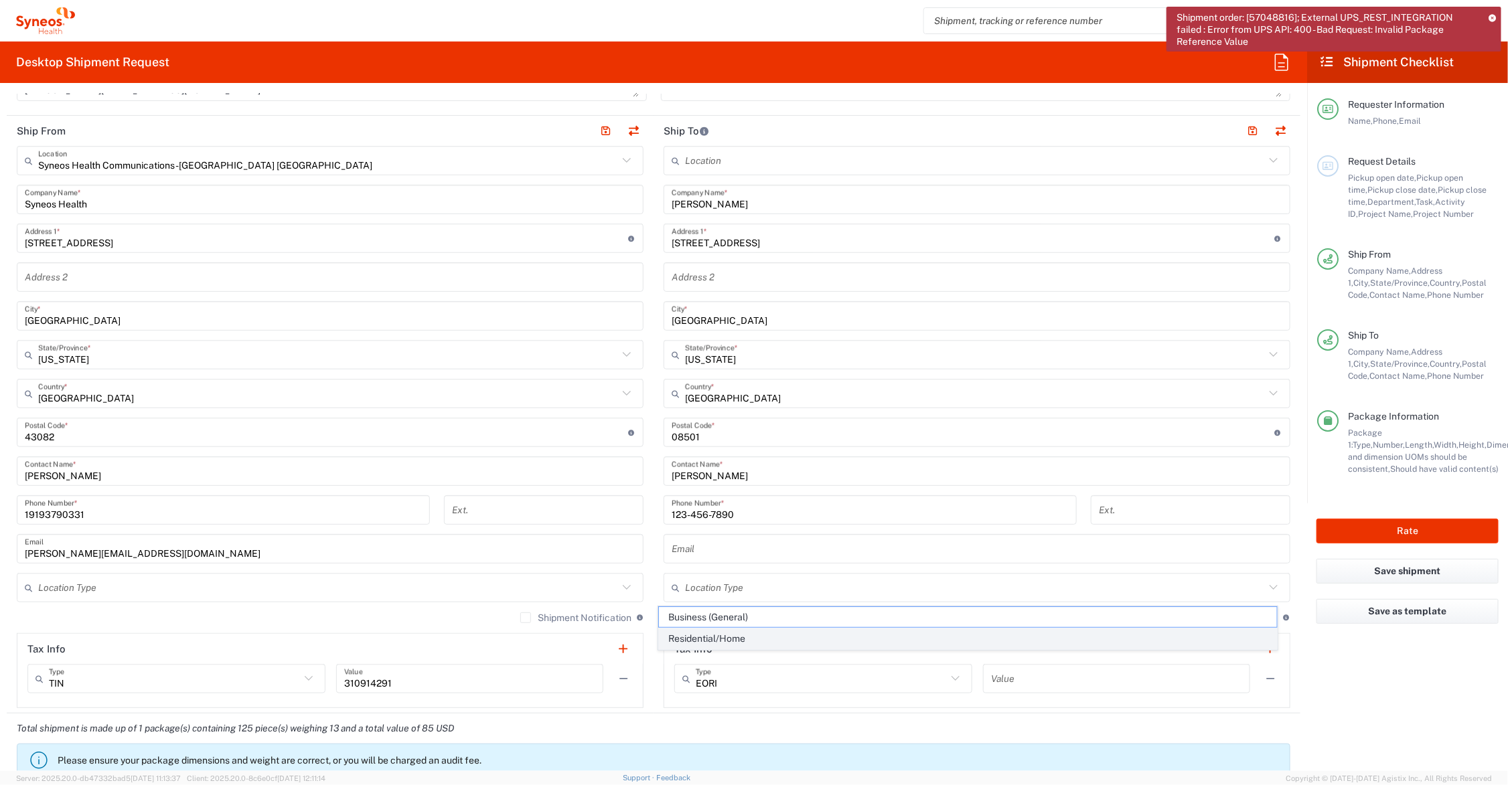
click at [748, 639] on span "Residential/Home" at bounding box center [968, 639] width 618 height 21
type input "Residential/Home"
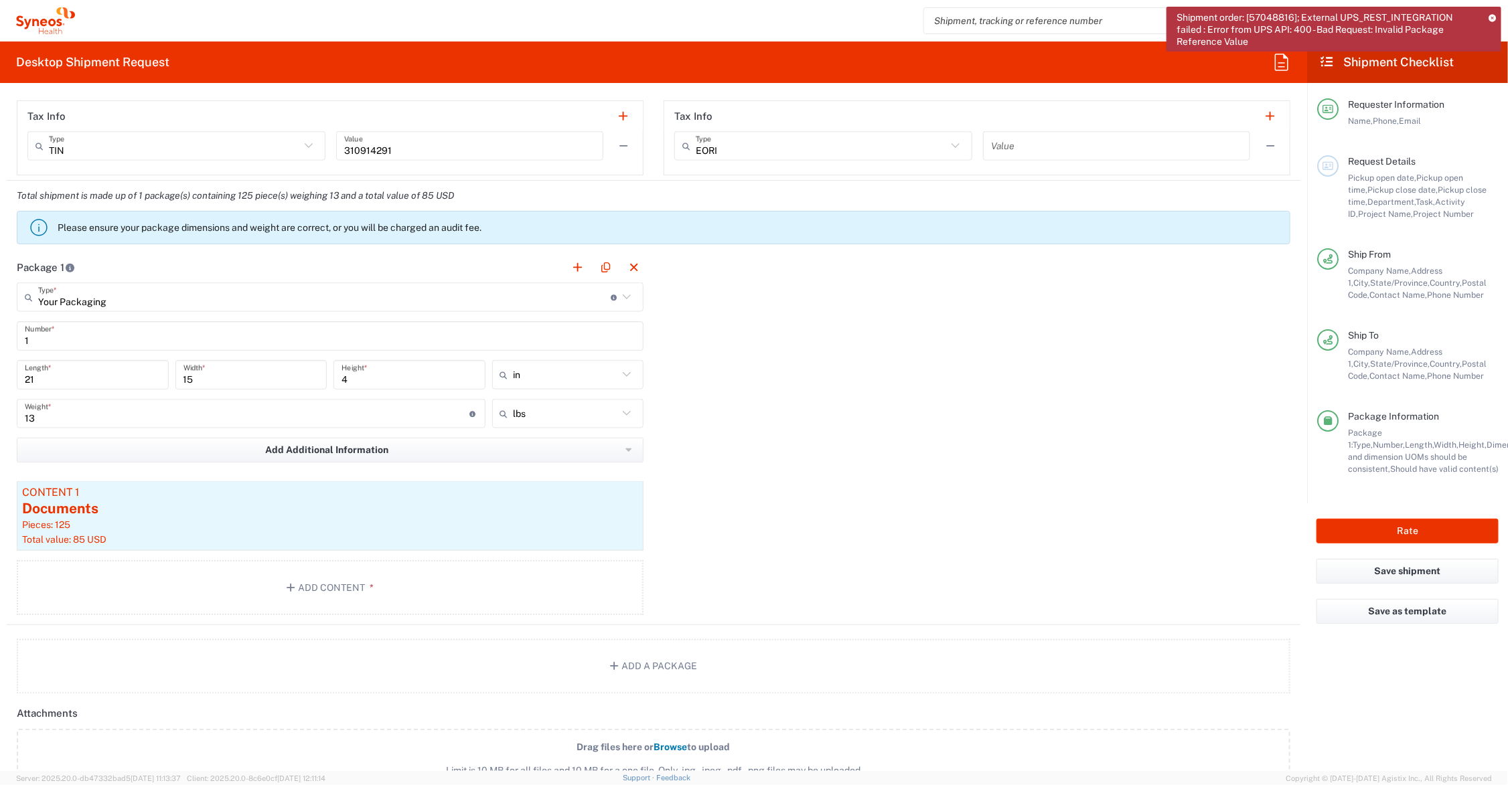
scroll to position [1004, 0]
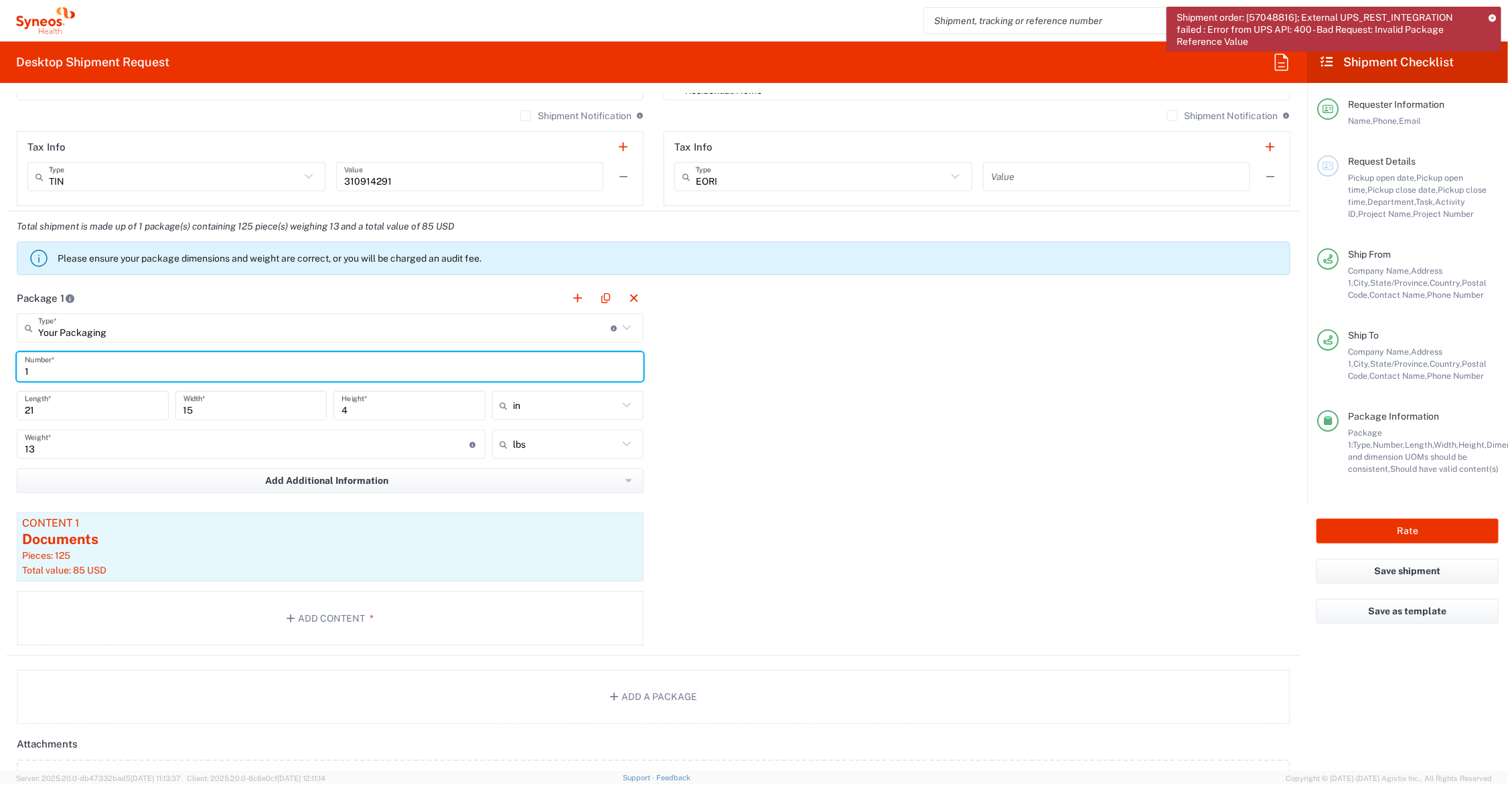
click at [144, 369] on input "1" at bounding box center [330, 367] width 611 height 23
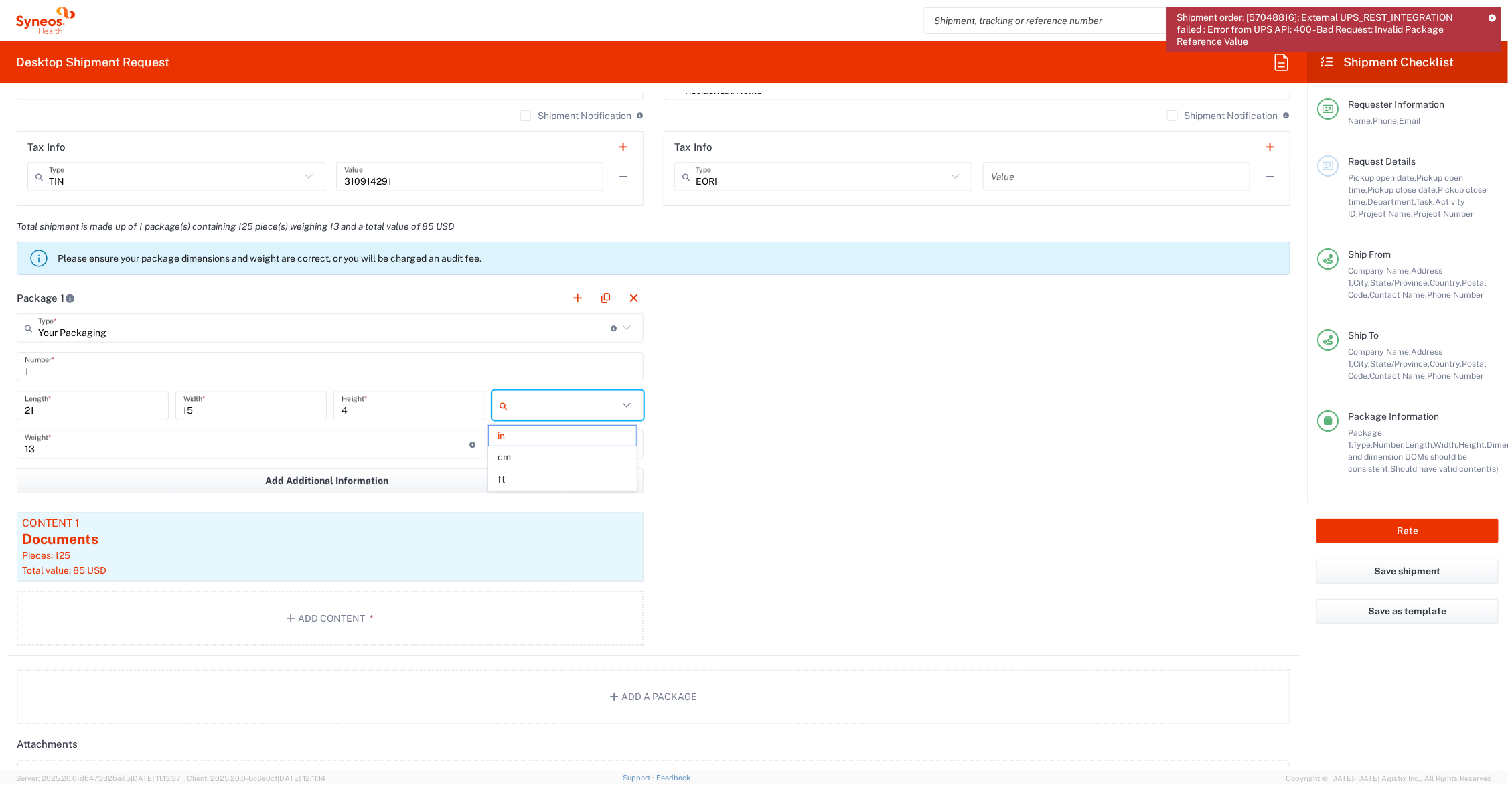
click at [577, 406] on input "text" at bounding box center [566, 405] width 105 height 21
click at [538, 430] on span "in" at bounding box center [562, 436] width 147 height 21
click at [539, 434] on input "text" at bounding box center [566, 444] width 105 height 21
click at [527, 470] on span "lbs" at bounding box center [562, 475] width 147 height 21
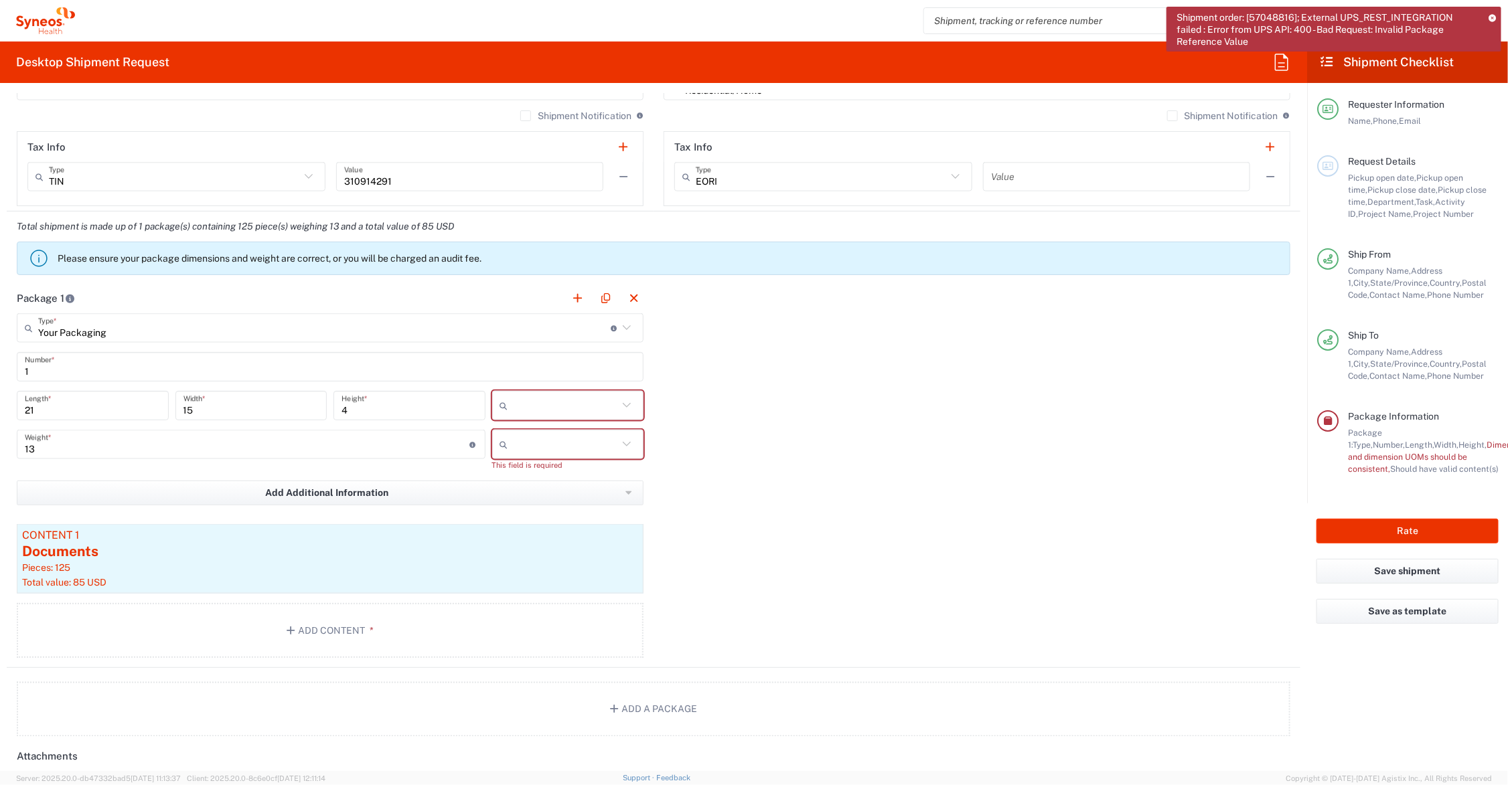
click at [544, 398] on input "text" at bounding box center [566, 405] width 105 height 21
click at [516, 479] on span "in" at bounding box center [562, 479] width 147 height 21
type input "in"
click at [524, 452] on input "text" at bounding box center [566, 444] width 105 height 21
click at [526, 494] on span "lbs" at bounding box center [562, 496] width 147 height 21
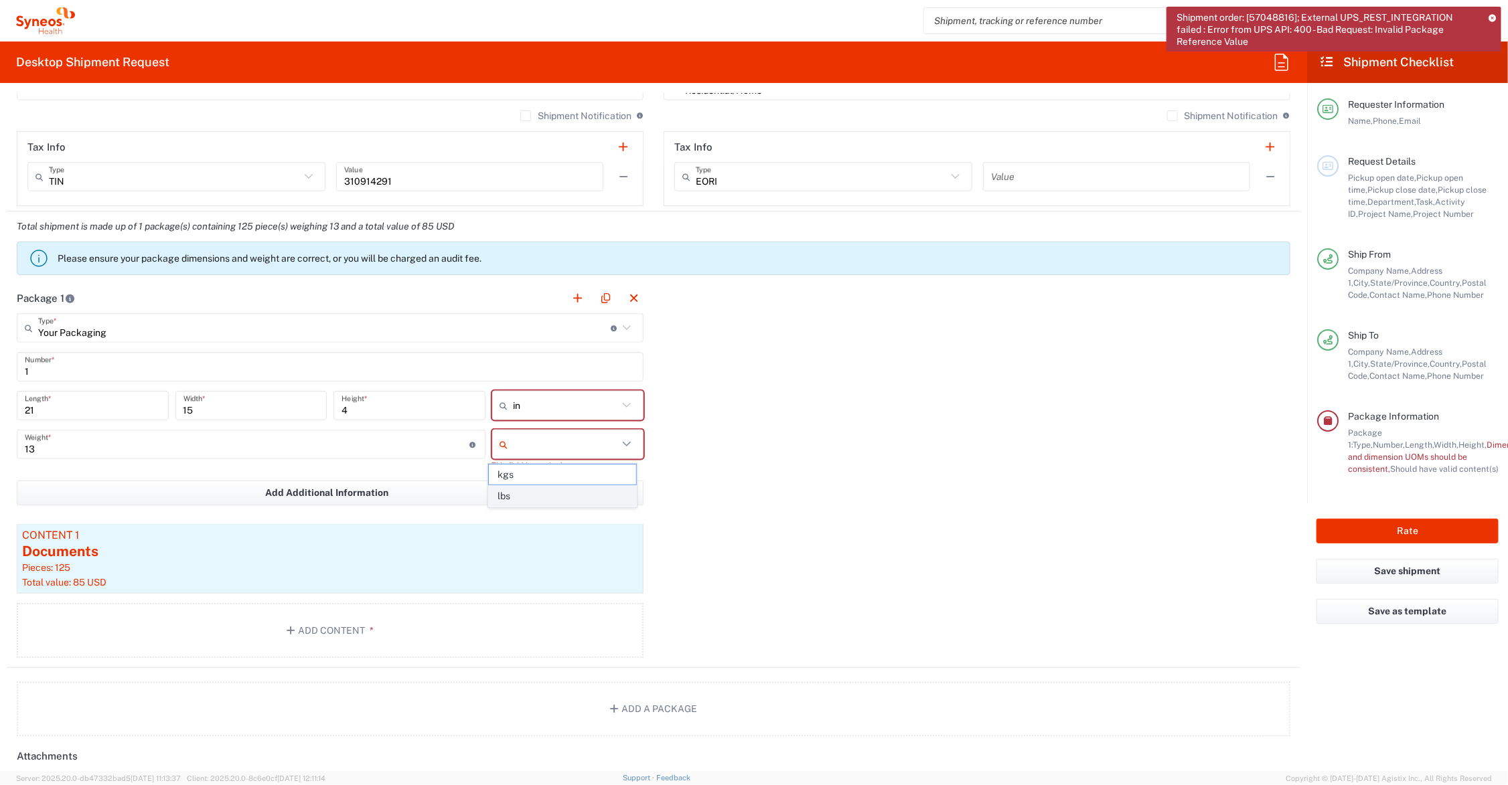
type input "lbs"
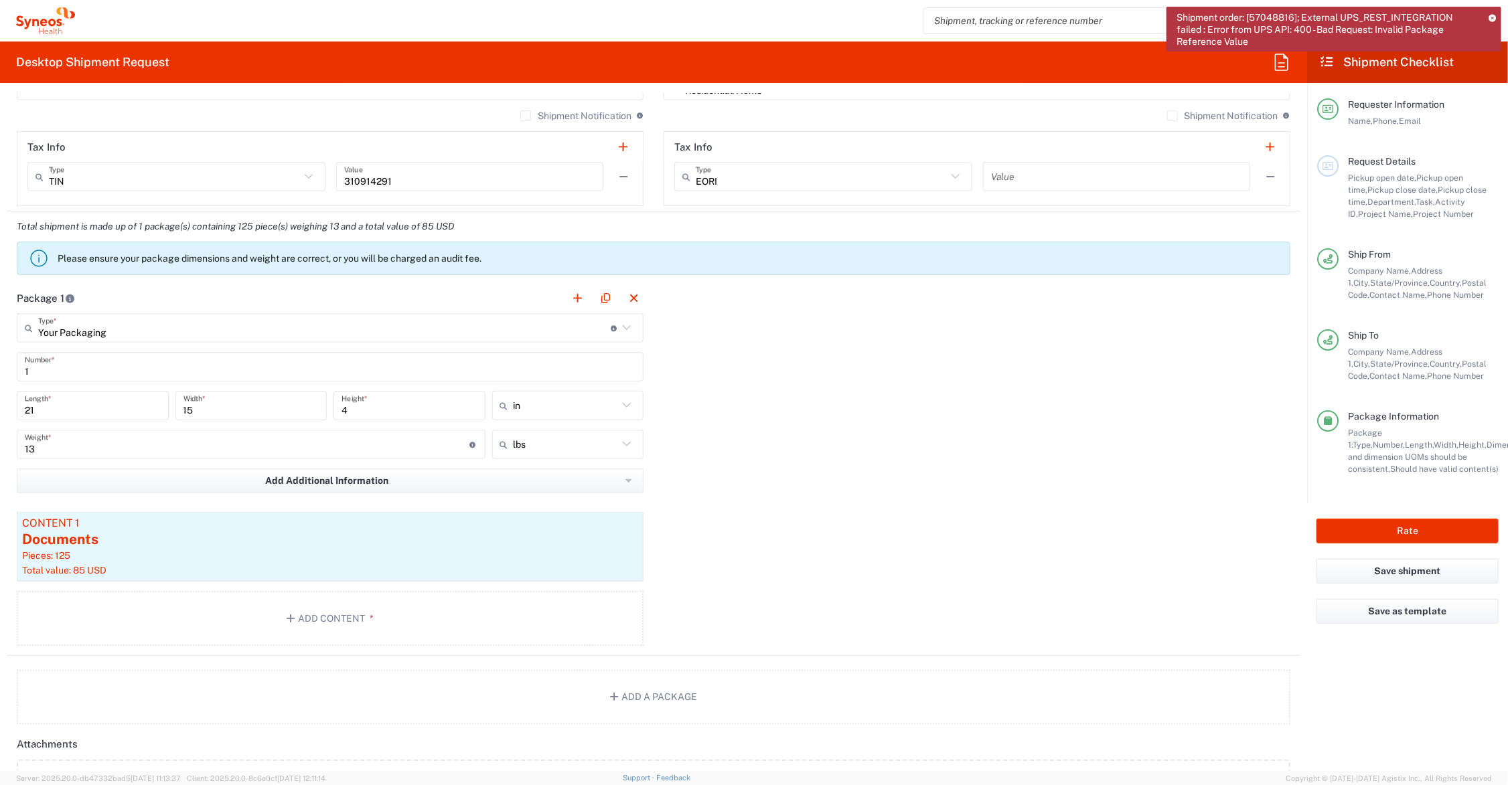
click at [234, 444] on input "13" at bounding box center [247, 444] width 445 height 23
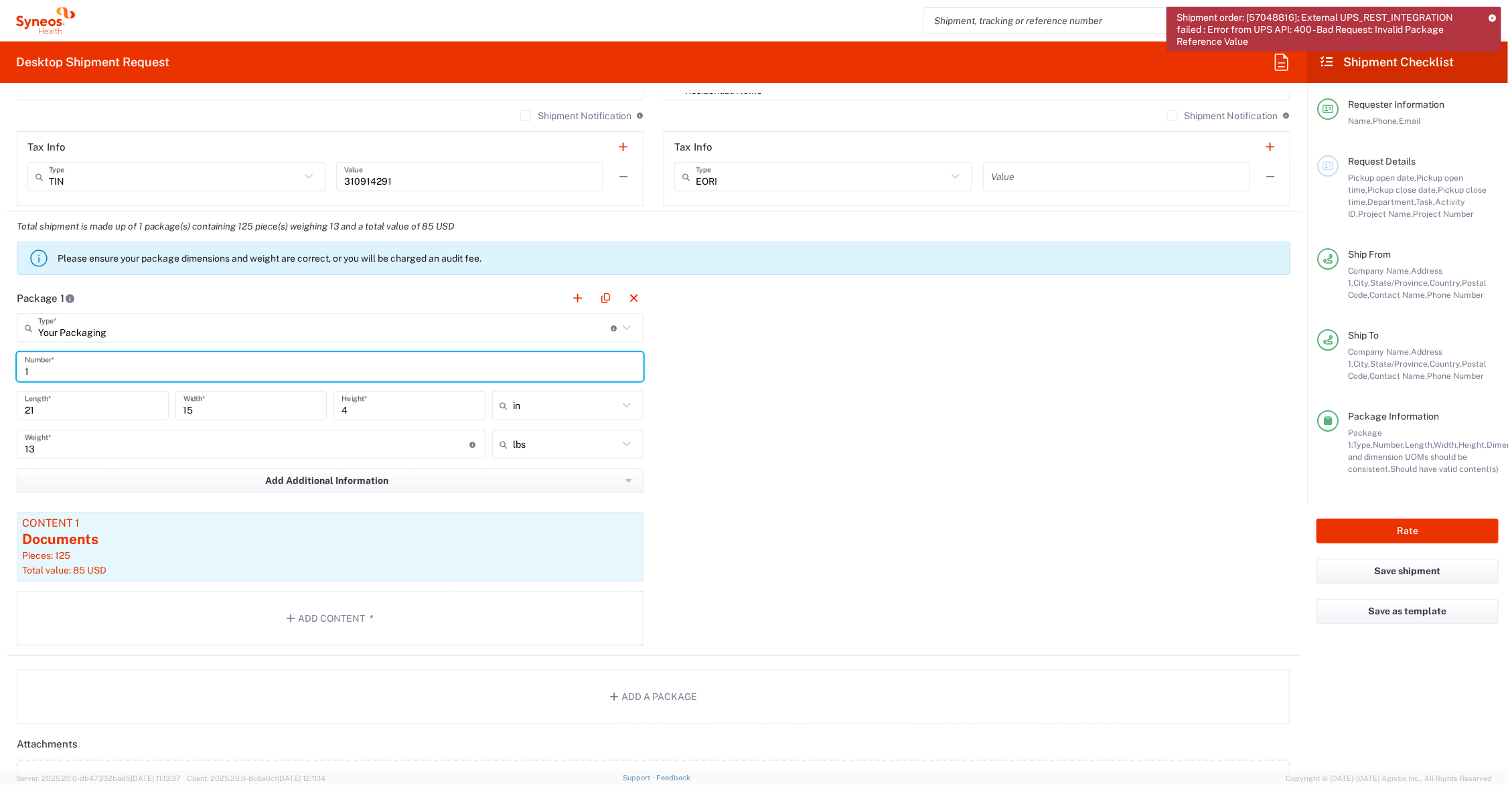
drag, startPoint x: 35, startPoint y: 370, endPoint x: -2, endPoint y: 372, distance: 37.5
click at [0, 372] on html "Shipment order: [57048816]; External UPS_REST_INTEGRATION failed : Error from U…" at bounding box center [754, 392] width 1508 height 785
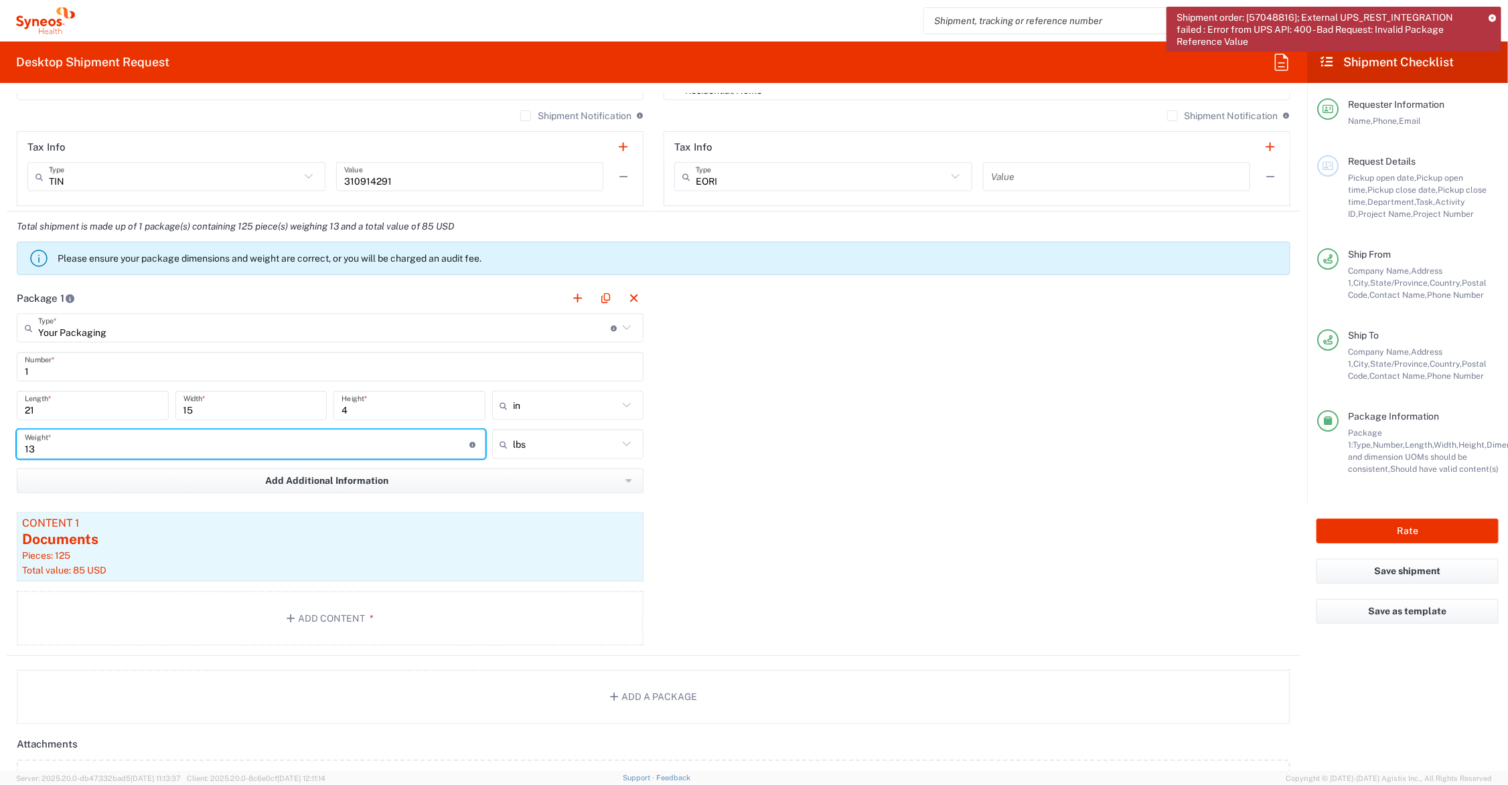
drag, startPoint x: 42, startPoint y: 446, endPoint x: -6, endPoint y: 446, distance: 47.5
click at [0, 446] on html "Shipment order: [57048816]; External UPS_REST_INTEGRATION failed : Error from U…" at bounding box center [754, 392] width 1508 height 785
type input "13"
type input "lbs"
click at [704, 516] on div "Package 1 Your Packaging Type * Material used to package goods Your Packaging E…" at bounding box center [654, 469] width 1294 height 373
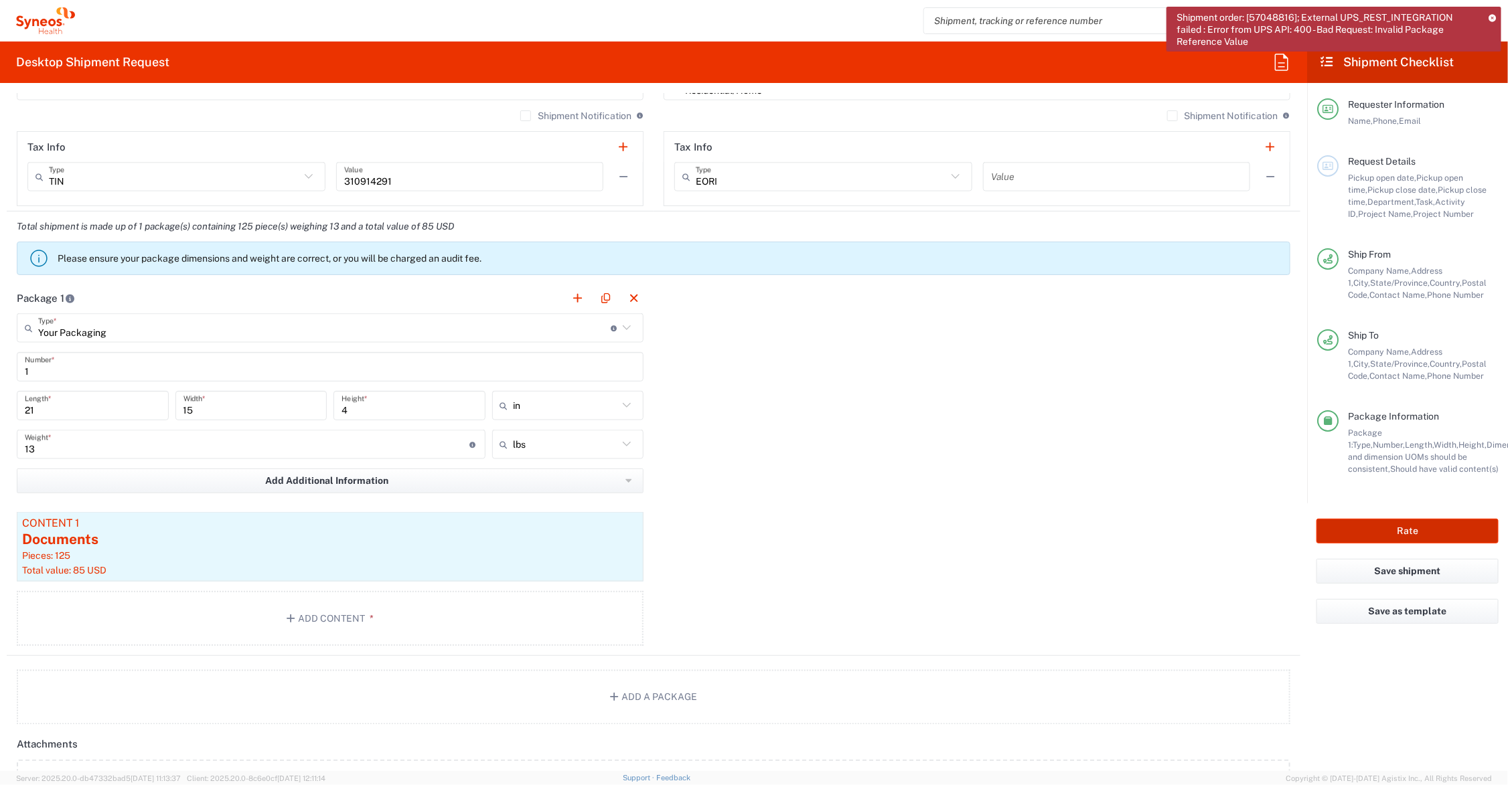
click at [1393, 530] on button "Rate" at bounding box center [1407, 531] width 182 height 25
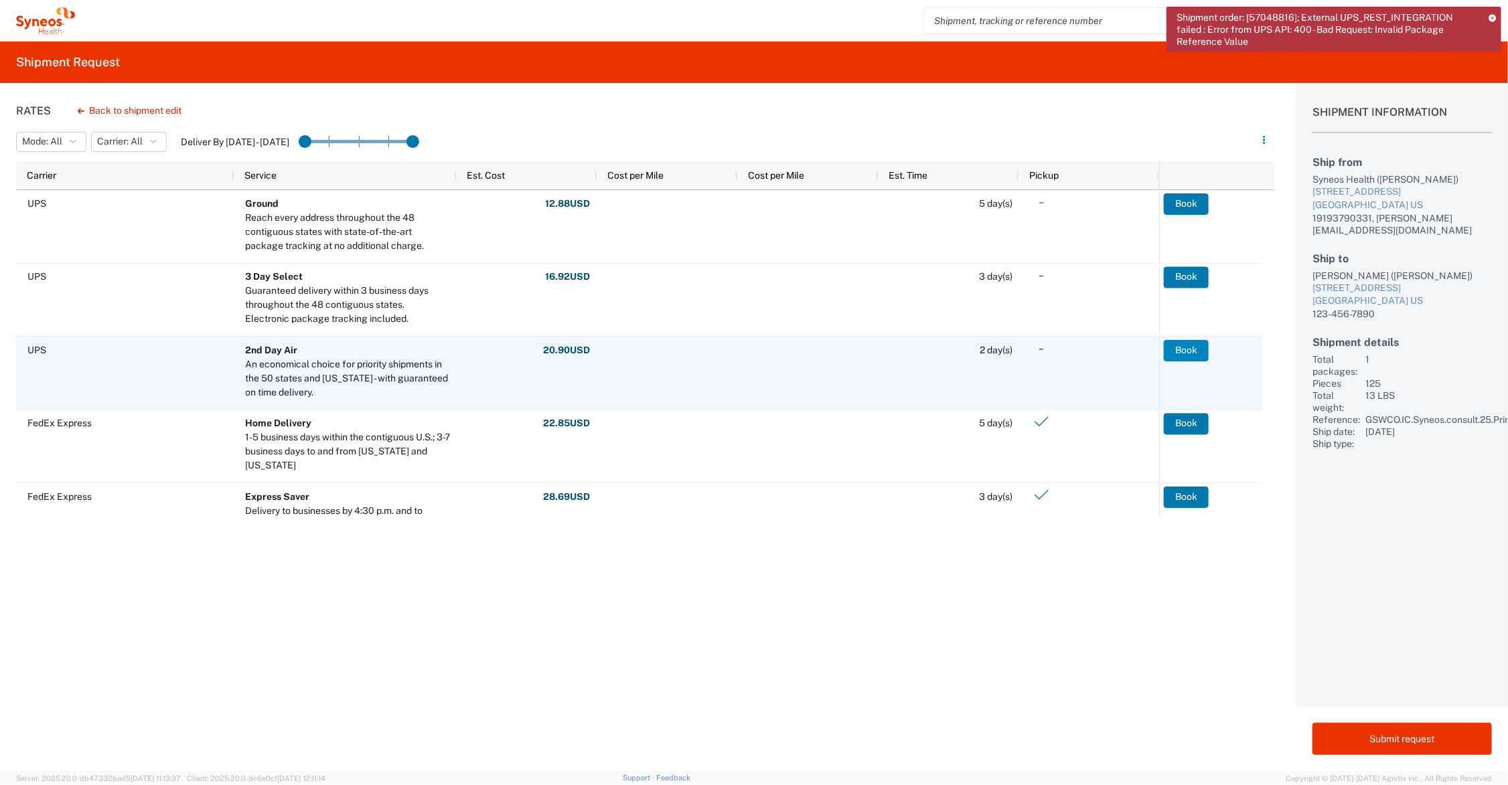
click at [1199, 352] on button "Book" at bounding box center [1186, 350] width 45 height 21
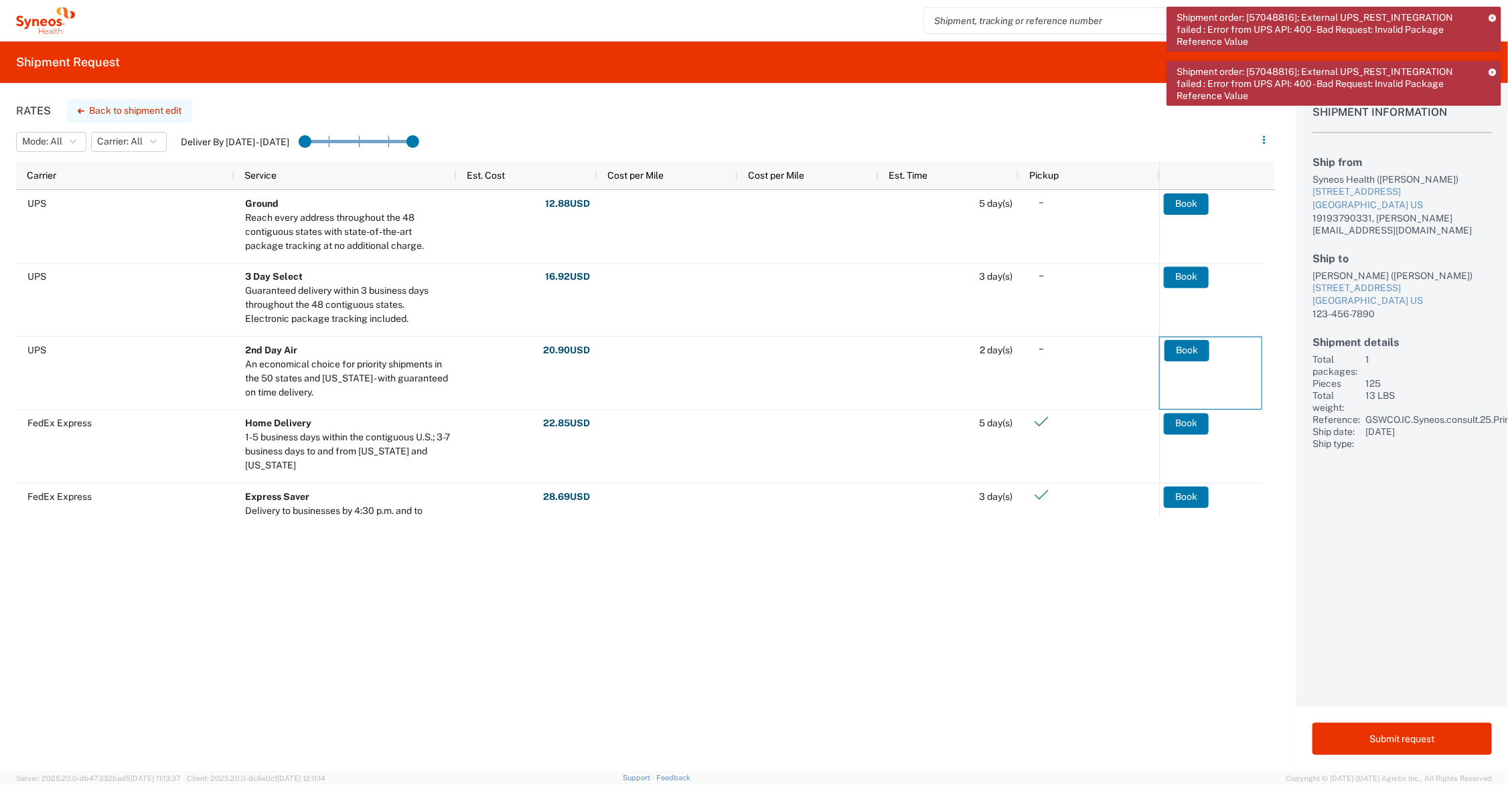
click at [151, 110] on button "Back to shipment edit" at bounding box center [129, 110] width 125 height 23
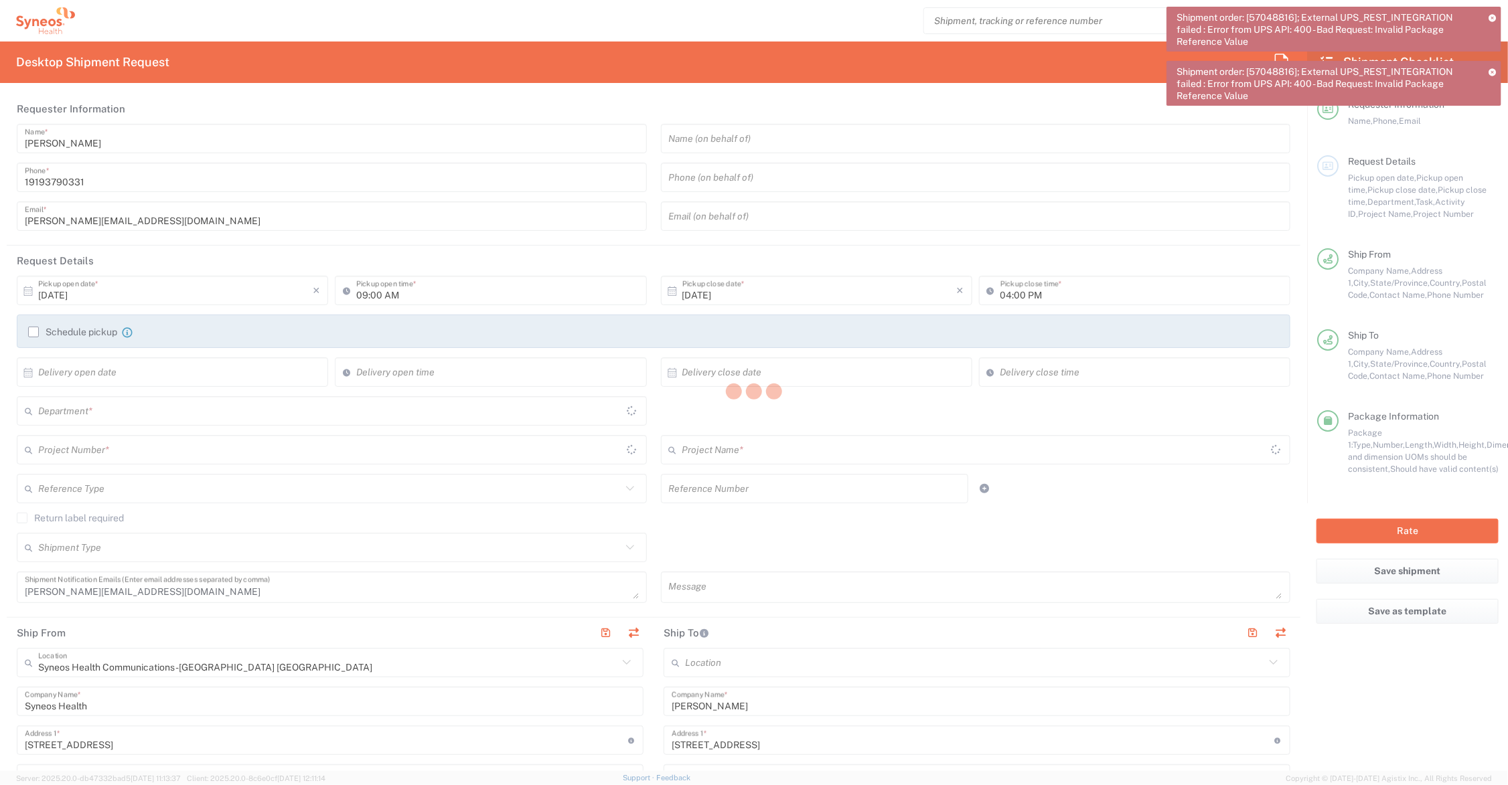
type input "GSWCO.IC.Syneos.consult.25.PrintProd"
type input "7073126"
type input "Ohio"
type input "New Jersey"
type input "Your Packaging"
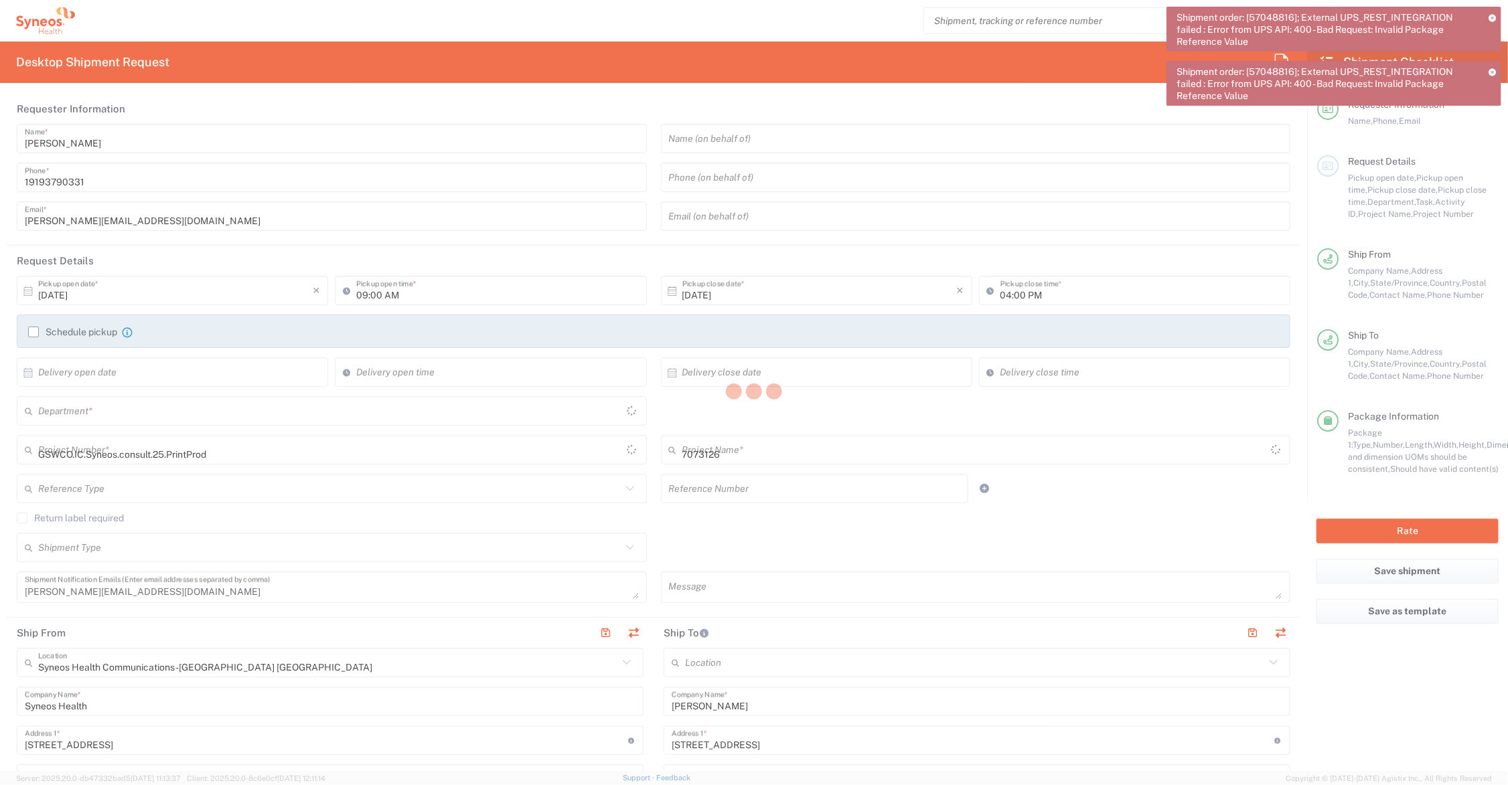
type input "6156"
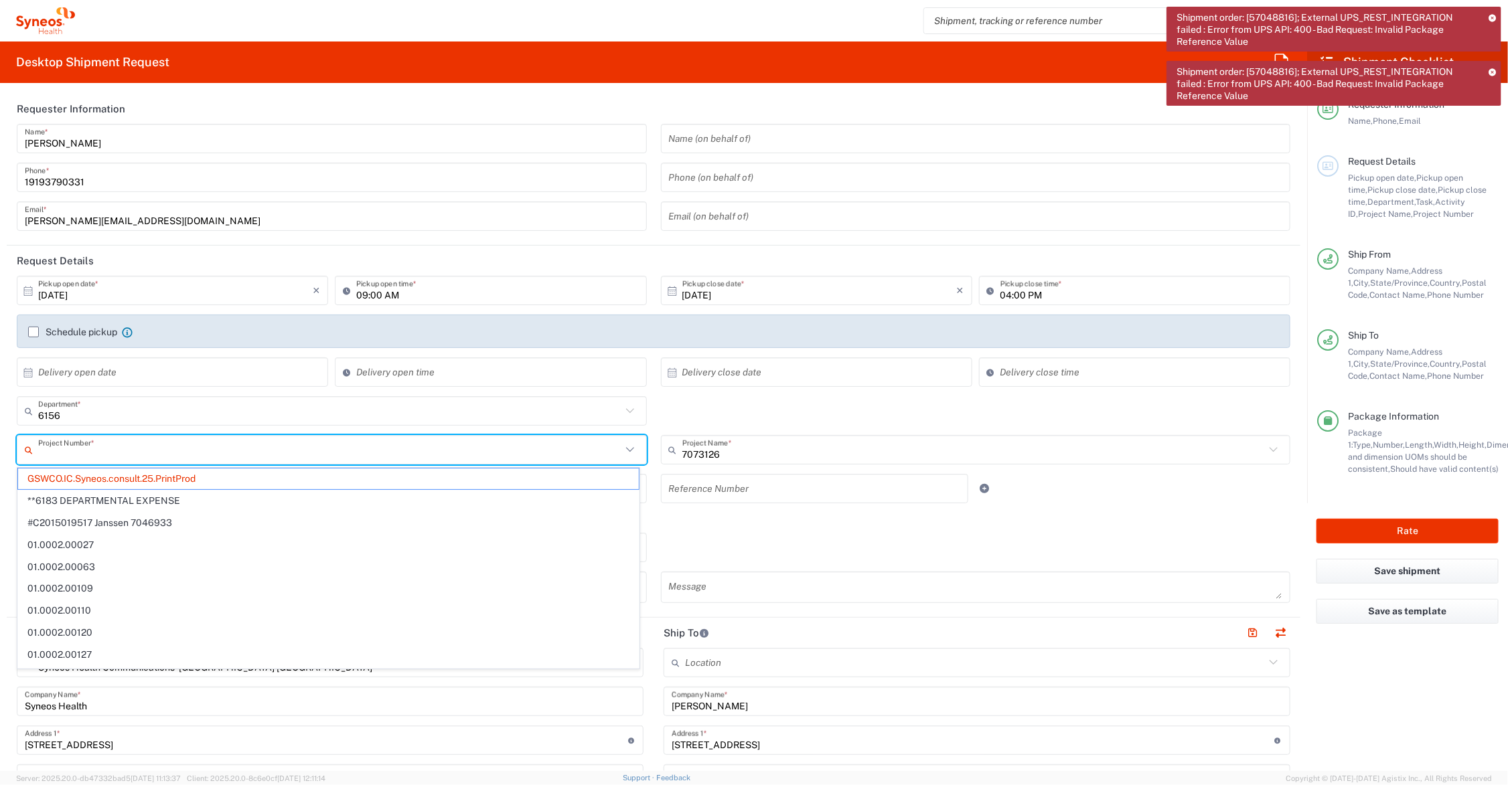
click at [289, 441] on input "text" at bounding box center [329, 450] width 583 height 23
click at [218, 453] on input "text" at bounding box center [329, 450] width 583 height 23
type input "GSWCO.IC.Syneos.consult.25.PrintProd"
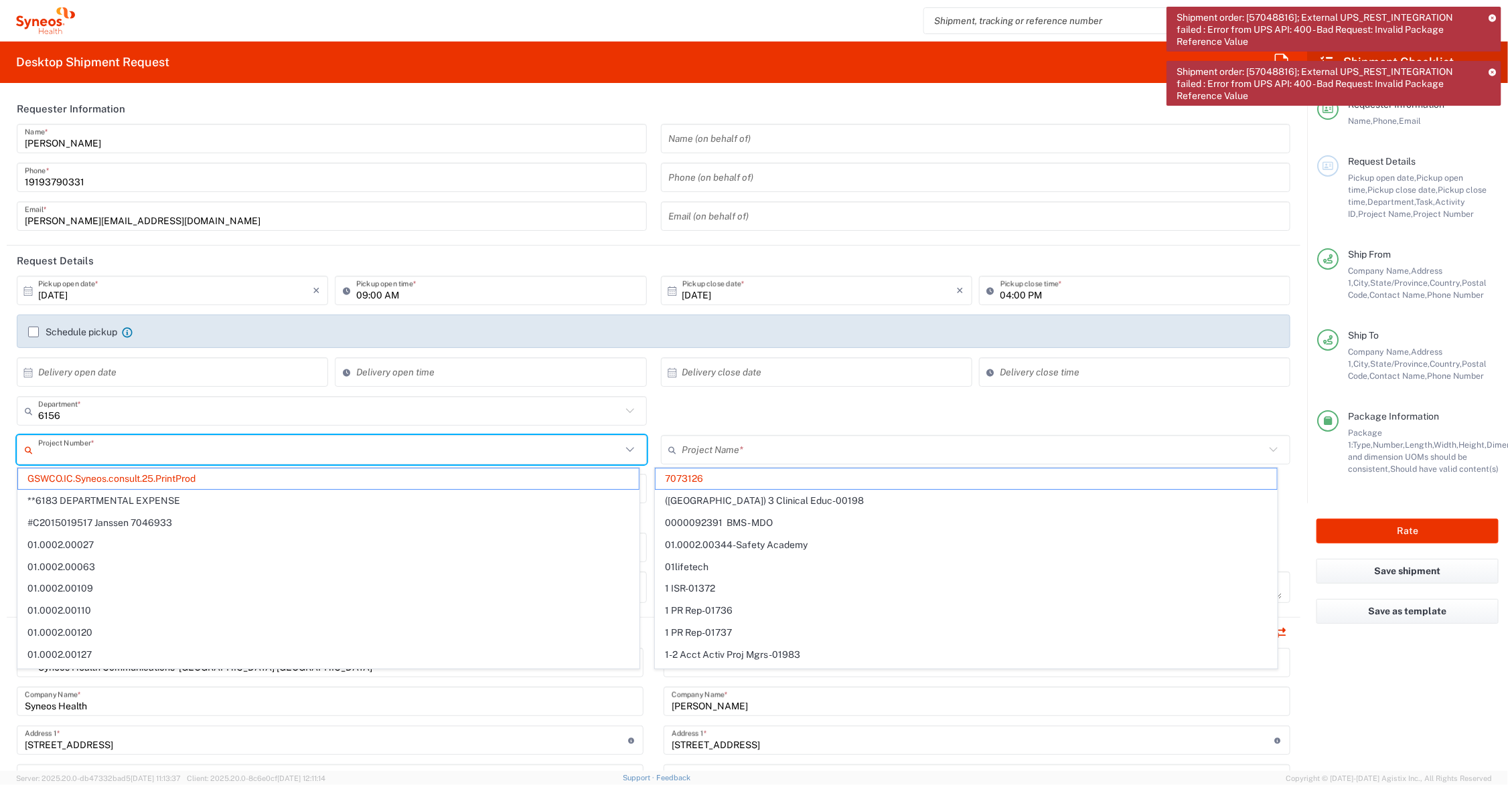
click at [236, 457] on input "text" at bounding box center [329, 450] width 583 height 23
type input "7073126"
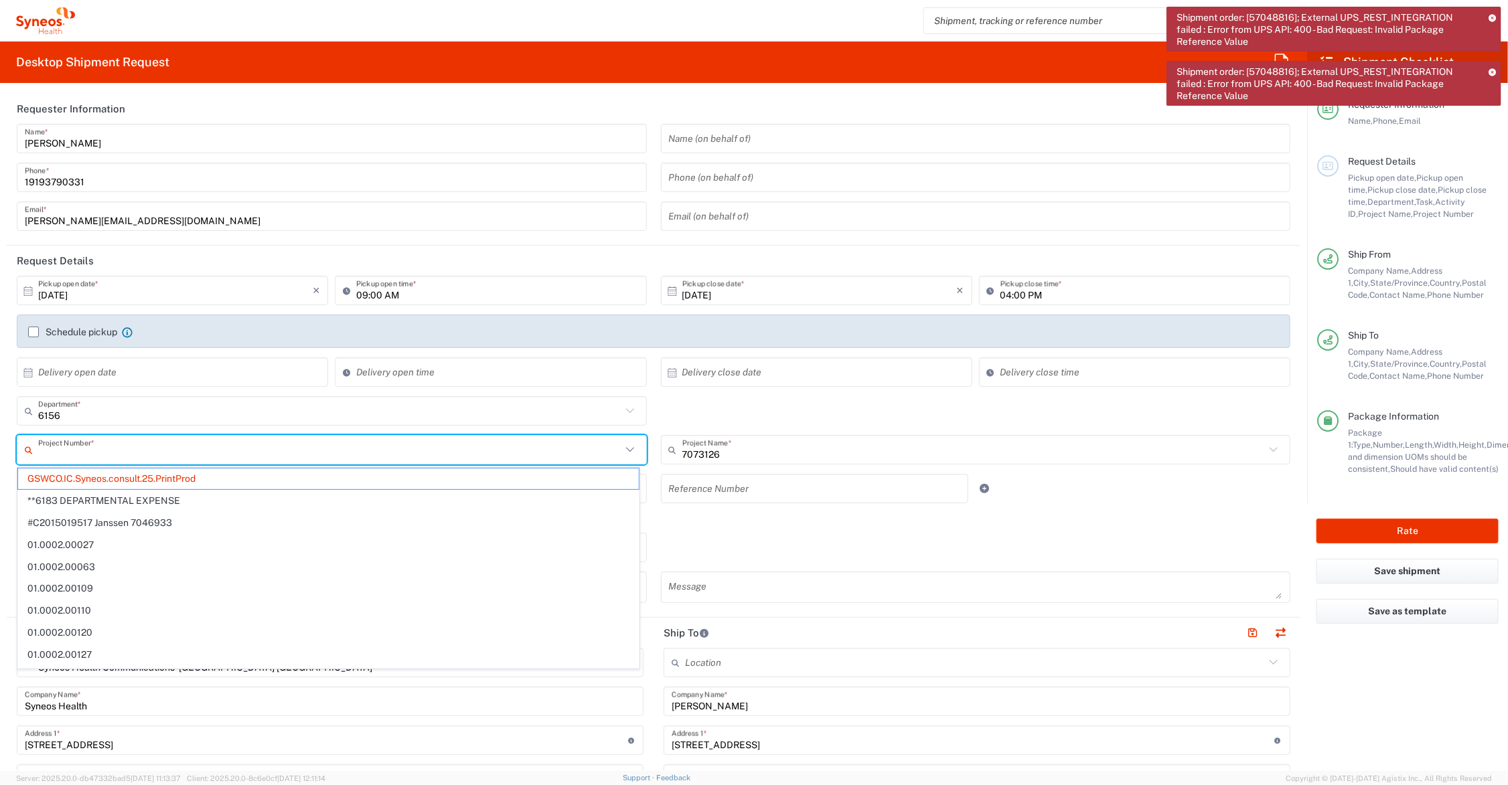
click at [236, 457] on input "text" at bounding box center [329, 450] width 583 height 23
click at [228, 482] on span "GSWCO.IC.Syneos.consult.25.PrintProd" at bounding box center [328, 479] width 621 height 21
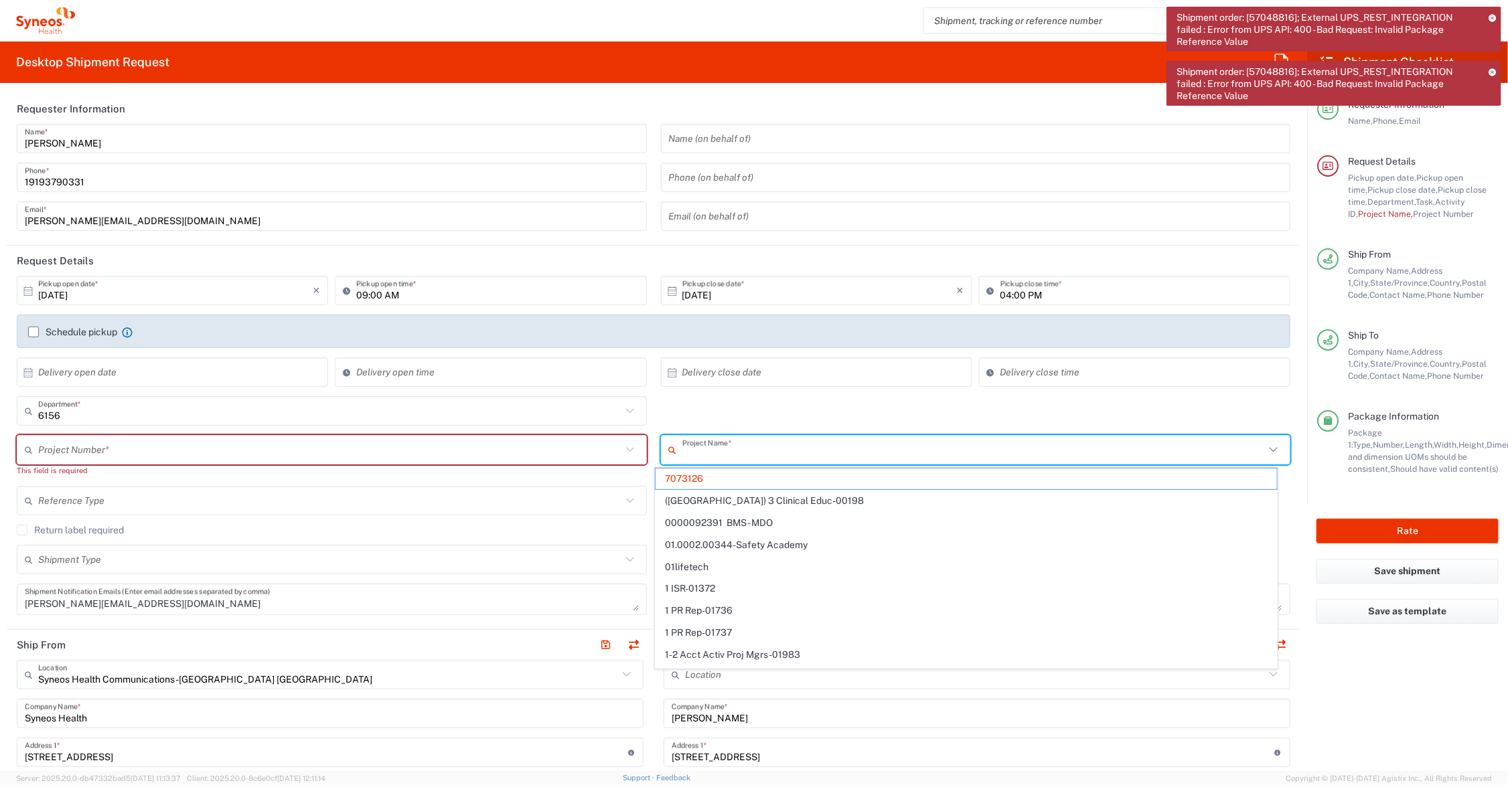
type input "7073126"
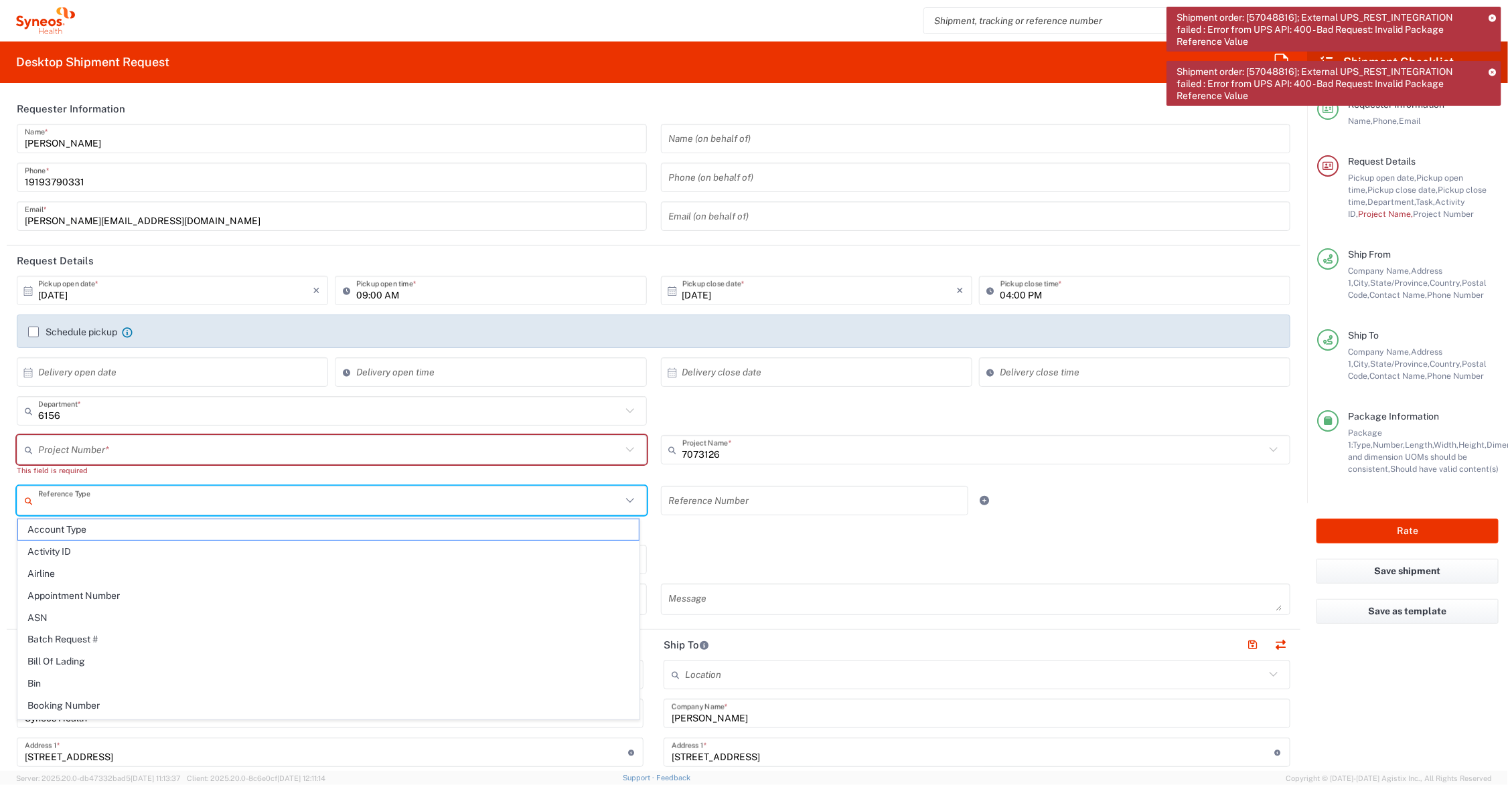
click at [192, 447] on input "text" at bounding box center [329, 450] width 583 height 23
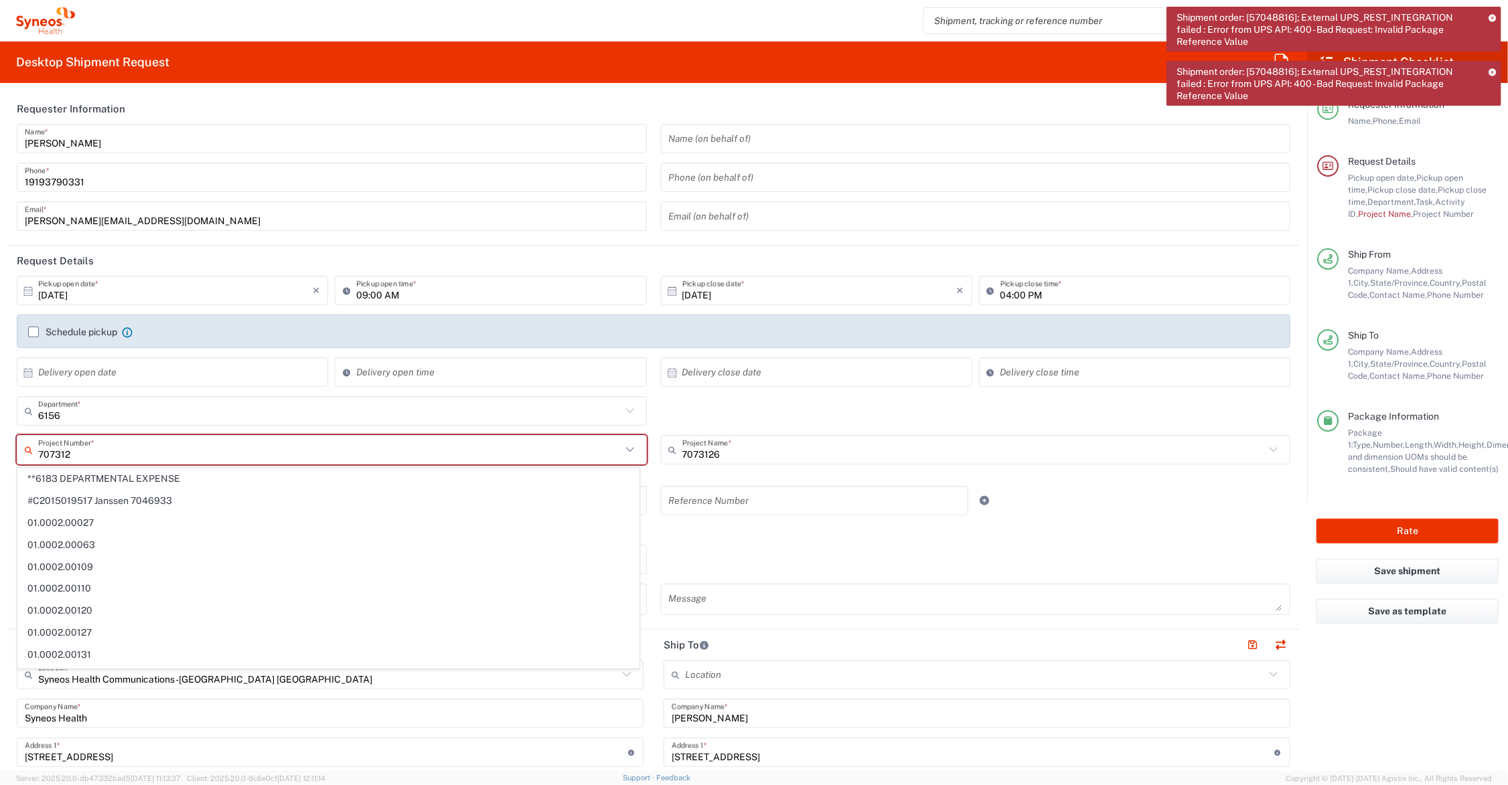
type input "7073126"
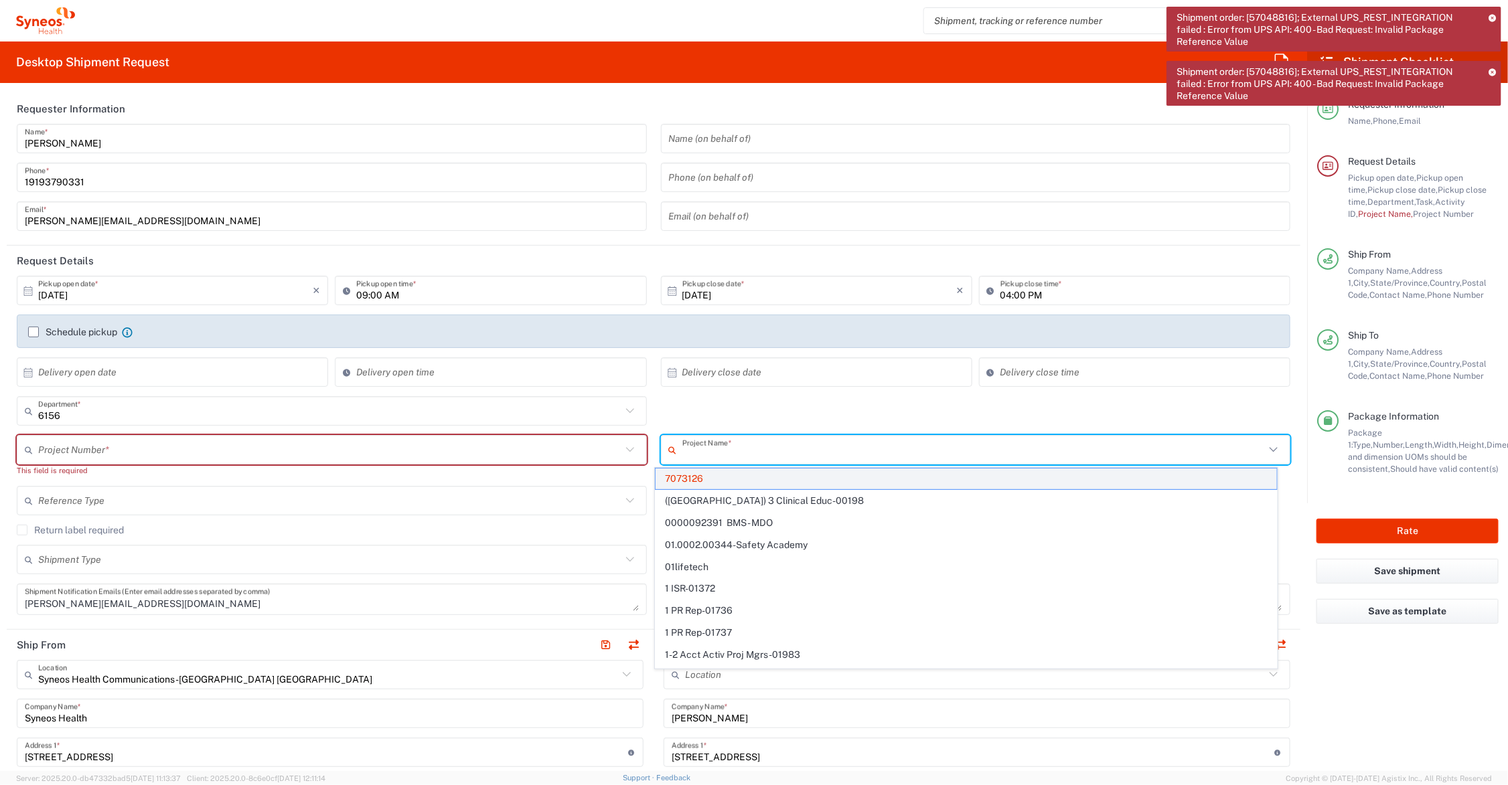
click at [698, 479] on span "7073126" at bounding box center [966, 479] width 621 height 21
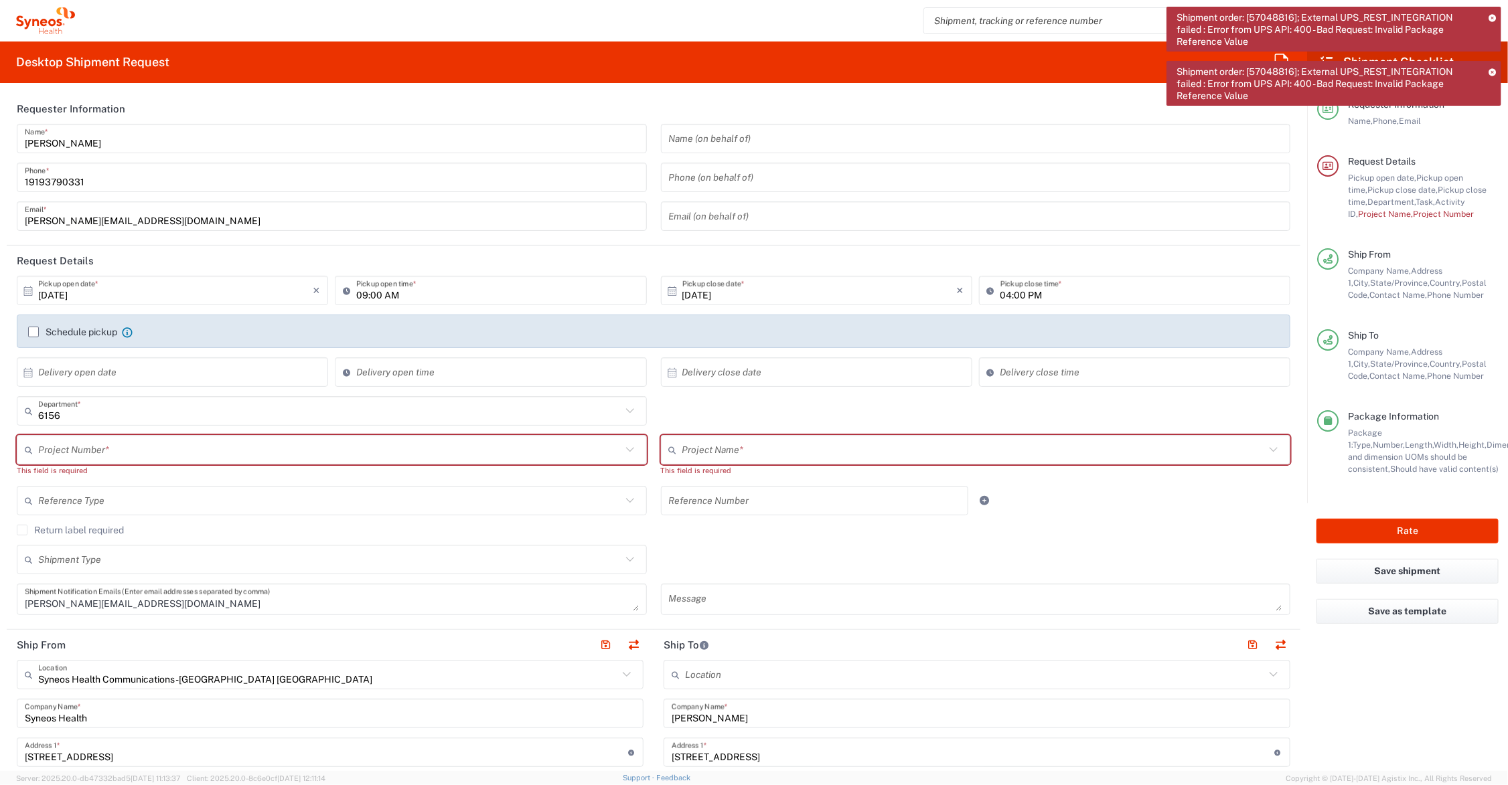
click at [697, 453] on input "text" at bounding box center [973, 450] width 583 height 23
click at [449, 443] on input "text" at bounding box center [329, 450] width 583 height 23
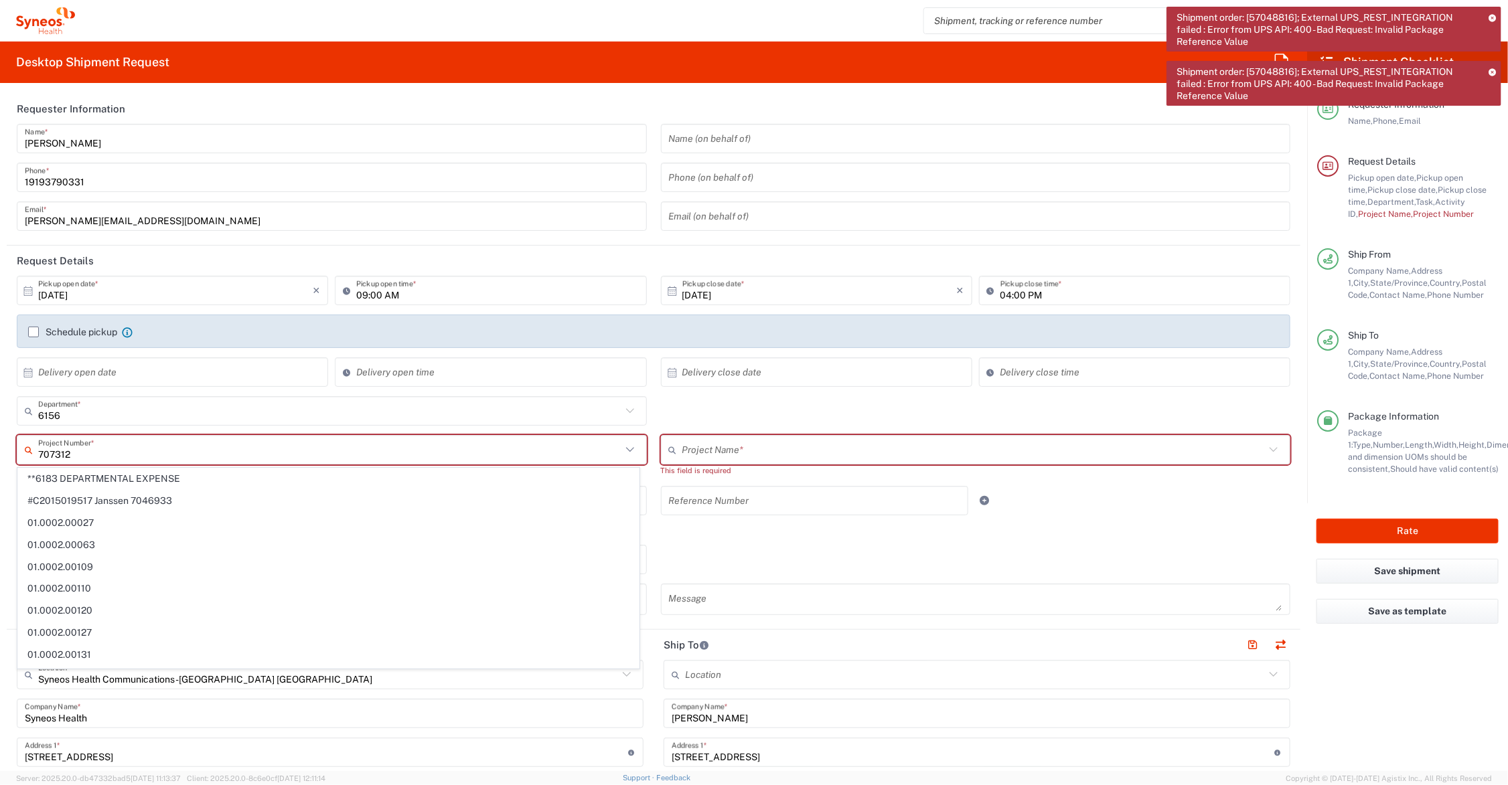
type input "7073126"
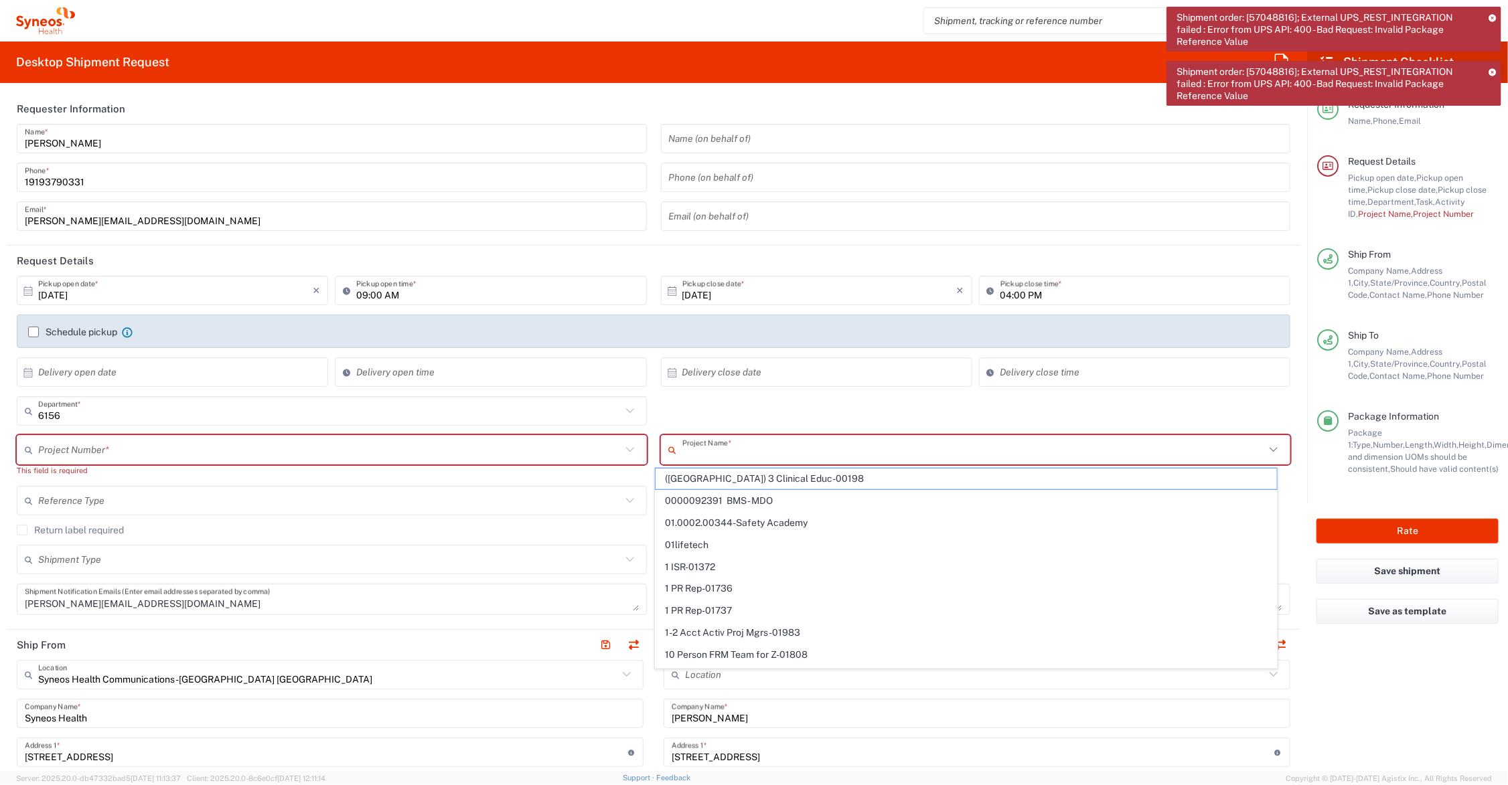
click at [697, 451] on input "text" at bounding box center [973, 450] width 583 height 23
type input "7073126"
click at [690, 476] on span "7073126" at bounding box center [966, 479] width 621 height 21
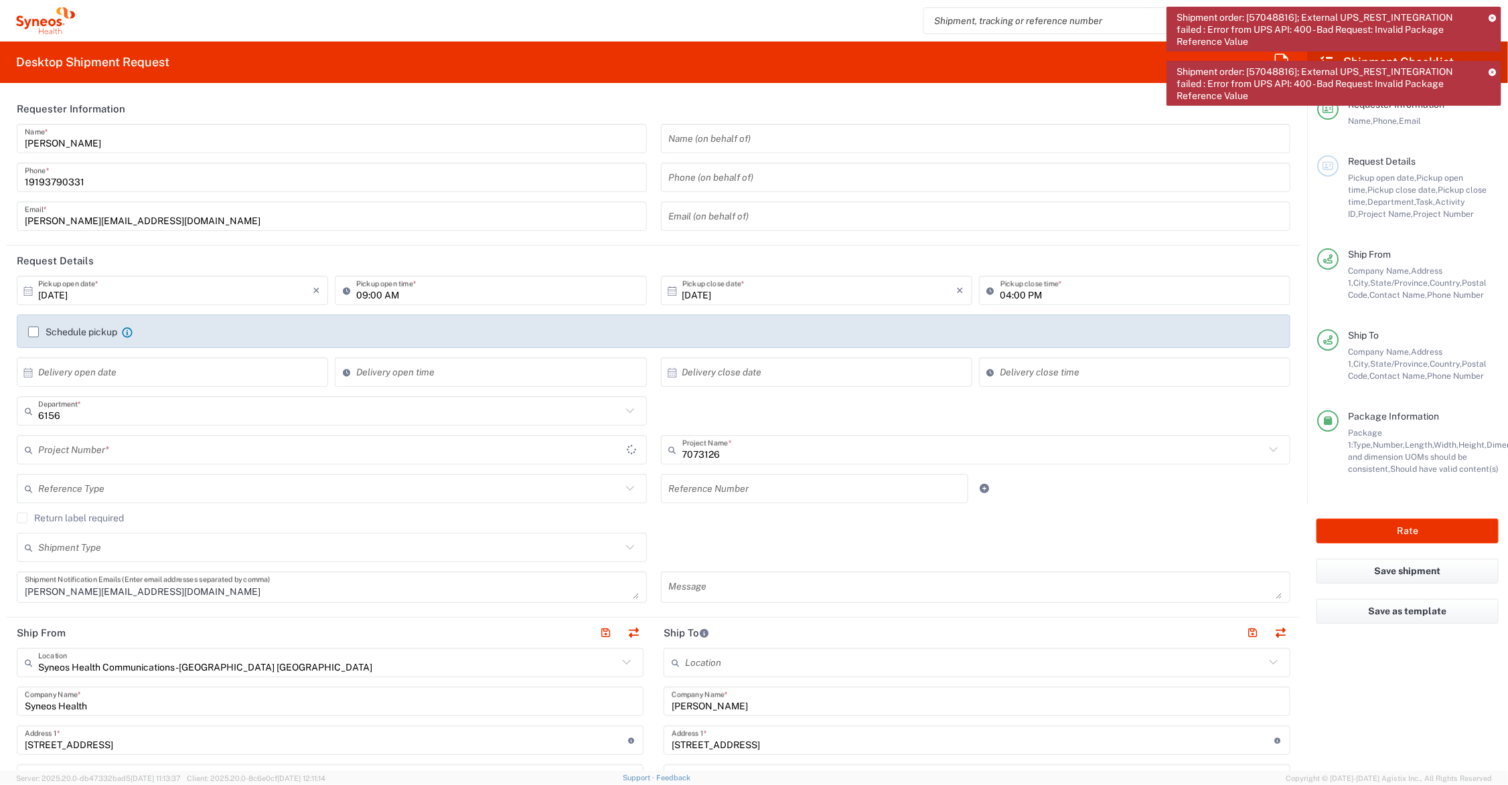
type input "GSWCO.IC.Syneos.consult.25.PrintProd"
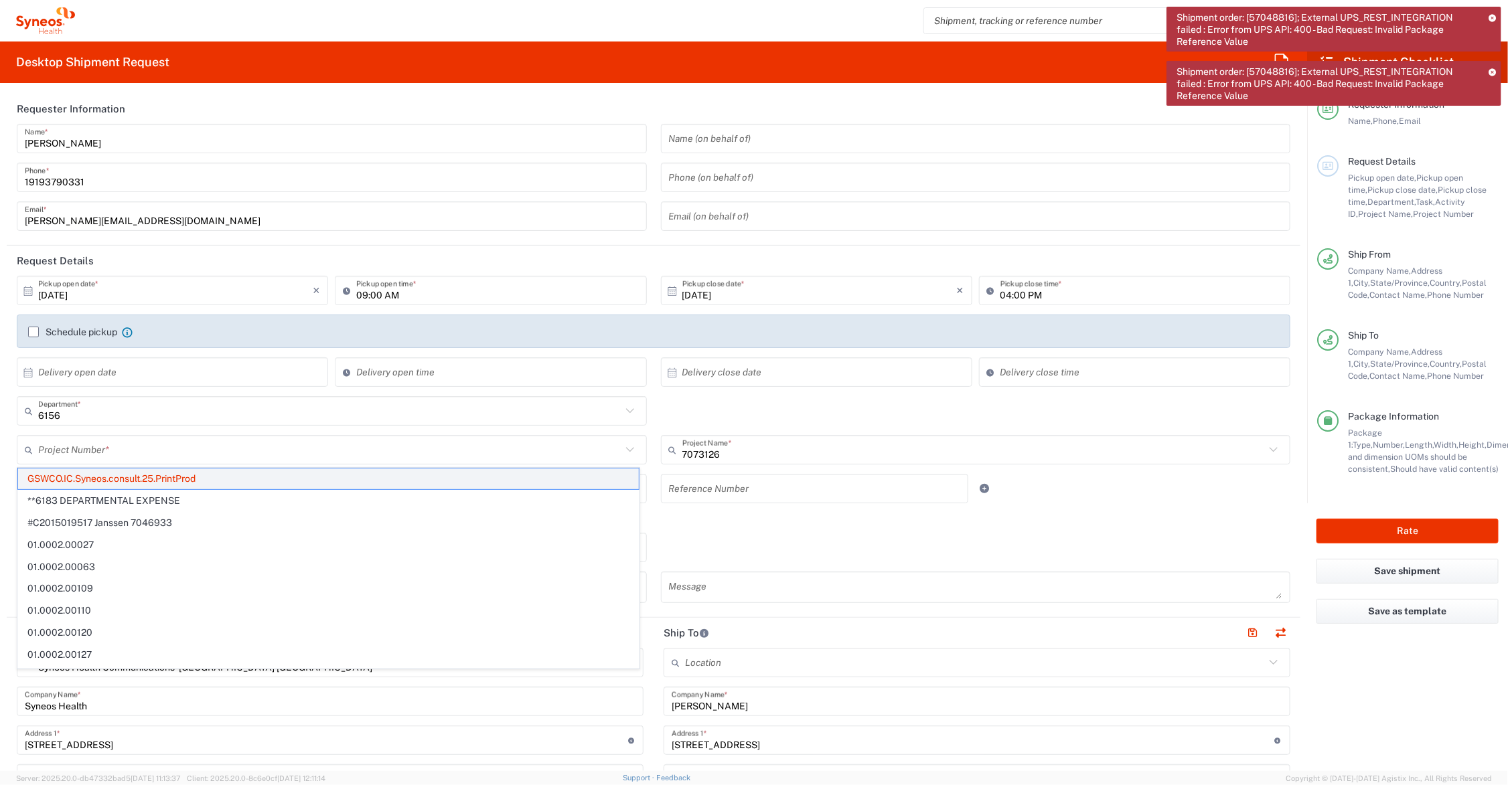
drag, startPoint x: 248, startPoint y: 449, endPoint x: 183, endPoint y: 473, distance: 69.5
click at [183, 473] on span "GSWCO.IC.Syneos.consult.25.PrintProd" at bounding box center [328, 479] width 621 height 21
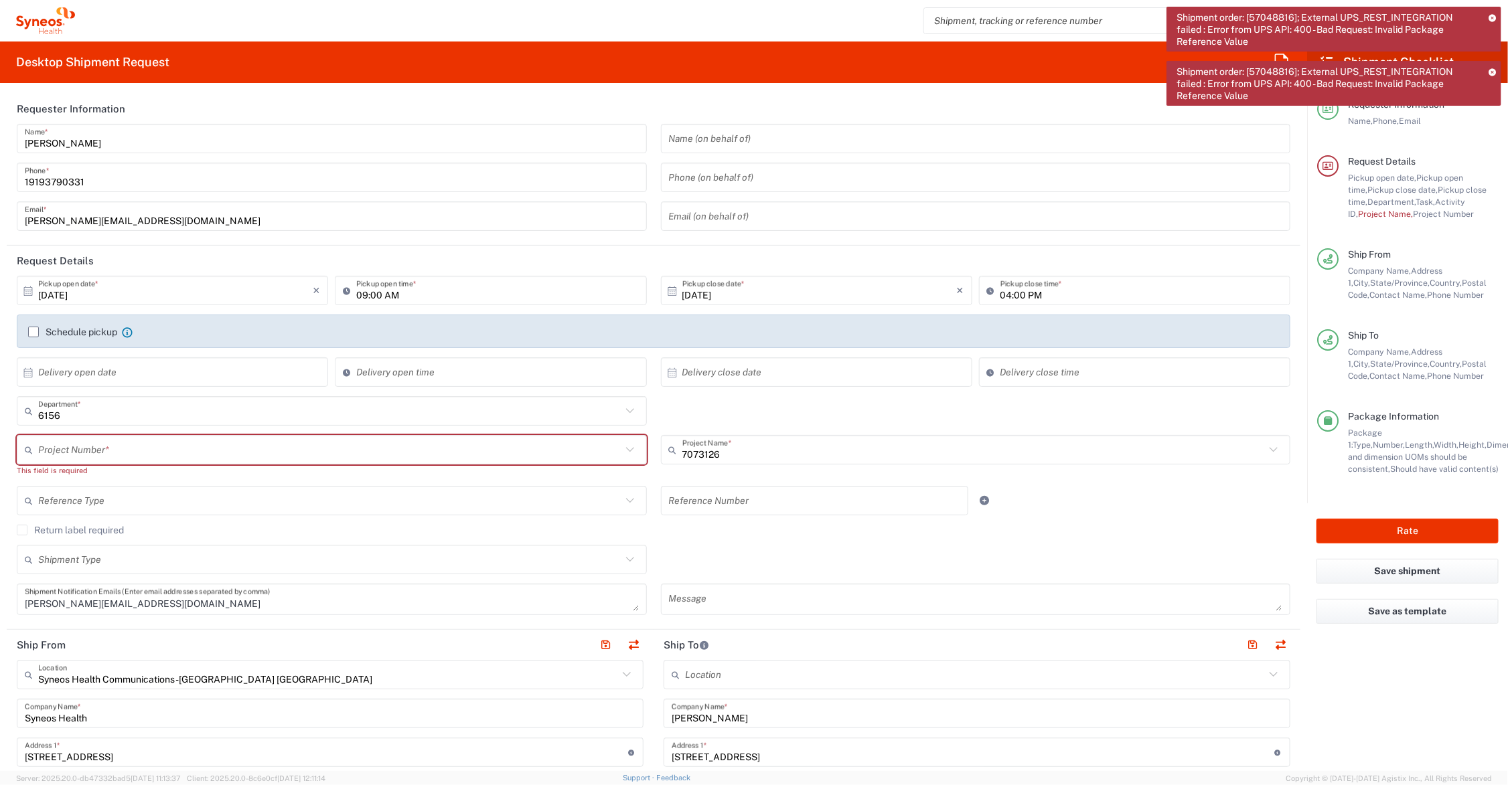
click at [102, 449] on input "text" at bounding box center [329, 450] width 583 height 23
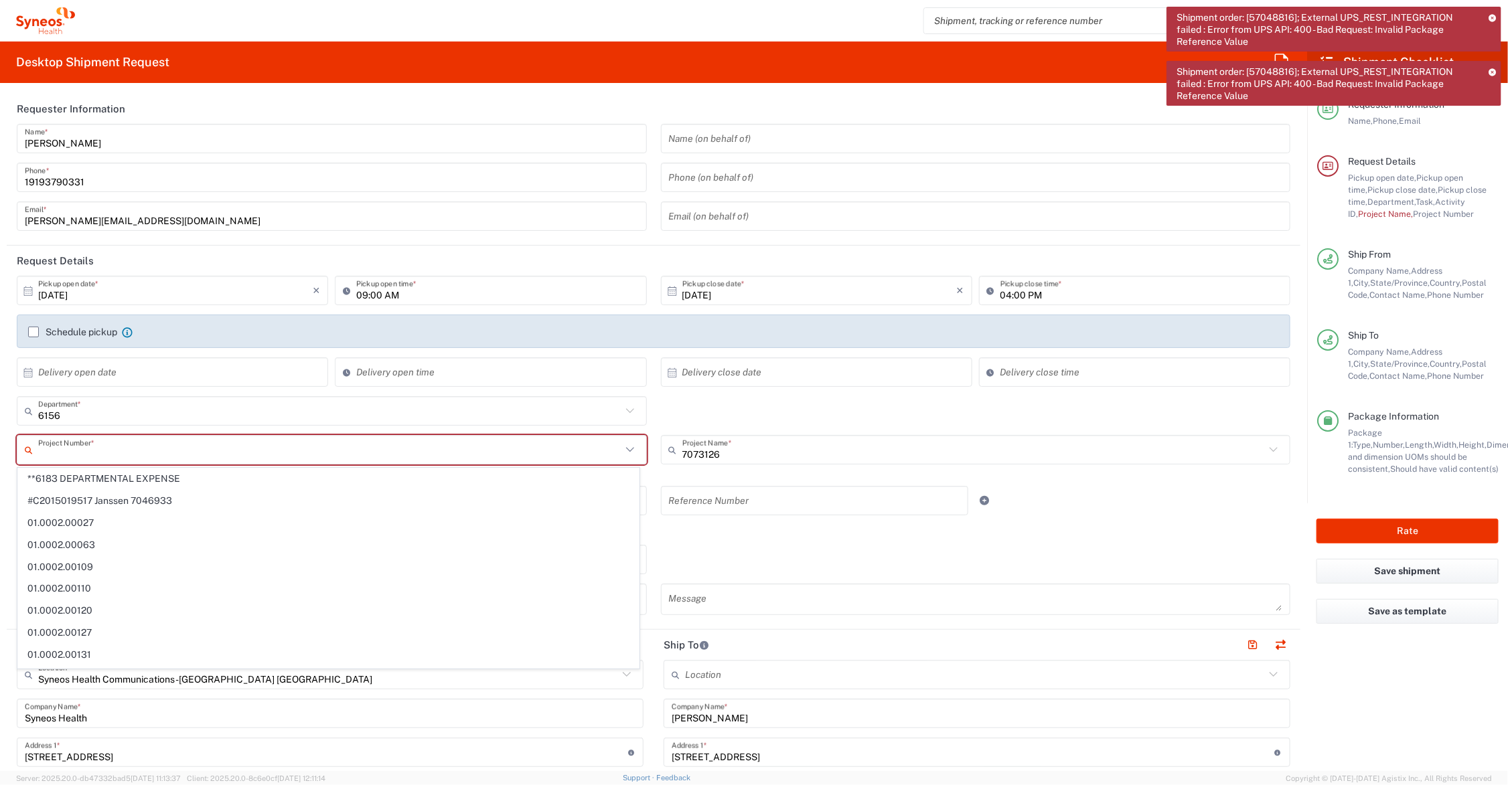
click at [8, 473] on main "10/07/2025 × Pickup open date * Cancel Apply 09:00 AM Pickup open time * 10/07/…" at bounding box center [654, 450] width 1294 height 349
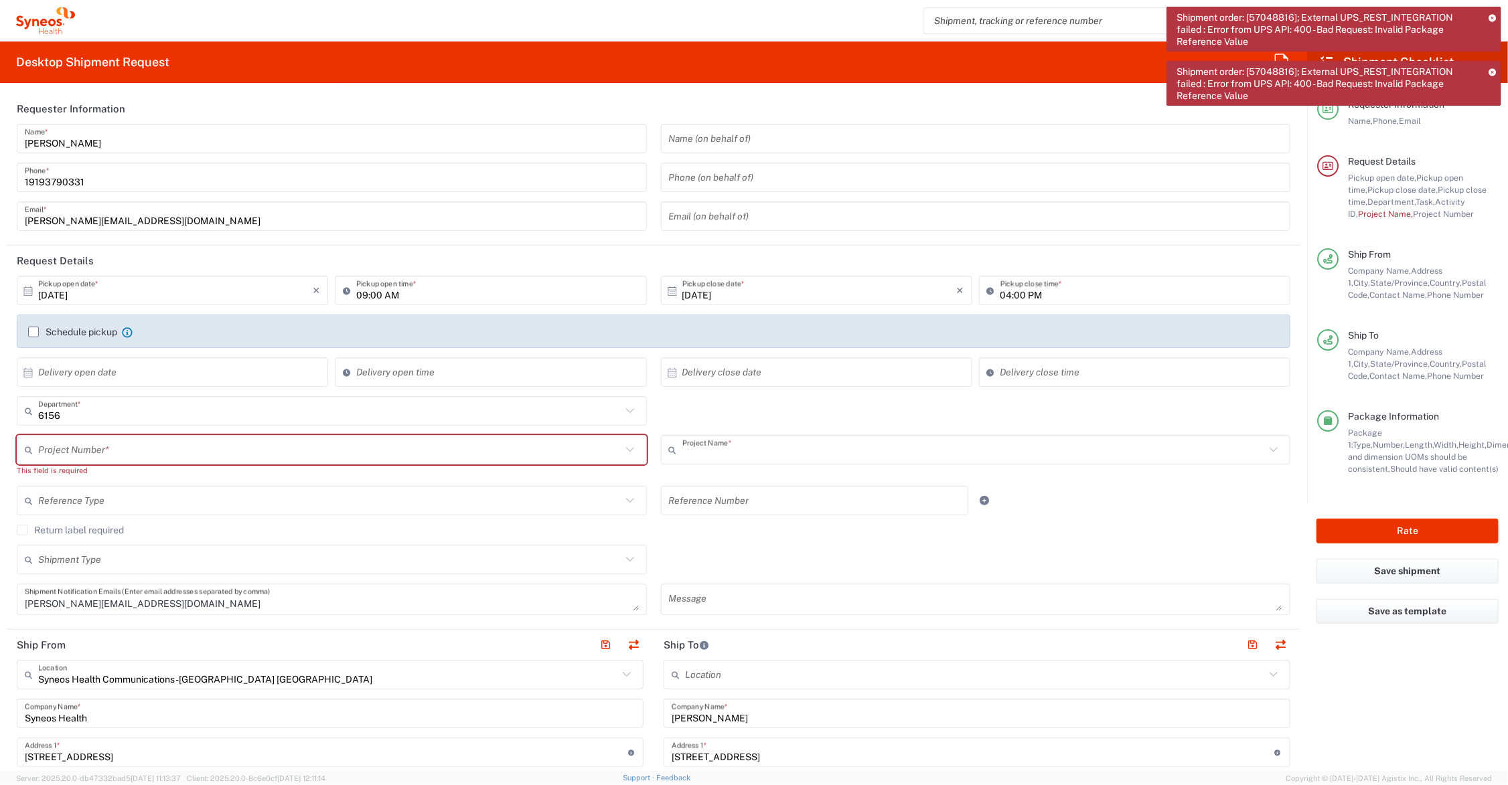
click at [762, 455] on input "text" at bounding box center [973, 450] width 583 height 23
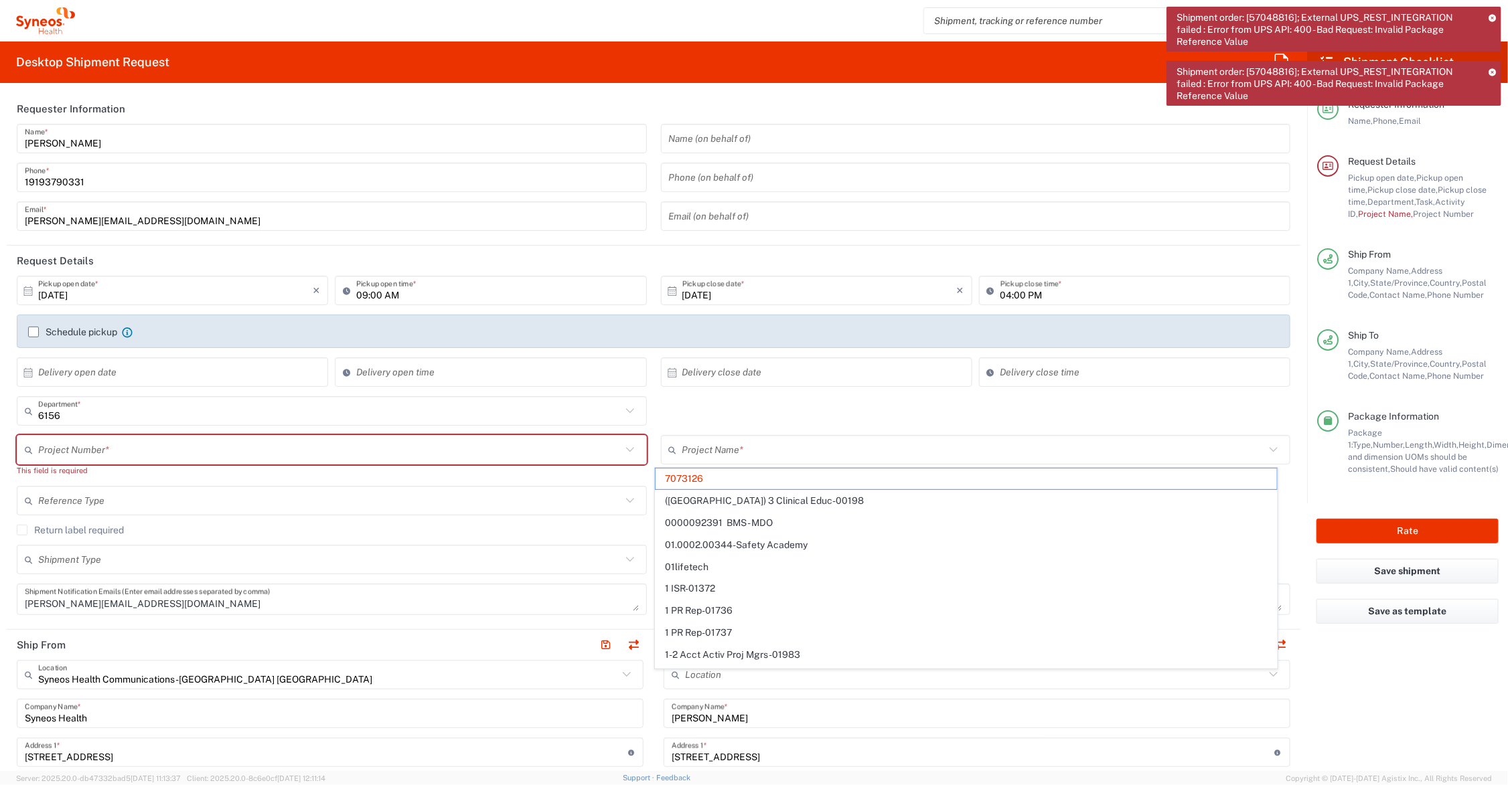
click at [1291, 68] on span "Shipment order: [57048816]; External UPS_REST_INTEGRATION failed : Error from U…" at bounding box center [1328, 84] width 303 height 36
type input "7073126"
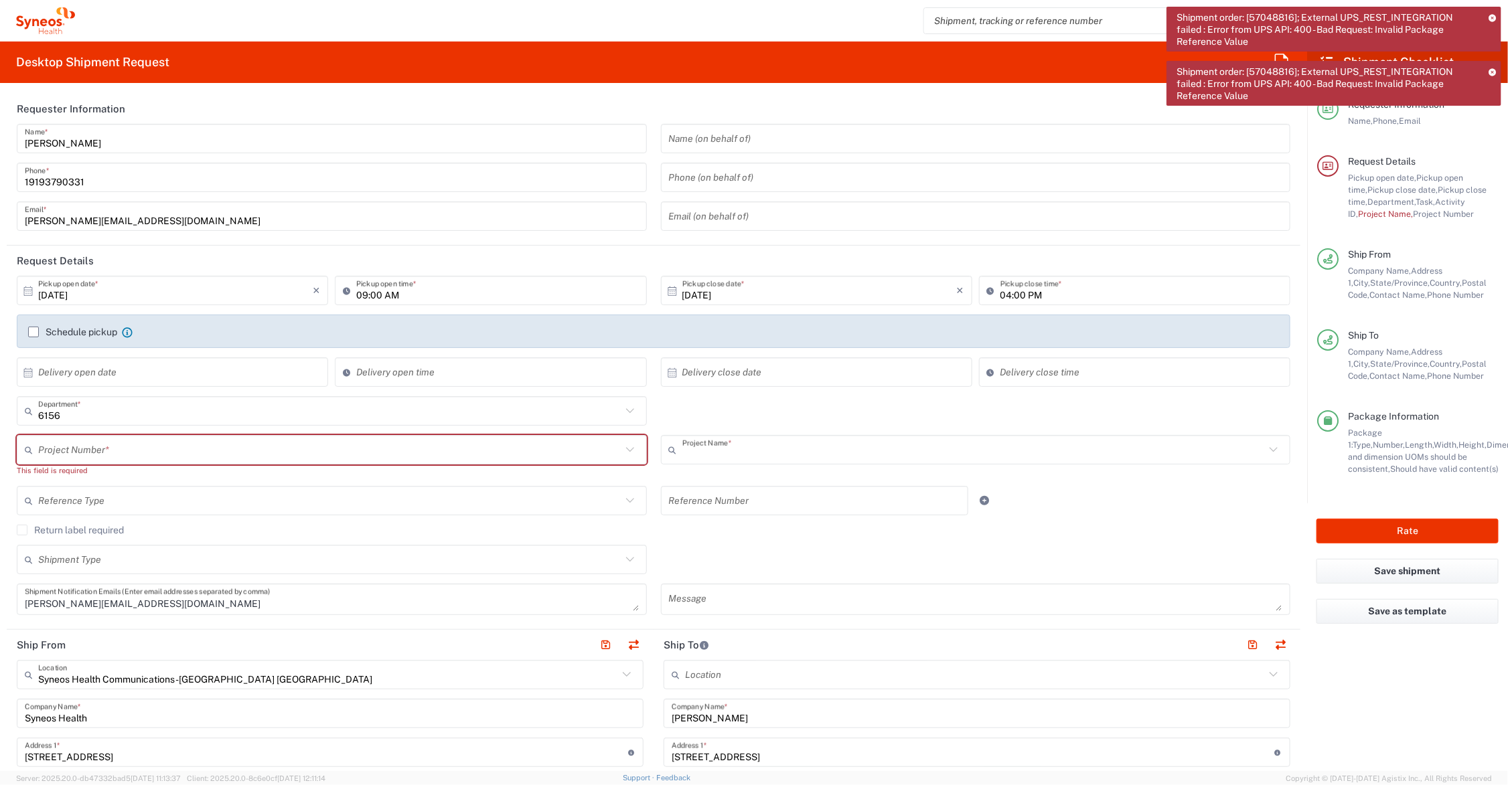
click at [763, 444] on input "text" at bounding box center [973, 450] width 583 height 23
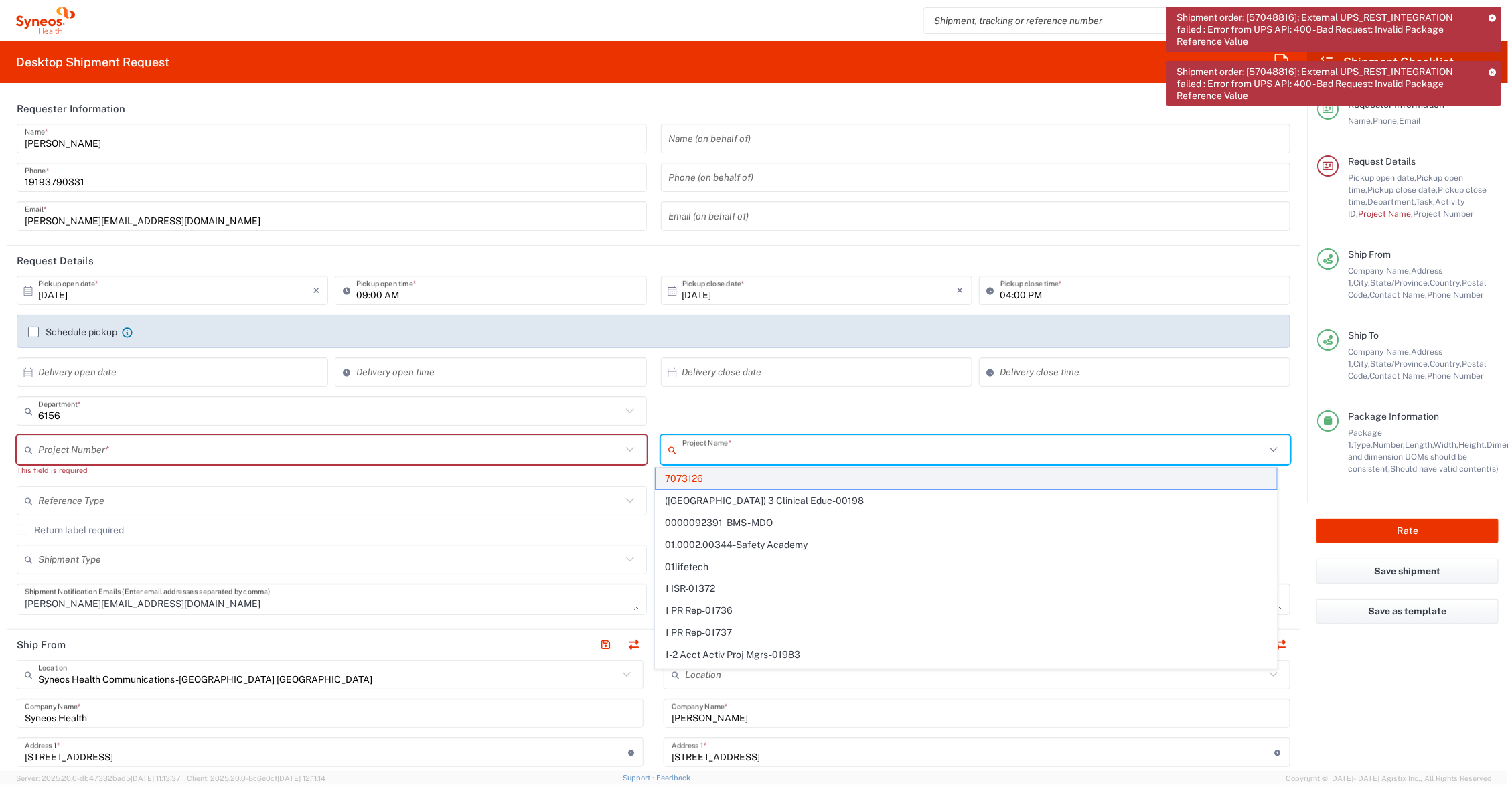
click at [691, 477] on span "7073126" at bounding box center [966, 479] width 621 height 21
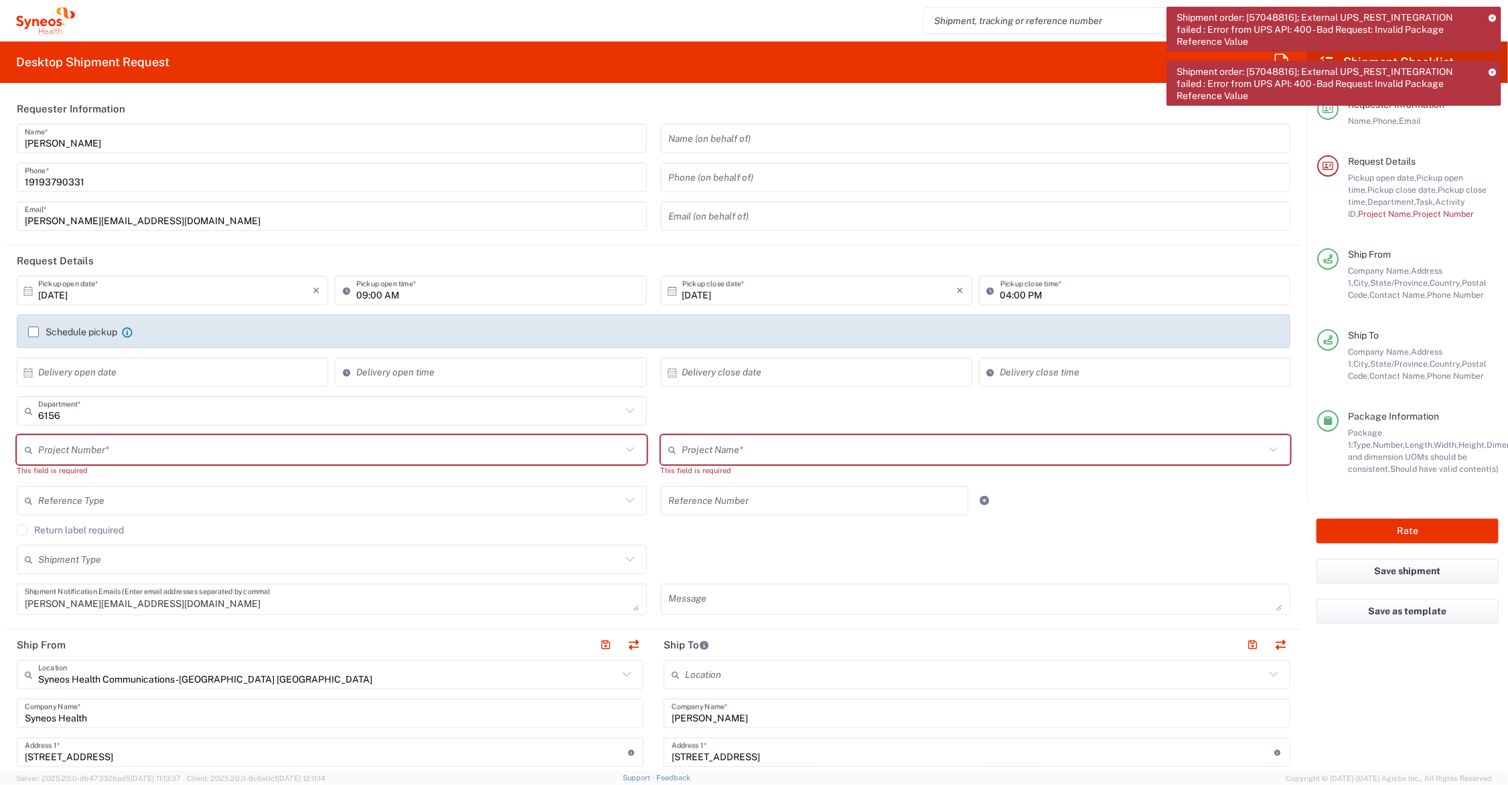
click at [729, 450] on input "text" at bounding box center [973, 450] width 583 height 23
type input "7073126"
click at [694, 483] on span "7073126" at bounding box center [966, 479] width 621 height 21
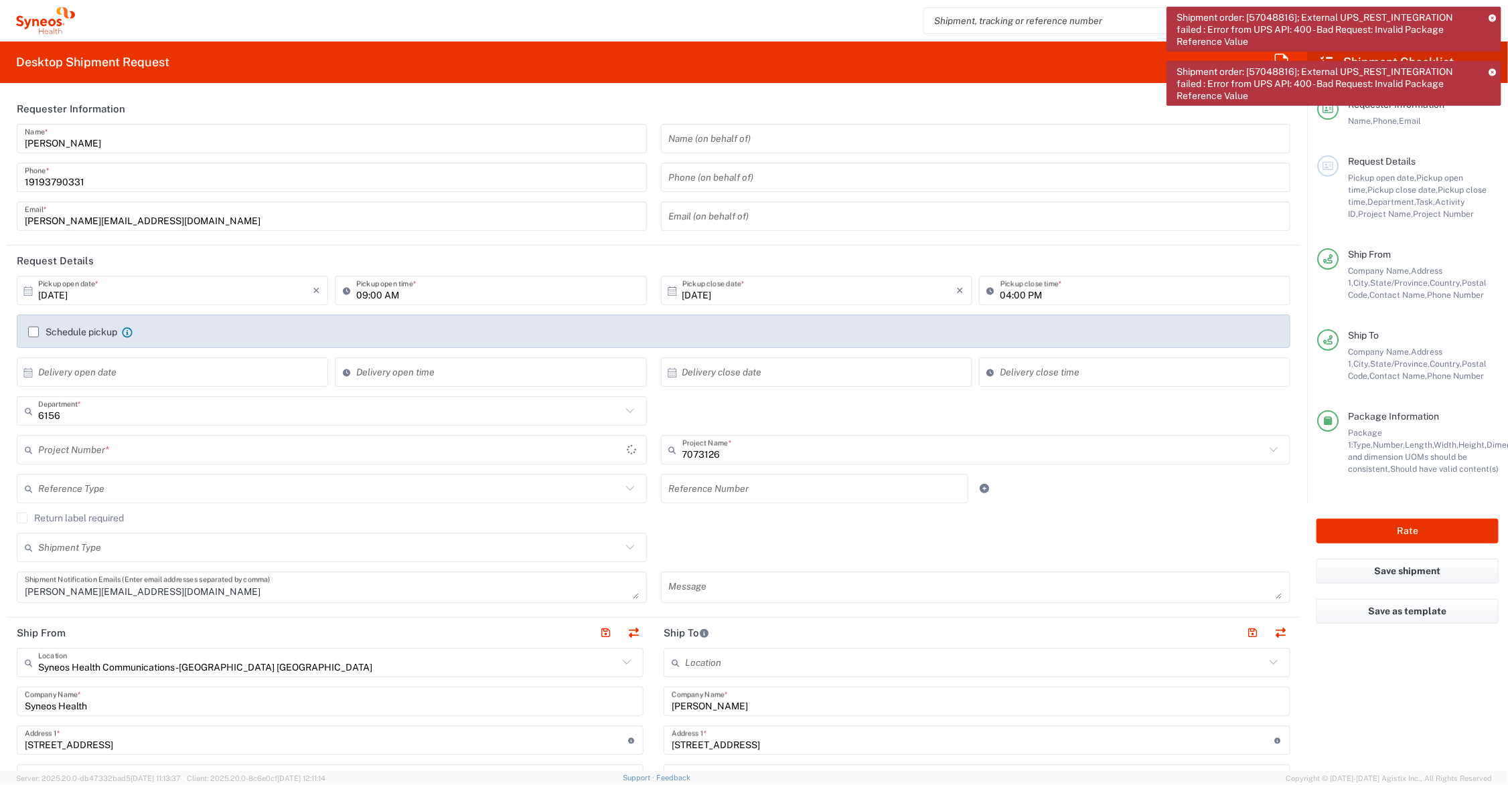
type input "GSWCO.IC.Syneos.consult.25.PrintProd"
